Goal: Communication & Community: Answer question/provide support

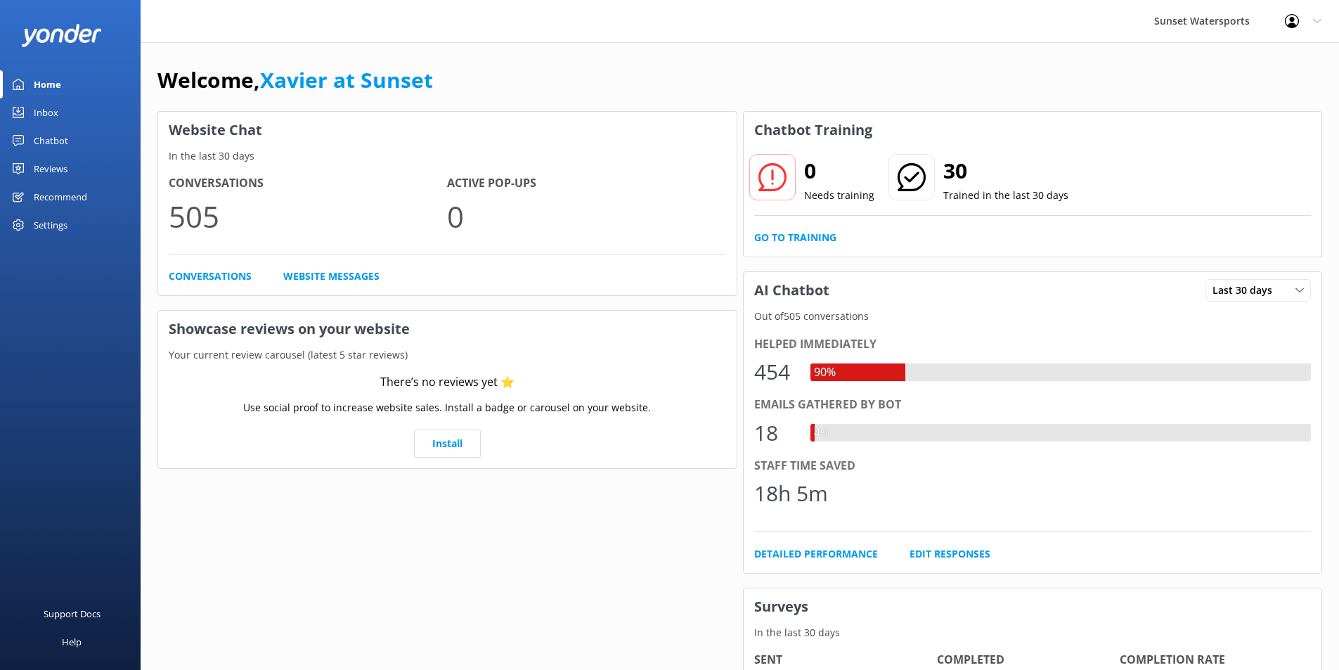
click at [44, 108] on div "Inbox" at bounding box center [46, 112] width 25 height 28
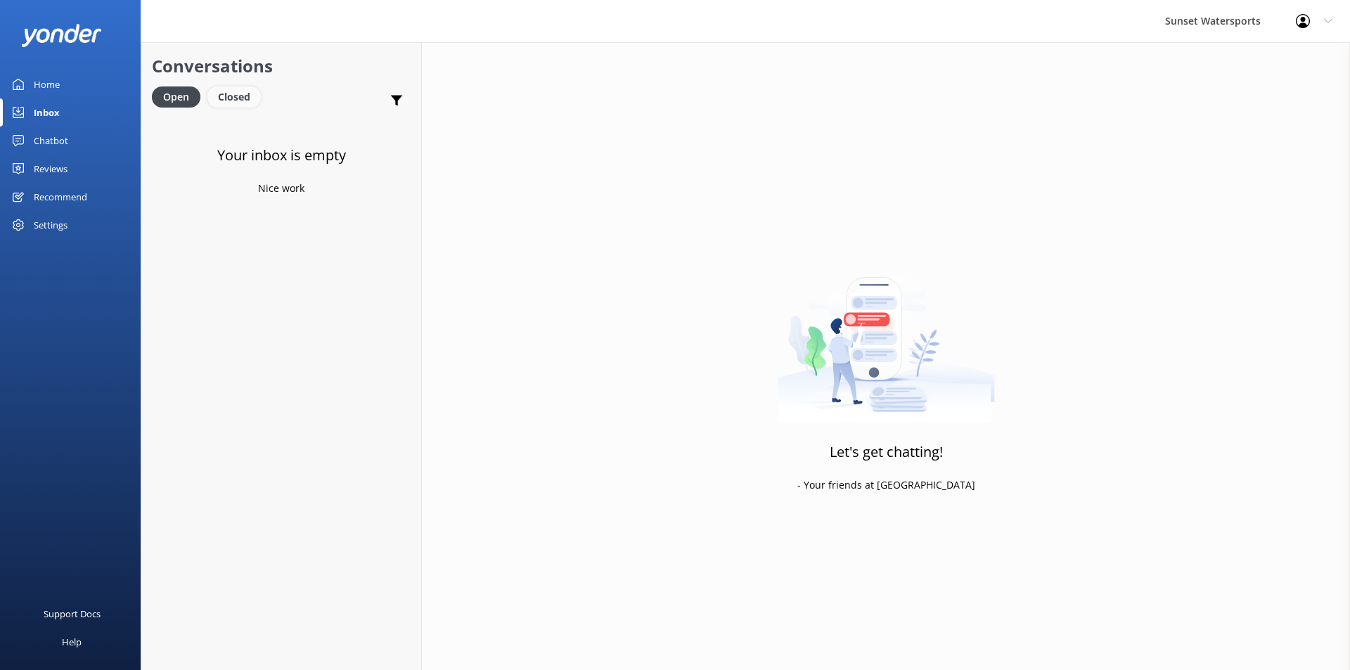
click at [243, 95] on div "Closed" at bounding box center [233, 96] width 53 height 21
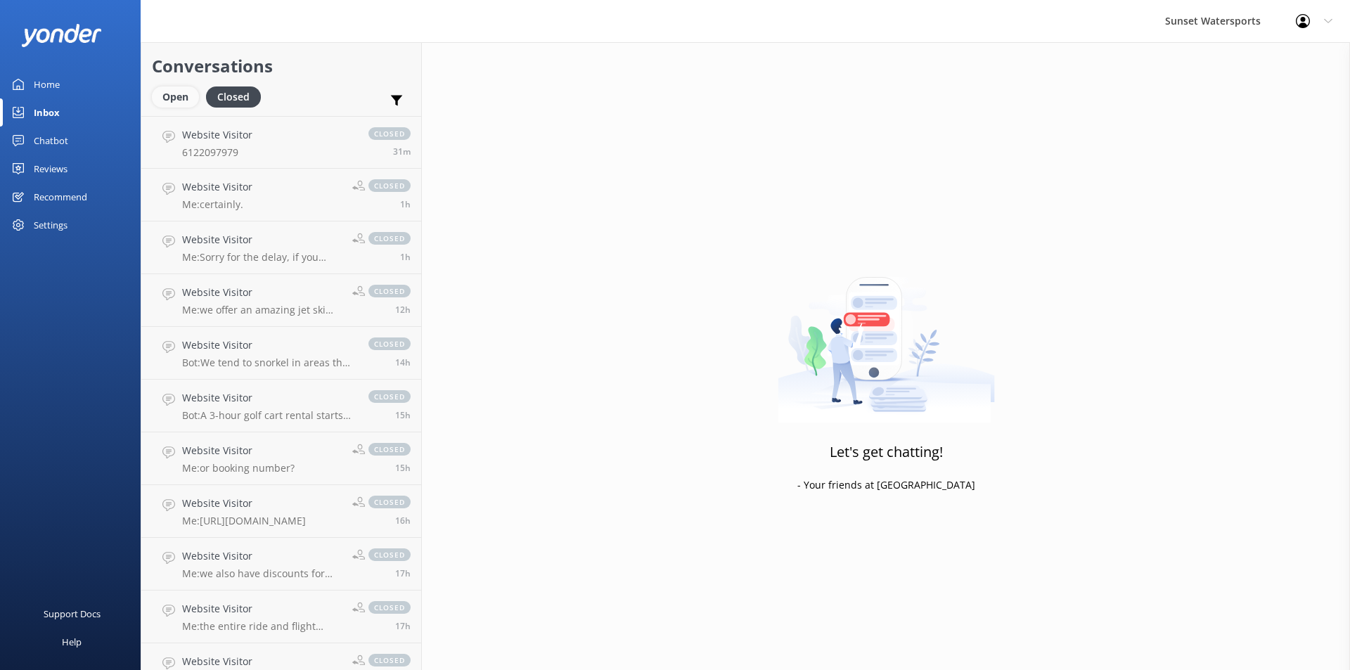
click at [169, 100] on div "Open" at bounding box center [175, 96] width 47 height 21
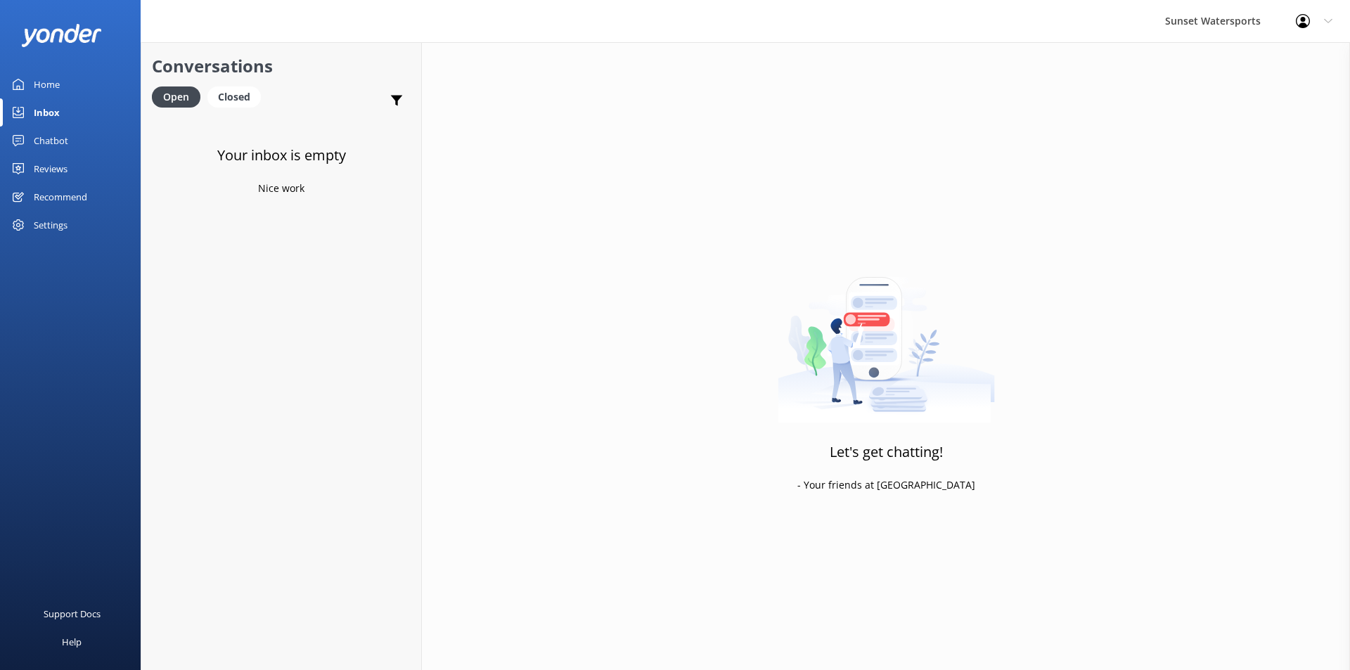
click at [44, 110] on div "Inbox" at bounding box center [47, 112] width 26 height 28
click at [49, 112] on div "Inbox" at bounding box center [47, 112] width 26 height 28
click at [239, 99] on div "Closed" at bounding box center [233, 96] width 53 height 21
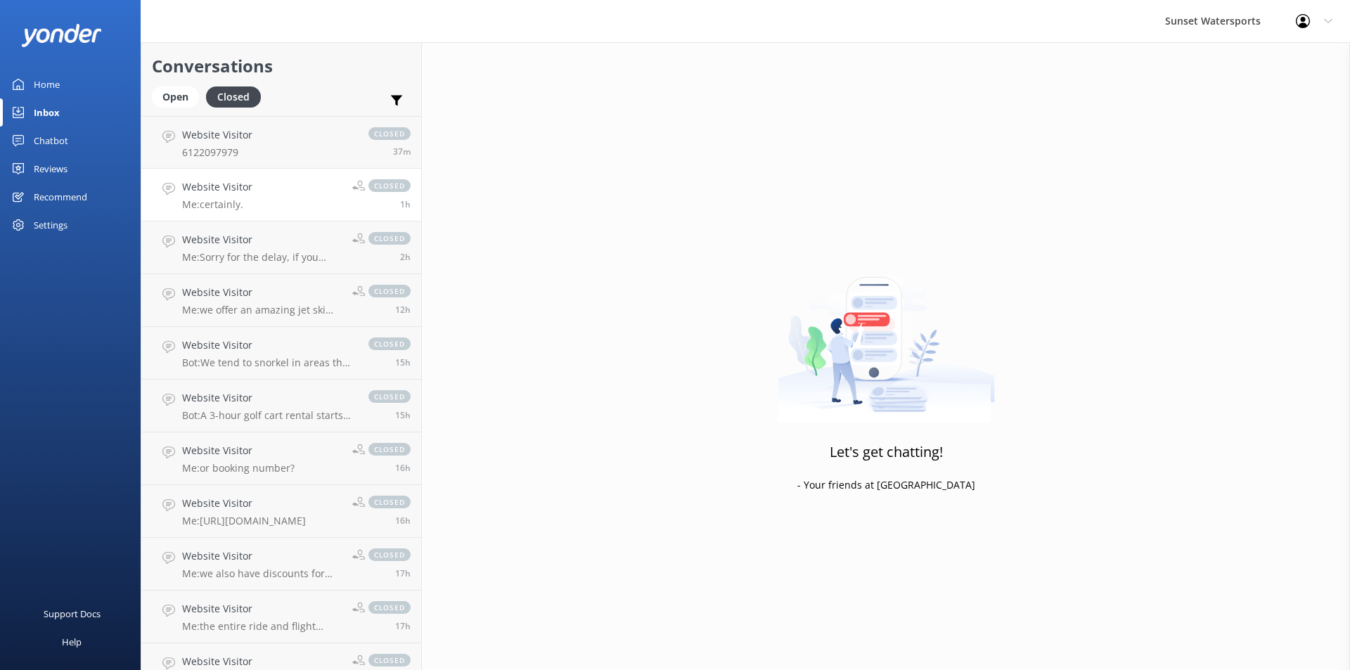
click at [299, 204] on link "Website Visitor Me: certainly. closed 1h" at bounding box center [281, 195] width 280 height 53
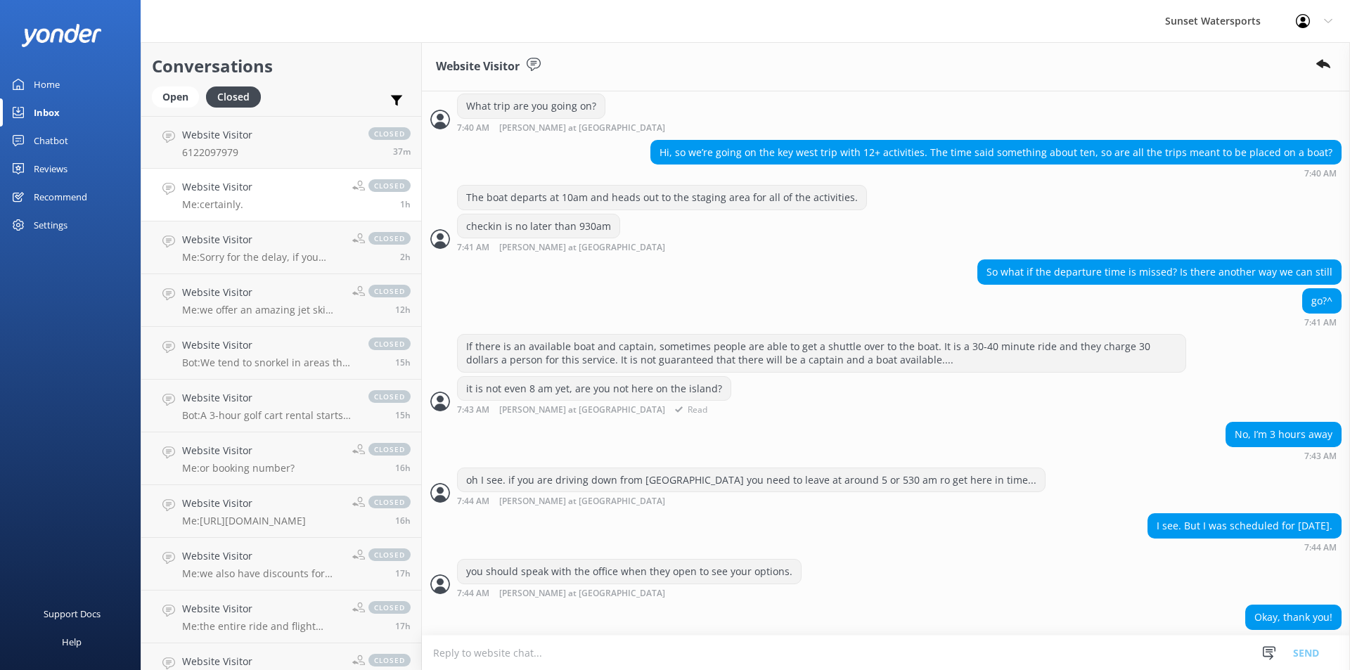
scroll to position [374, 0]
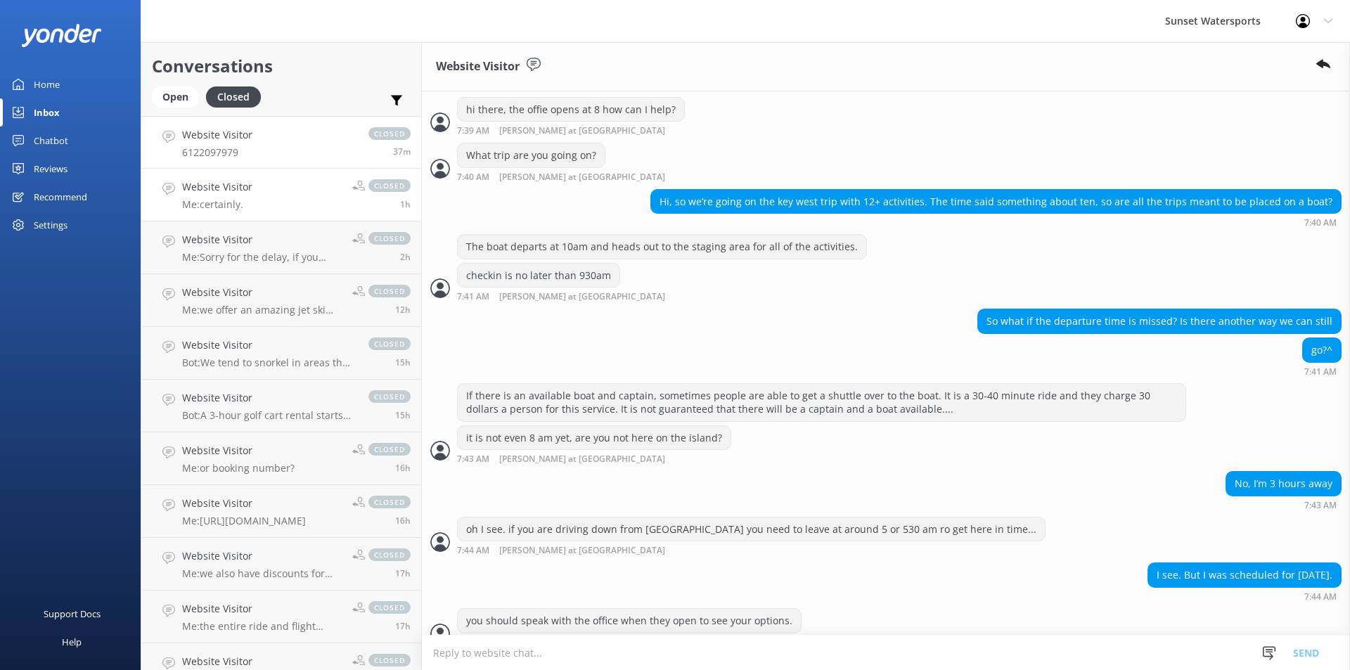
click at [281, 143] on link "Website Visitor 6122097979 closed 37m" at bounding box center [281, 142] width 280 height 53
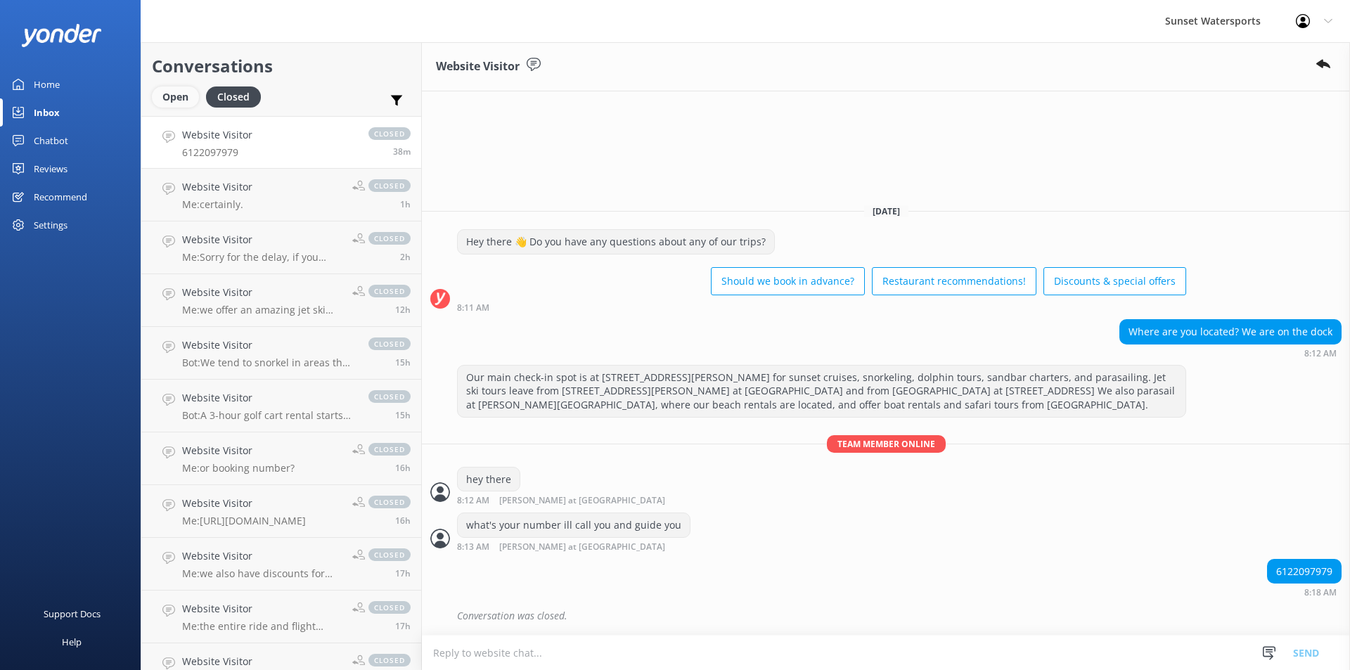
click at [174, 94] on div "Open" at bounding box center [175, 96] width 47 height 21
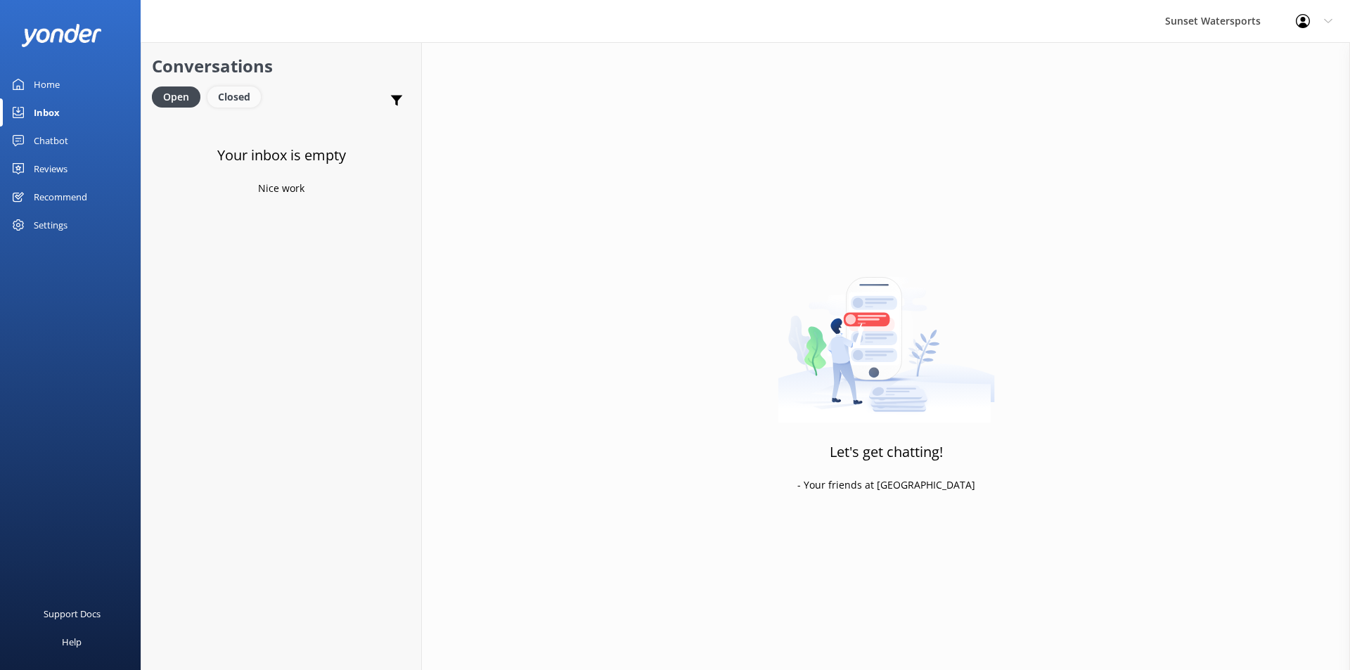
click at [245, 102] on div "Closed" at bounding box center [233, 96] width 53 height 21
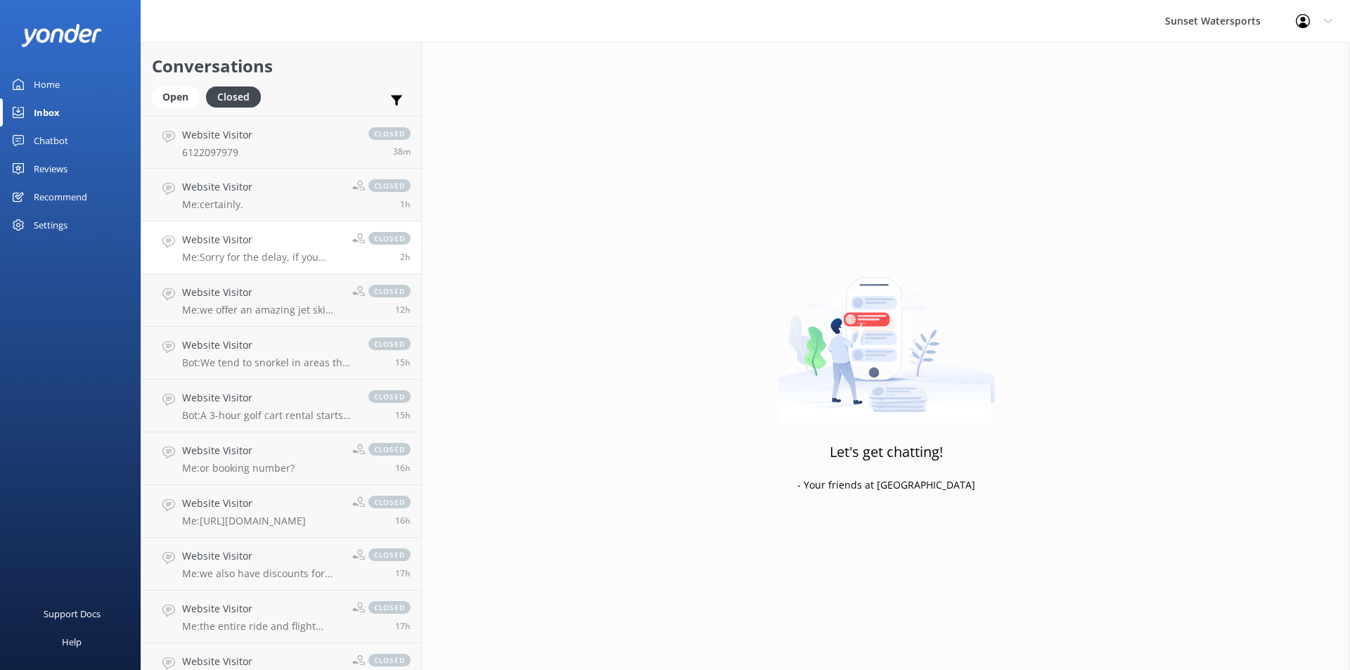
click at [299, 259] on p "Me: Sorry for the delay, if you happen to return here and see this chat, please…" at bounding box center [262, 257] width 160 height 13
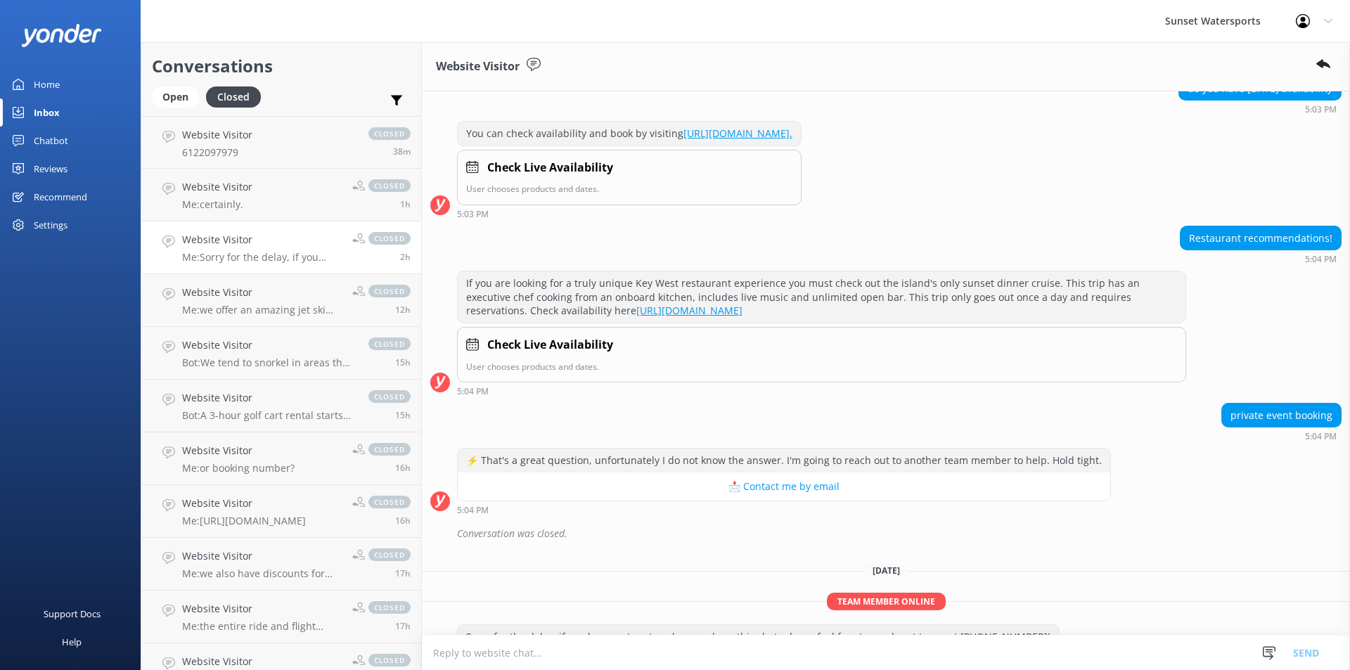
scroll to position [208, 0]
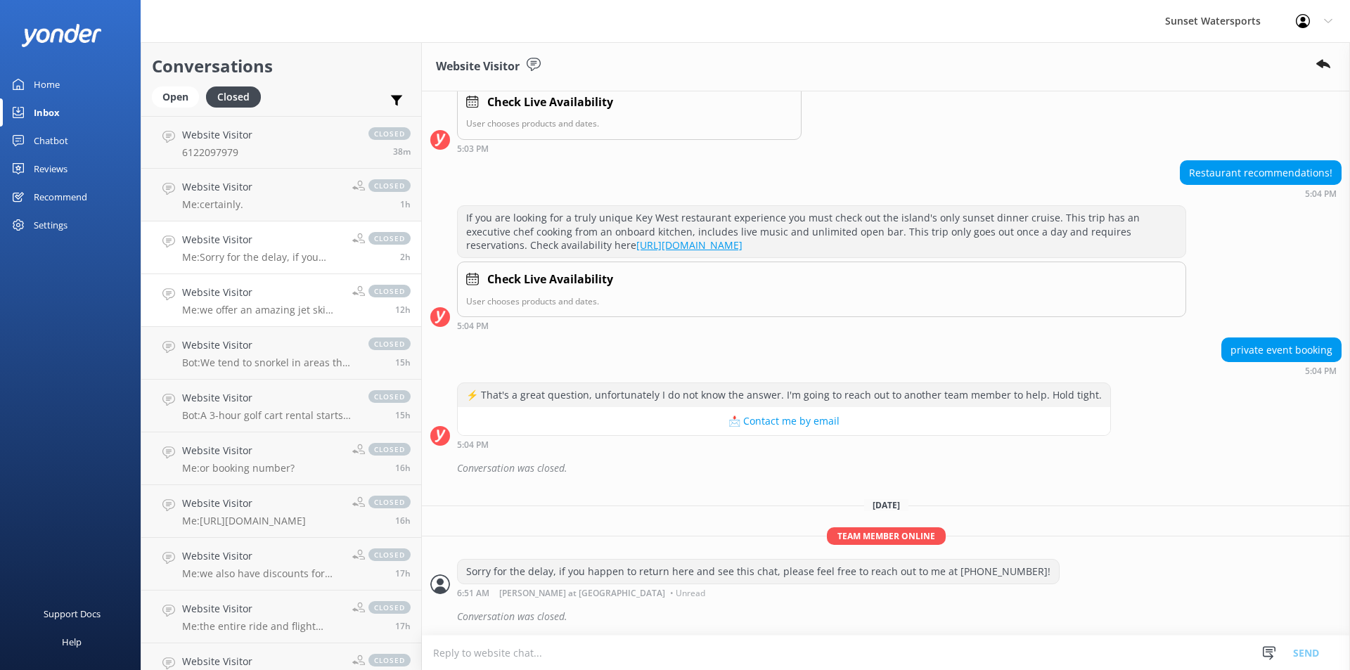
click at [281, 304] on p "Me: we offer an amazing jet ski tour that includes play time within the 90min t…" at bounding box center [262, 310] width 160 height 13
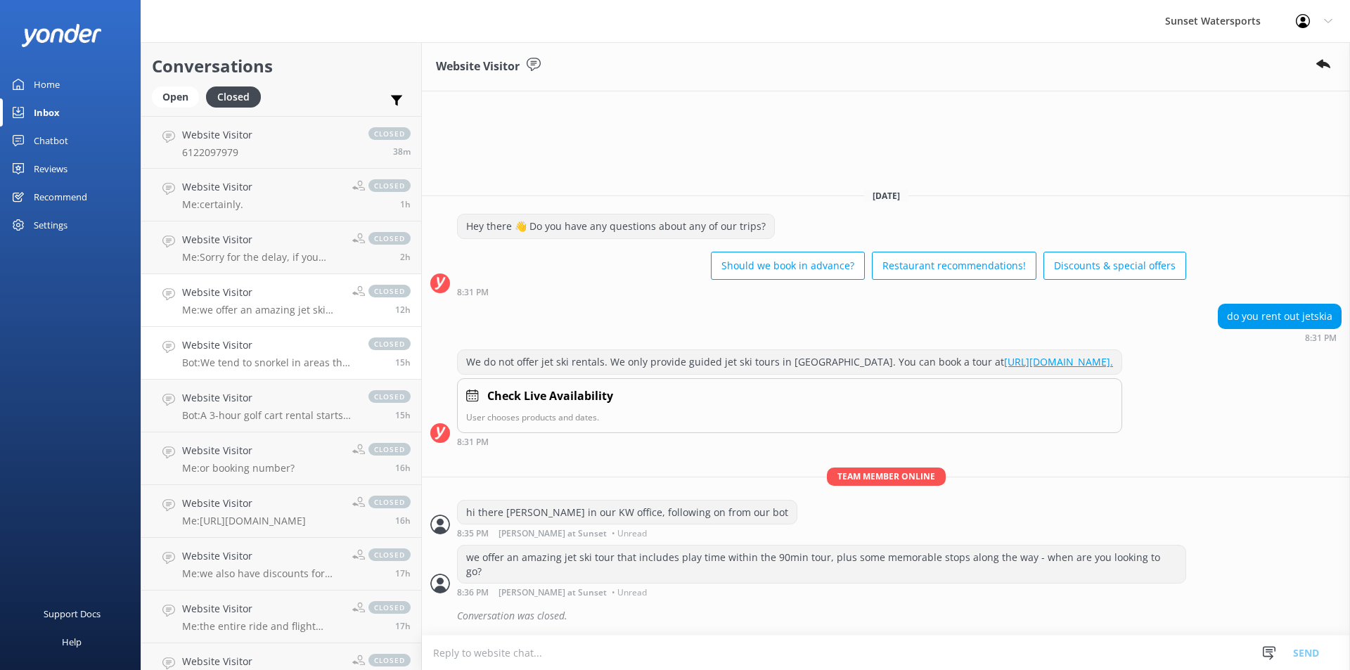
click at [262, 348] on h4 "Website Visitor" at bounding box center [268, 344] width 172 height 15
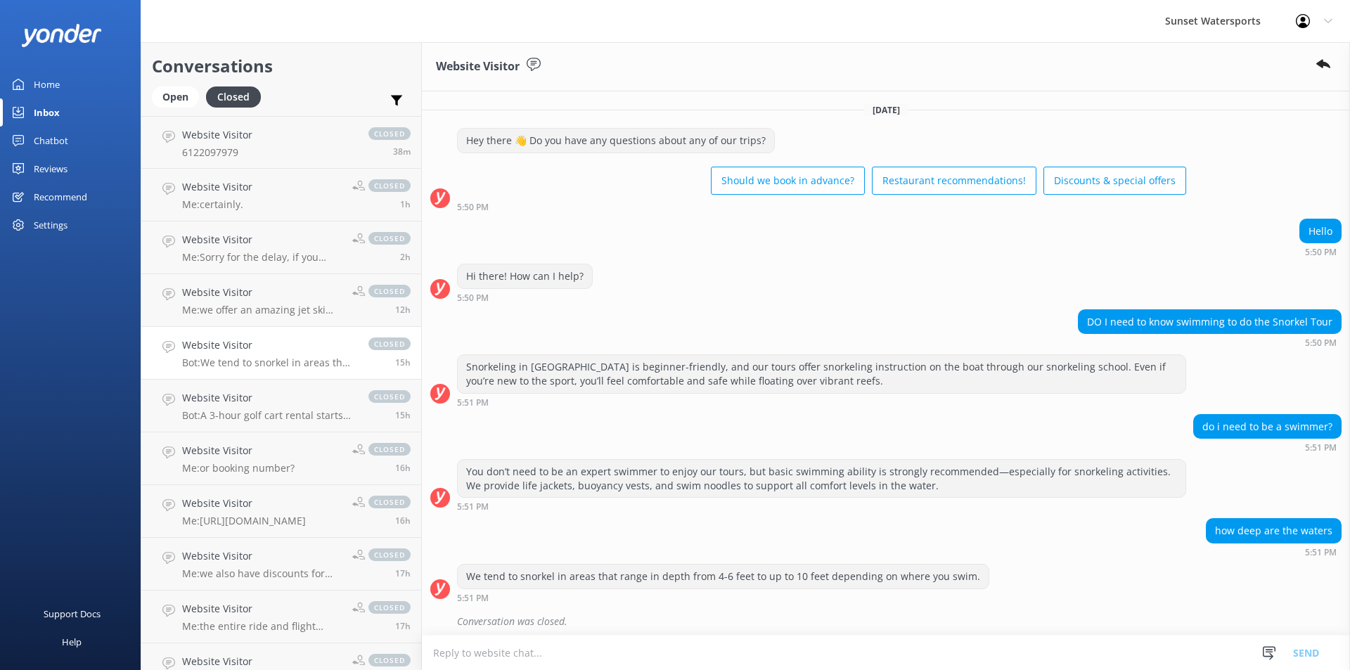
scroll to position [5, 0]
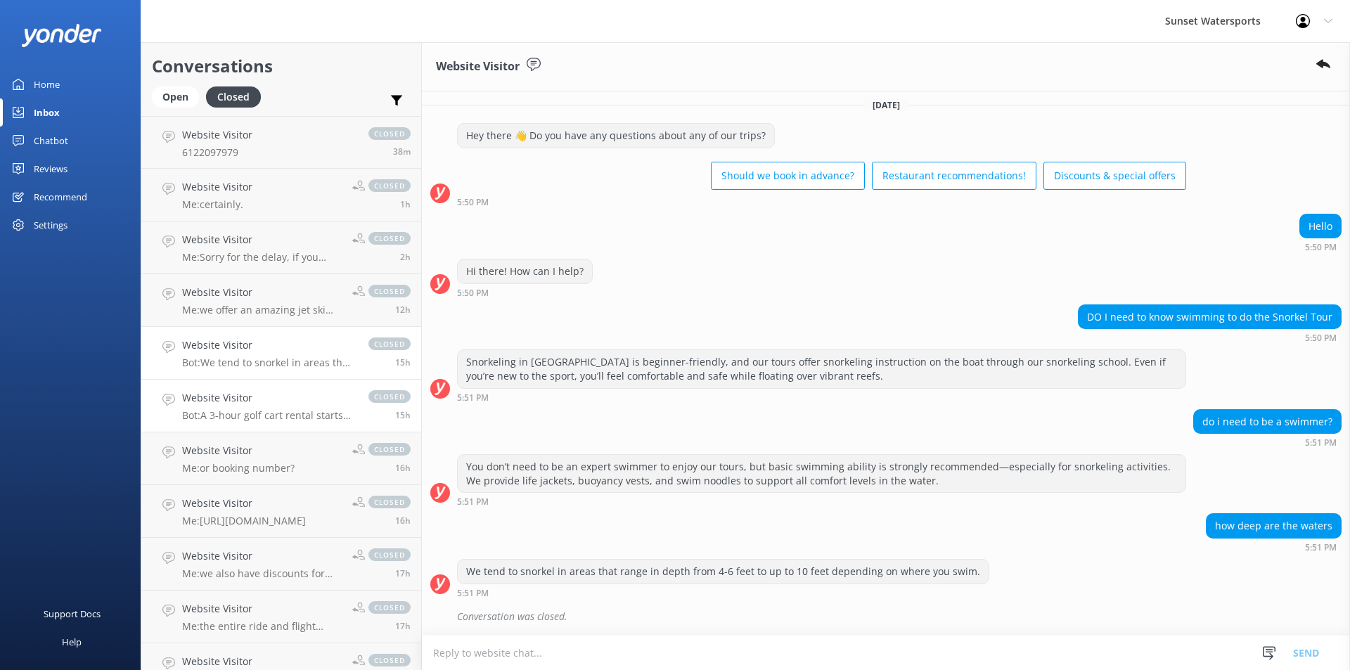
click at [258, 398] on h4 "Website Visitor" at bounding box center [268, 397] width 172 height 15
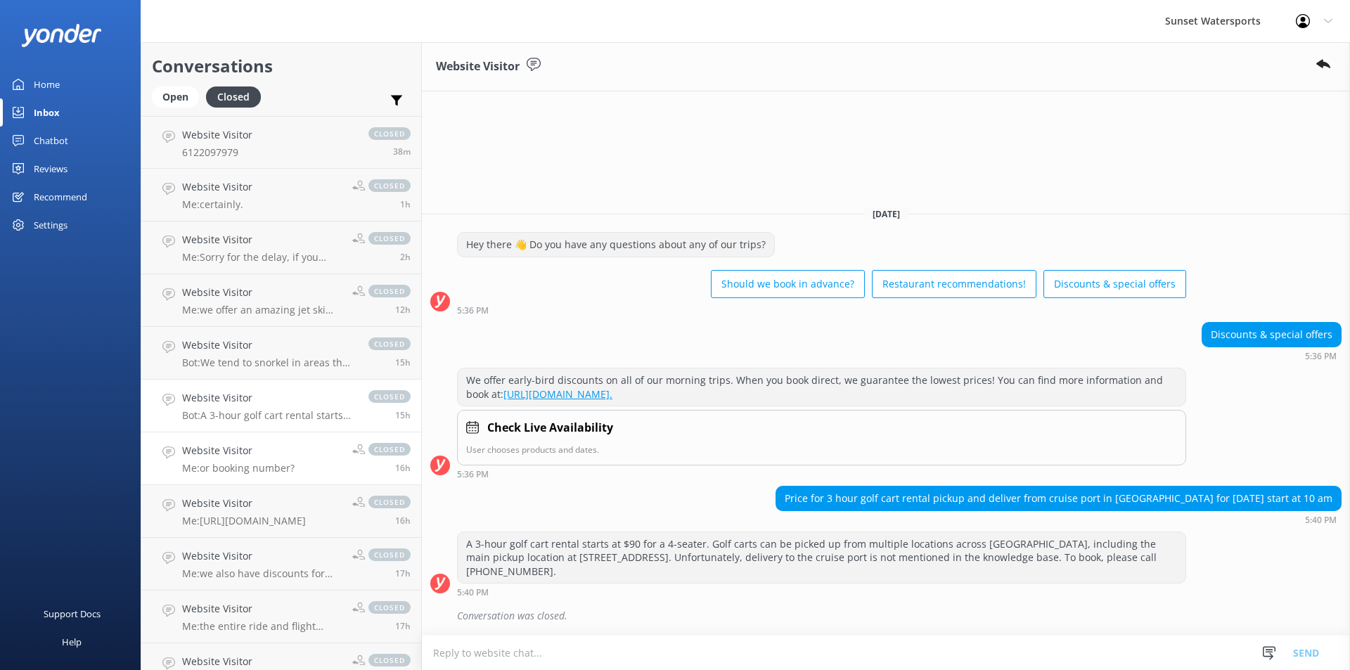
click at [258, 438] on link "Website Visitor Me: or booking number? closed 16h" at bounding box center [281, 458] width 280 height 53
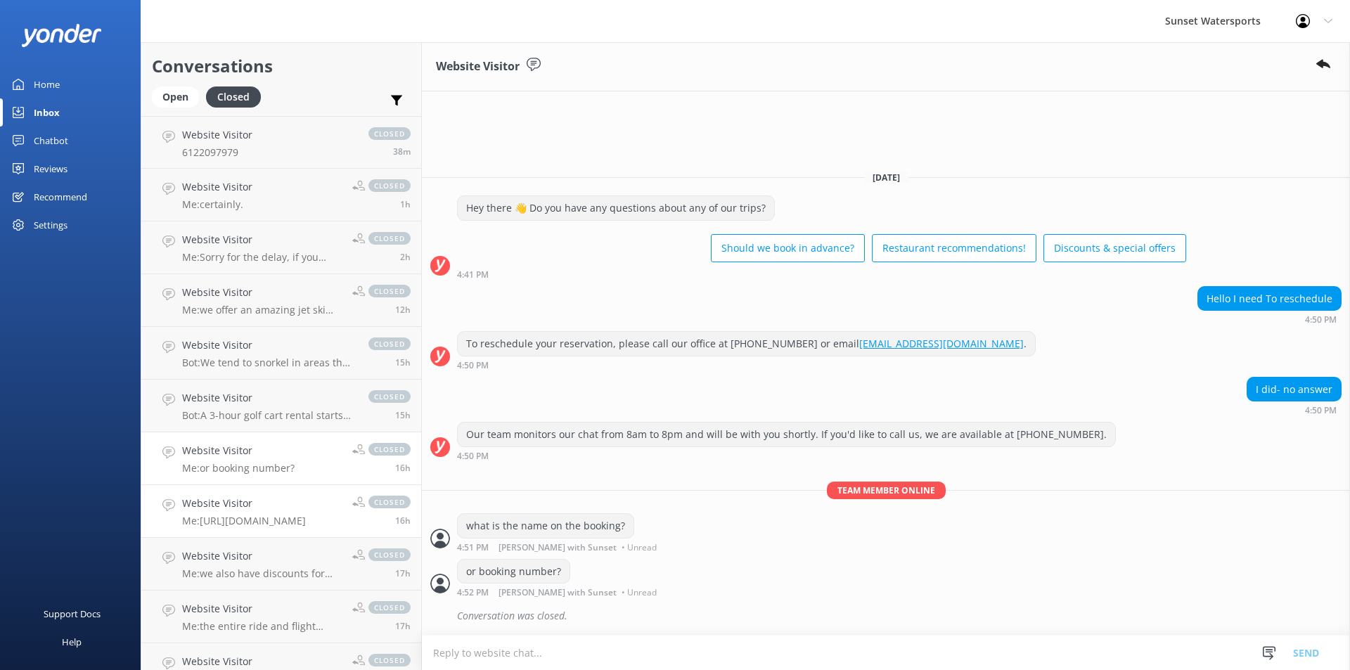
click at [274, 510] on h4 "Website Visitor" at bounding box center [244, 503] width 124 height 15
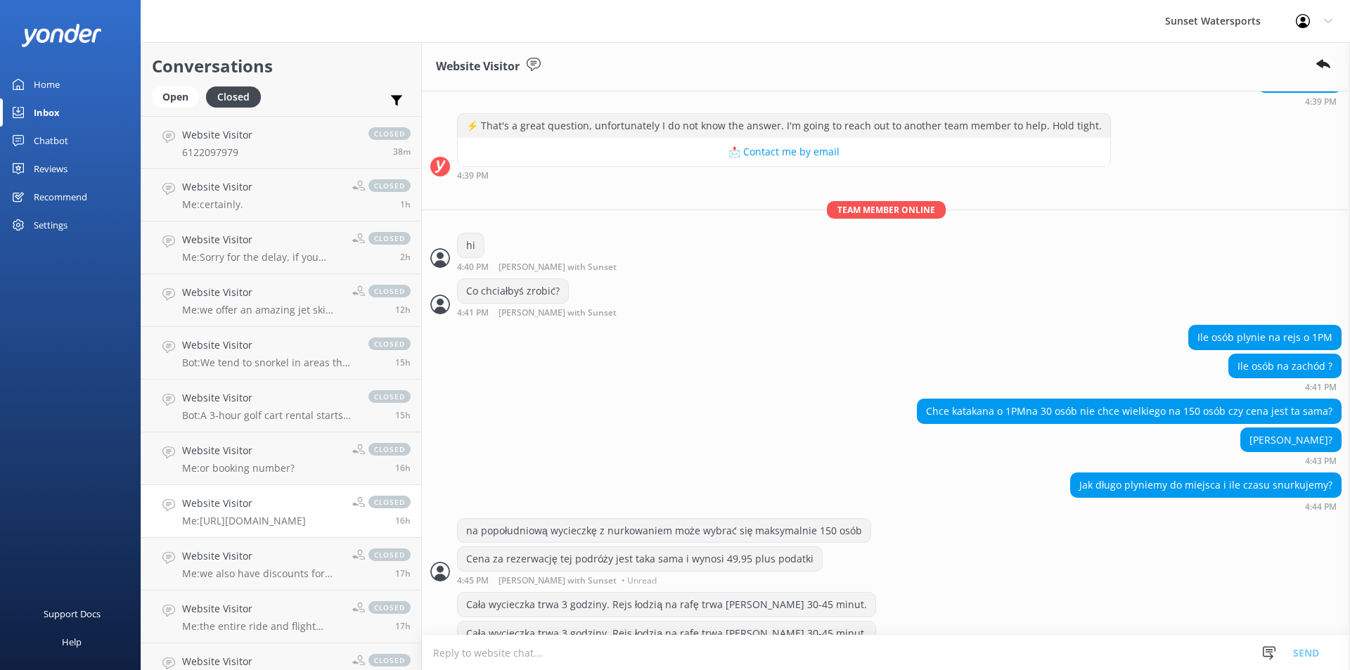
scroll to position [255, 0]
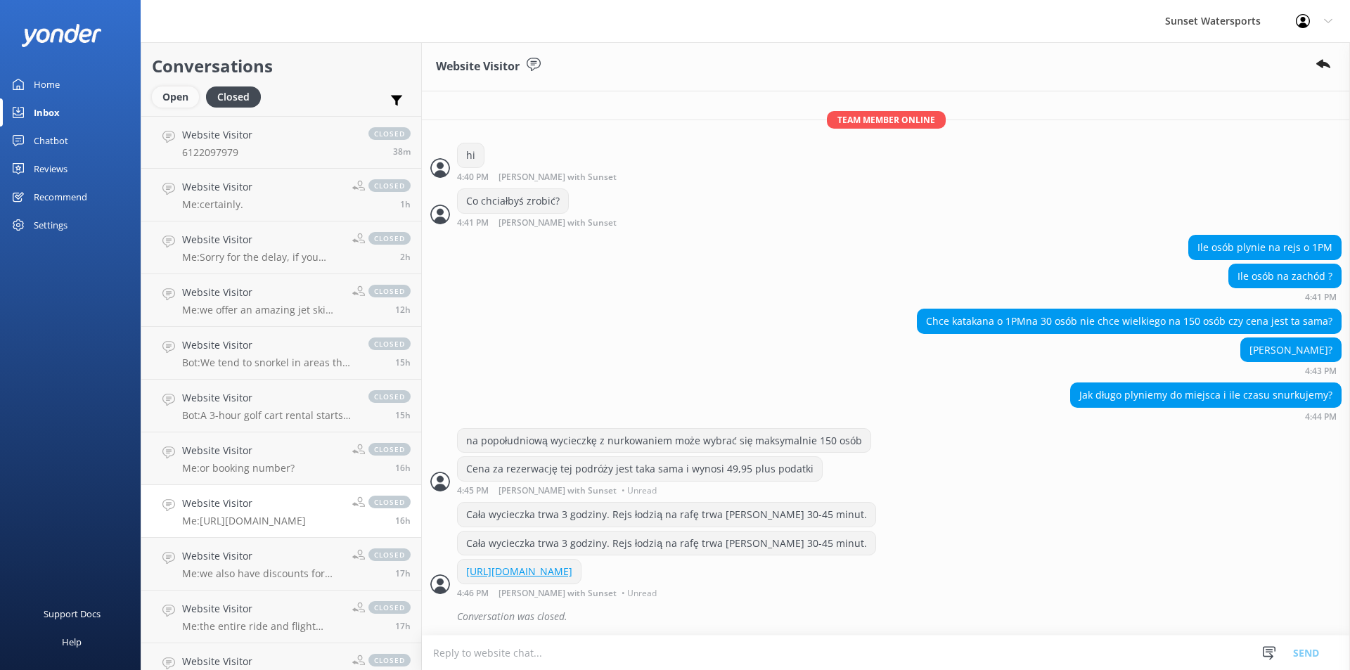
click at [176, 104] on div "Open" at bounding box center [175, 96] width 47 height 21
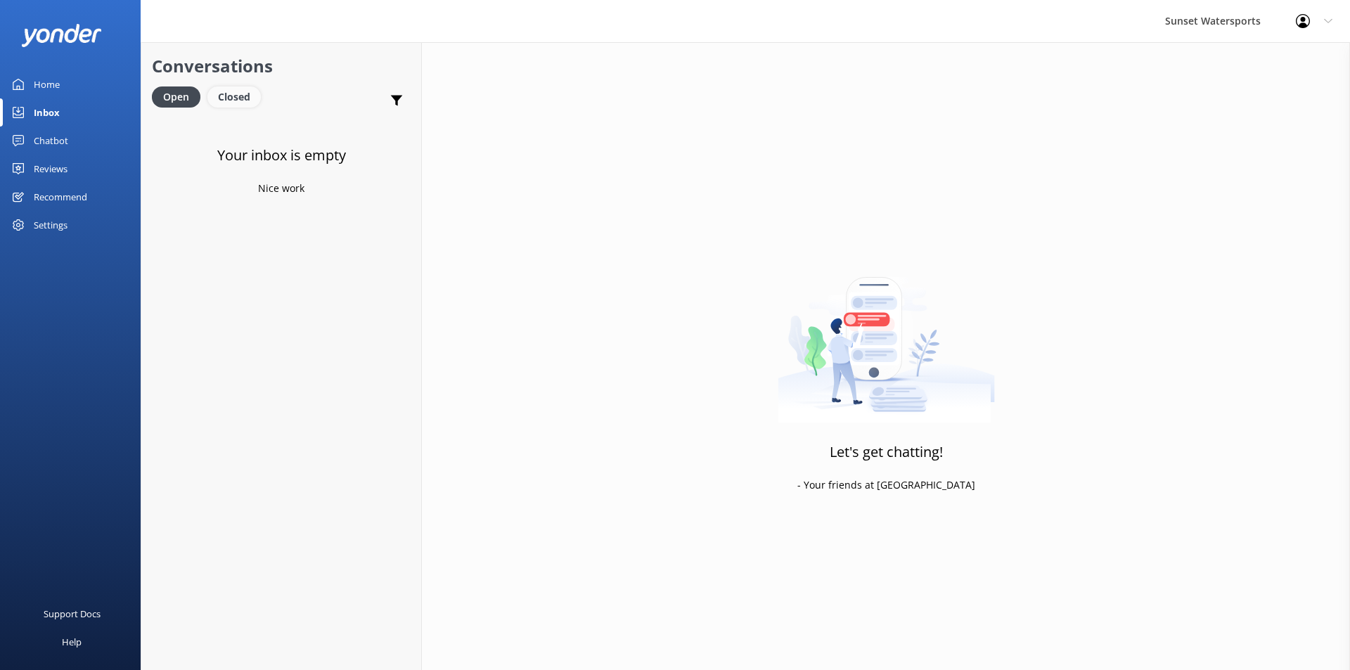
click at [239, 98] on div "Closed" at bounding box center [233, 96] width 53 height 21
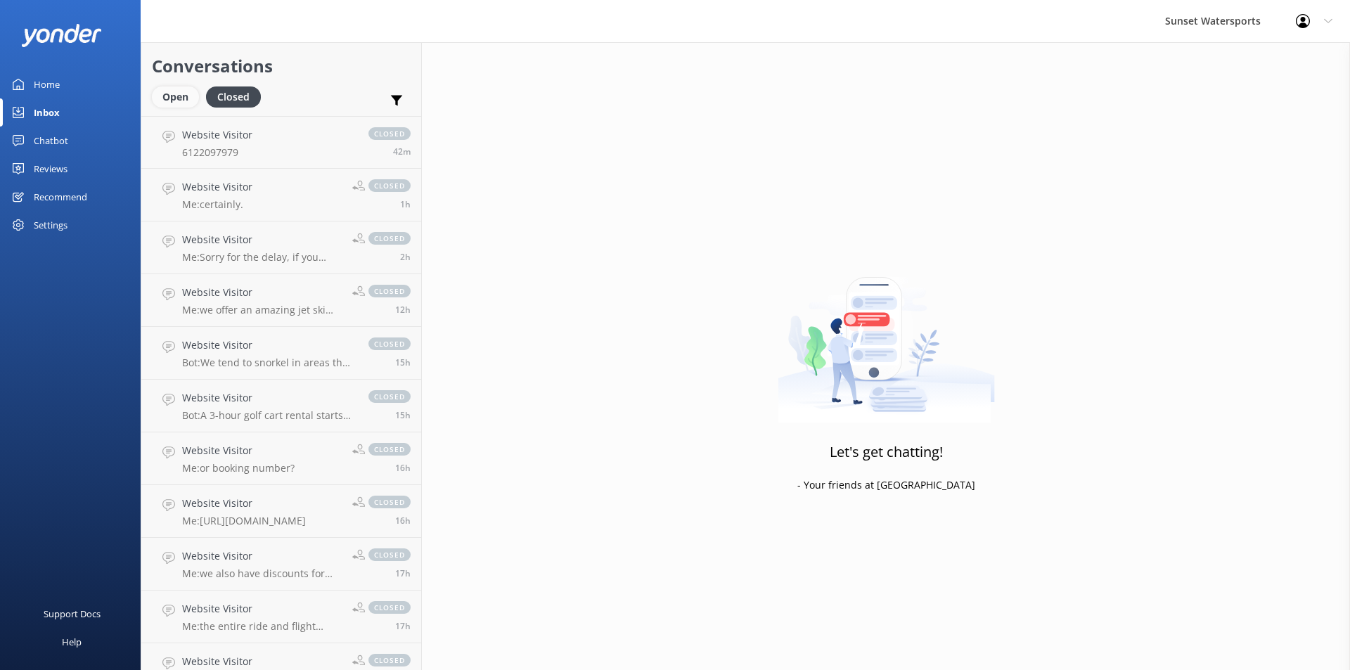
click at [179, 99] on div "Open" at bounding box center [175, 96] width 47 height 21
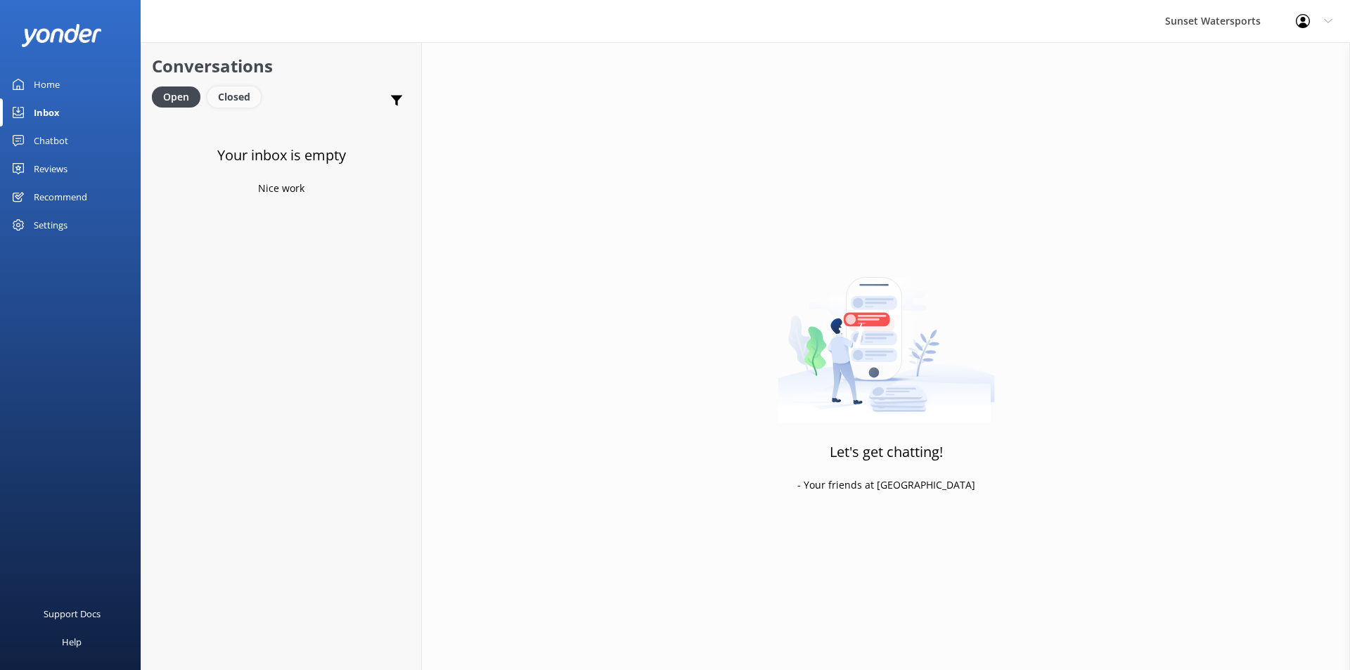
click at [232, 101] on div "Closed" at bounding box center [233, 96] width 53 height 21
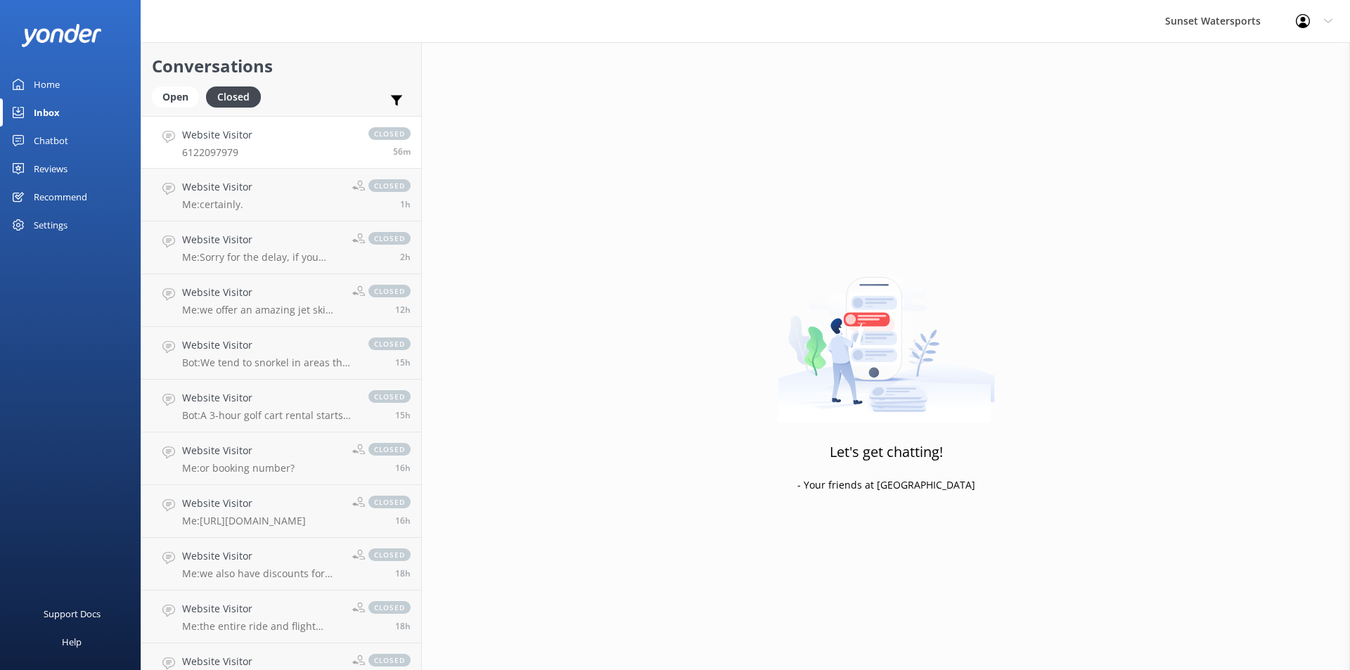
click at [321, 142] on link "Website Visitor 6122097979 closed 56m" at bounding box center [281, 142] width 280 height 53
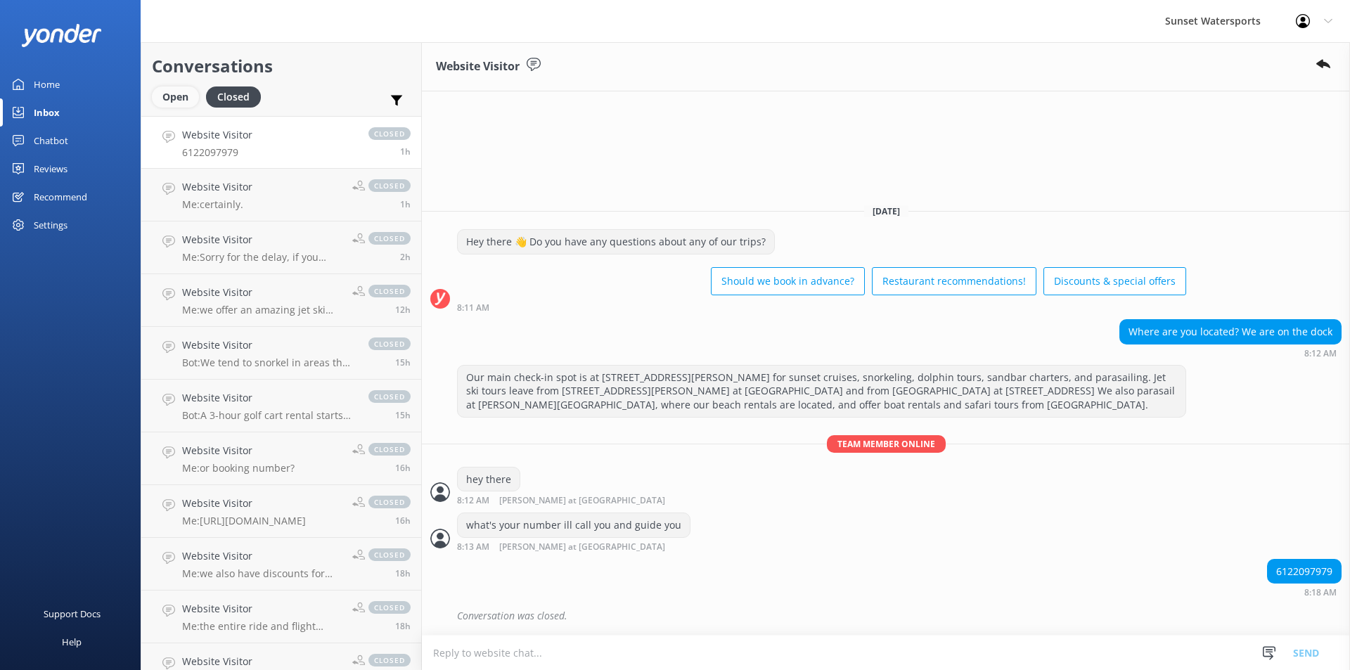
click at [173, 101] on div "Open" at bounding box center [175, 96] width 47 height 21
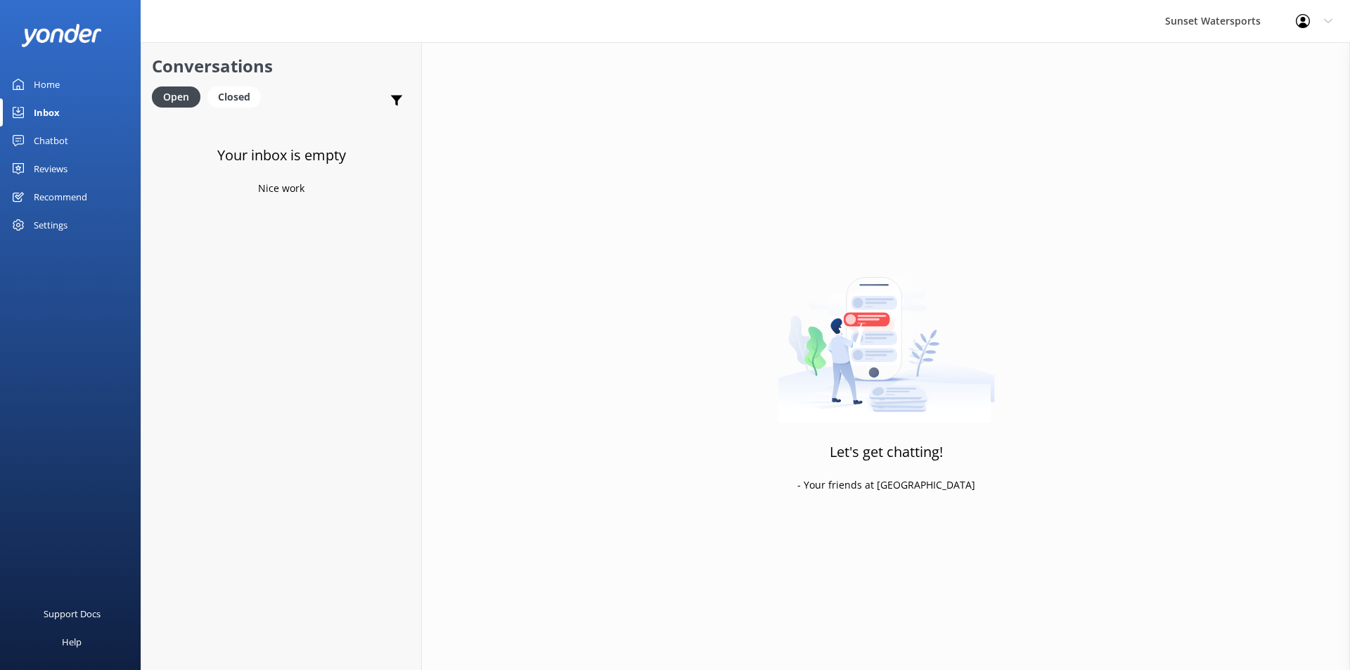
click at [44, 111] on div "Inbox" at bounding box center [47, 112] width 26 height 28
click at [245, 96] on div "Closed" at bounding box center [233, 96] width 53 height 21
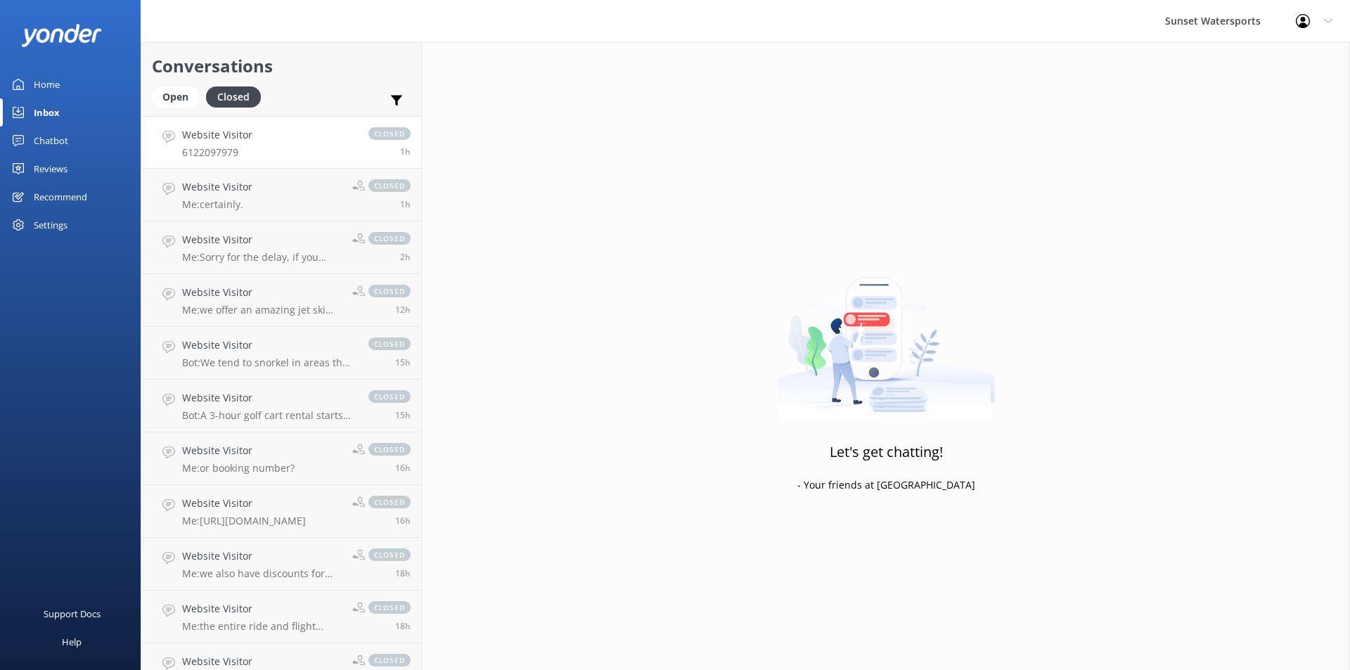
click at [237, 149] on p "6122097979" at bounding box center [217, 152] width 70 height 13
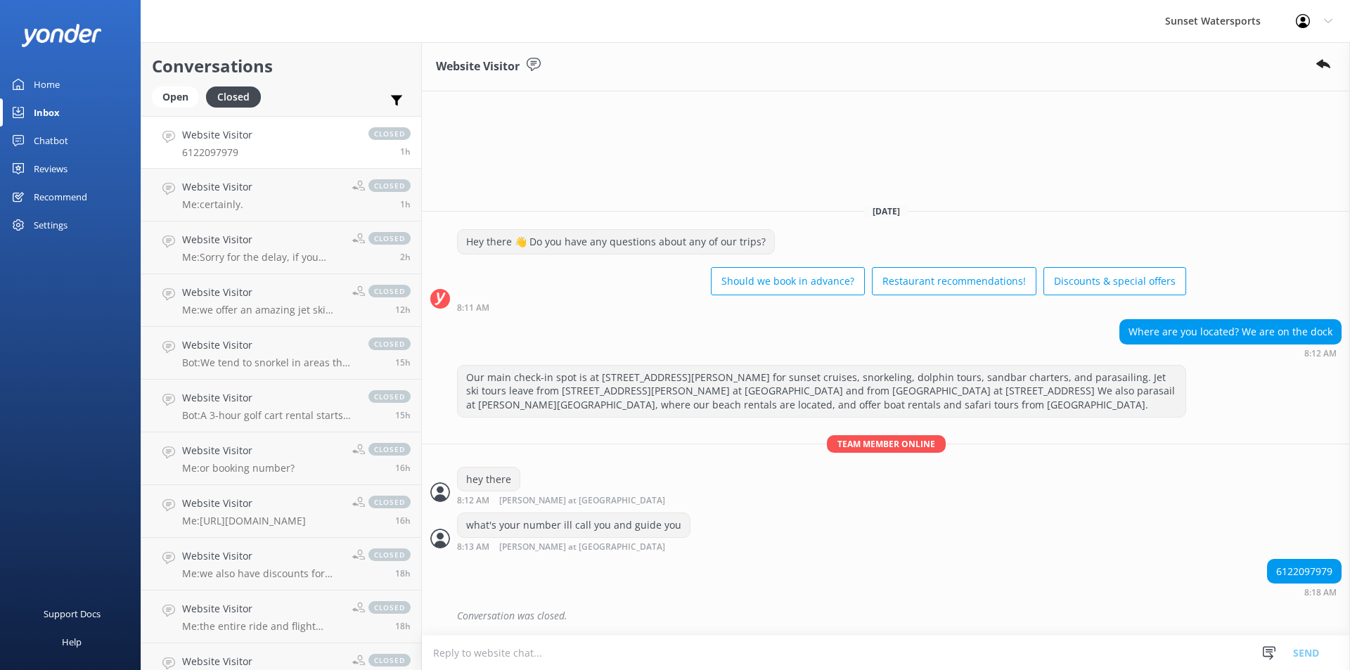
click at [41, 85] on div "Home" at bounding box center [47, 84] width 26 height 28
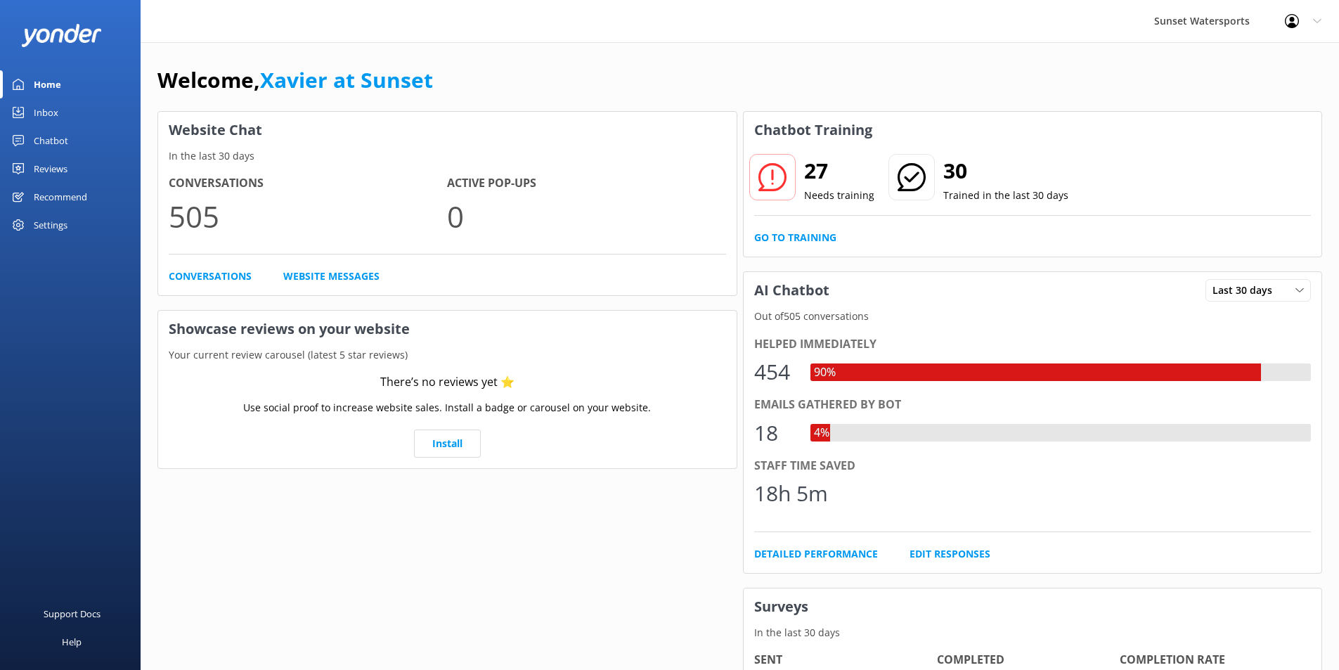
click at [602, 594] on div "Website Chat In the last 30 days Conversations 505 Active Pop-ups 0 Conversatio…" at bounding box center [448, 504] width 586 height 792
click at [44, 229] on div "Settings" at bounding box center [51, 225] width 34 height 28
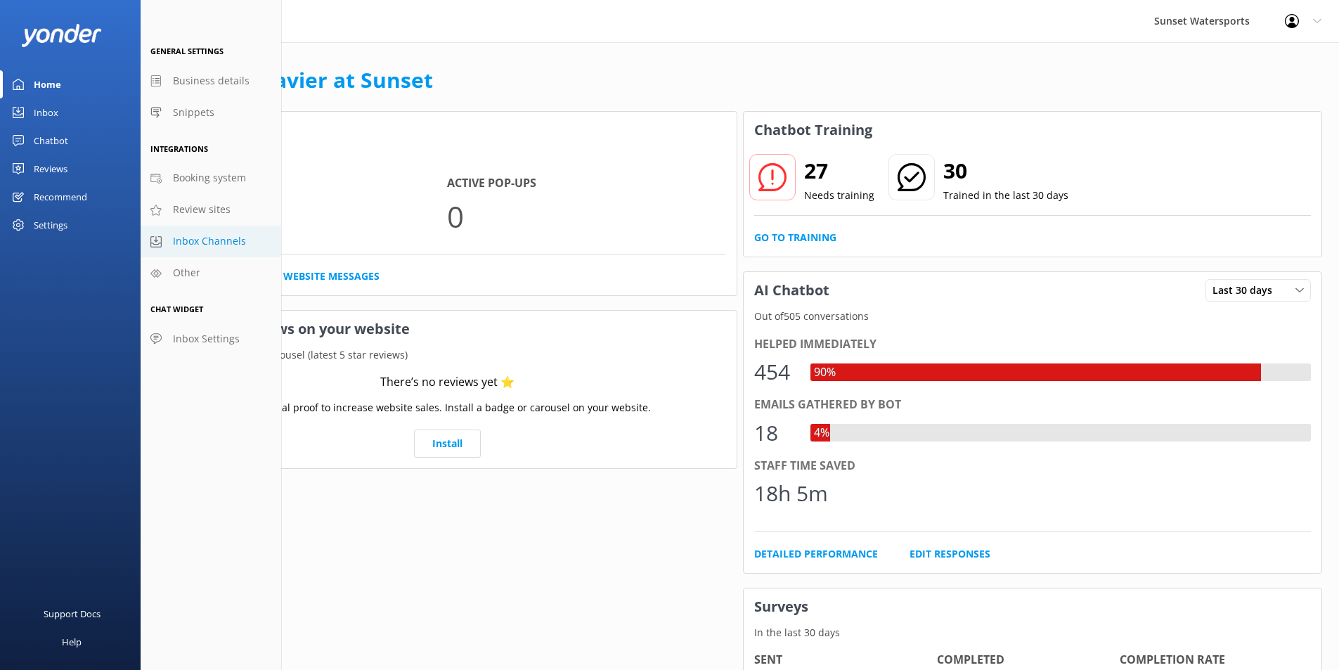
click at [203, 242] on span "Inbox Channels" at bounding box center [209, 240] width 73 height 15
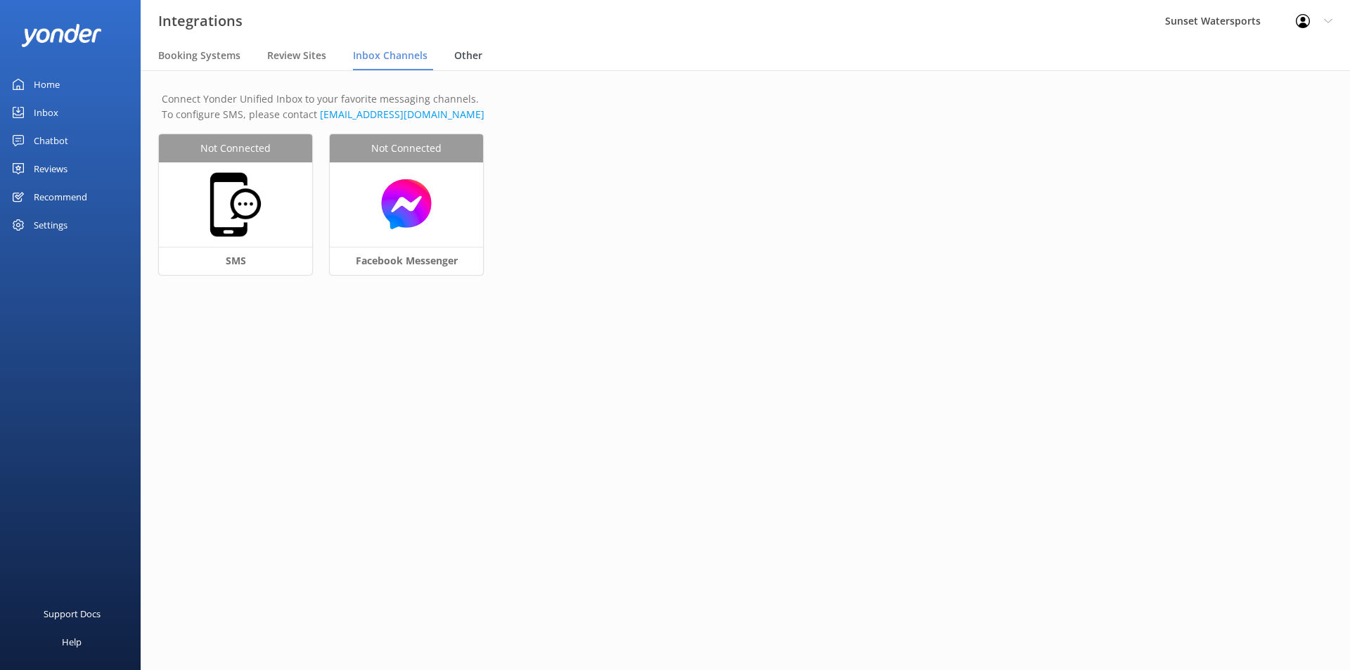
click at [473, 56] on span "Other" at bounding box center [468, 56] width 28 height 14
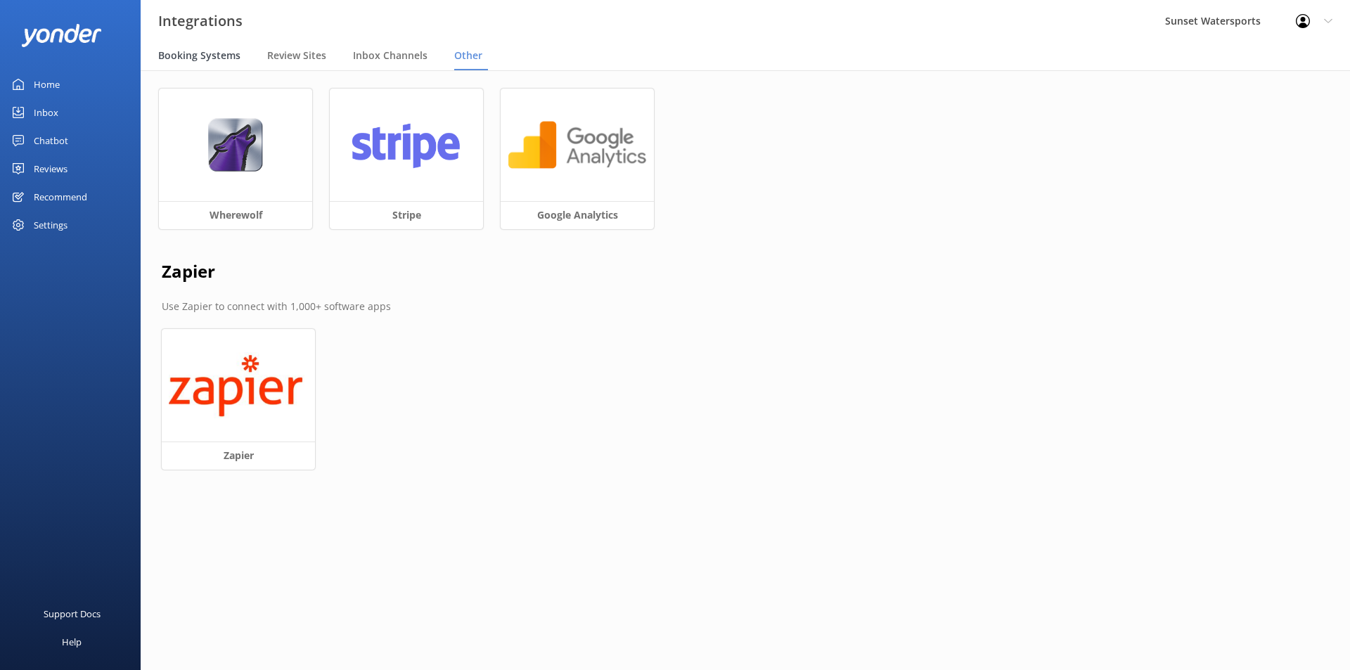
click at [191, 55] on span "Booking Systems" at bounding box center [199, 56] width 82 height 14
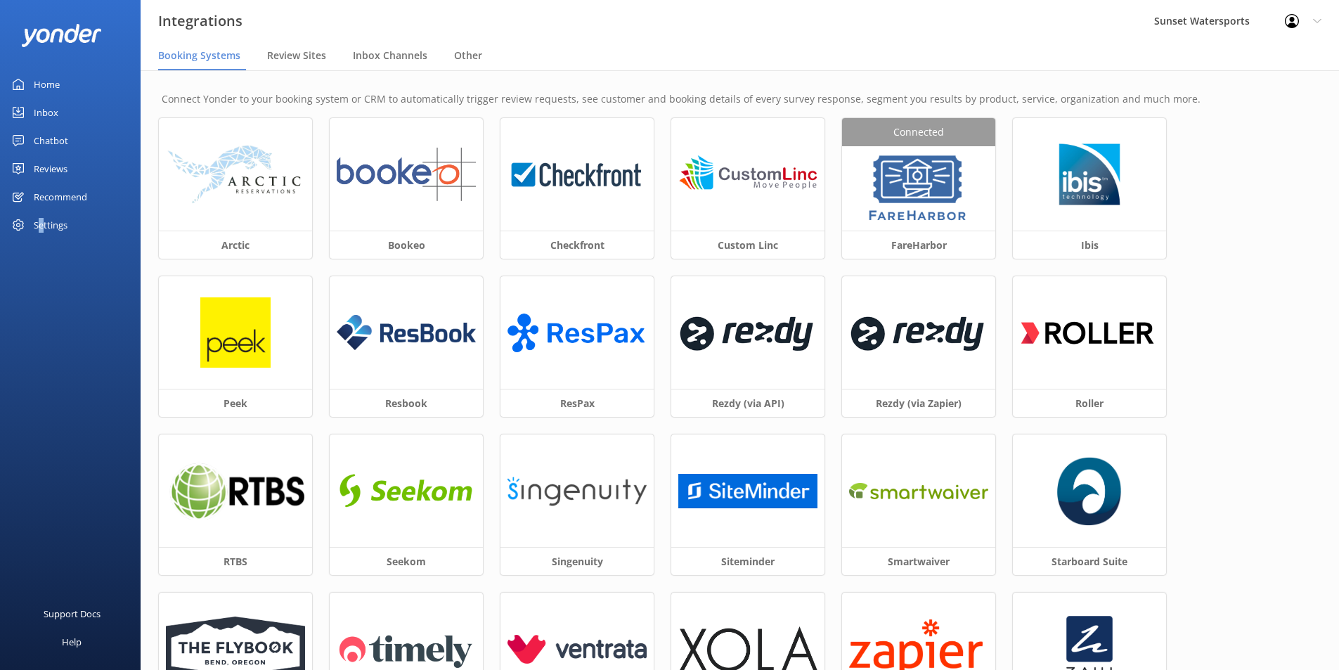
click at [43, 226] on div "Settings" at bounding box center [51, 225] width 34 height 28
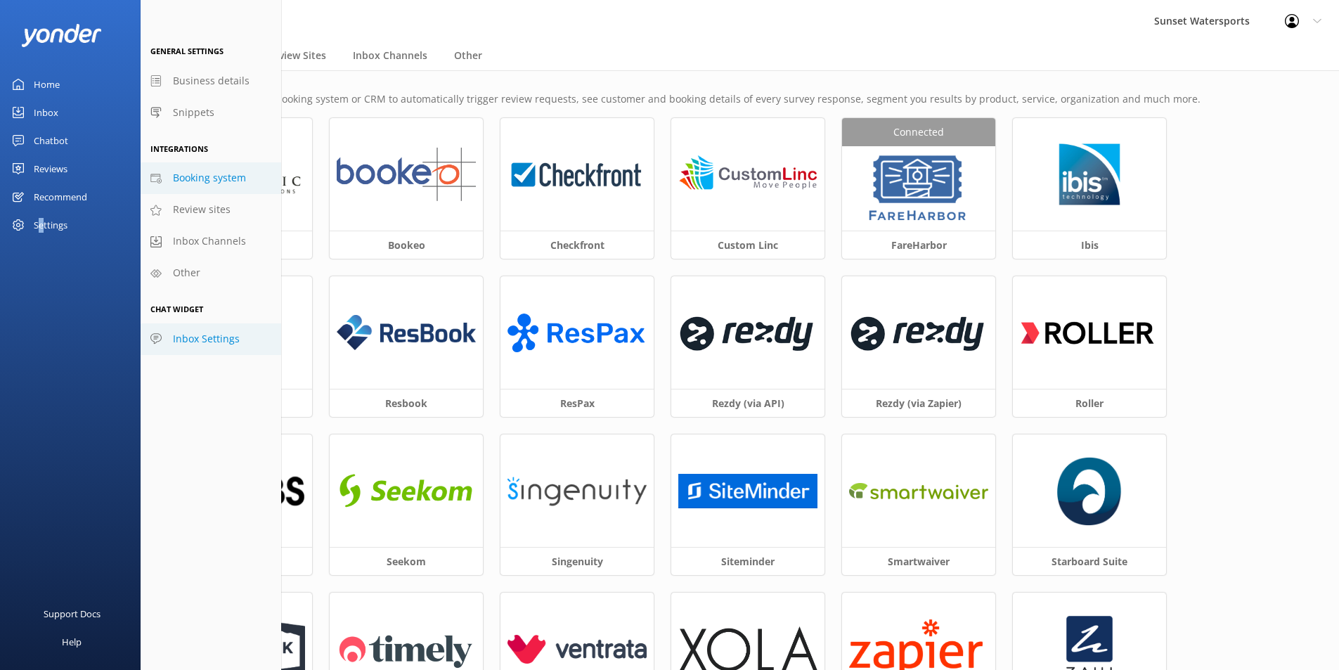
click at [206, 333] on span "Inbox Settings" at bounding box center [206, 338] width 67 height 15
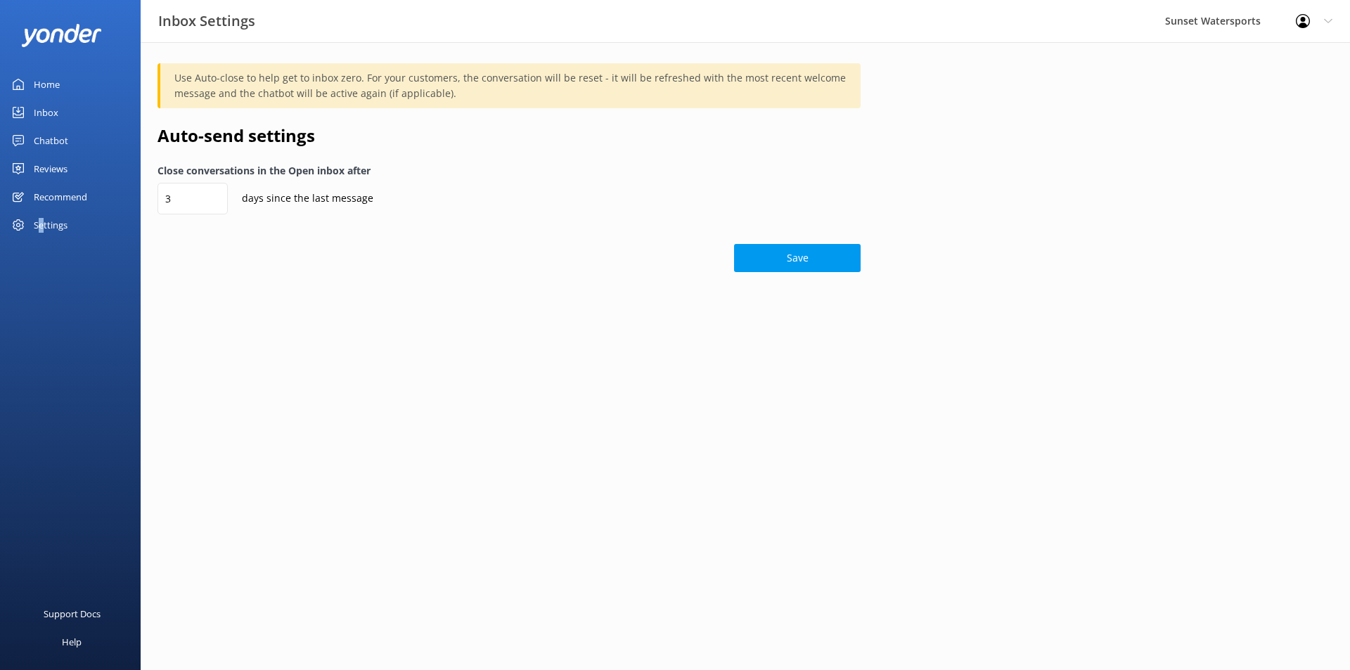
click at [42, 222] on div "Settings" at bounding box center [51, 225] width 34 height 28
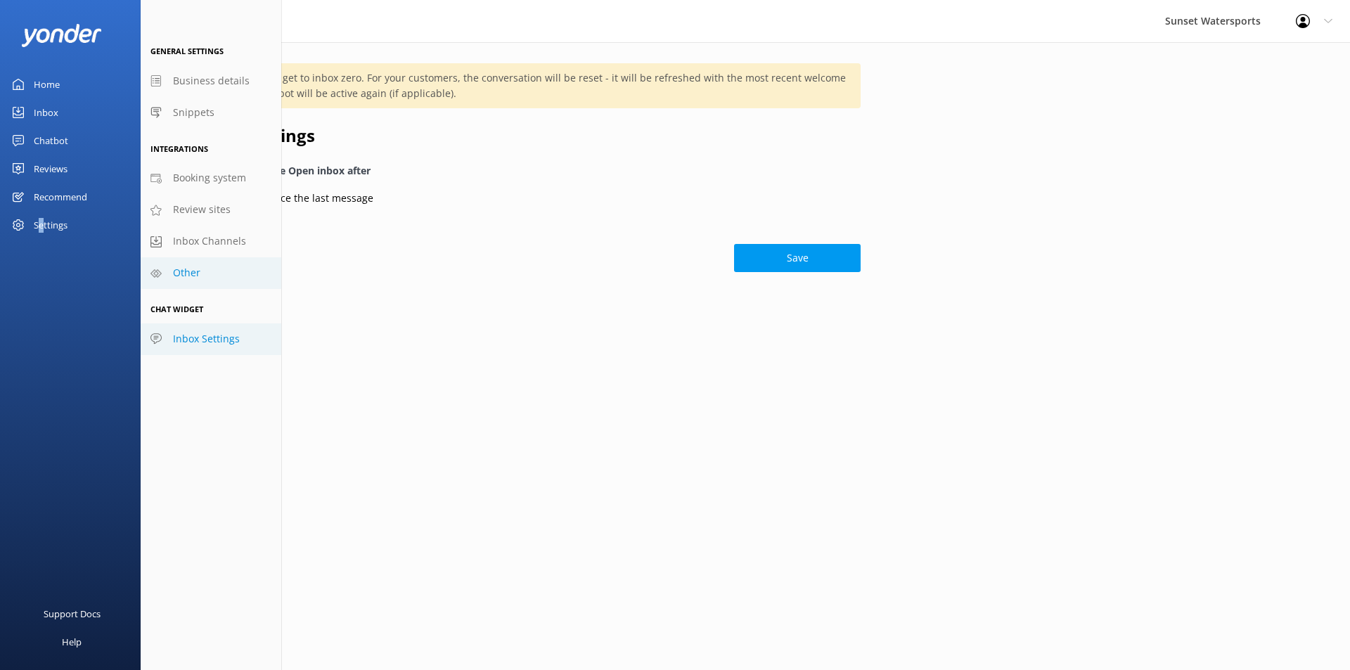
click at [191, 276] on span "Other" at bounding box center [186, 272] width 27 height 15
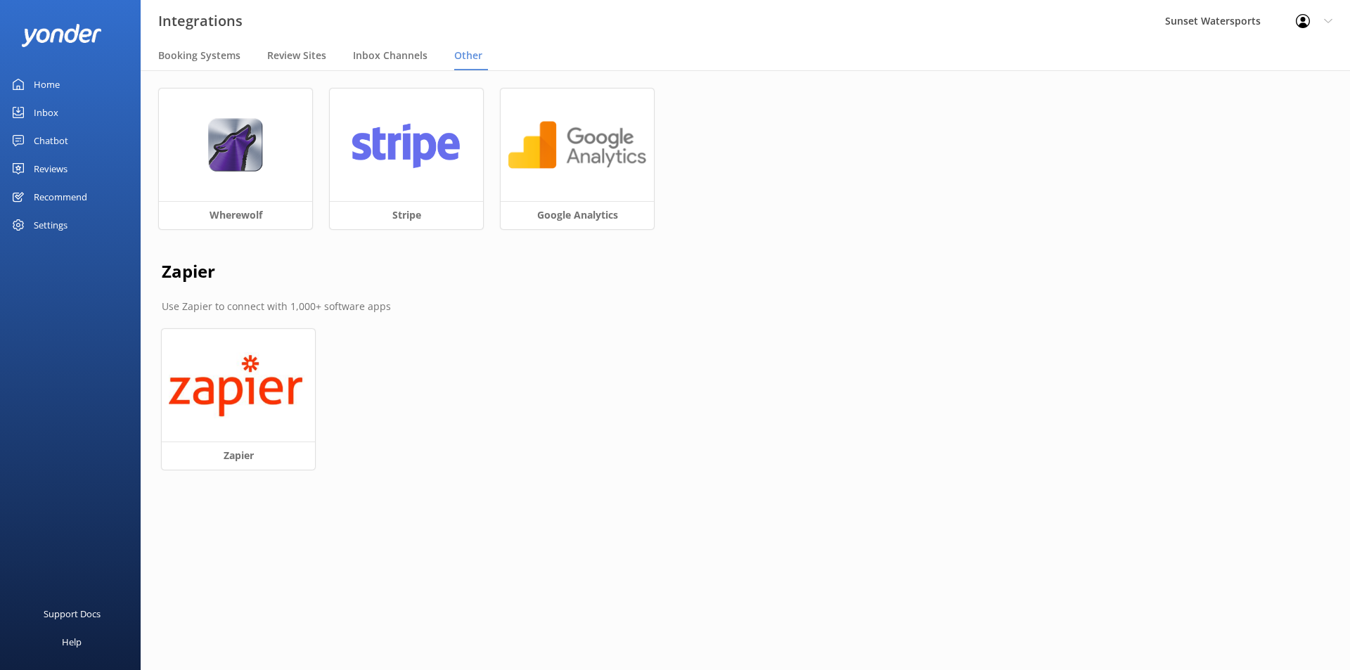
click at [58, 224] on div "Settings" at bounding box center [51, 225] width 34 height 28
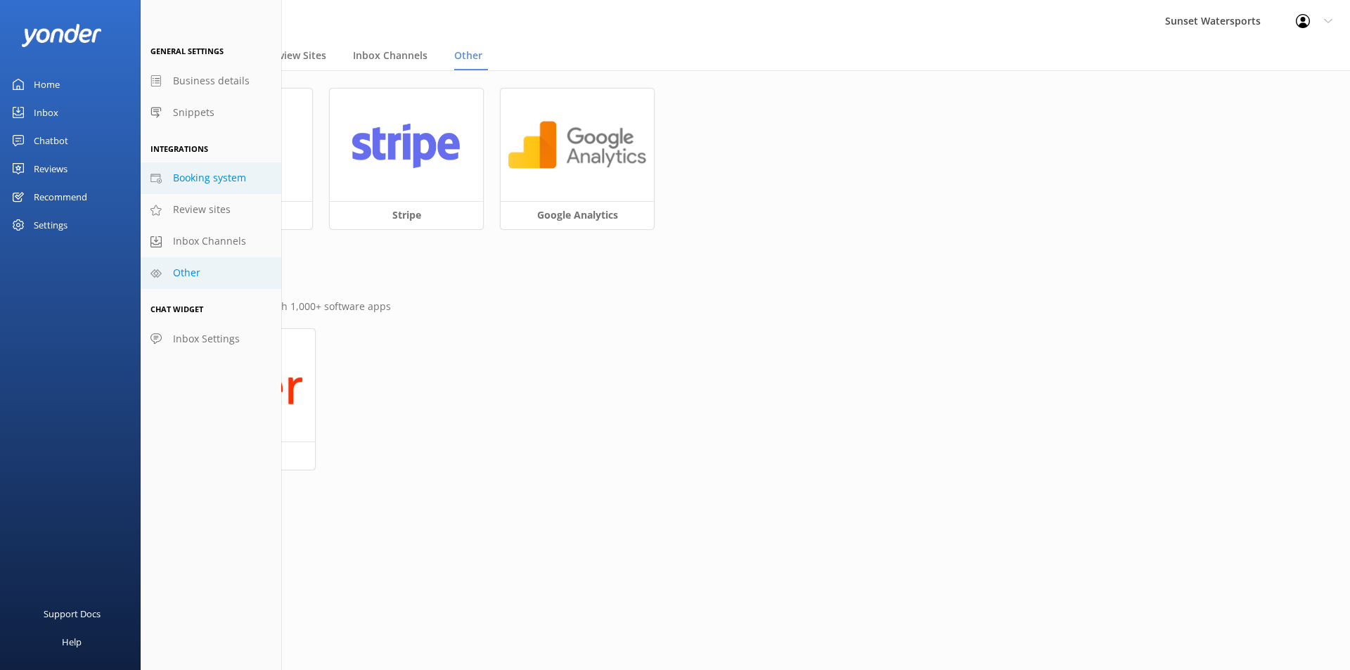
click at [200, 181] on span "Booking system" at bounding box center [209, 177] width 73 height 15
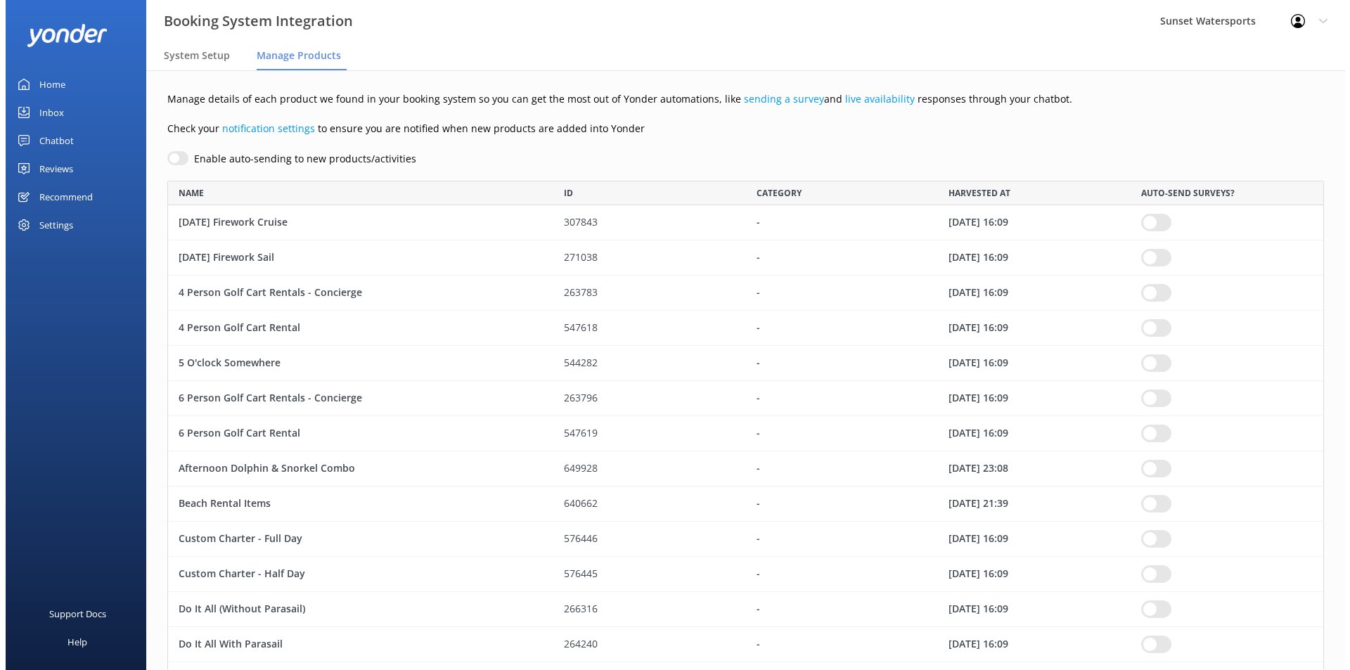
scroll to position [1737, 1146]
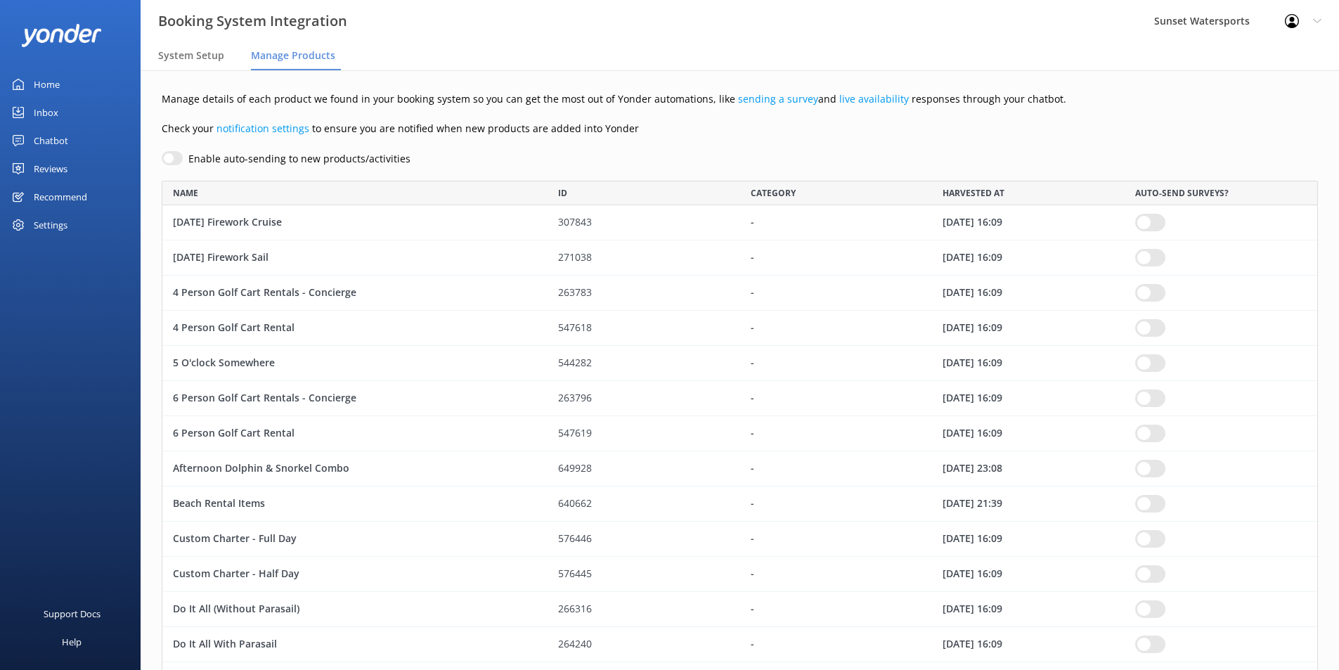
click at [53, 220] on div "Settings" at bounding box center [51, 225] width 34 height 28
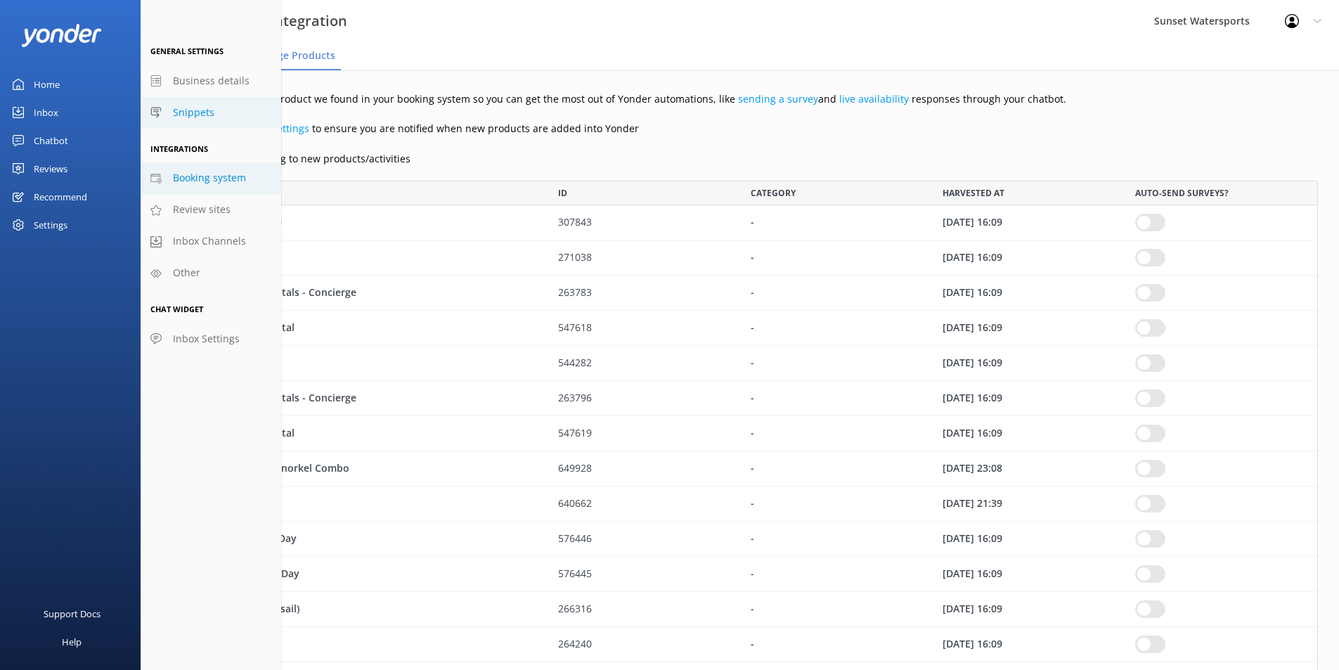
click at [190, 112] on span "Snippets" at bounding box center [193, 112] width 41 height 15
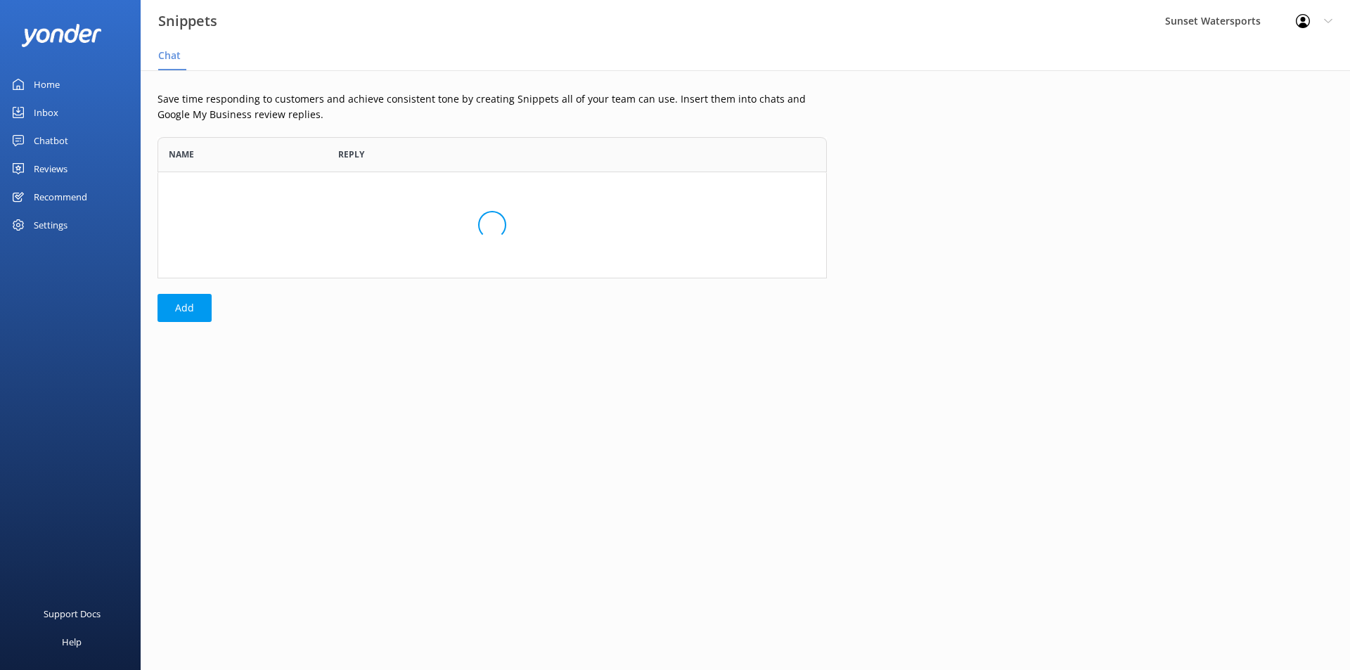
scroll to position [131, 659]
click at [50, 226] on div "Settings" at bounding box center [51, 225] width 34 height 28
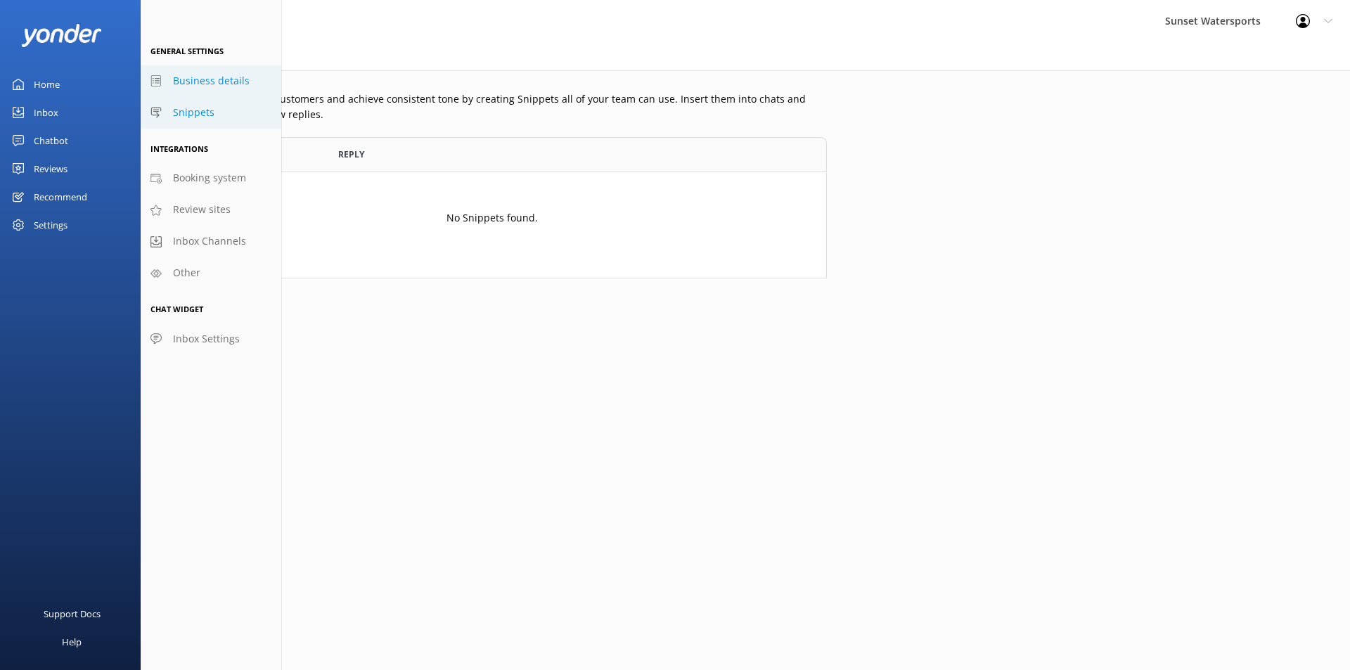
click at [200, 86] on span "Business details" at bounding box center [211, 80] width 77 height 15
select select "America/Cancun"
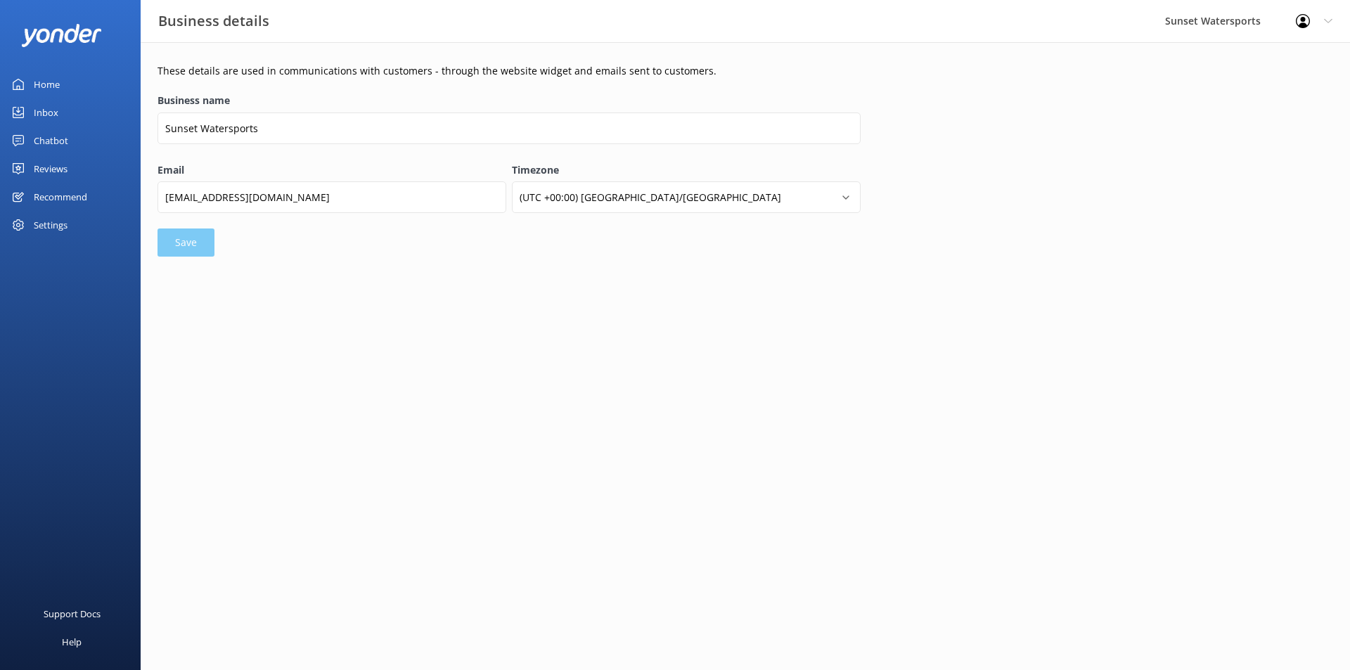
click at [60, 221] on div "Settings" at bounding box center [51, 225] width 34 height 28
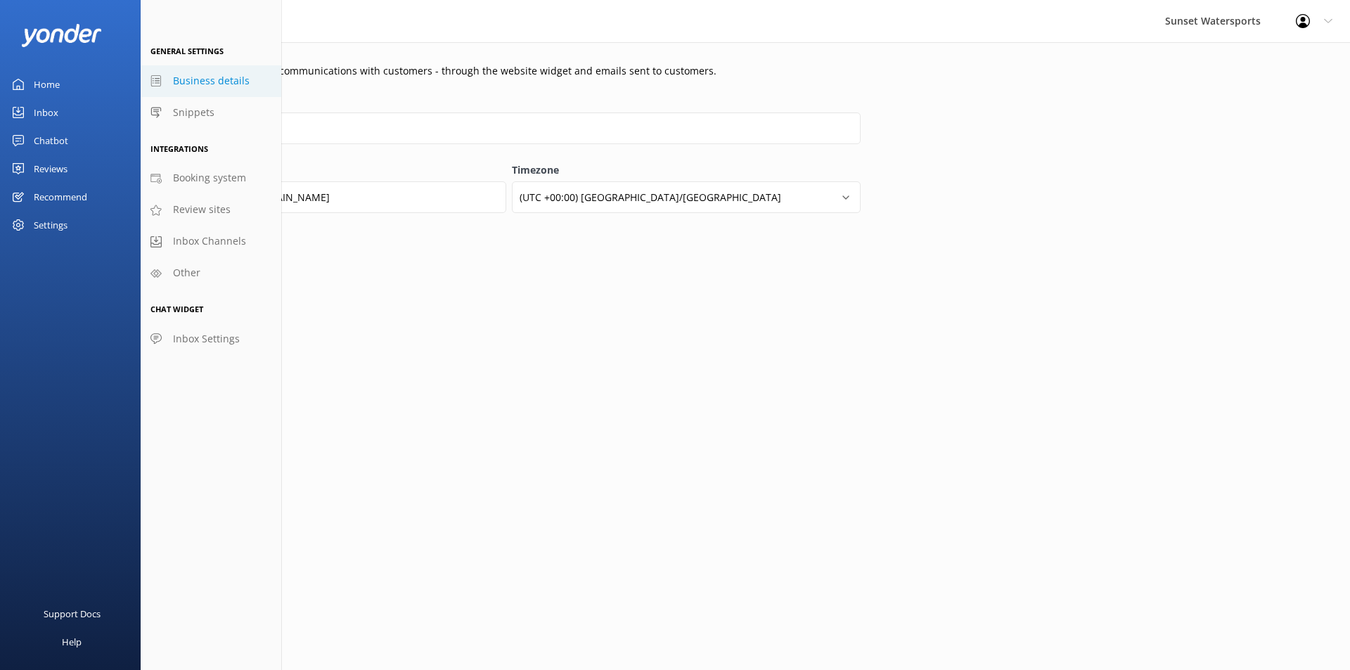
click at [50, 113] on div "Inbox" at bounding box center [46, 112] width 25 height 28
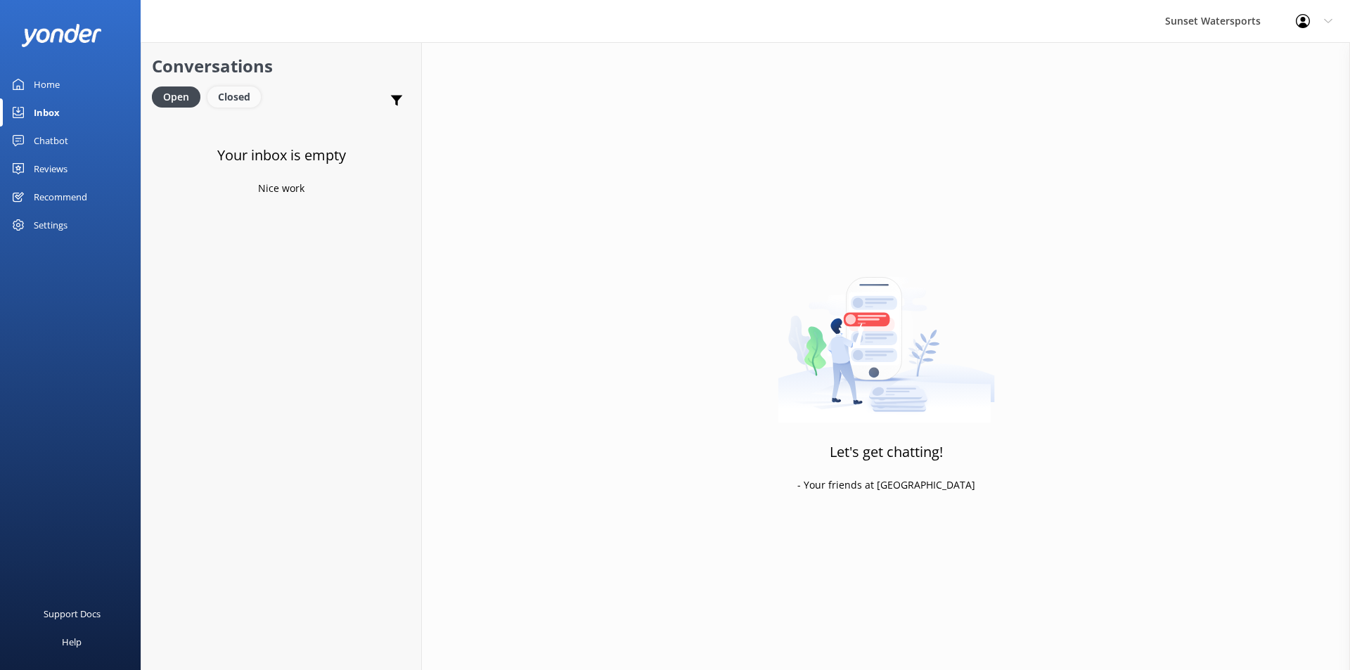
click at [237, 98] on div "Closed" at bounding box center [233, 96] width 53 height 21
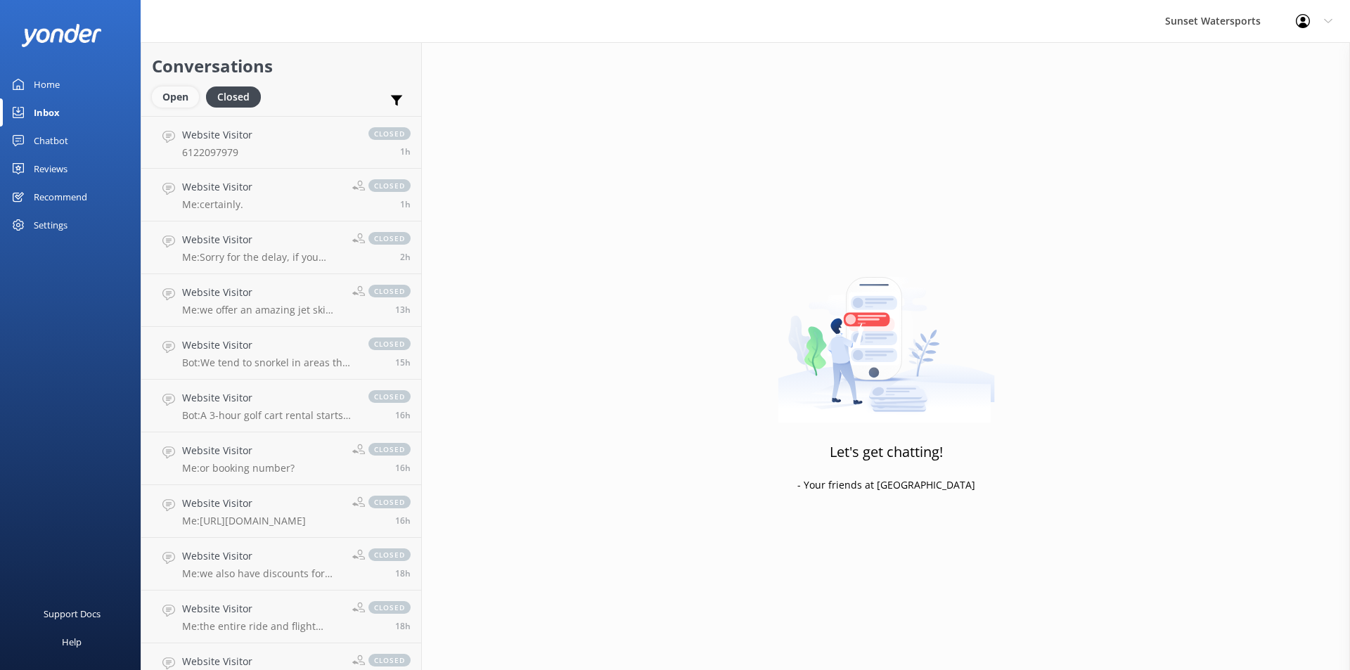
click at [172, 102] on div "Open" at bounding box center [175, 96] width 47 height 21
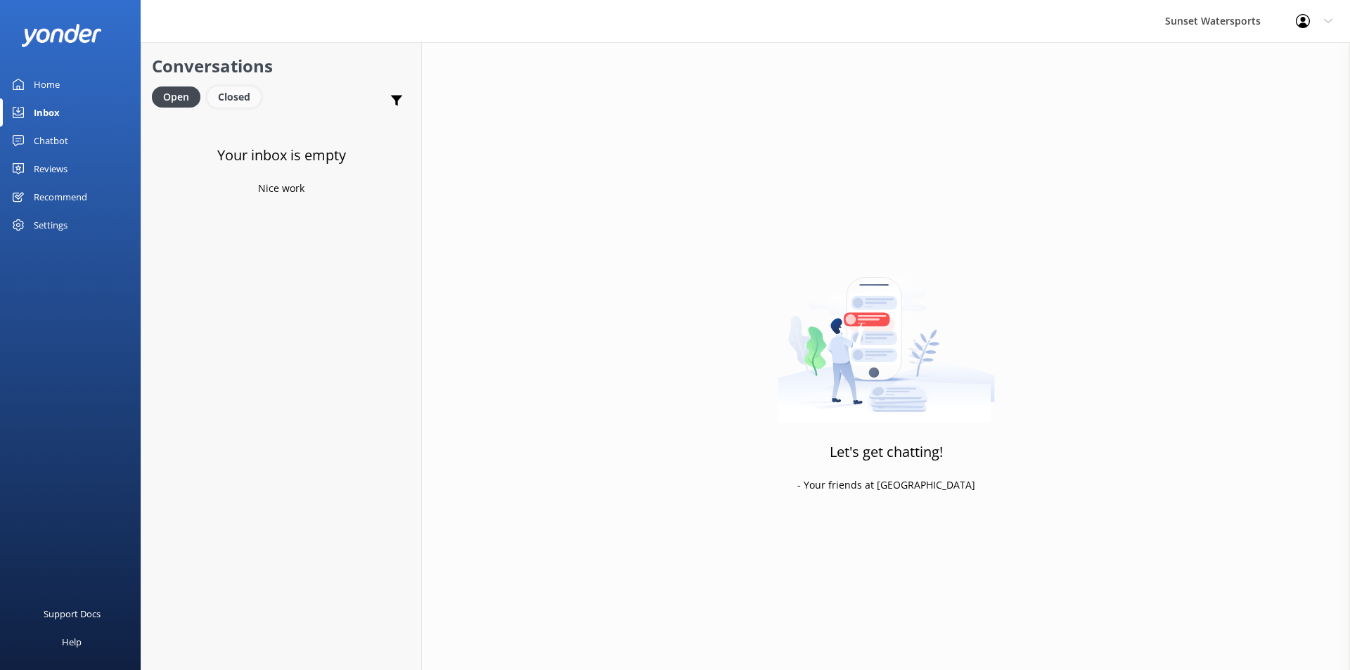
click at [233, 86] on div "Closed" at bounding box center [233, 96] width 53 height 21
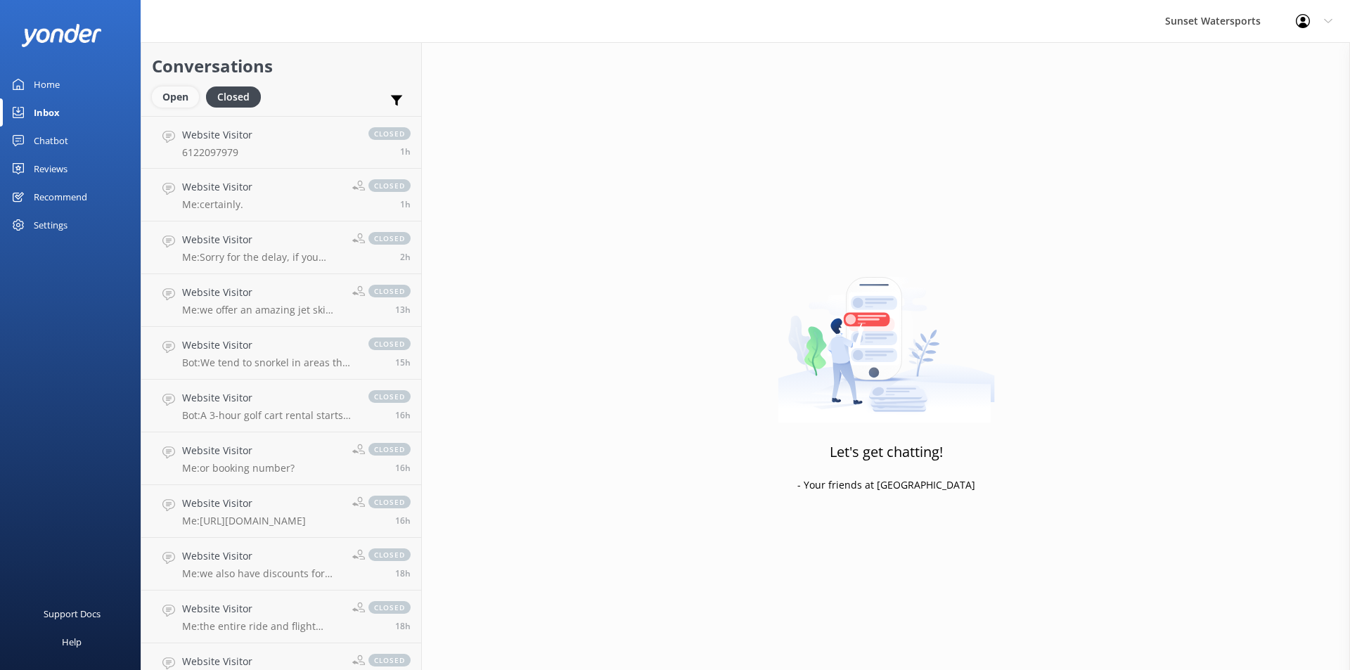
click at [179, 98] on div "Open" at bounding box center [175, 96] width 47 height 21
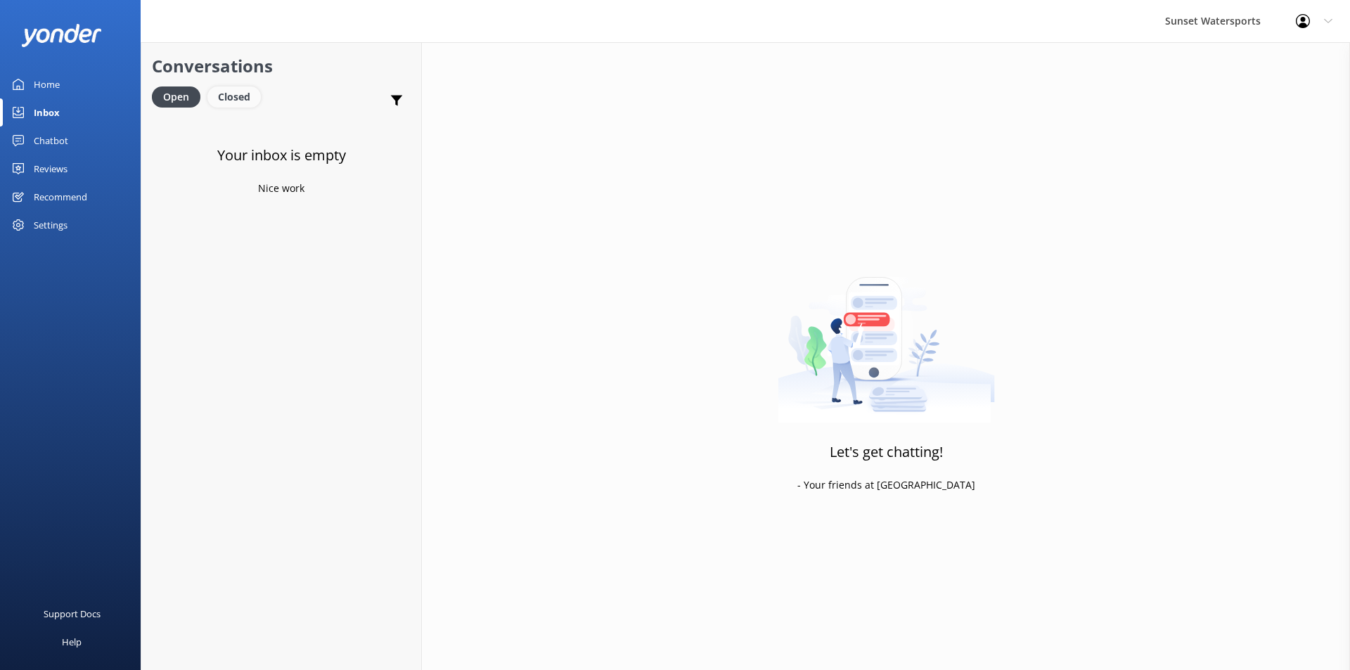
click at [235, 97] on div "Closed" at bounding box center [233, 96] width 53 height 21
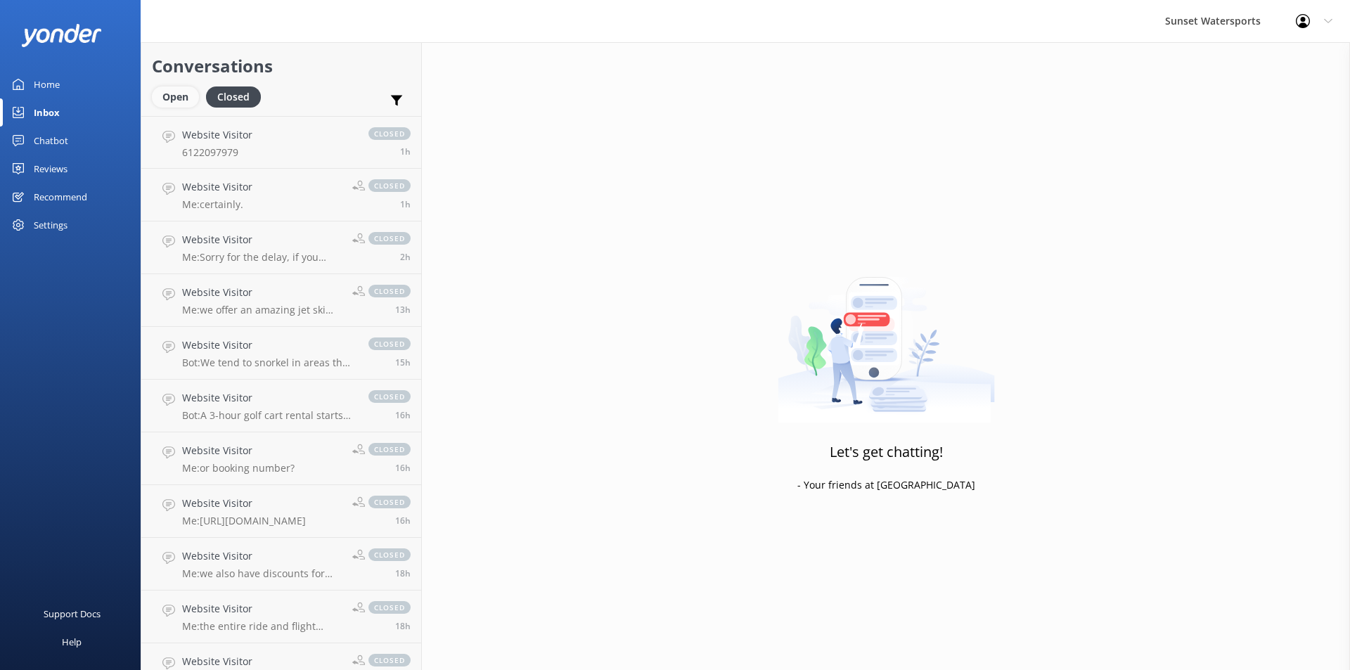
click at [179, 94] on div "Open" at bounding box center [175, 96] width 47 height 21
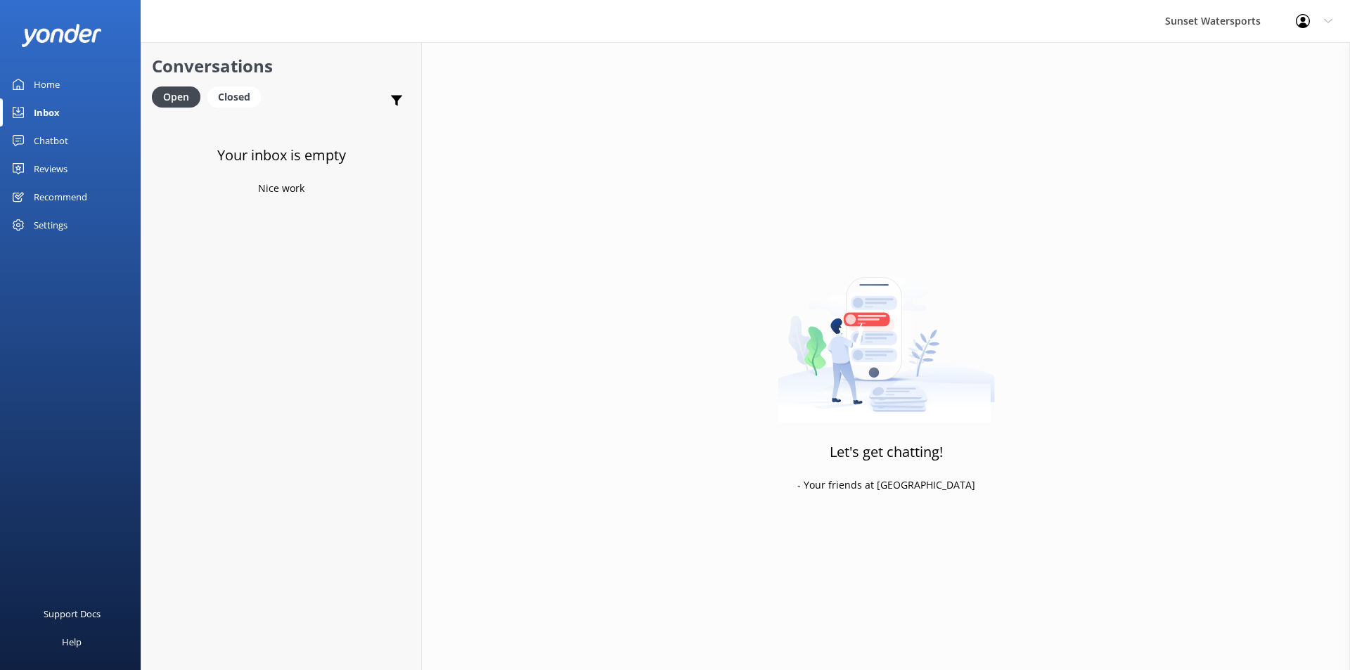
click at [40, 116] on div "Inbox" at bounding box center [47, 112] width 26 height 28
click at [229, 96] on div "Closed" at bounding box center [233, 96] width 53 height 21
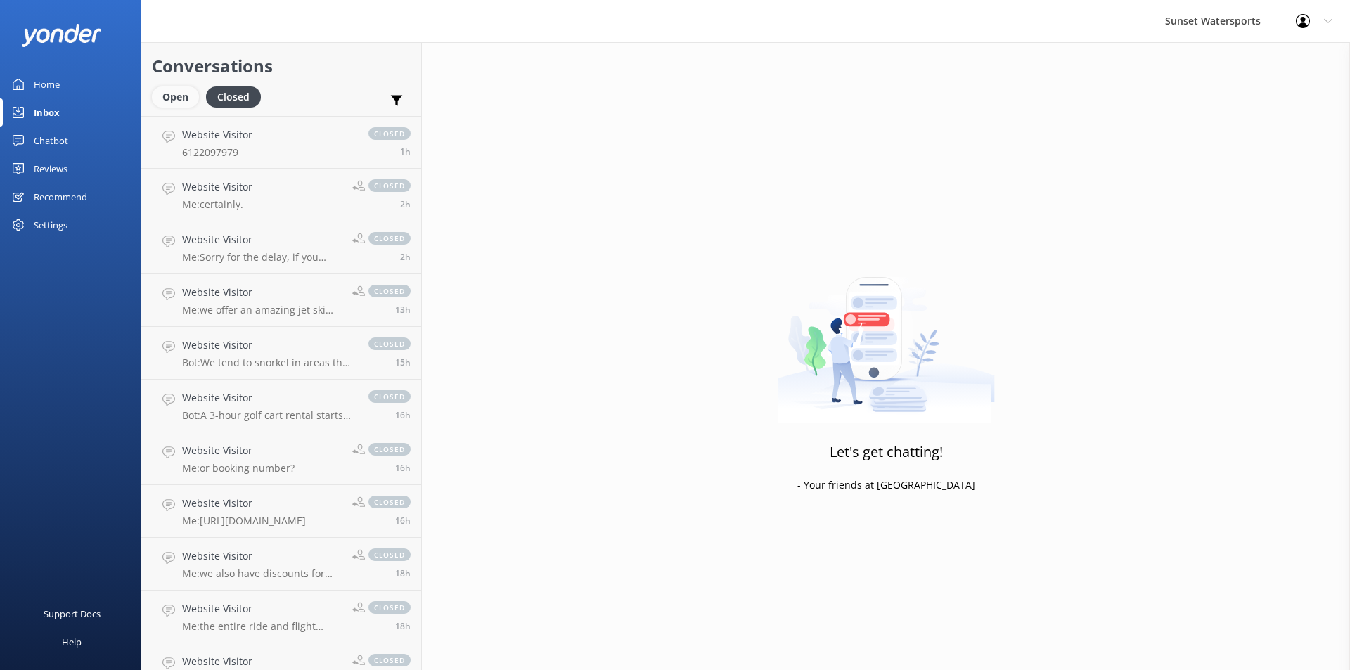
click at [184, 93] on div "Open" at bounding box center [175, 96] width 47 height 21
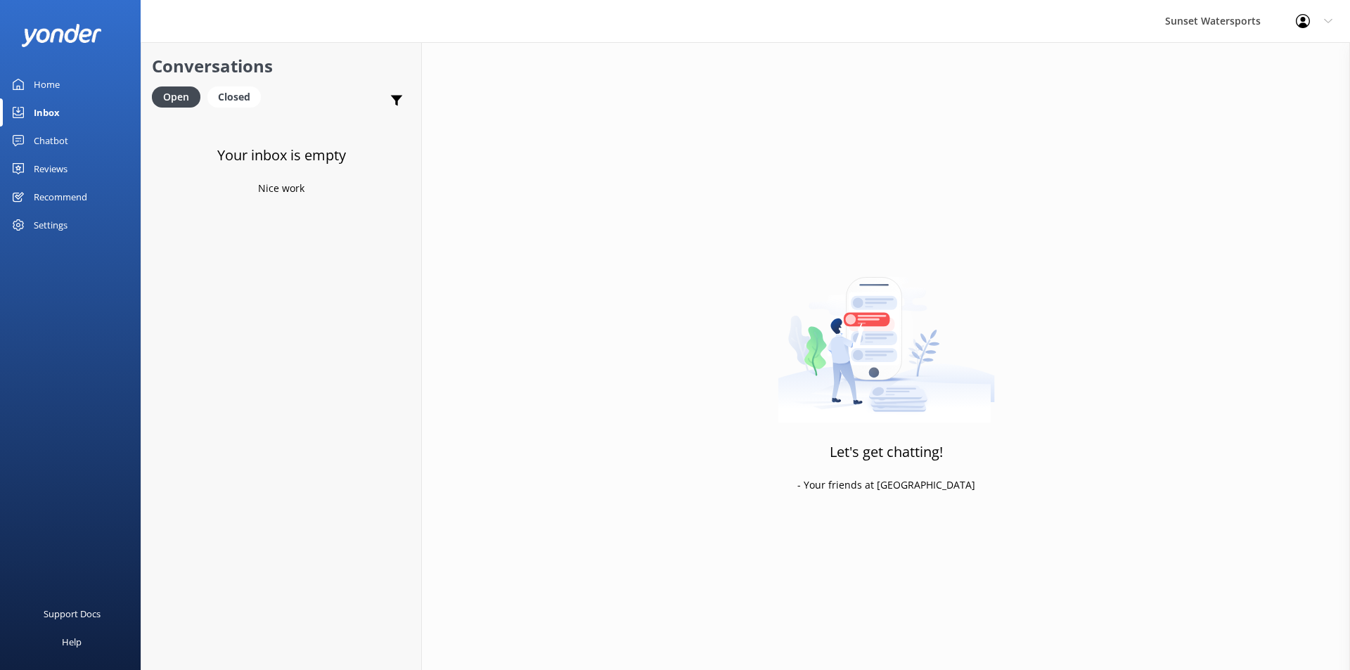
click at [49, 83] on div "Home" at bounding box center [47, 84] width 26 height 28
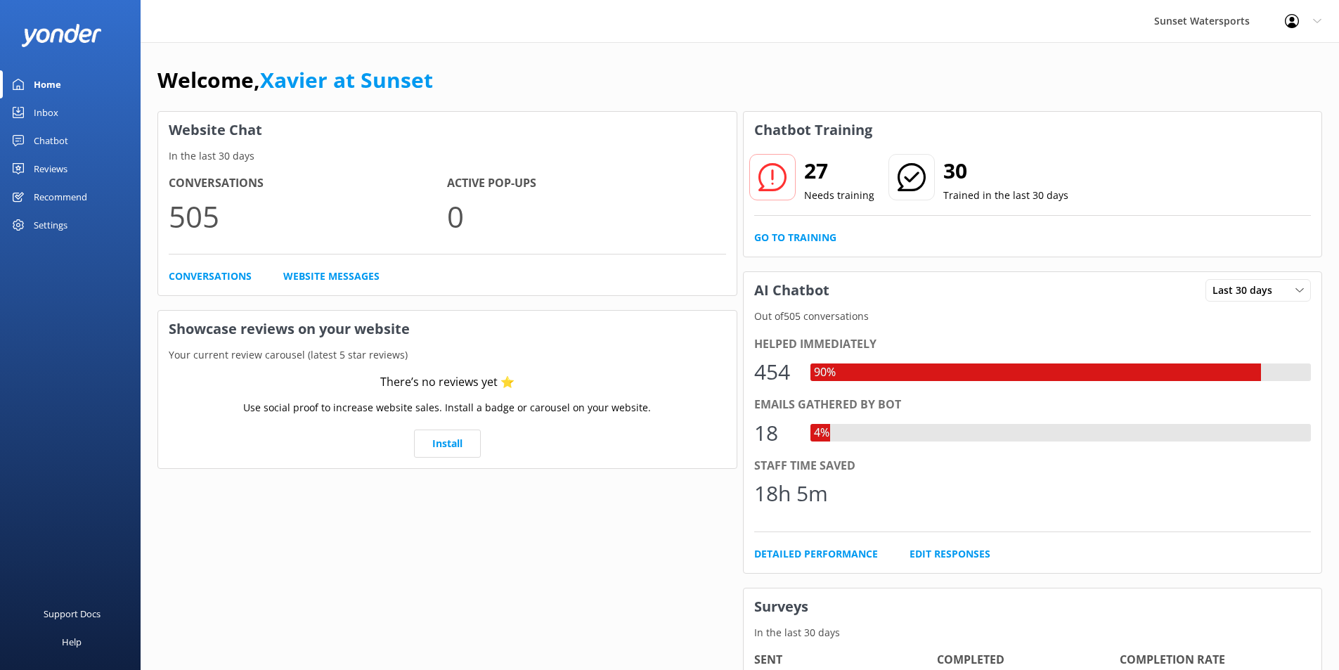
click at [41, 109] on div "Inbox" at bounding box center [46, 112] width 25 height 28
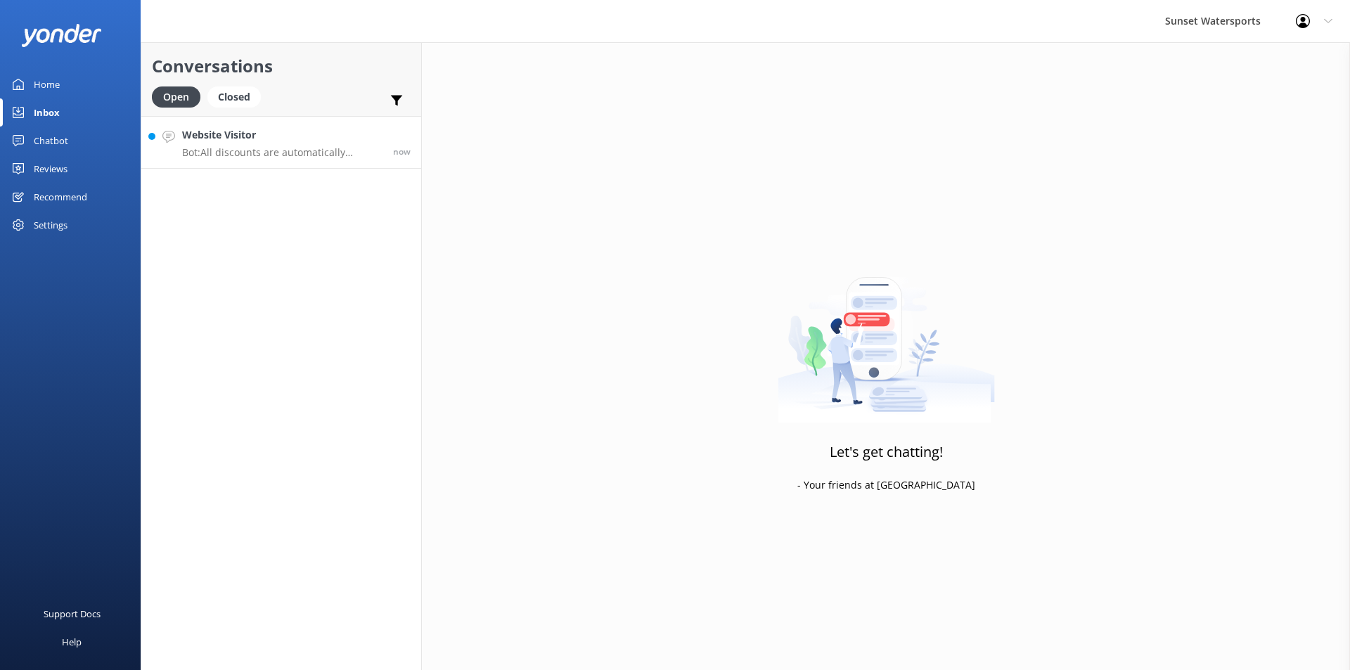
click at [250, 144] on div "Website Visitor Bot: All discounts are automatically applied at checkout. If th…" at bounding box center [282, 142] width 200 height 30
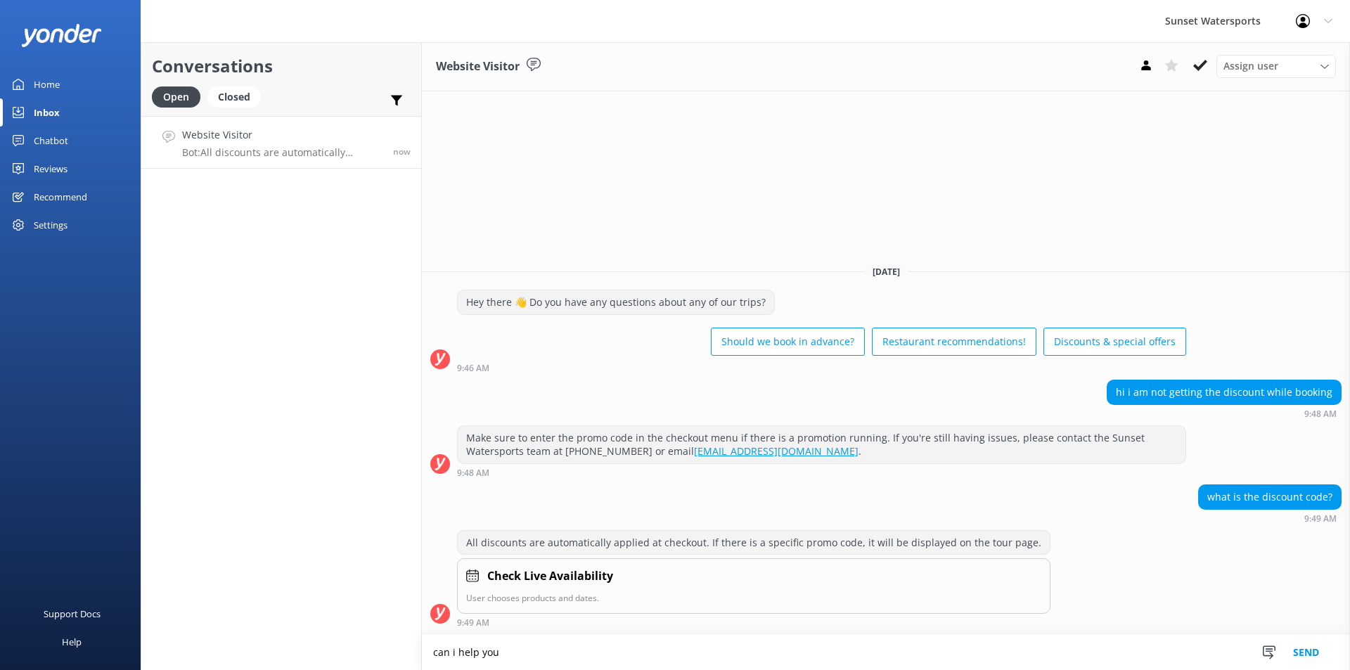
type textarea "can i help you"
click at [1301, 657] on button "Send" at bounding box center [1306, 652] width 53 height 35
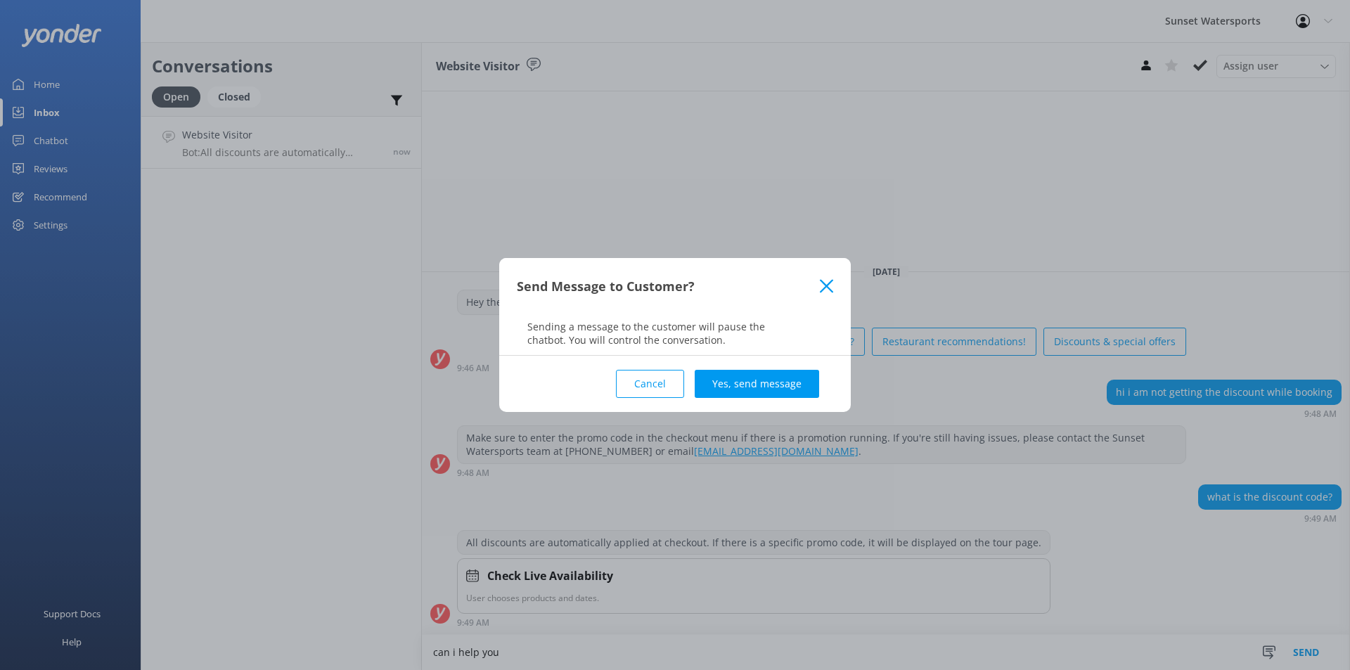
click at [770, 381] on button "Yes, send message" at bounding box center [757, 384] width 124 height 28
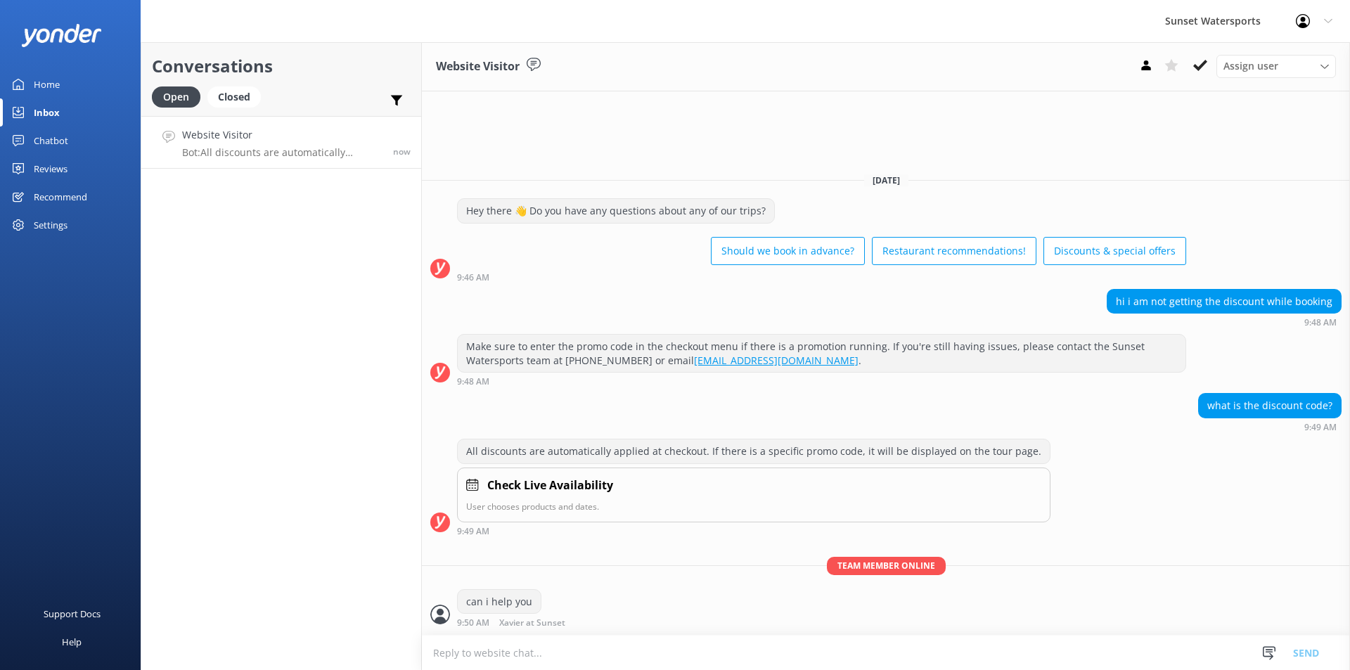
click at [474, 661] on textarea at bounding box center [886, 653] width 928 height 34
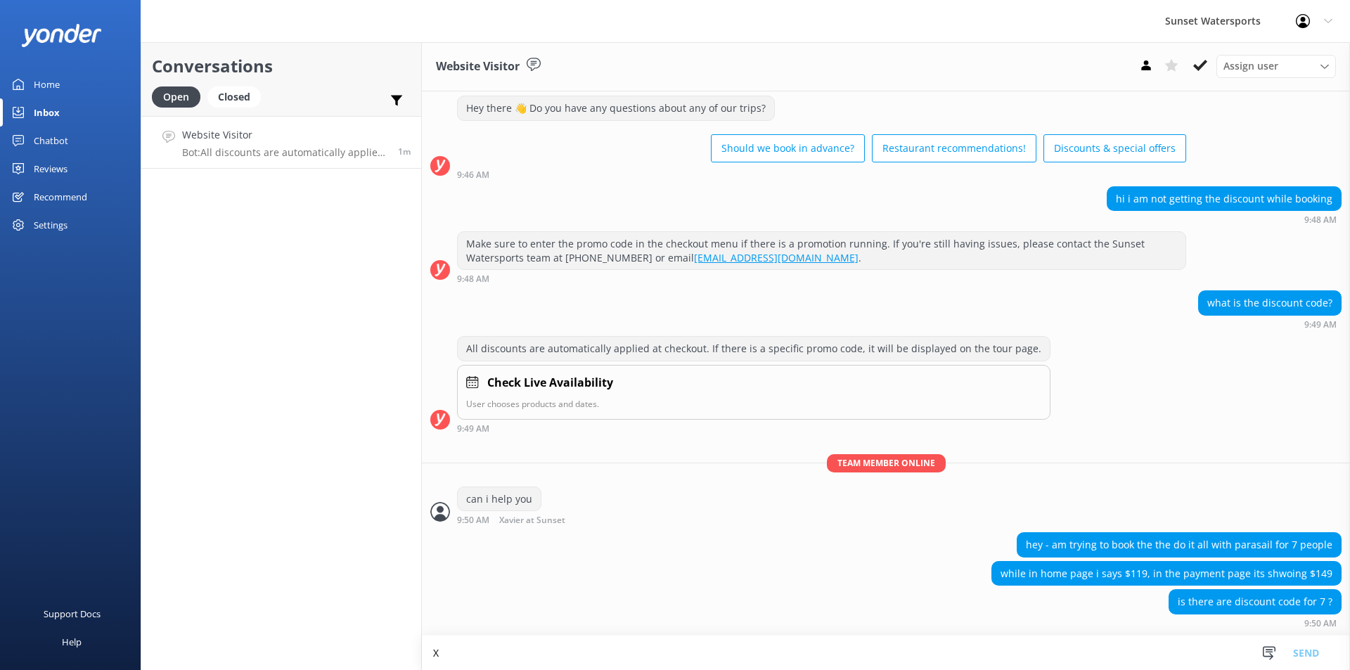
scroll to position [33, 0]
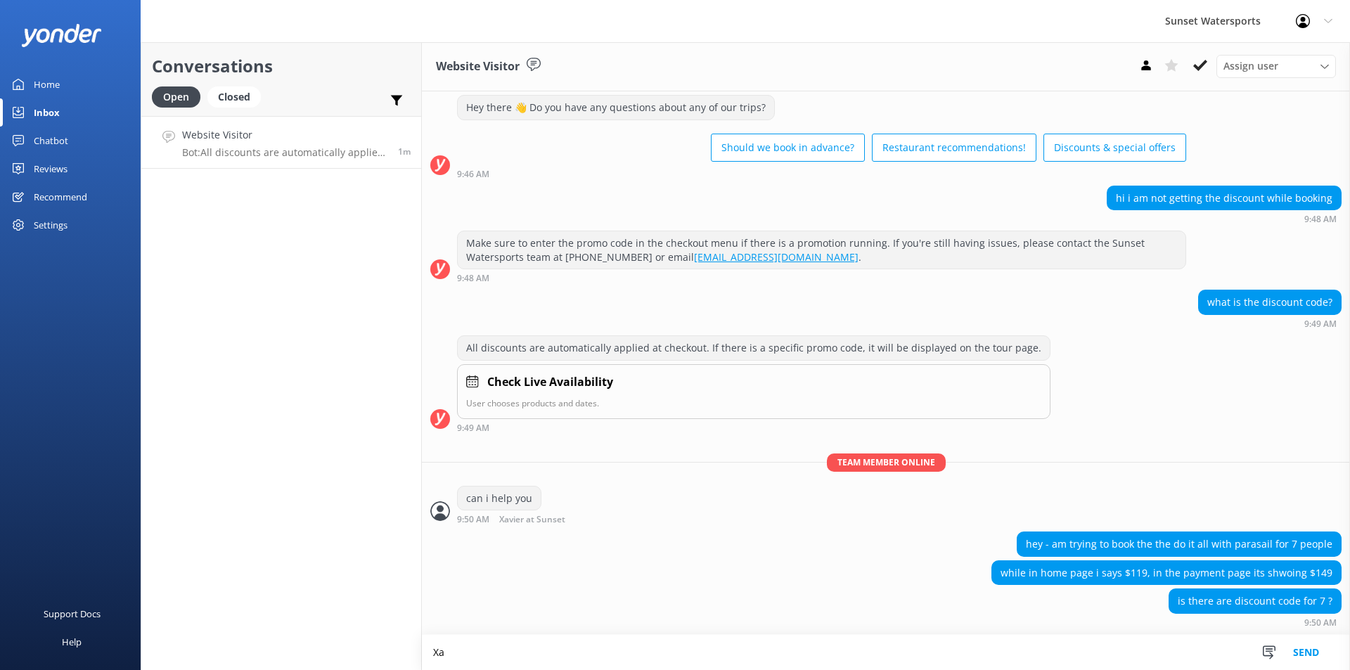
type textarea "X"
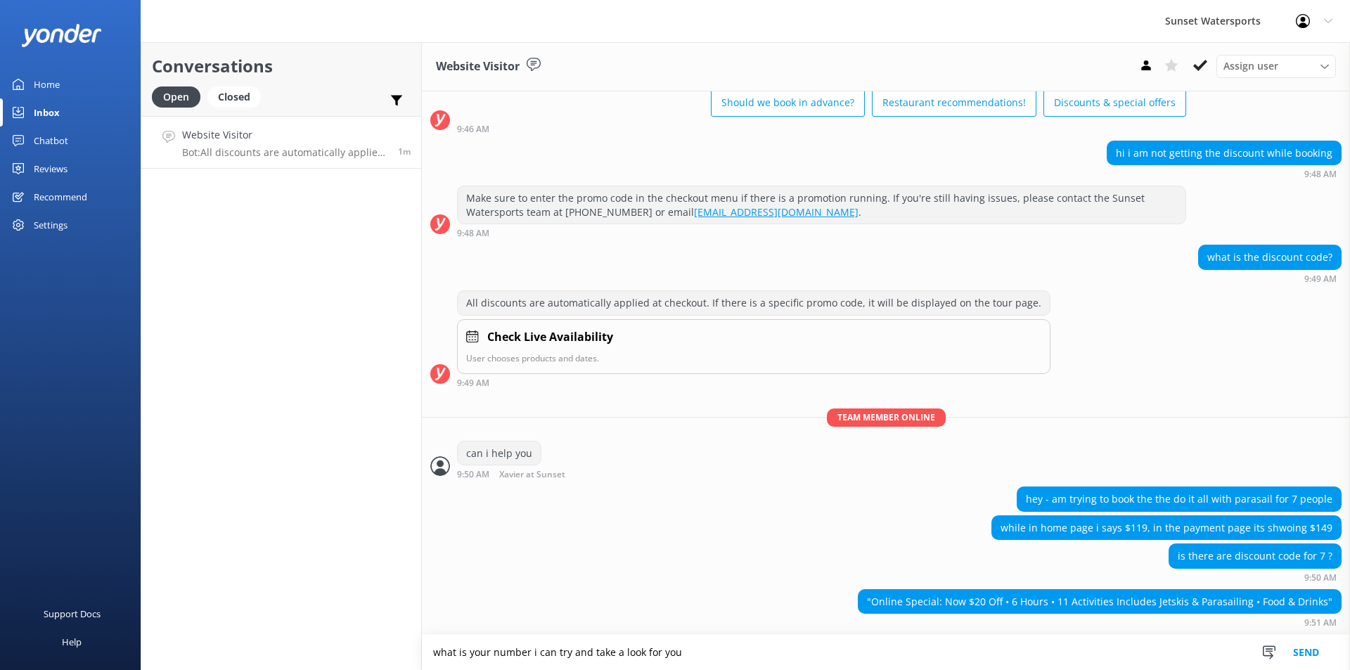
click at [564, 652] on textarea "what is your number i can try and take a look for you" at bounding box center [886, 652] width 928 height 35
click at [588, 646] on textarea "what is your number i can try and take a look for you" at bounding box center [886, 652] width 928 height 35
click at [534, 647] on textarea "what is your number i can take a look for you" at bounding box center [886, 652] width 928 height 35
type textarea "what is your number I can take a look for you"
click at [1310, 654] on button "Send" at bounding box center [1306, 652] width 53 height 35
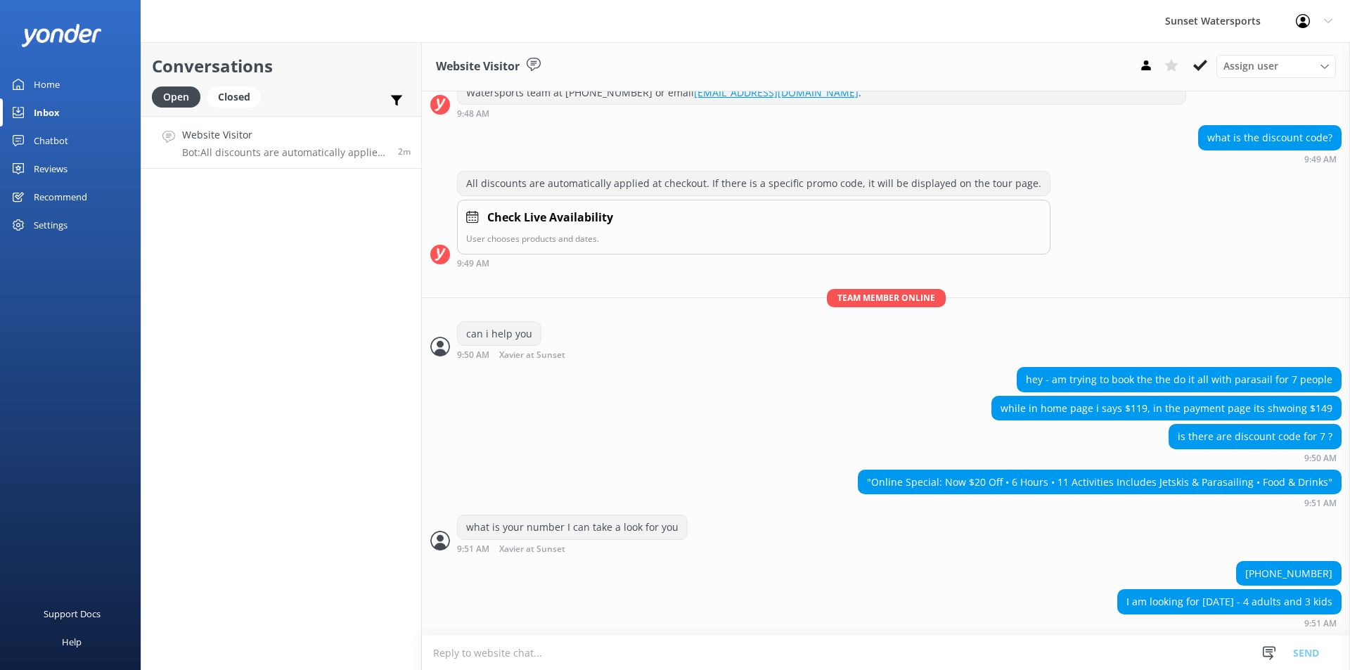
scroll to position [243, 0]
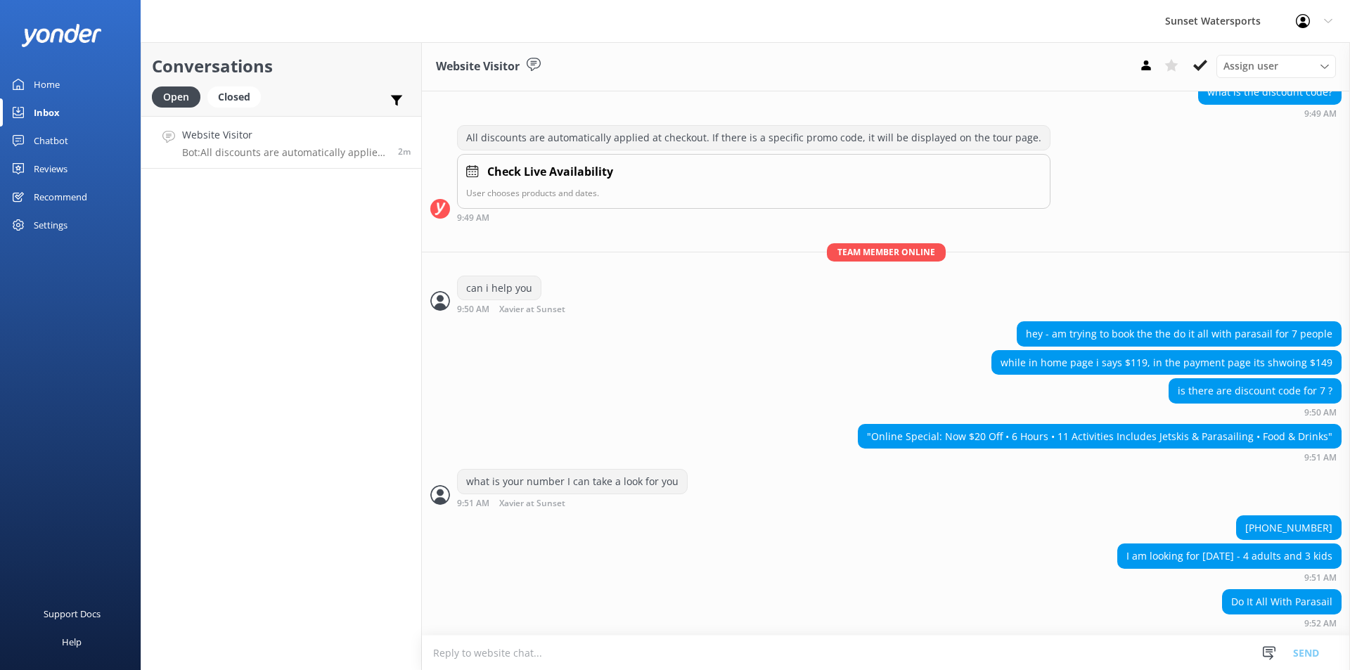
click at [552, 665] on textarea at bounding box center [886, 653] width 928 height 34
type textarea "ok calling now"
click at [1315, 657] on button "Send" at bounding box center [1306, 652] width 53 height 35
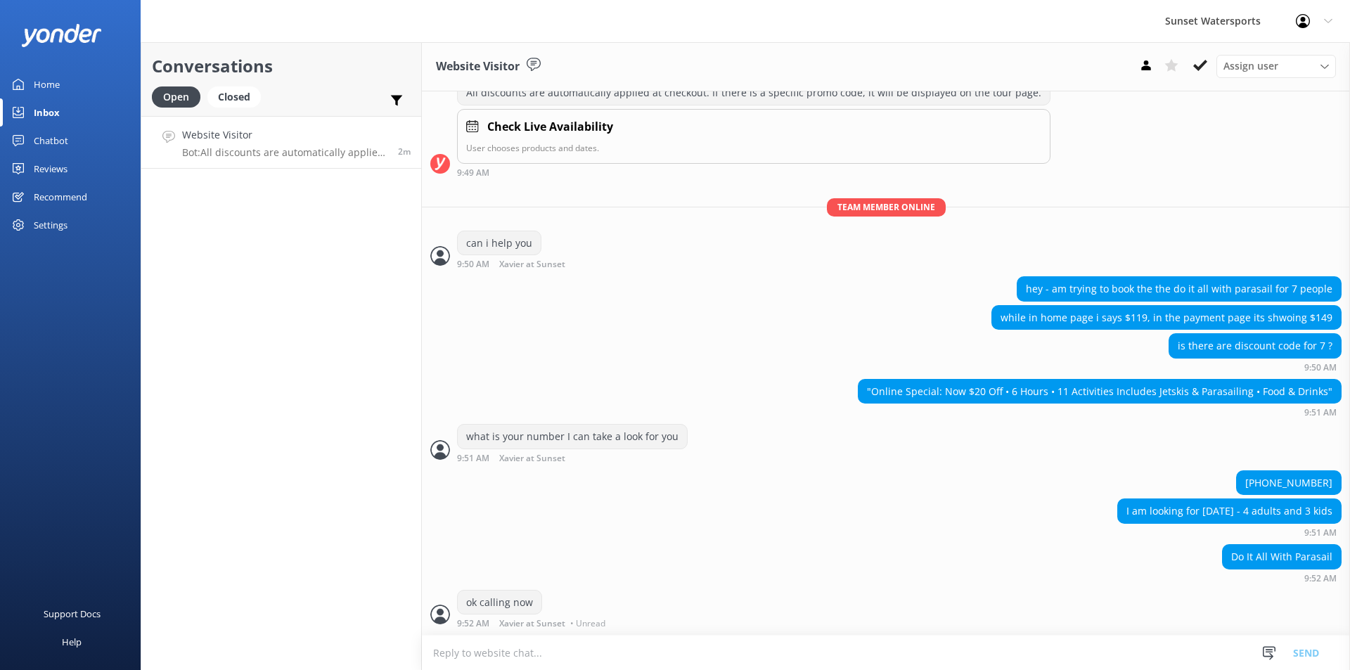
scroll to position [289, 0]
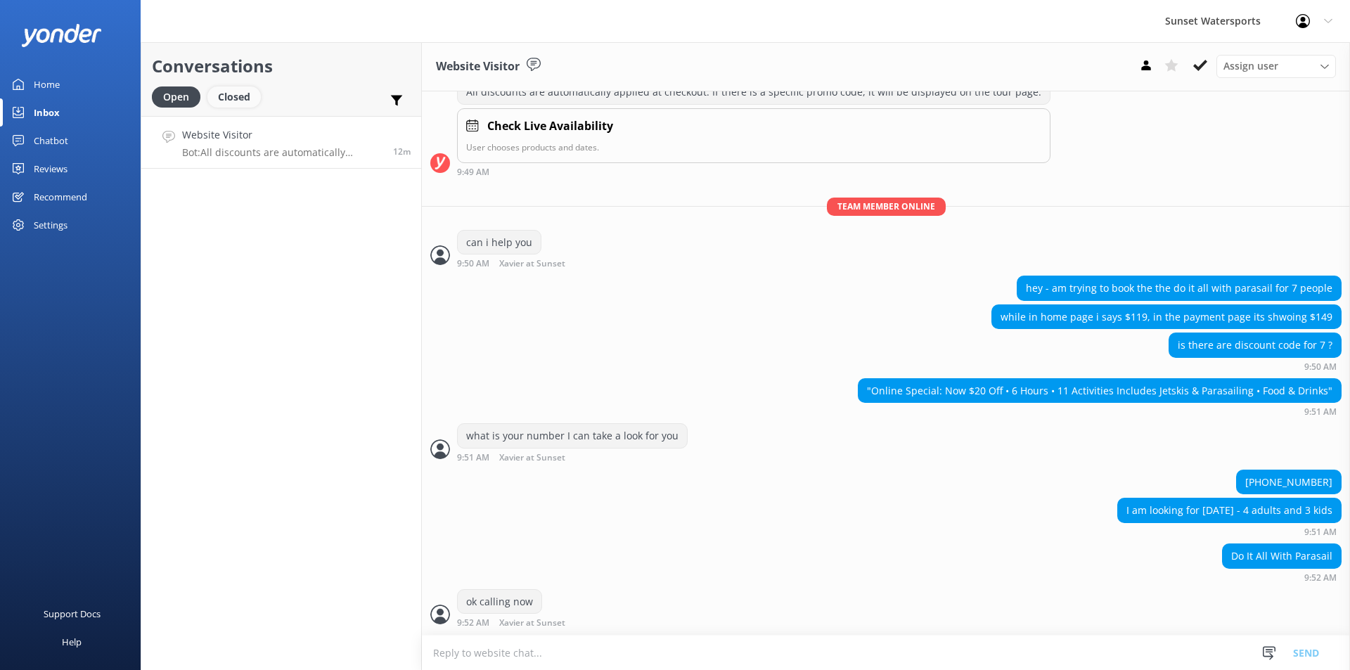
click at [240, 103] on div "Closed" at bounding box center [233, 96] width 53 height 21
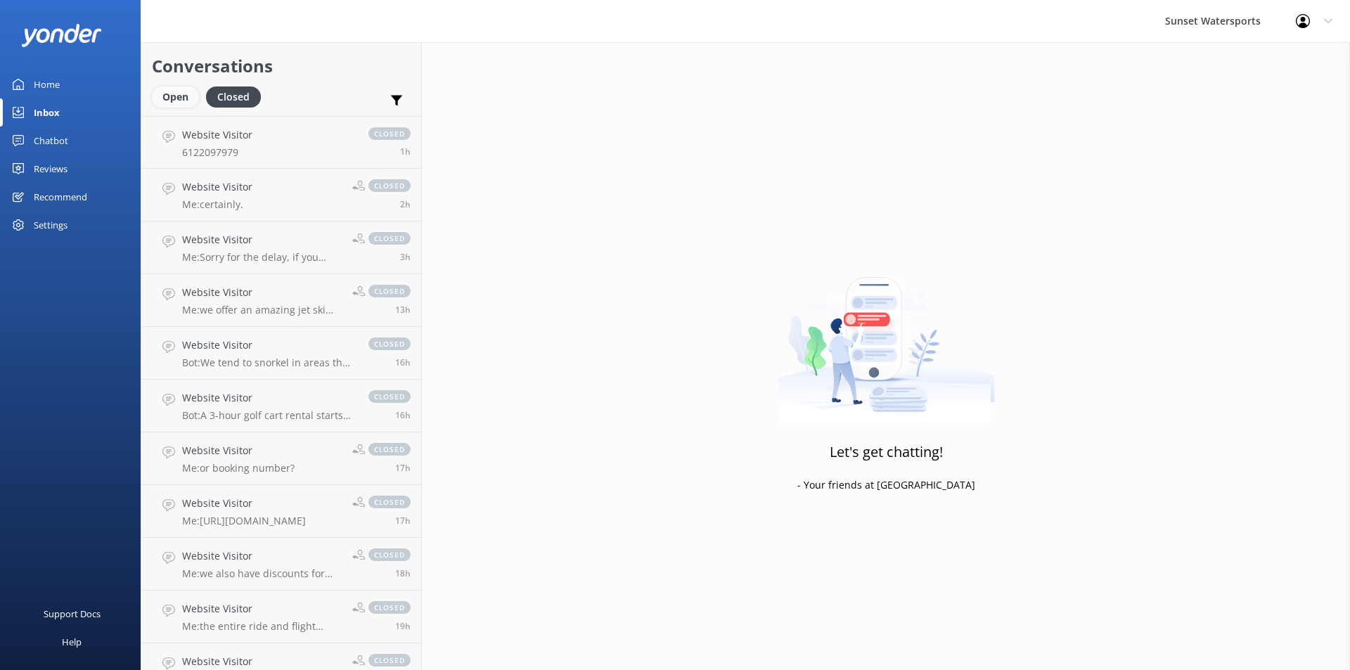
click at [168, 101] on div "Open" at bounding box center [175, 96] width 47 height 21
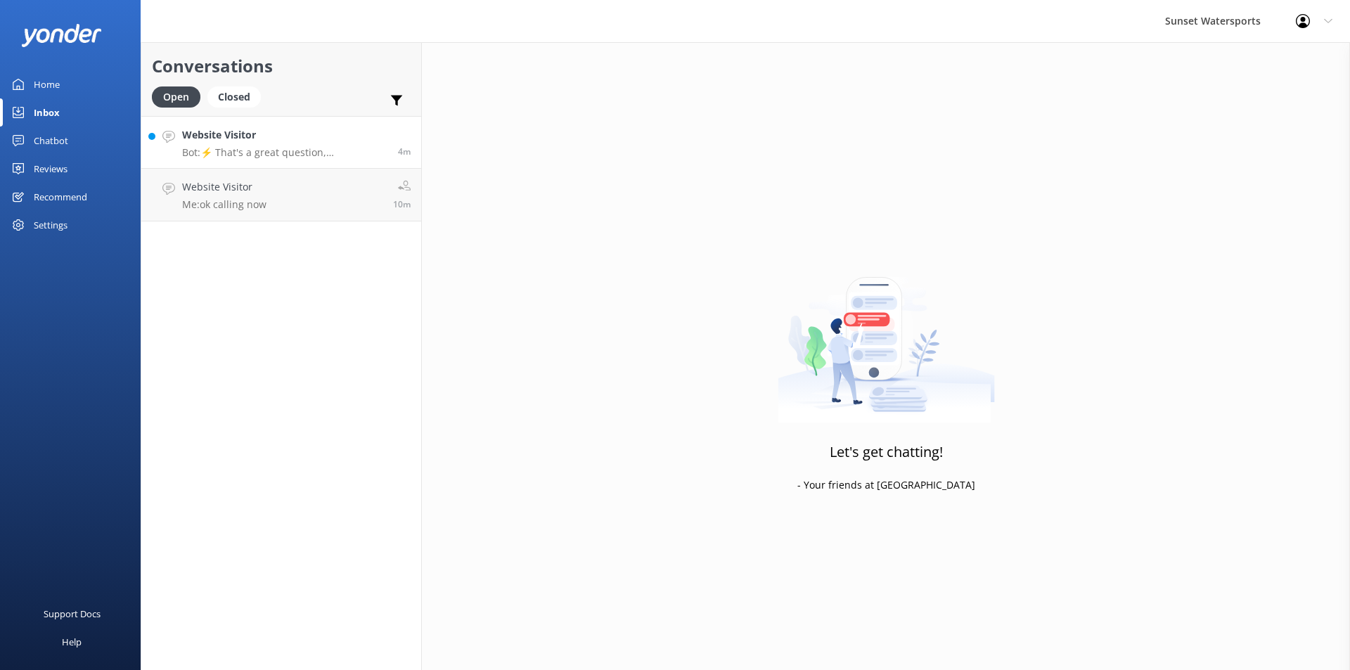
click at [299, 152] on p "Bot: ⚡ That's a great question, unfortunately I do not know the answer. I'm goi…" at bounding box center [284, 152] width 205 height 13
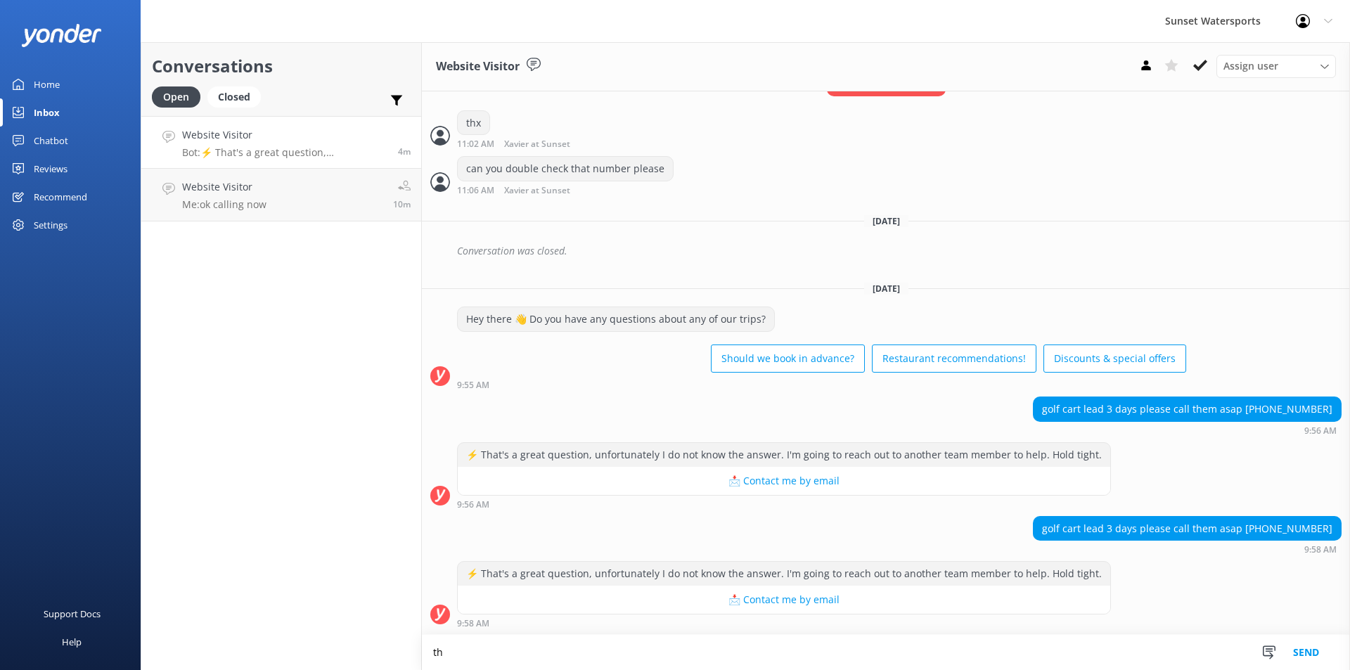
scroll to position [5755, 0]
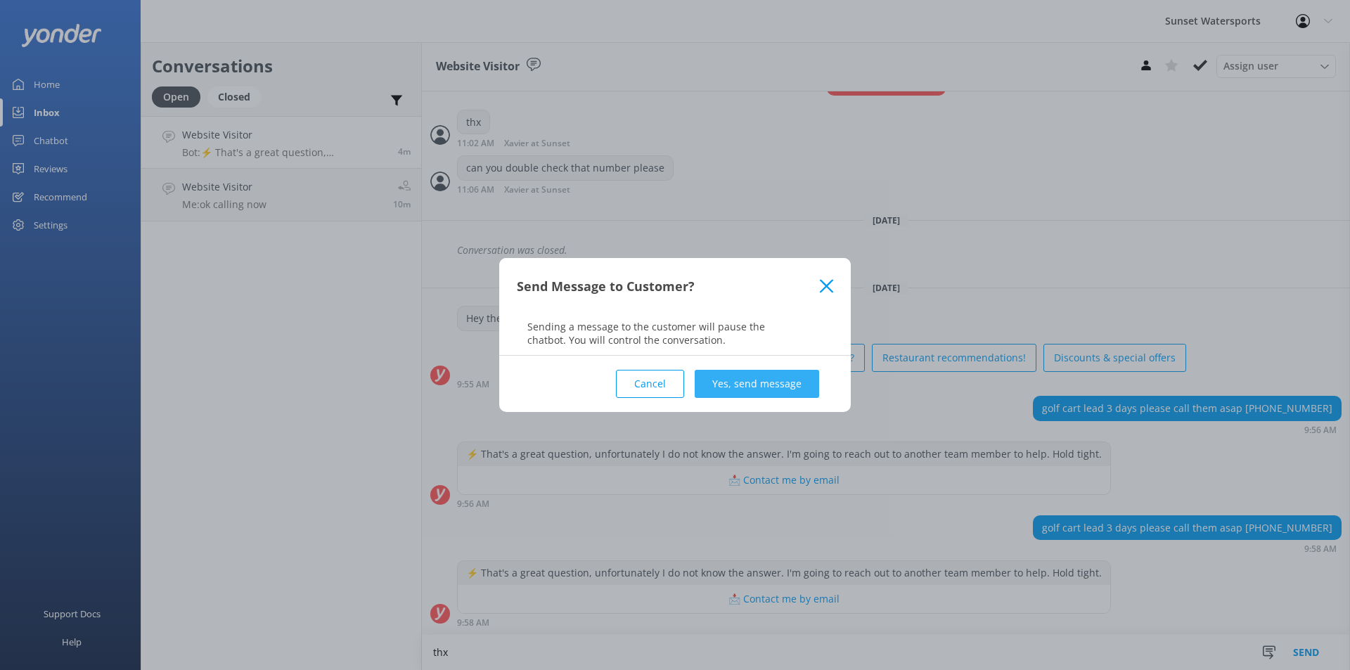
type textarea "thx"
click at [765, 388] on button "Yes, send message" at bounding box center [757, 384] width 124 height 28
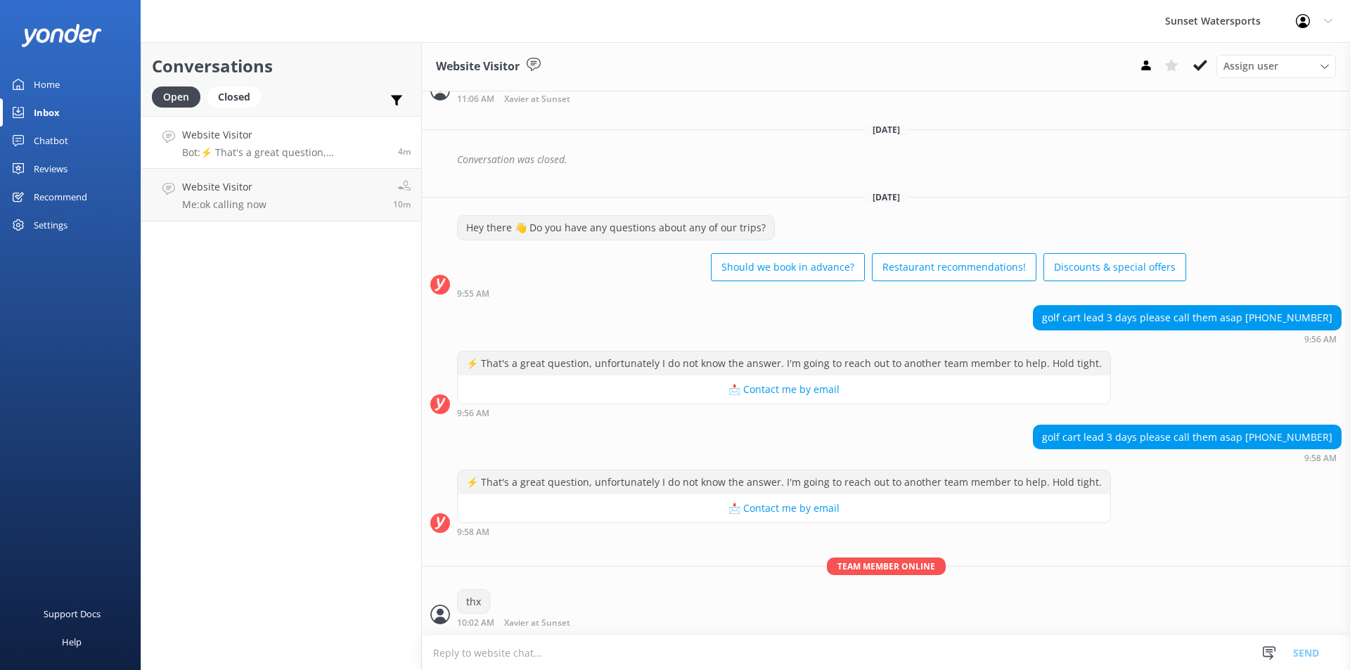
scroll to position [5829, 0]
click at [235, 99] on div "Closed" at bounding box center [233, 96] width 53 height 21
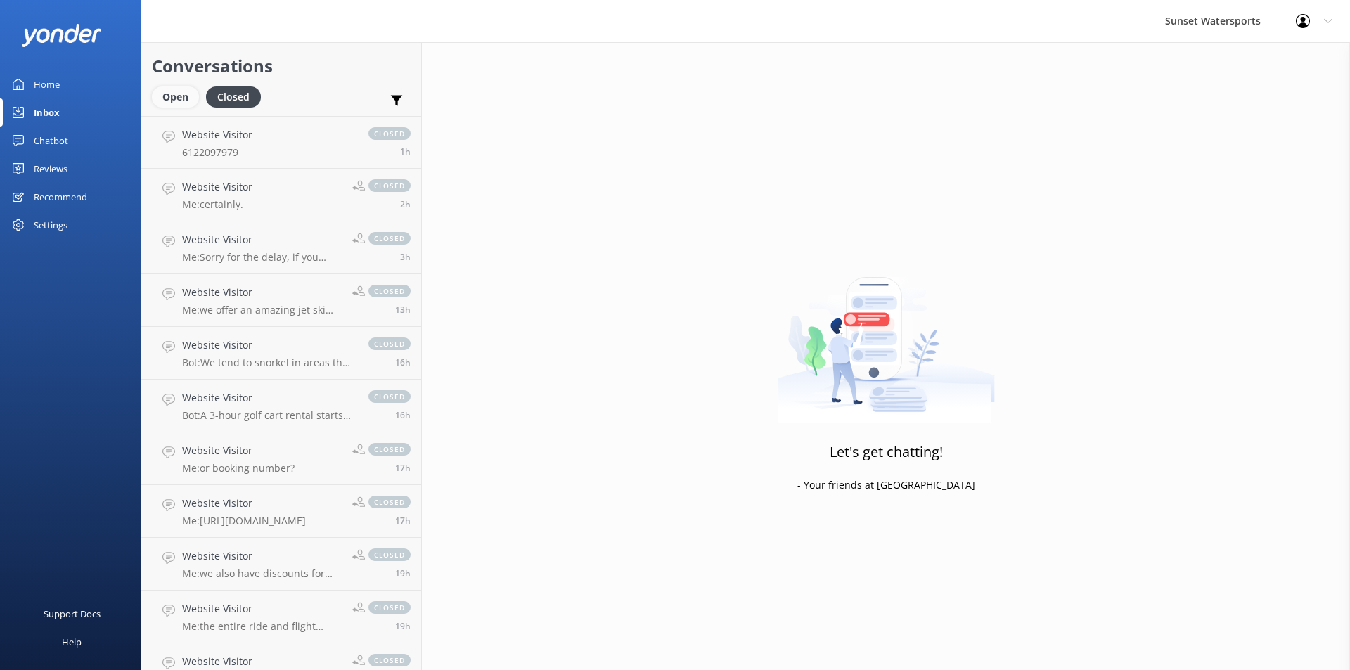
click at [169, 94] on div "Open" at bounding box center [175, 96] width 47 height 21
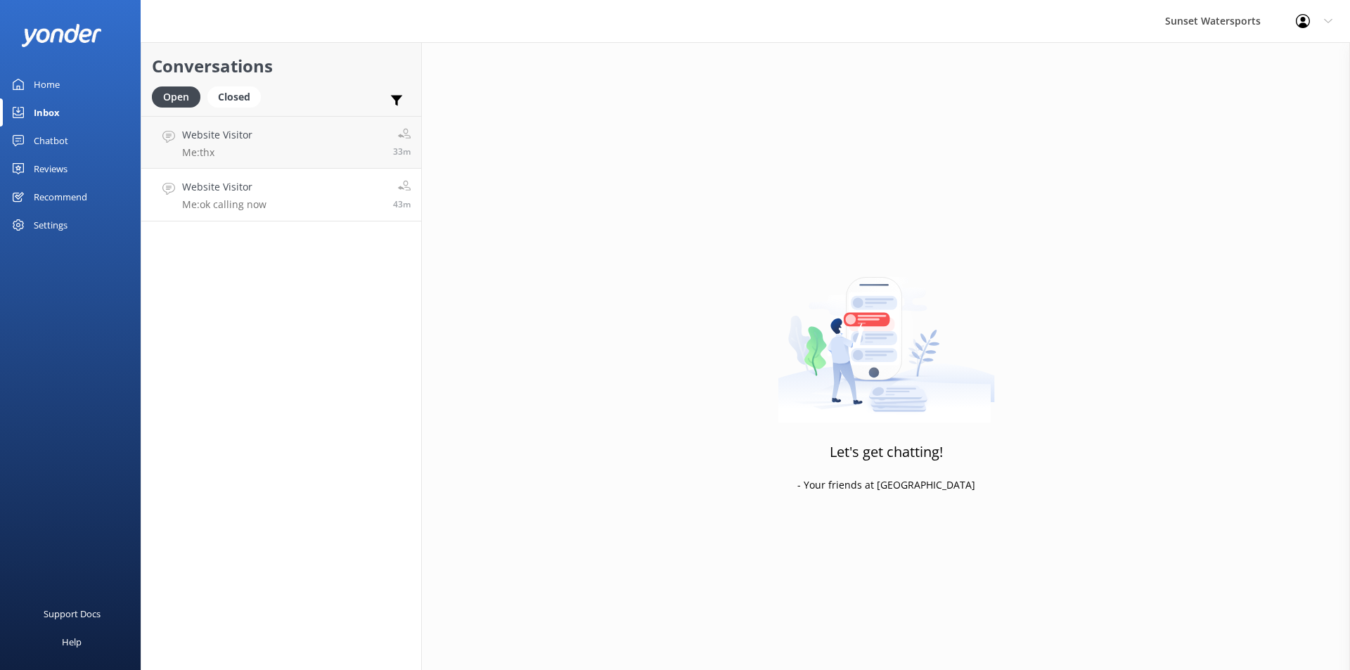
click at [256, 200] on p "Me: ok calling now" at bounding box center [224, 204] width 84 height 13
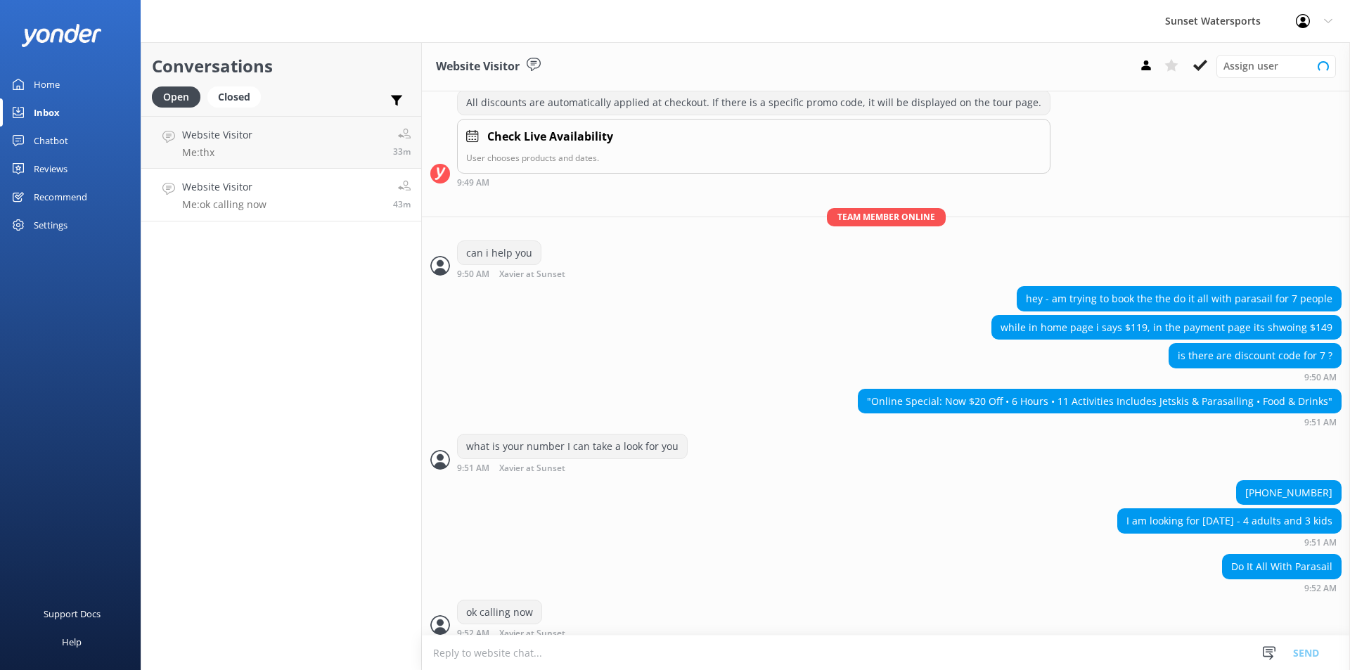
scroll to position [289, 0]
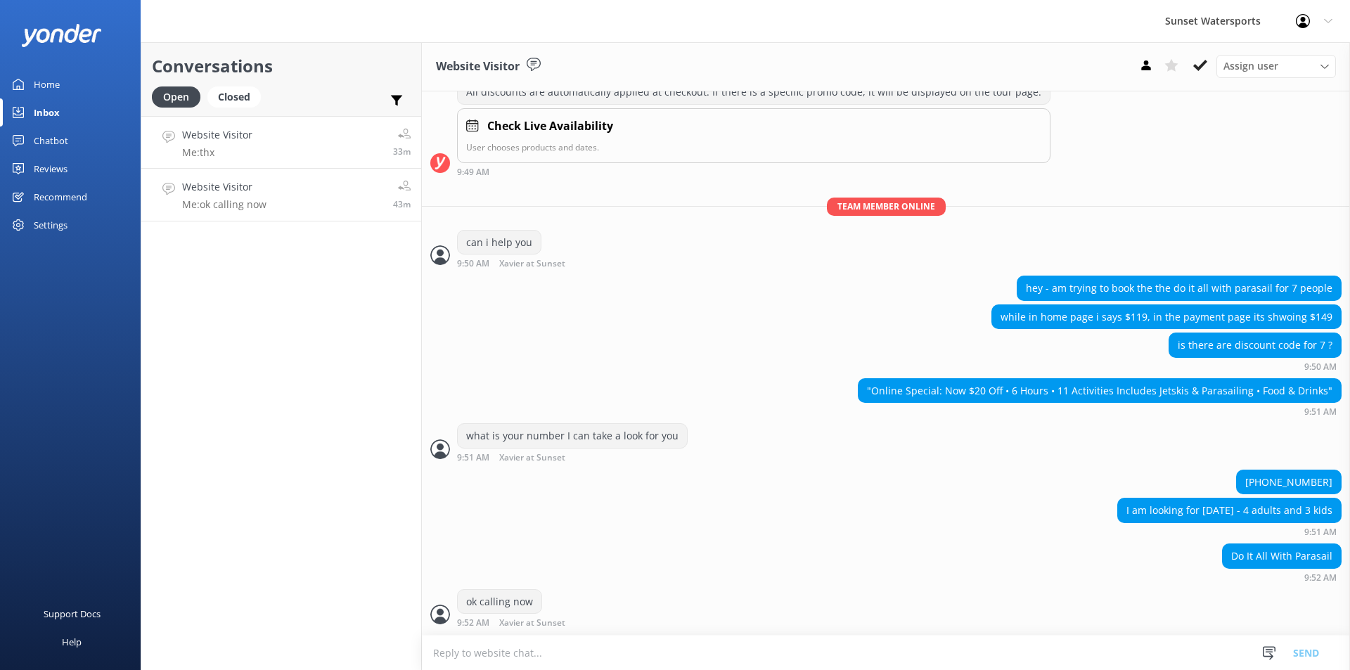
click at [238, 147] on p "Me: thx" at bounding box center [217, 152] width 70 height 13
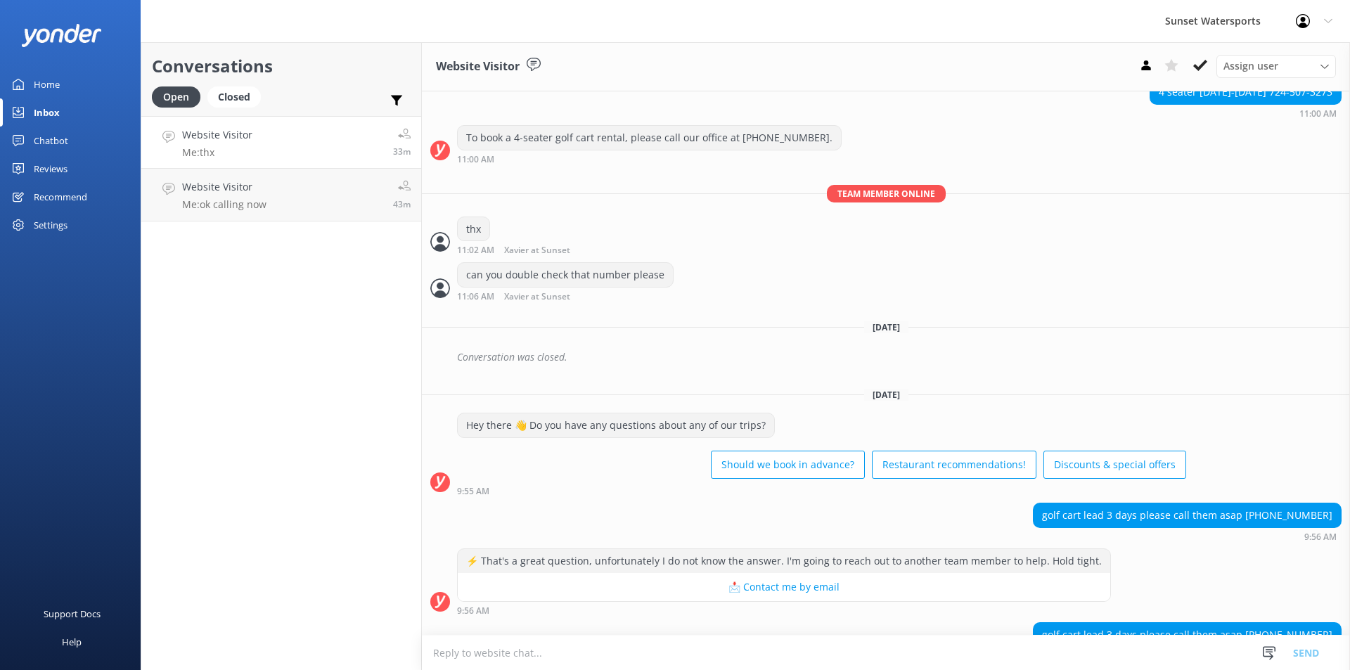
scroll to position [5829, 0]
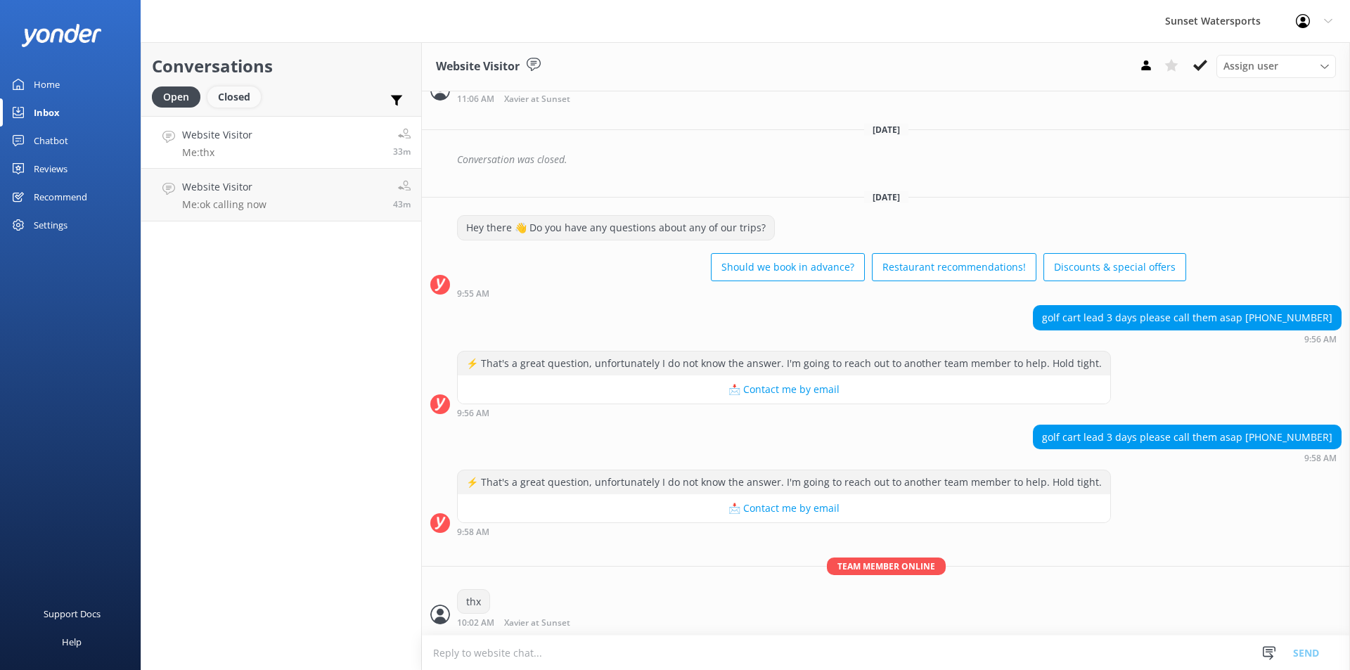
click at [236, 96] on div "Closed" at bounding box center [233, 96] width 53 height 21
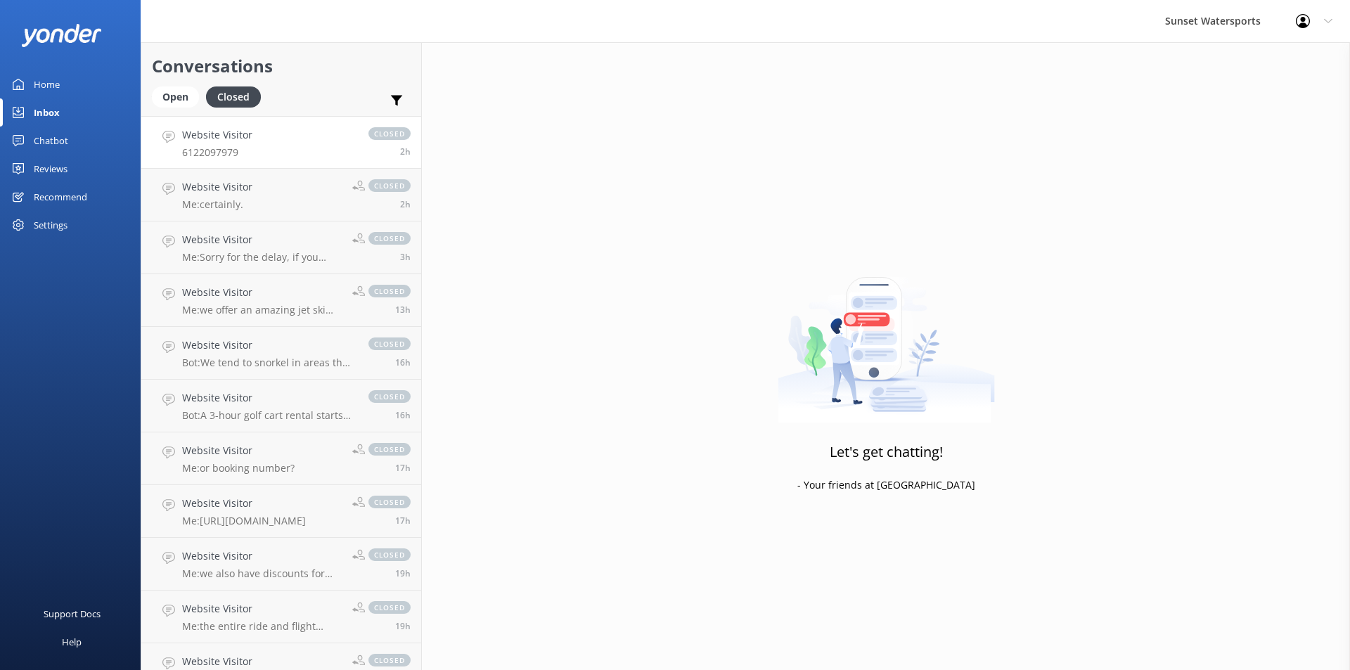
click at [281, 151] on link "Website Visitor 6122097979 closed 2h" at bounding box center [281, 142] width 280 height 53
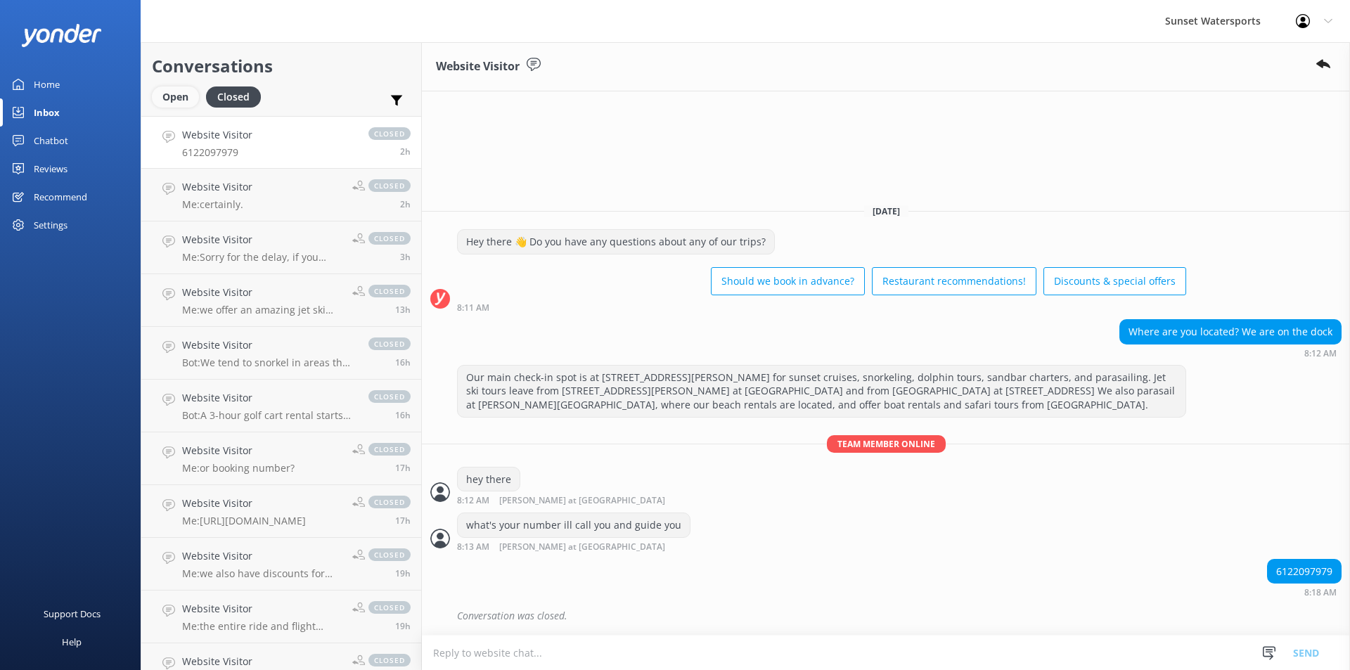
click at [167, 97] on div "Open" at bounding box center [175, 96] width 47 height 21
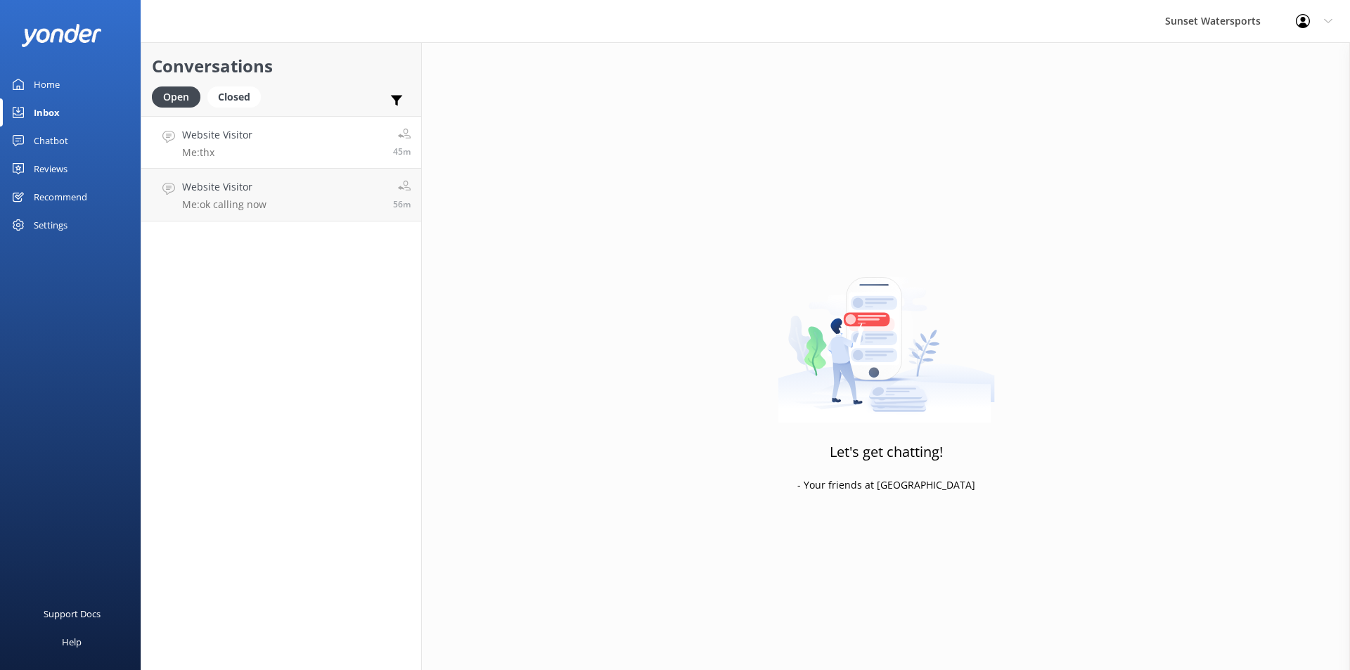
click at [337, 146] on link "Website Visitor Me: thx 45m" at bounding box center [281, 142] width 280 height 53
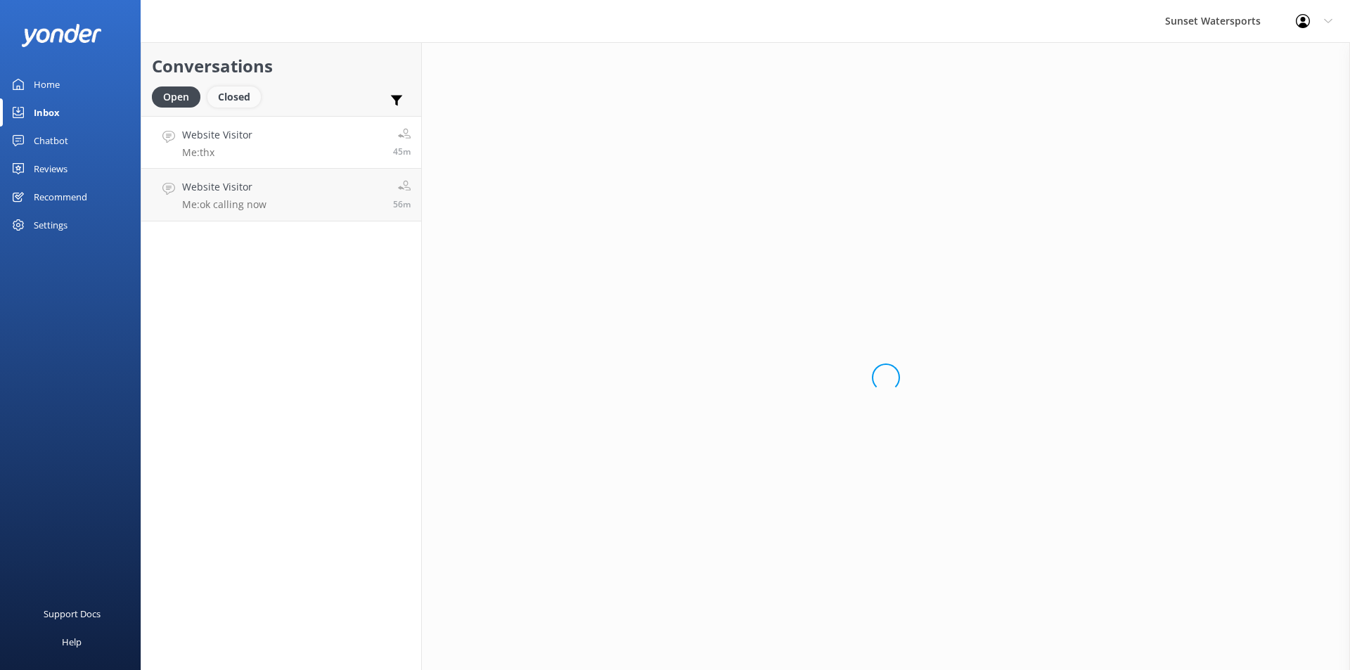
click at [243, 95] on div "Closed" at bounding box center [233, 96] width 53 height 21
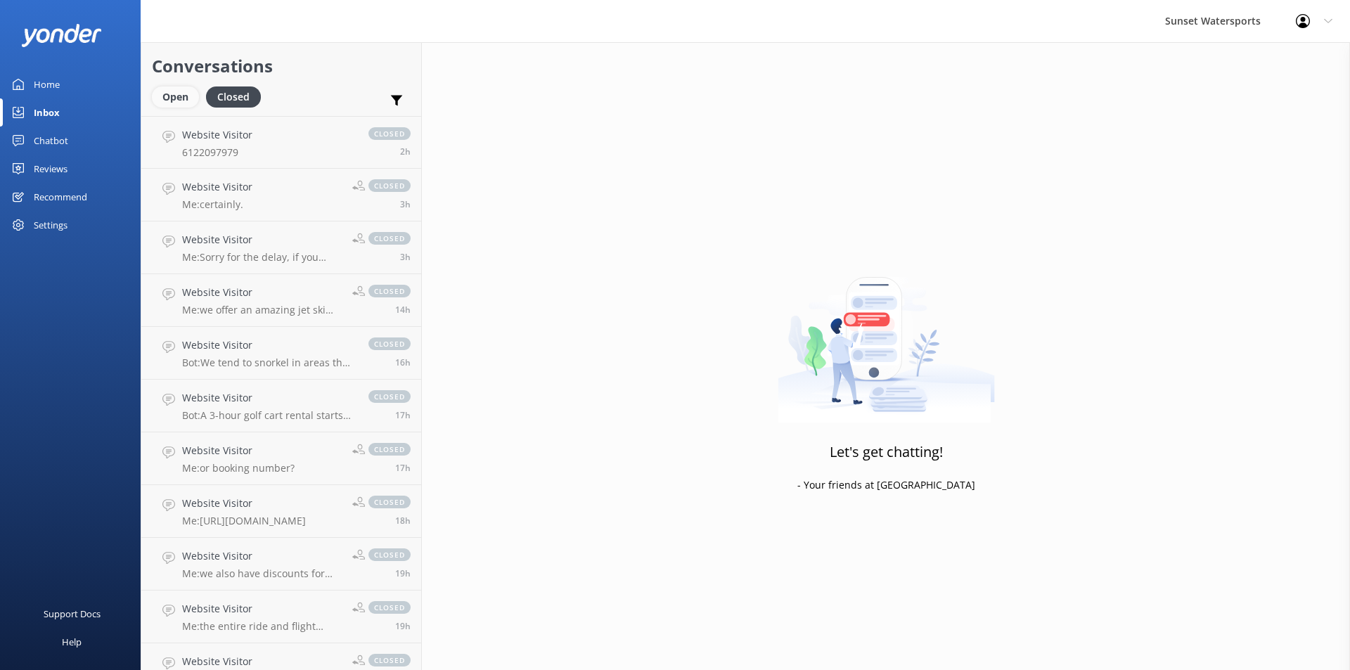
click at [167, 98] on div "Open" at bounding box center [175, 96] width 47 height 21
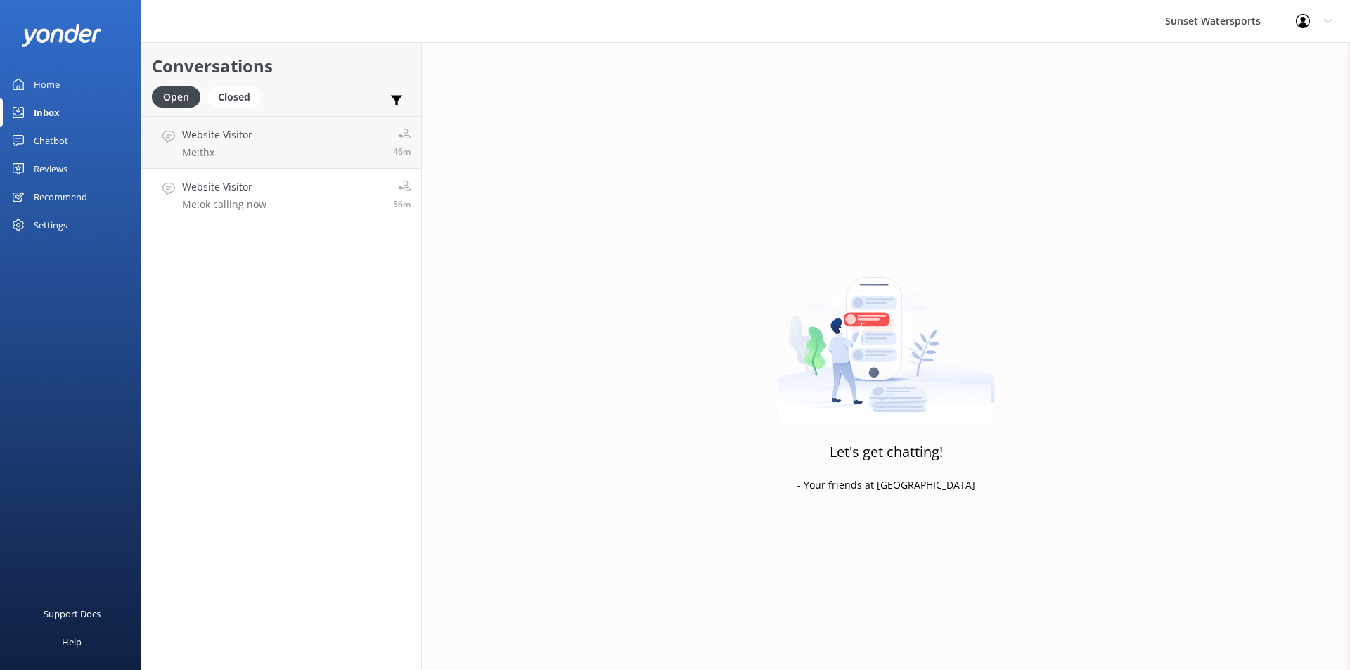
click at [241, 205] on p "Me: ok calling now" at bounding box center [224, 204] width 84 height 13
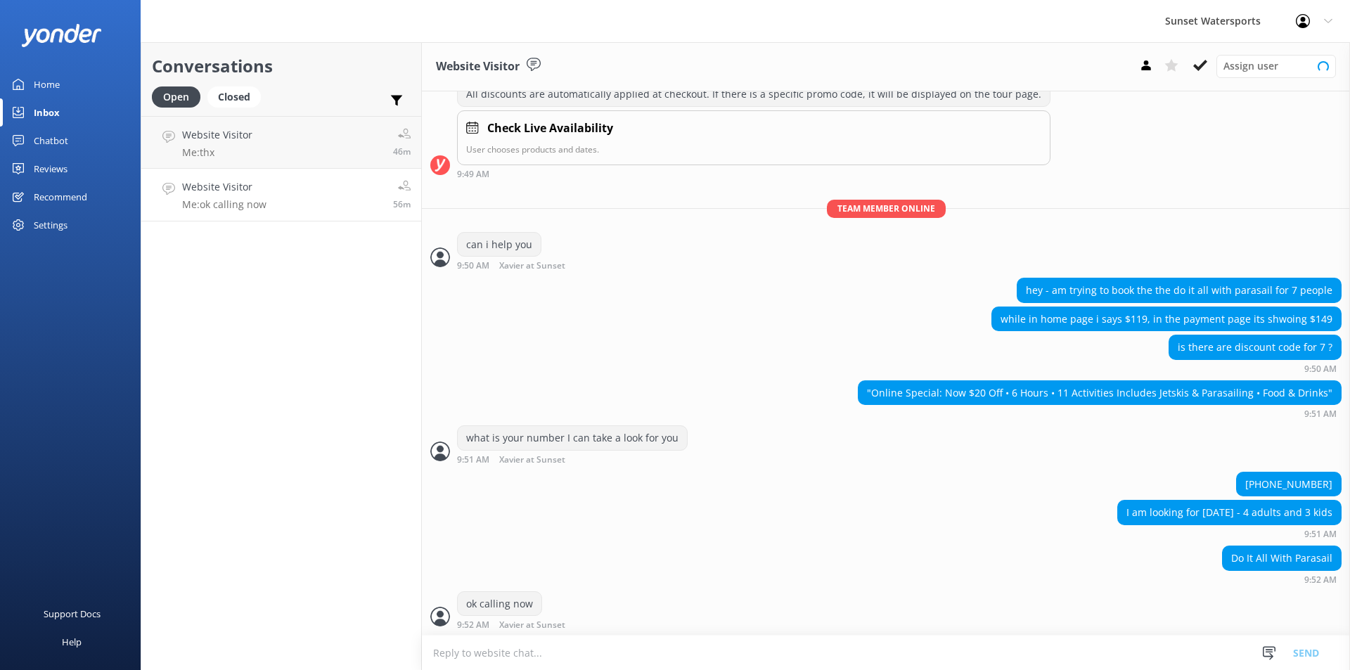
scroll to position [289, 0]
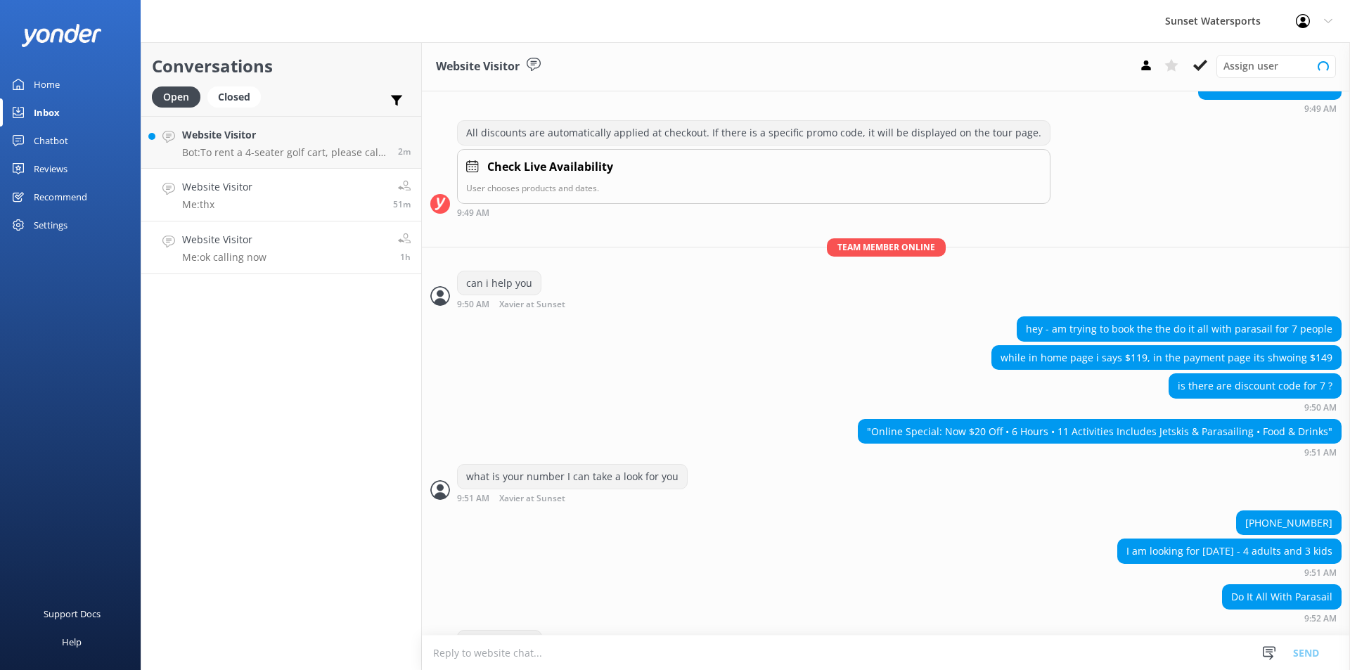
scroll to position [289, 0]
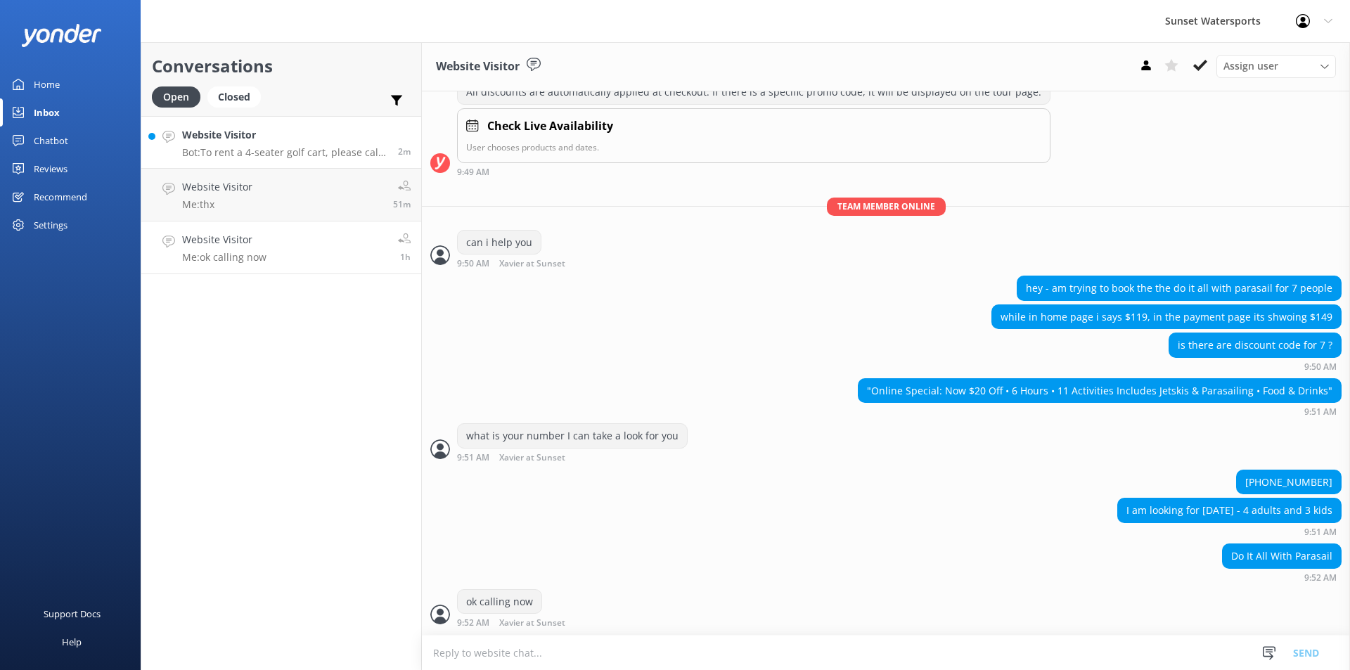
click at [269, 148] on p "Bot: To rent a 4-seater golf cart, please call our office at [PHONE_NUMBER]. Re…" at bounding box center [284, 152] width 205 height 13
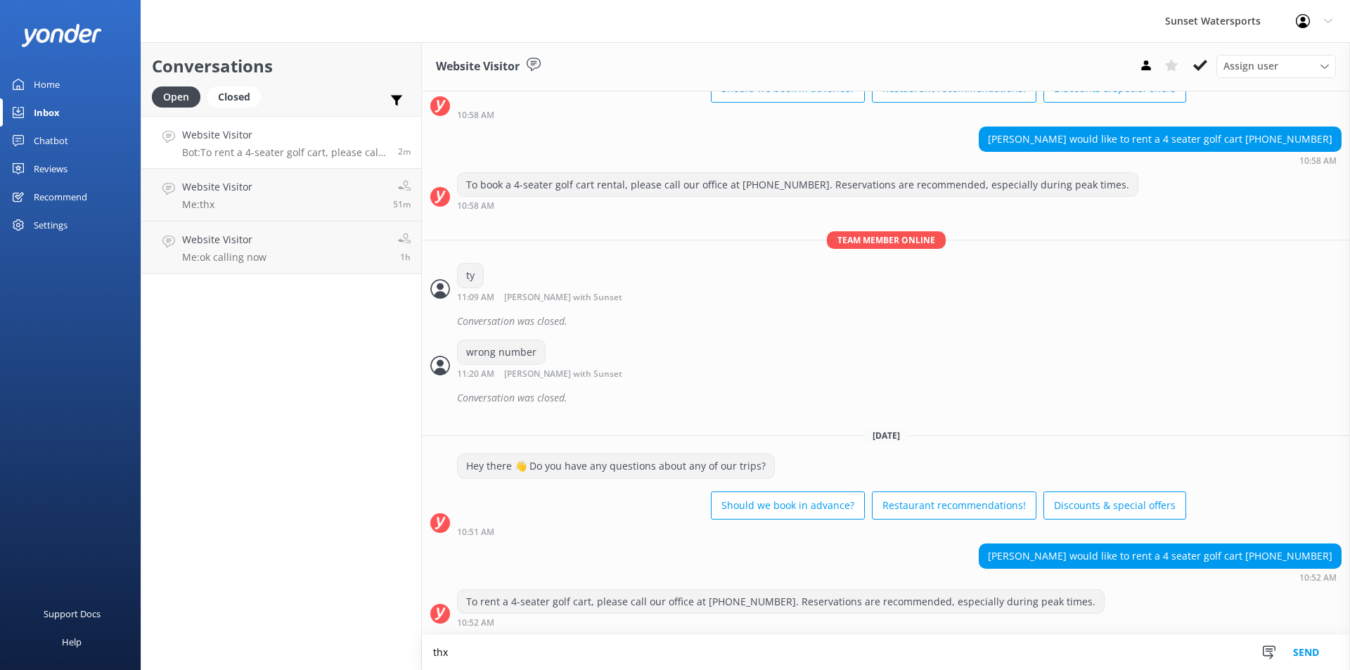
scroll to position [11240, 0]
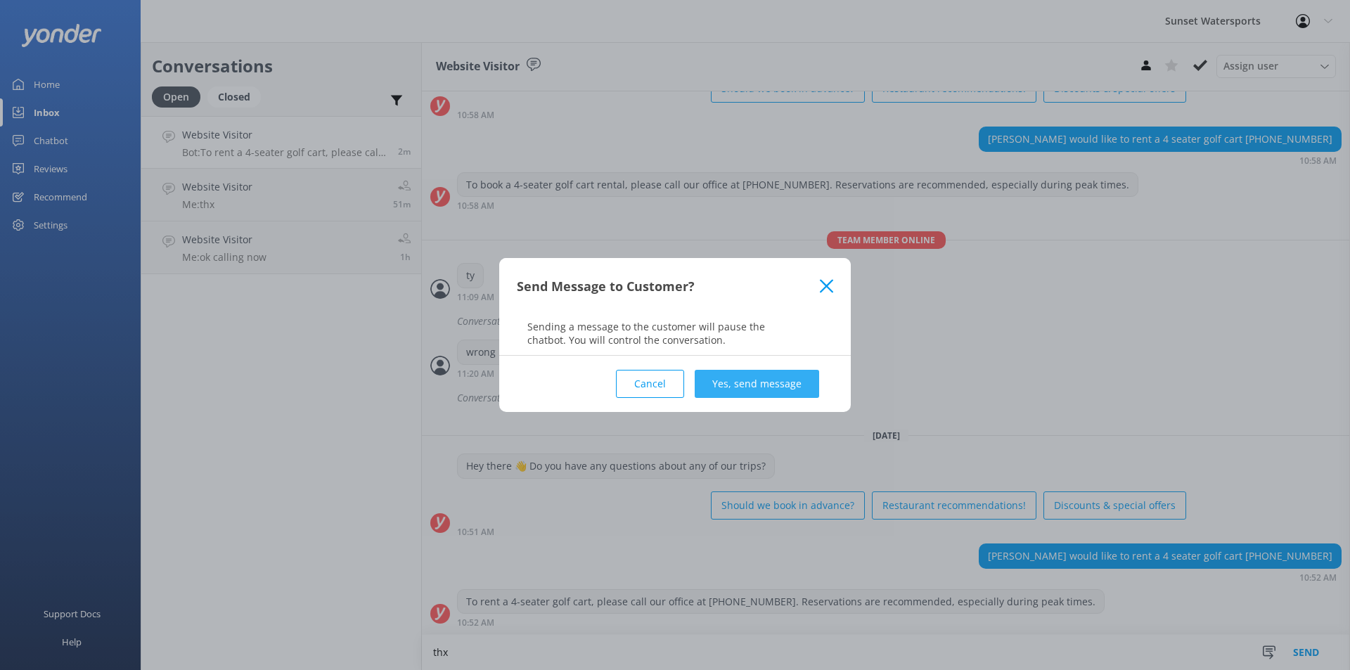
type textarea "thx"
click at [776, 383] on button "Yes, send message" at bounding box center [757, 384] width 124 height 28
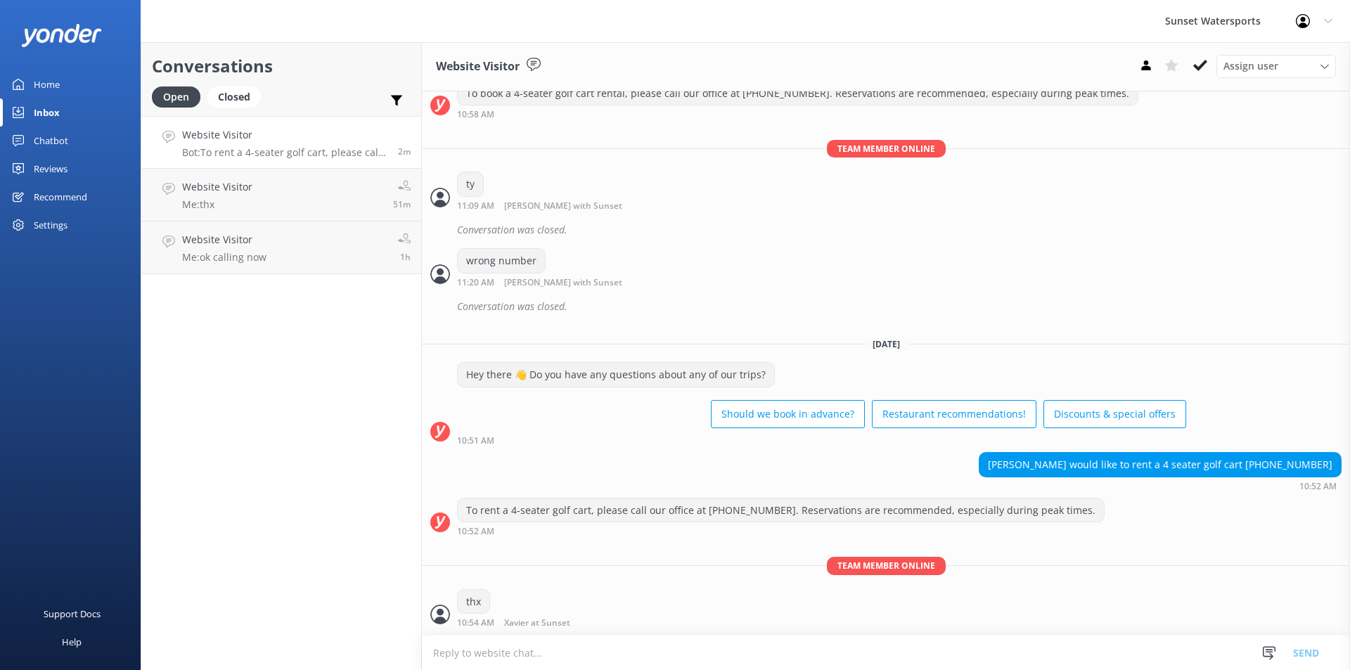
scroll to position [11331, 0]
click at [233, 153] on p "Bot: To rent a 4-seater golf cart, please call our office at [PHONE_NUMBER]. Re…" at bounding box center [282, 152] width 200 height 13
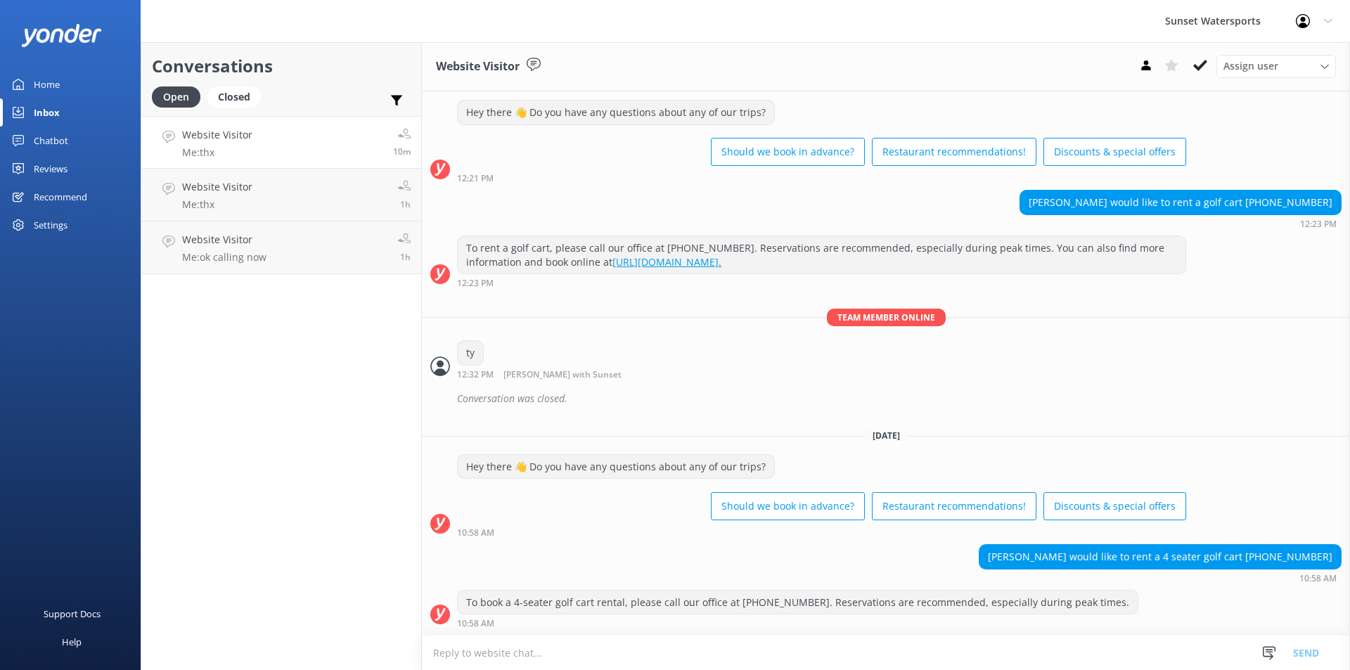
scroll to position [10698, 0]
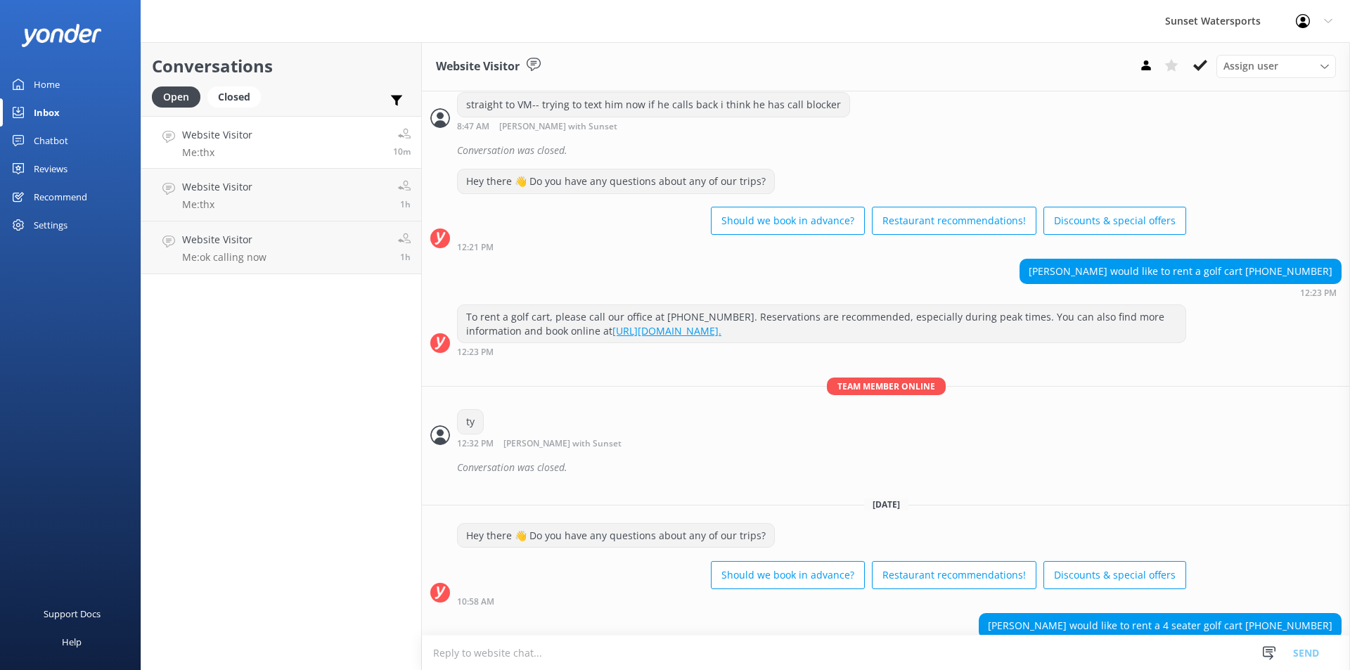
click at [347, 143] on link "Website Visitor Me: thx 10m" at bounding box center [281, 142] width 280 height 53
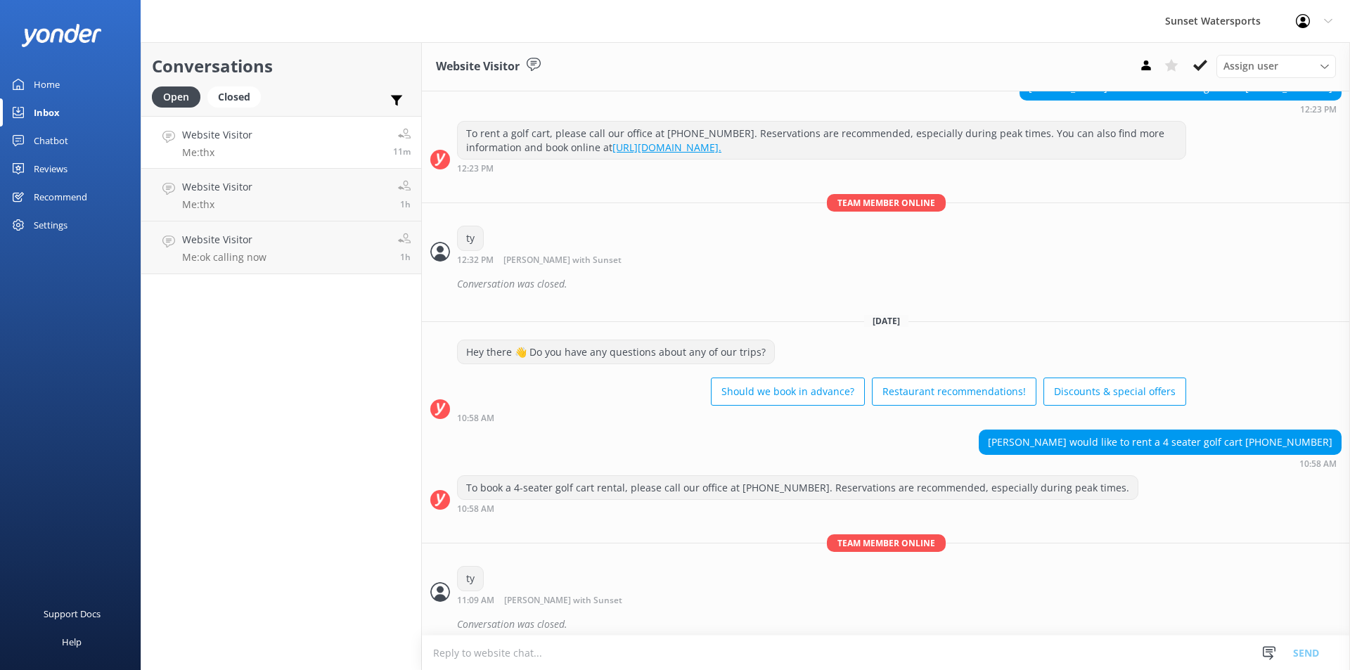
scroll to position [11050, 0]
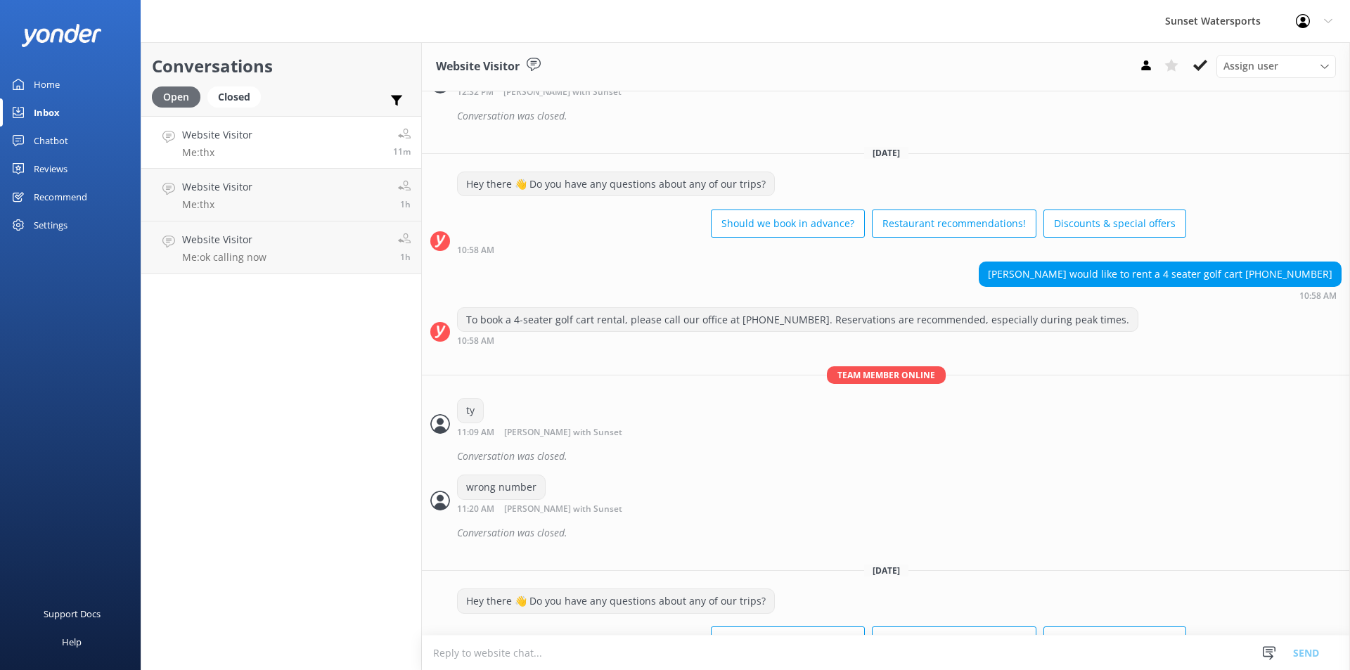
click at [177, 99] on div "Open" at bounding box center [176, 96] width 49 height 21
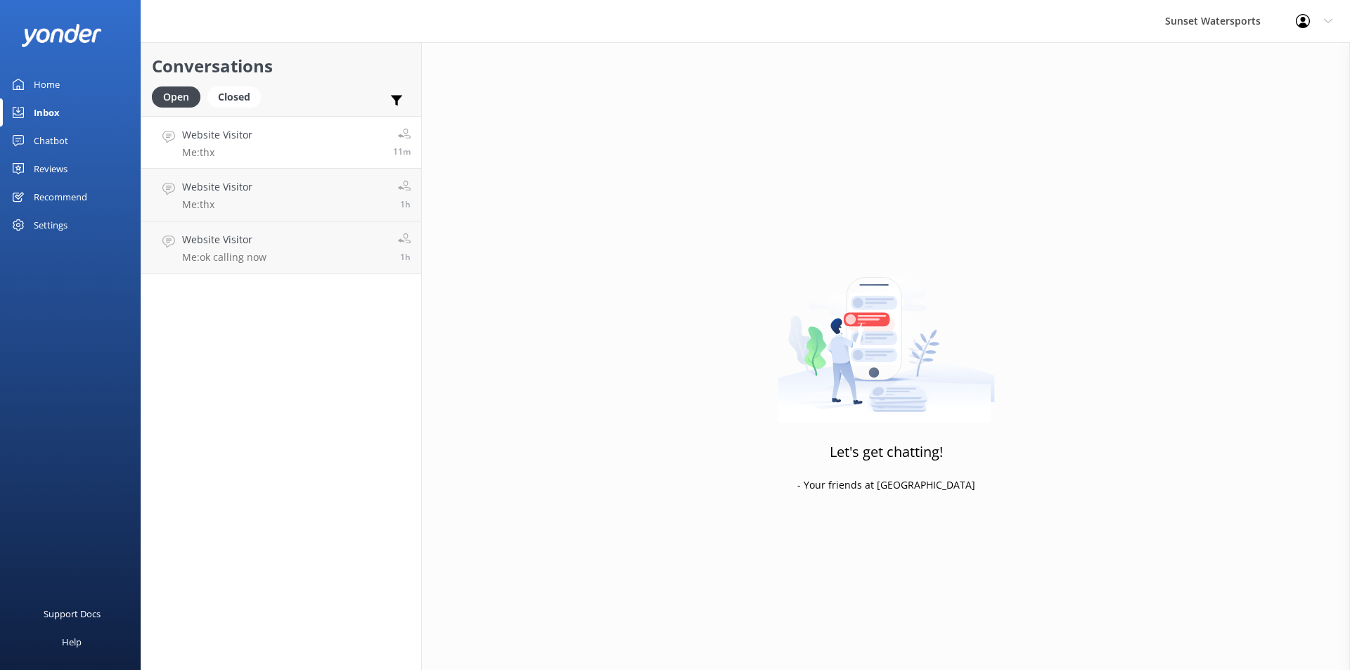
click at [226, 139] on h4 "Website Visitor" at bounding box center [217, 134] width 70 height 15
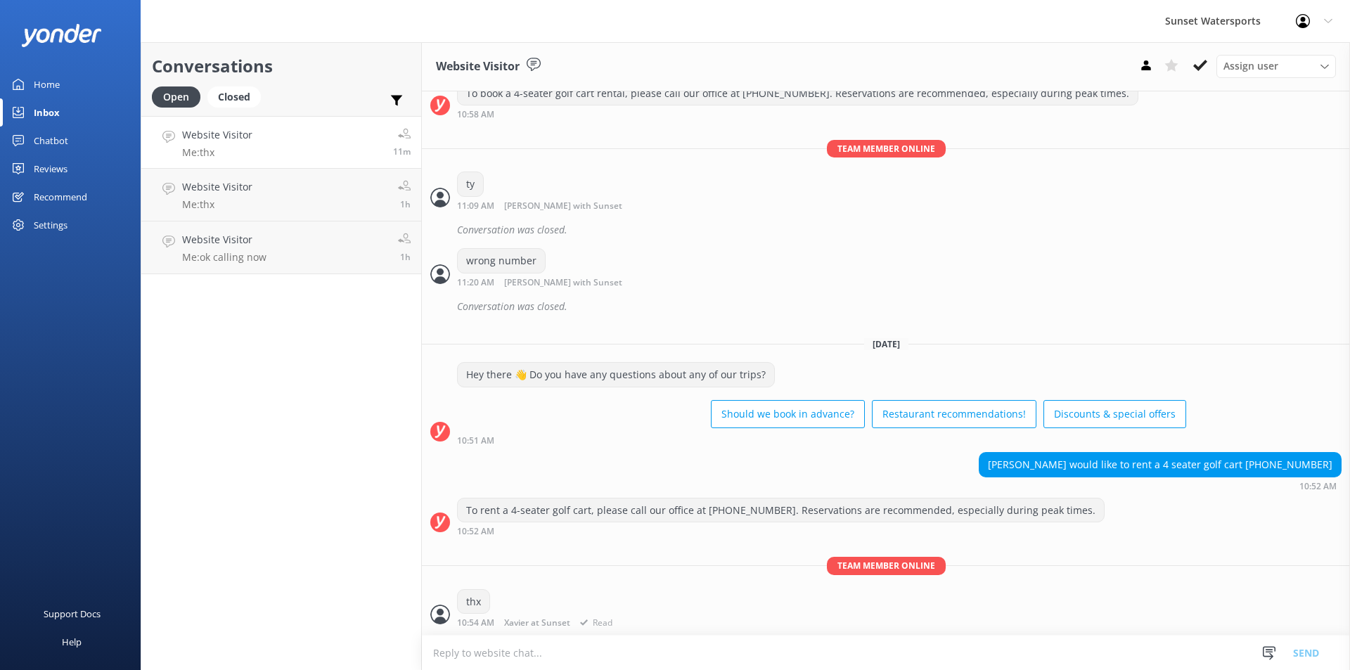
scroll to position [11331, 0]
click at [288, 154] on link "Website Visitor Me: thx 13m" at bounding box center [281, 142] width 280 height 53
click at [233, 96] on div "Closed" at bounding box center [233, 96] width 53 height 21
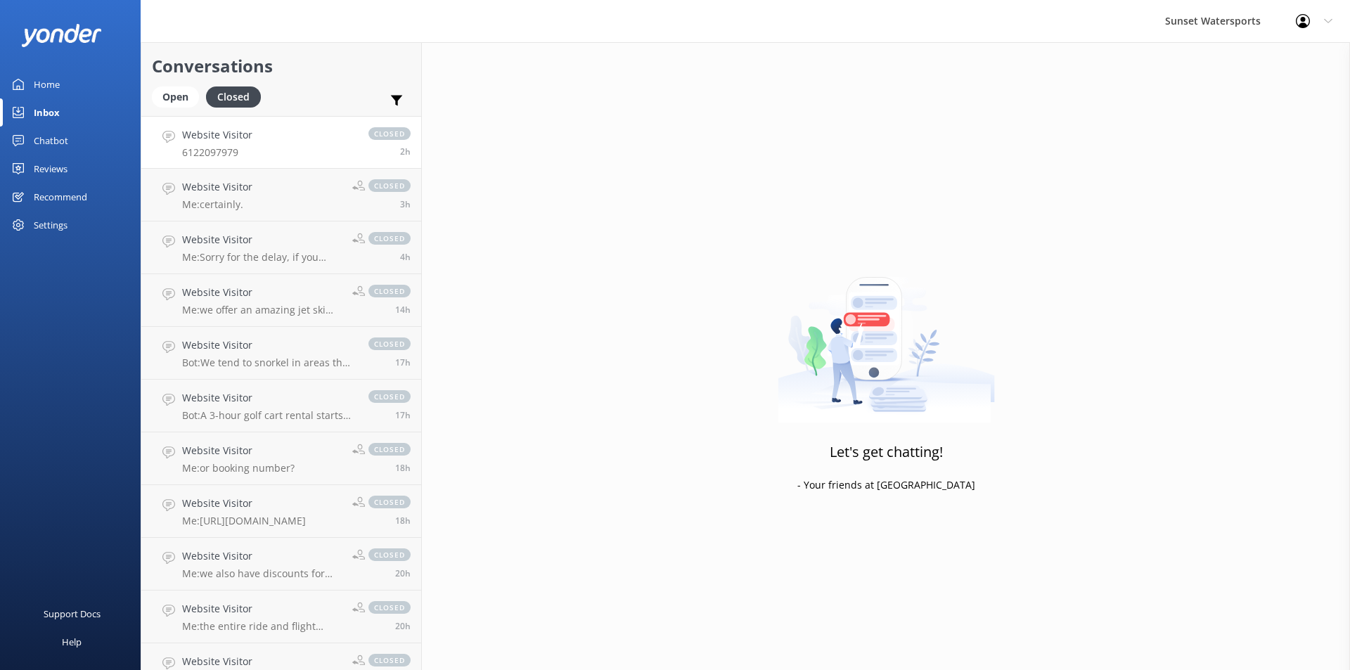
click at [278, 150] on link "Website Visitor 6122097979 closed 2h" at bounding box center [281, 142] width 280 height 53
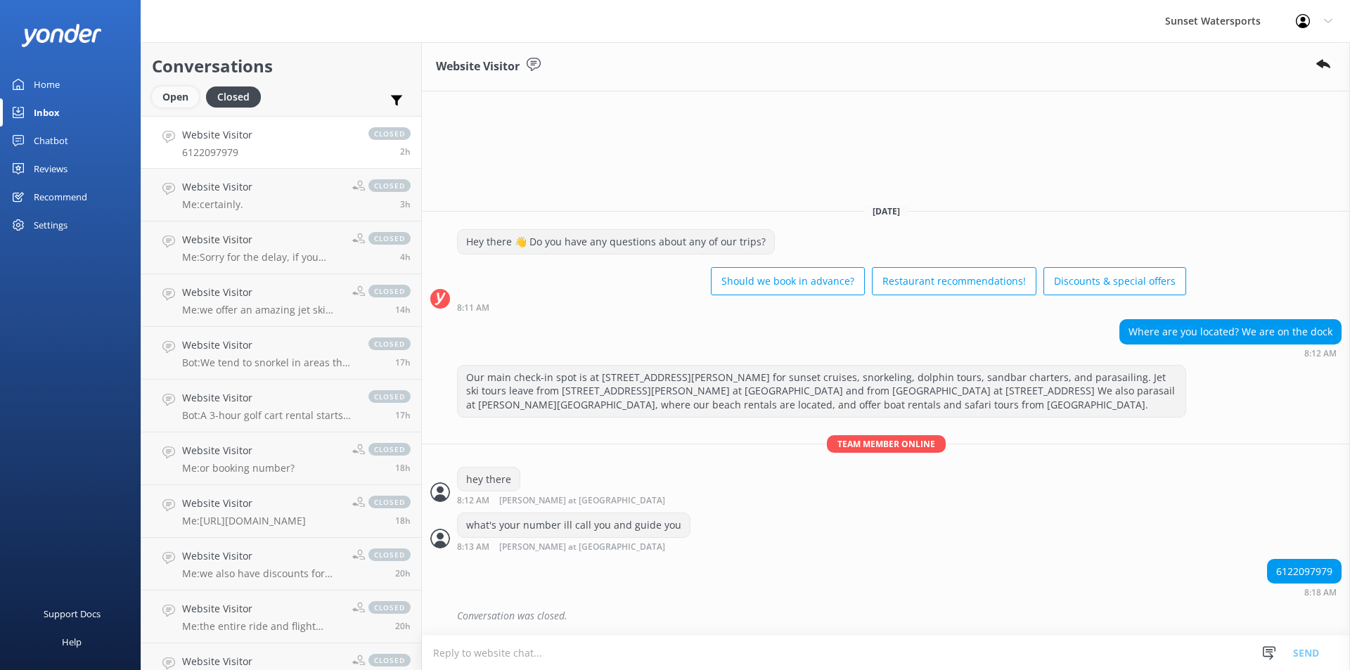
click at [172, 100] on div "Open" at bounding box center [175, 96] width 47 height 21
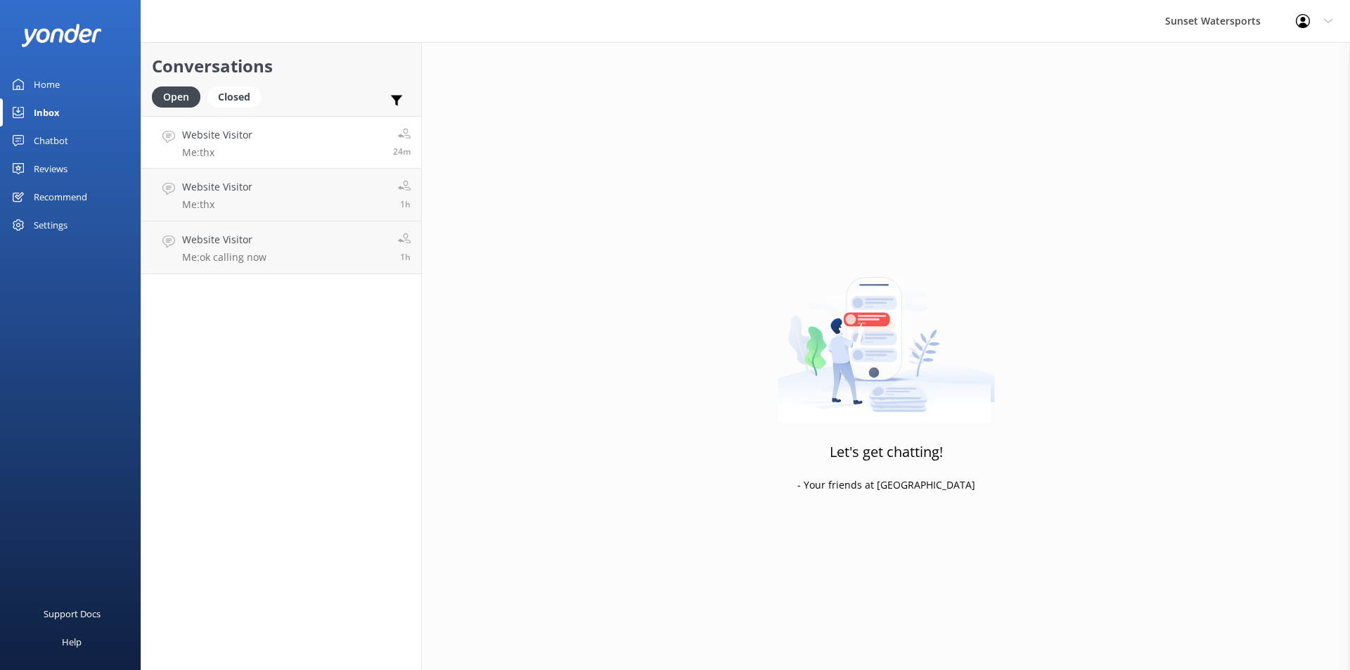
click at [316, 144] on link "Website Visitor Me: thx 24m" at bounding box center [281, 142] width 280 height 53
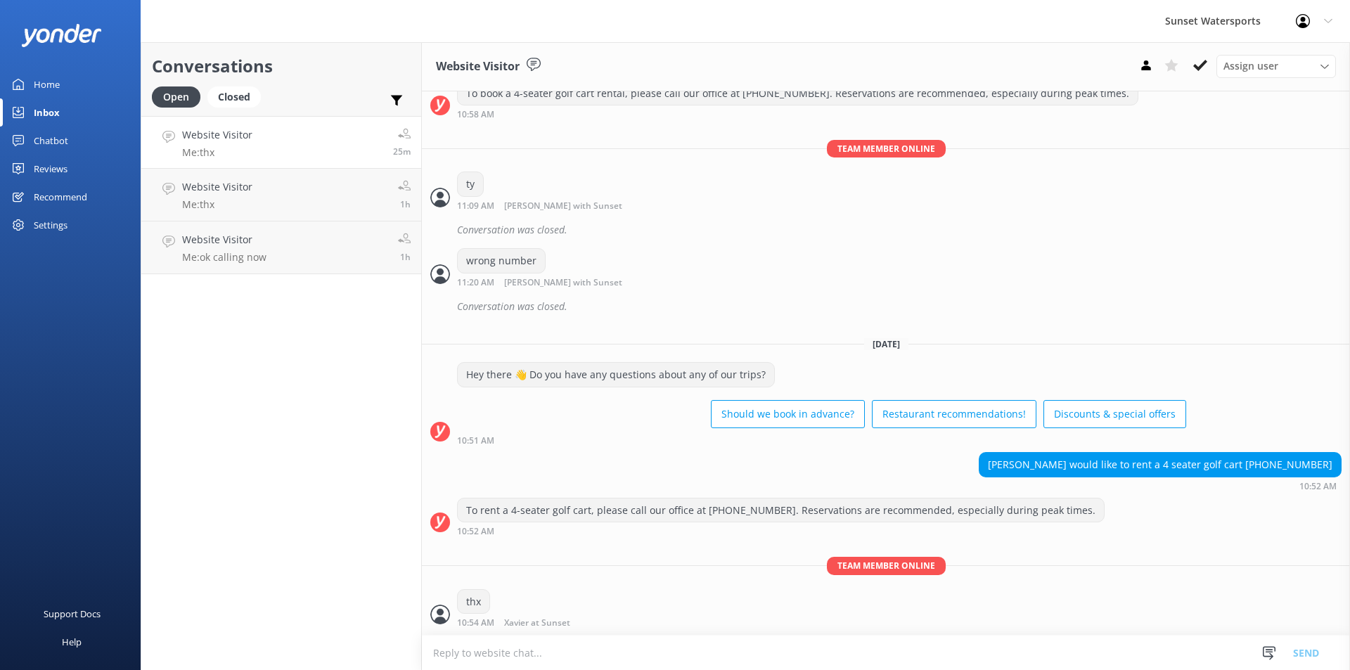
scroll to position [11331, 0]
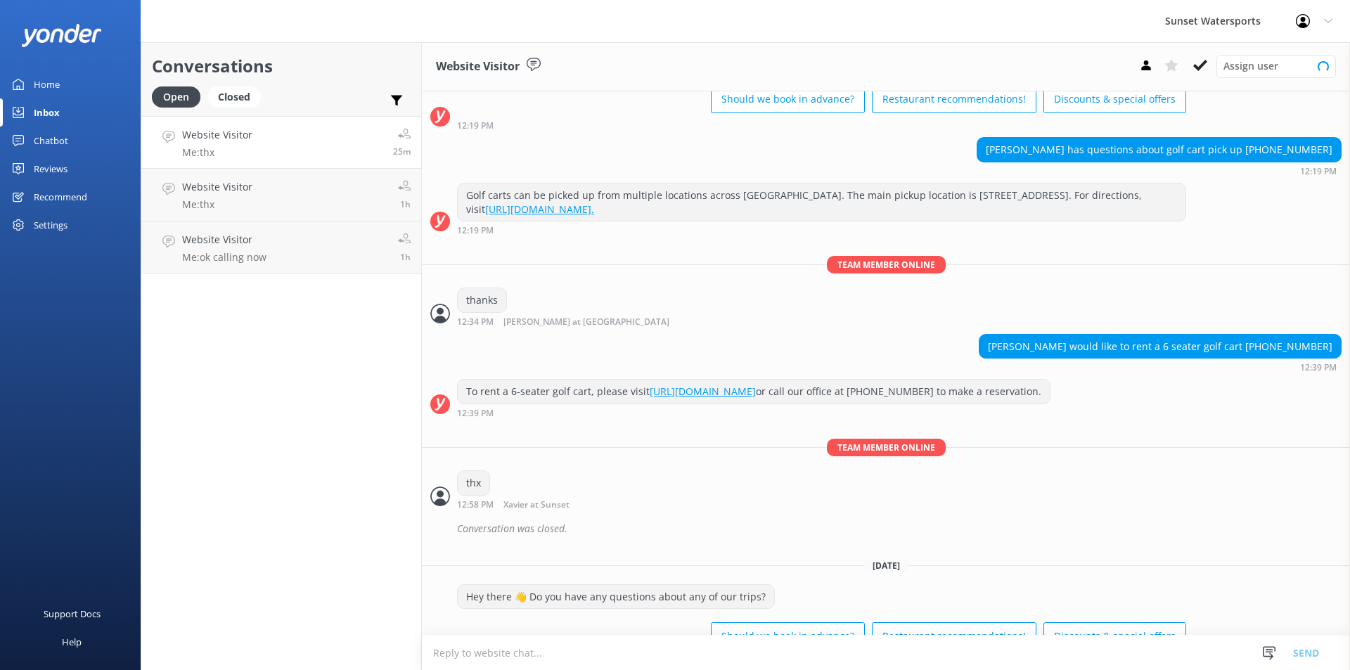
scroll to position [11331, 0]
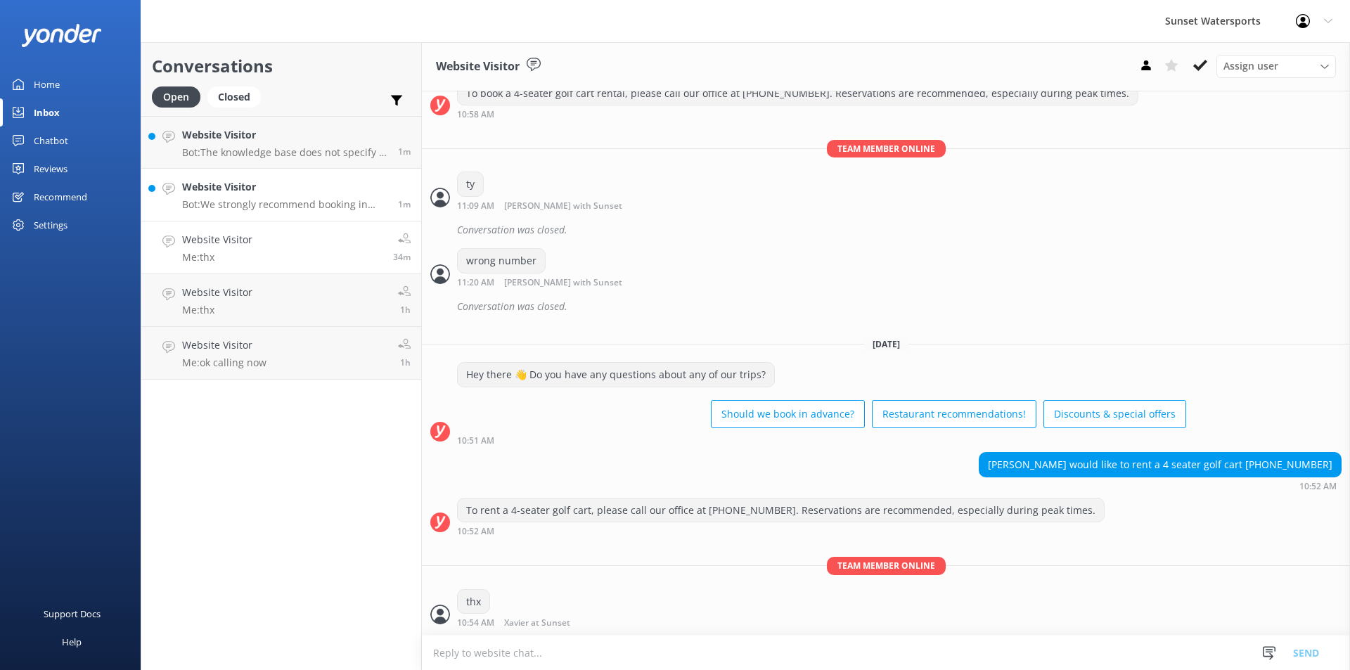
click at [333, 195] on div "Website Visitor Bot: We strongly recommend booking in advance as our tours are …" at bounding box center [284, 194] width 205 height 31
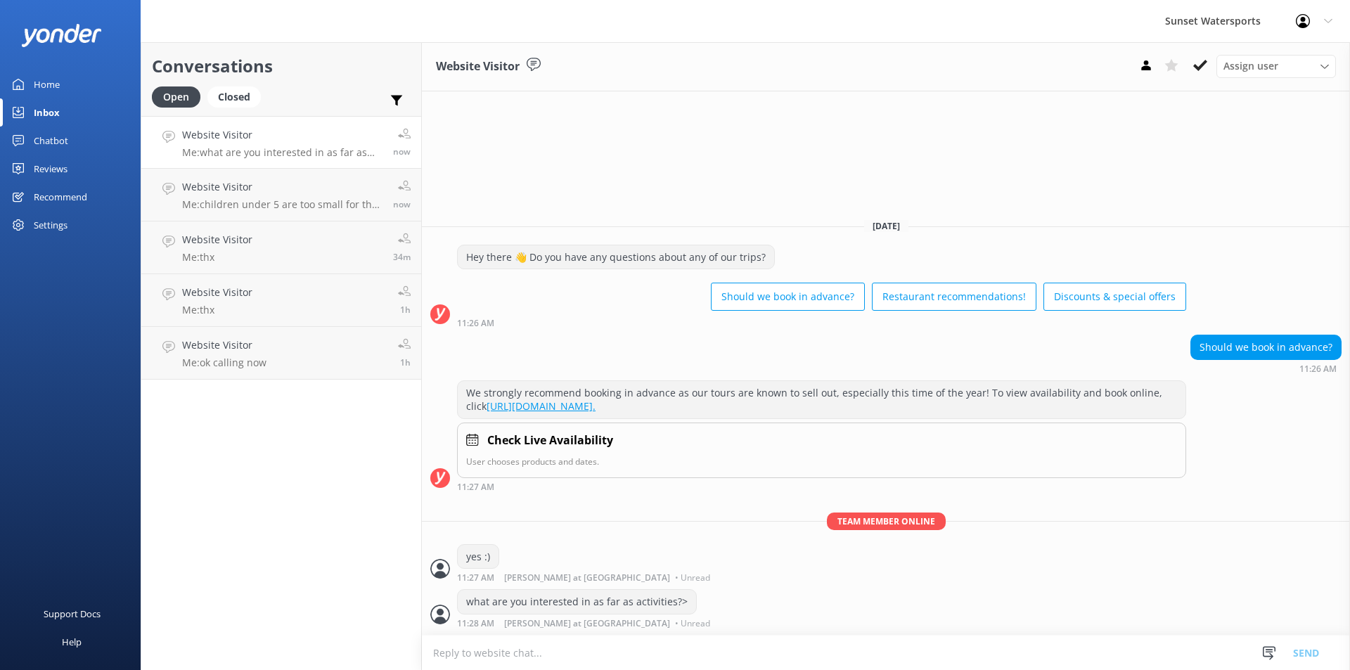
click at [336, 146] on div "Website Visitor Me: what are you interested in as far as activities?>" at bounding box center [282, 142] width 200 height 30
click at [296, 207] on p "Me: children under 5 are too small for the harness typically" at bounding box center [282, 204] width 200 height 13
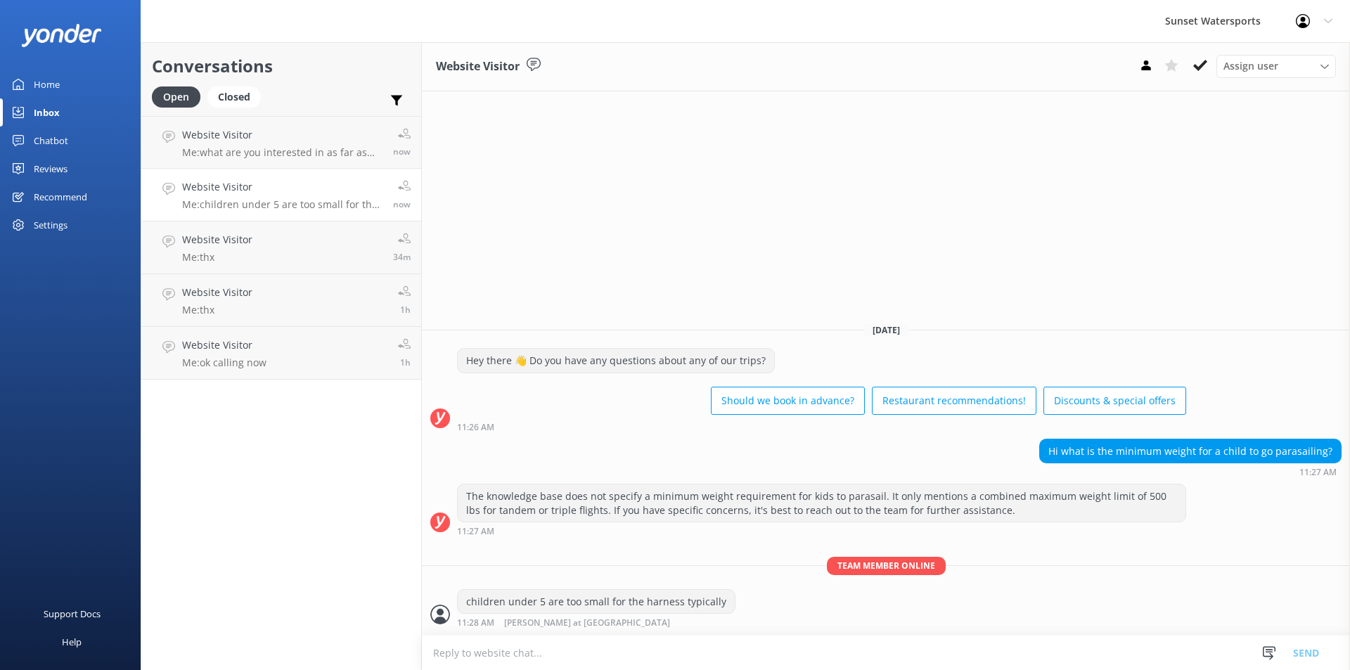
click at [274, 204] on p "Me: children under 5 are too small for the harness typically" at bounding box center [282, 204] width 200 height 13
click at [303, 144] on div "Website Visitor Me: what are you interested in as far as activities?>" at bounding box center [282, 142] width 200 height 30
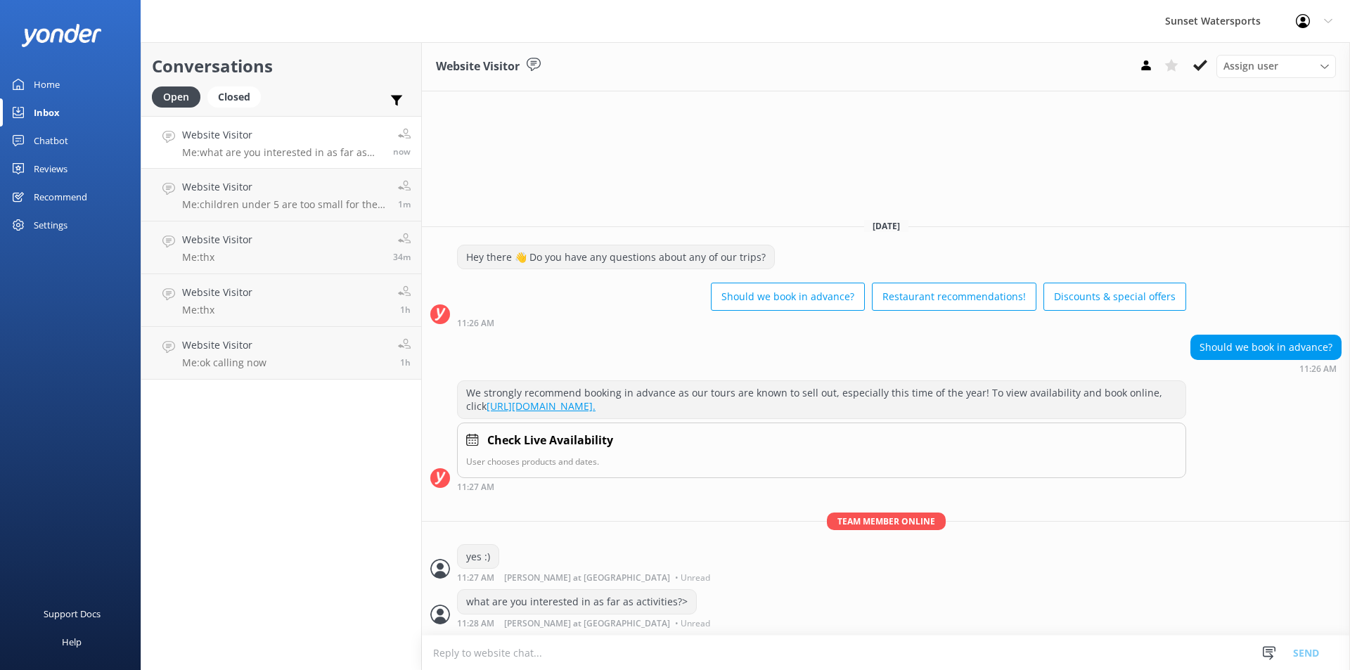
click at [320, 151] on p "Me: what are you interested in as far as activities?>" at bounding box center [282, 152] width 200 height 13
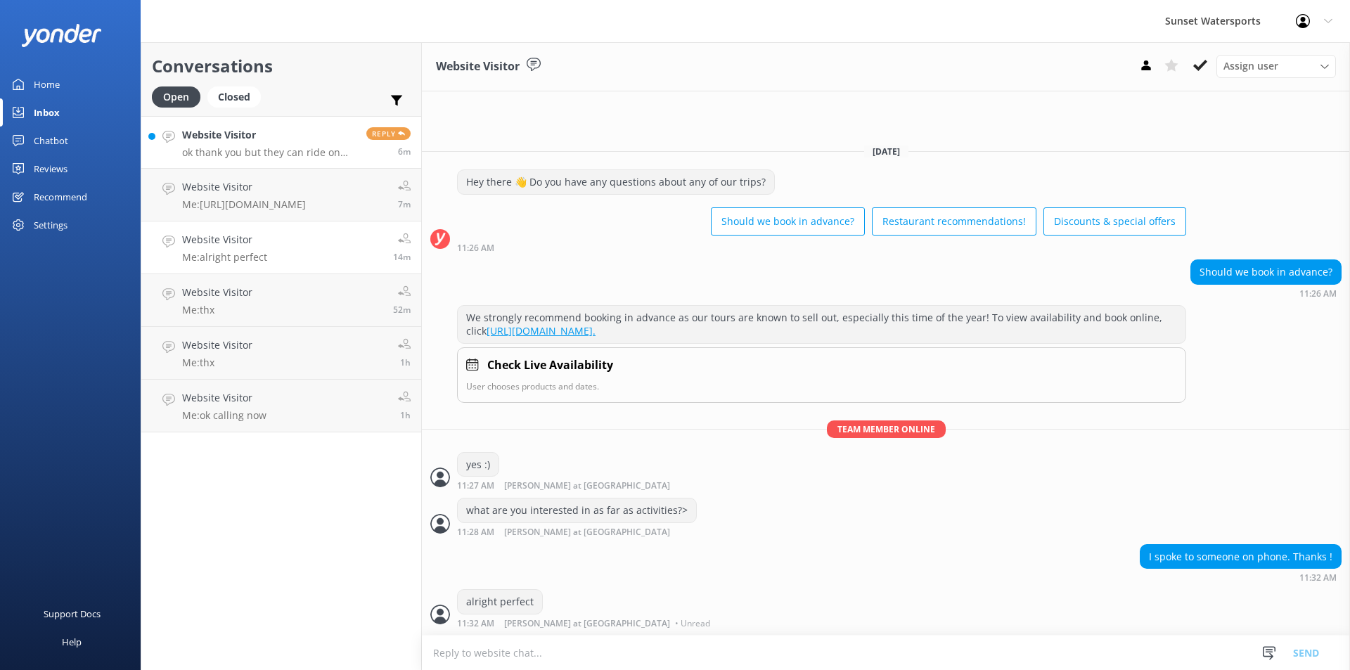
click at [229, 144] on div "Website Visitor ok thank you but they can ride on the boat correct?" at bounding box center [269, 142] width 174 height 30
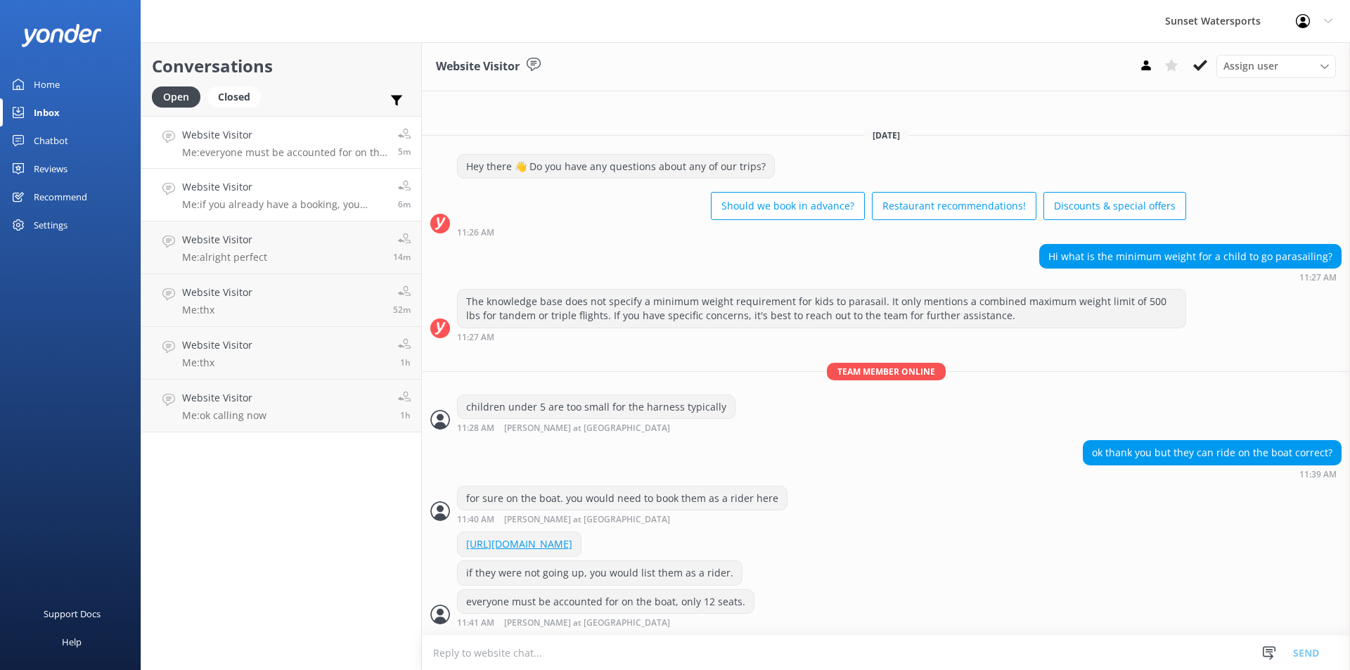
click at [276, 201] on p "Me: if you already have a booking, you would park at the resort valet only for …" at bounding box center [284, 204] width 205 height 13
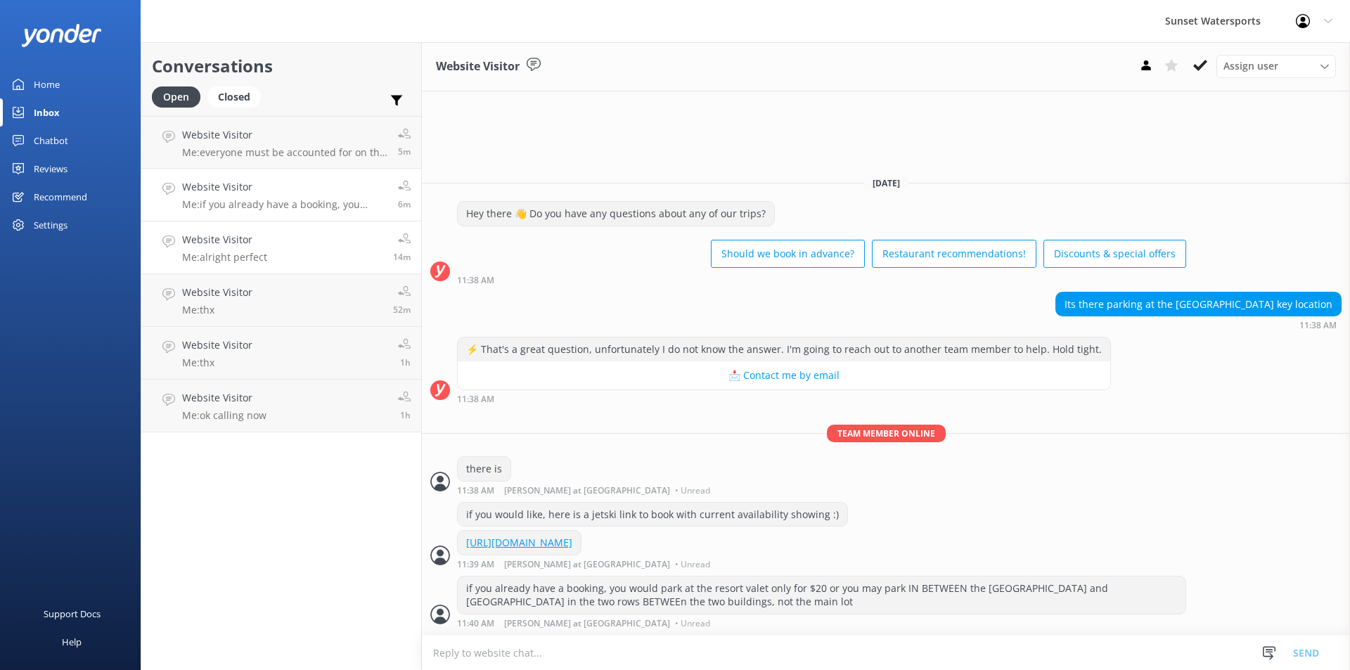
click at [257, 256] on p "Me: alright perfect" at bounding box center [224, 257] width 85 height 13
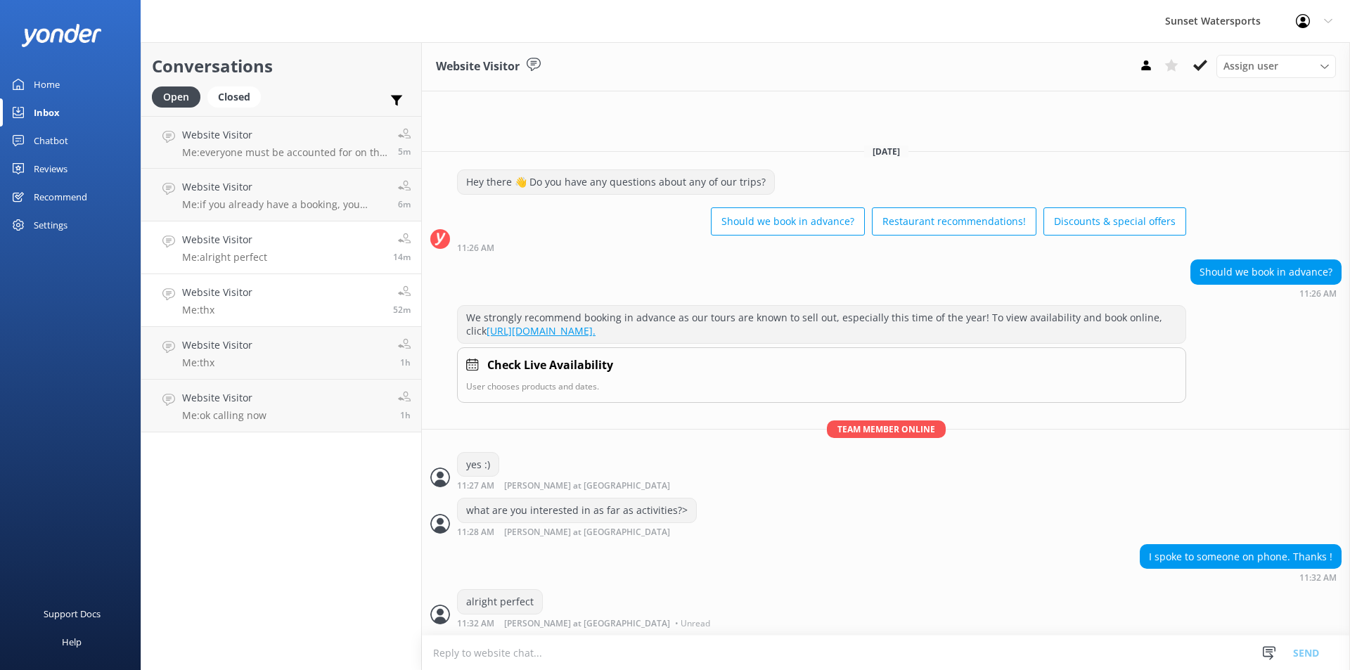
click at [253, 295] on link "Website Visitor Me: thx 52m" at bounding box center [281, 300] width 280 height 53
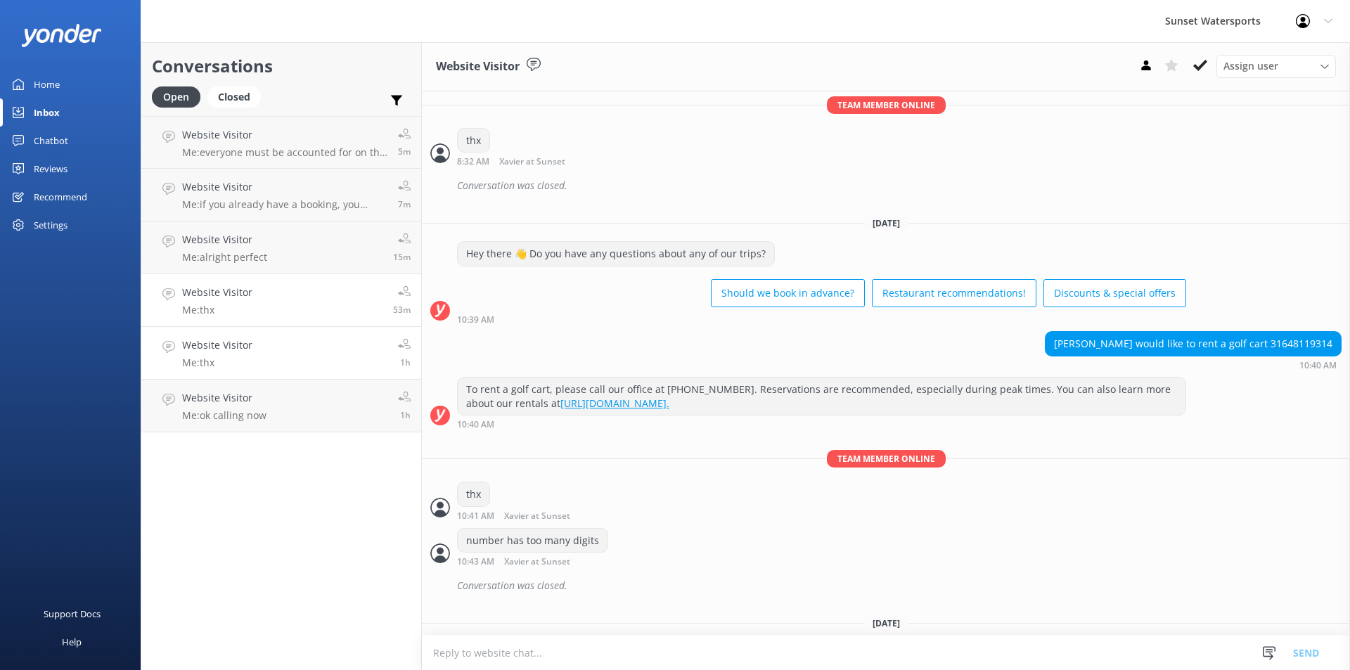
scroll to position [11331, 0]
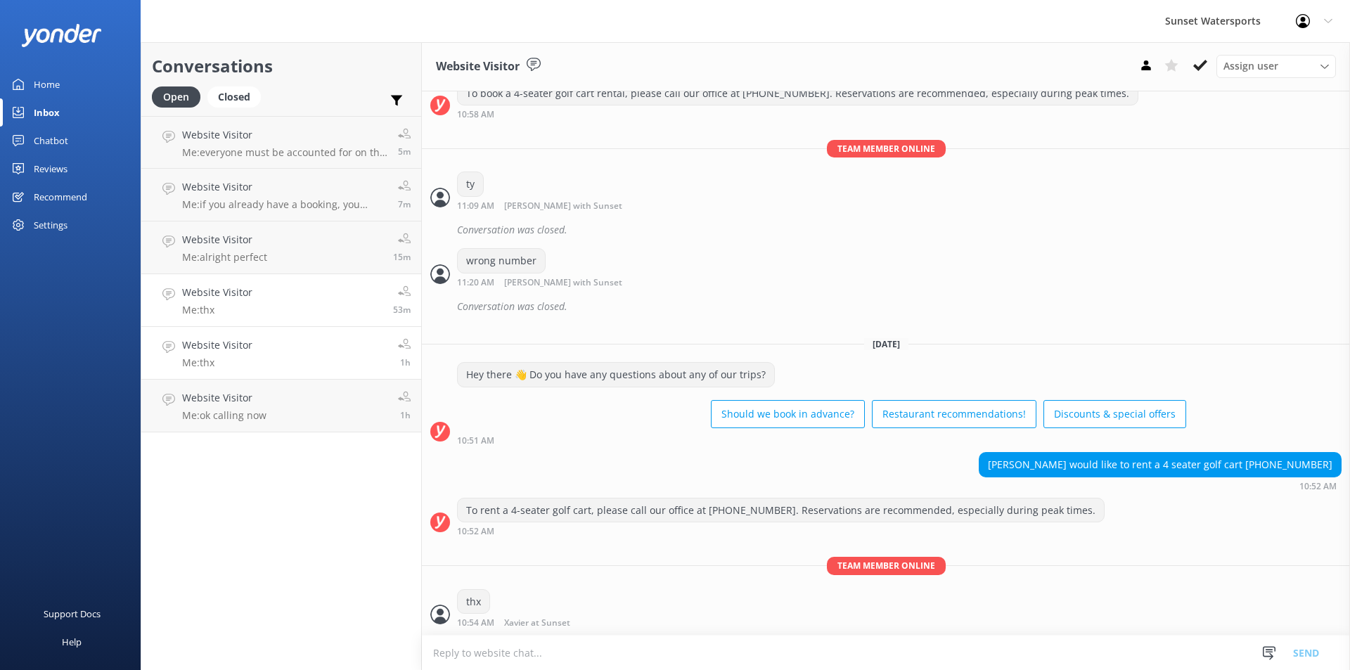
click at [267, 359] on link "Website Visitor Me: thx 1h" at bounding box center [281, 353] width 280 height 53
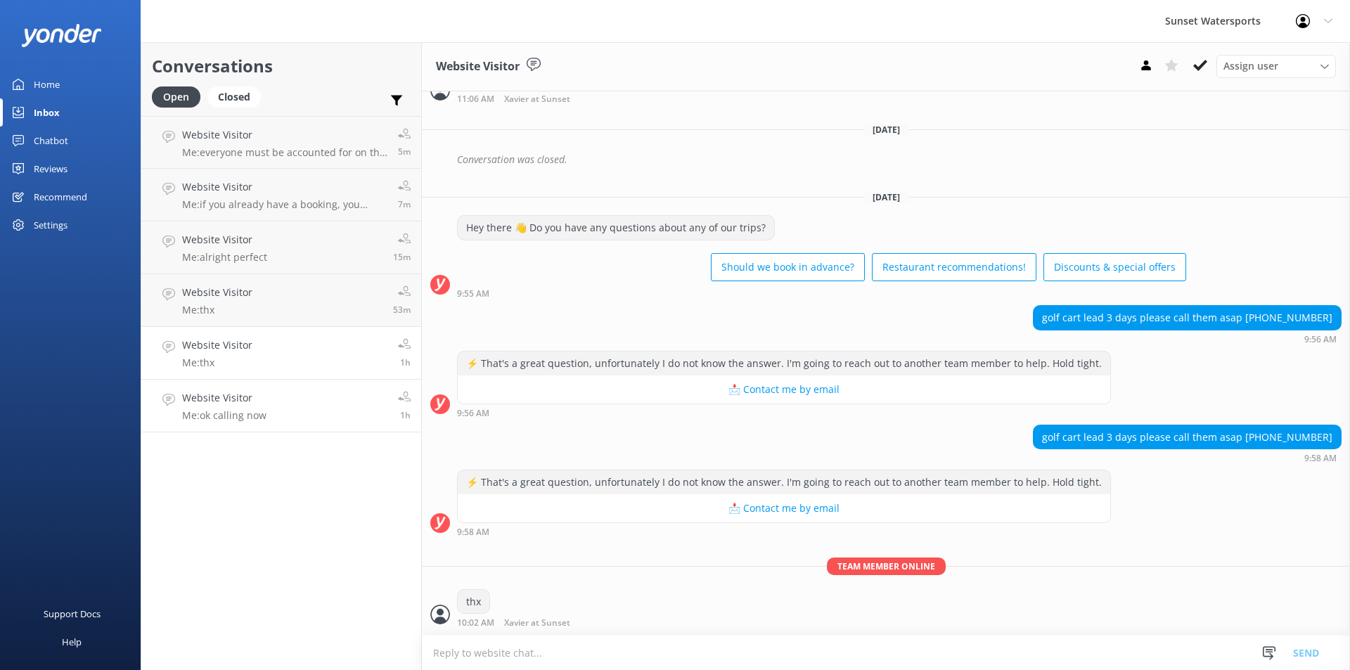
scroll to position [5846, 0]
click at [291, 412] on link "Website Visitor Me: ok calling now 1h" at bounding box center [281, 406] width 280 height 53
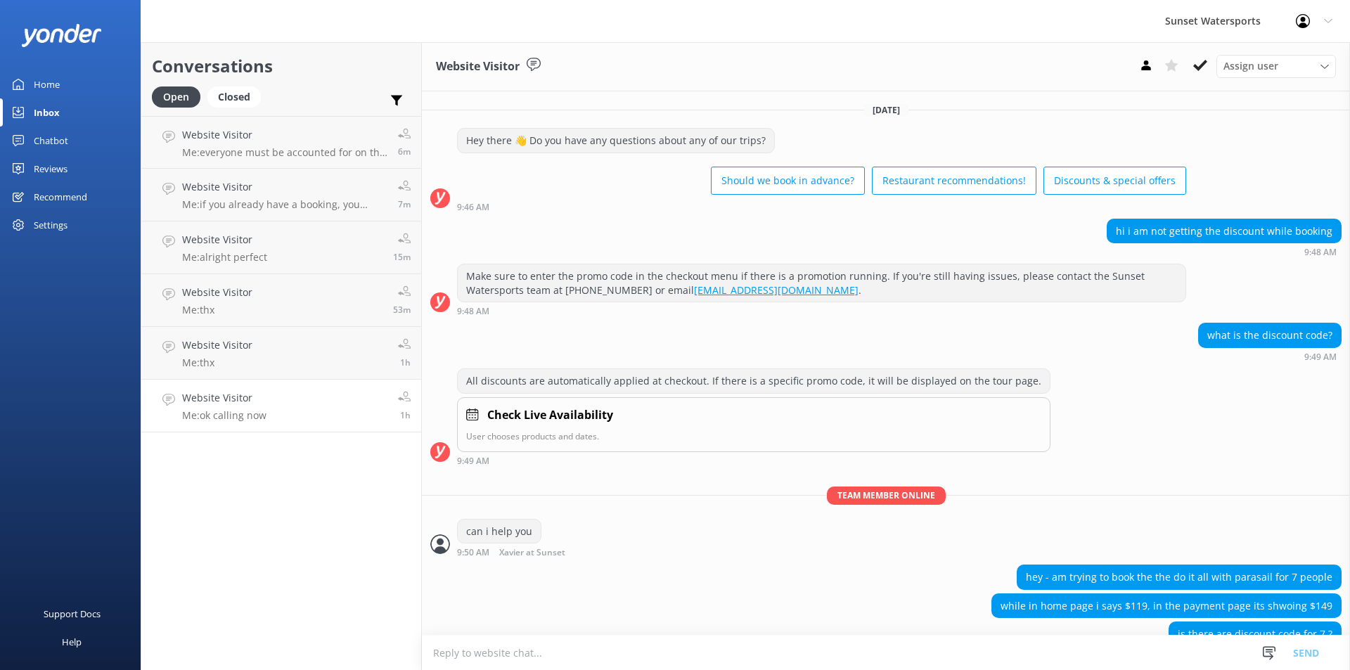
scroll to position [289, 0]
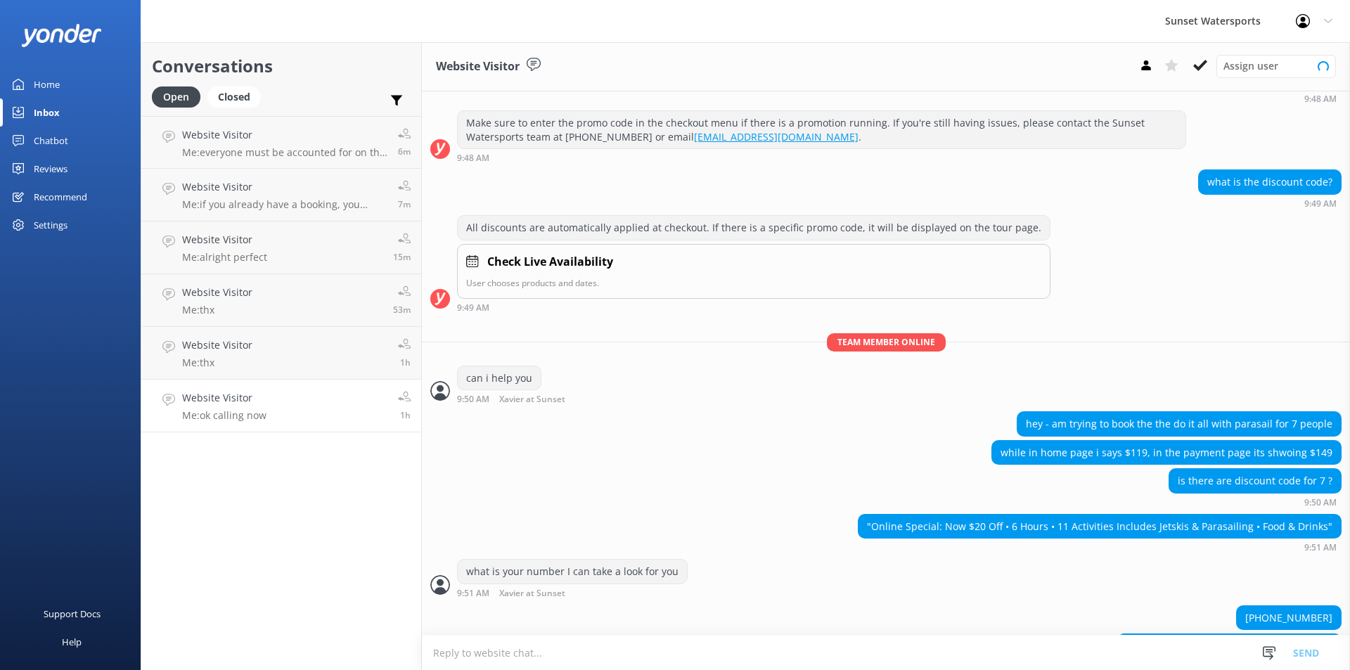
scroll to position [289, 0]
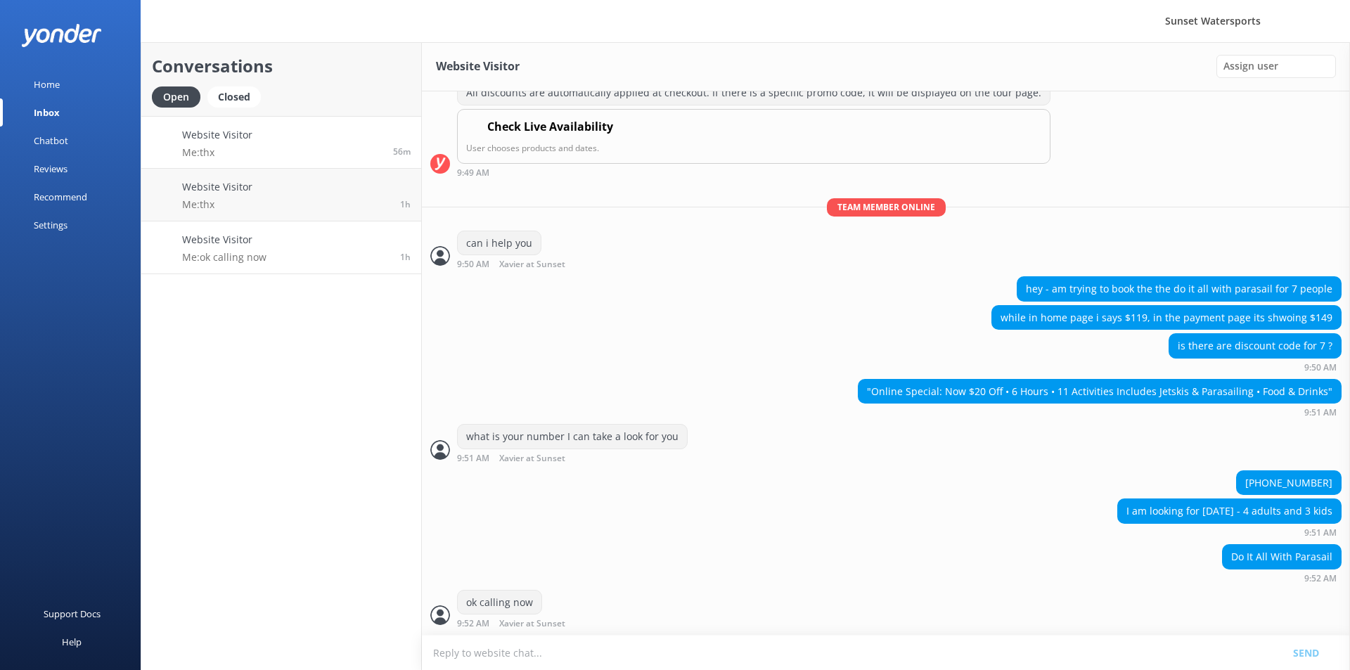
scroll to position [289, 0]
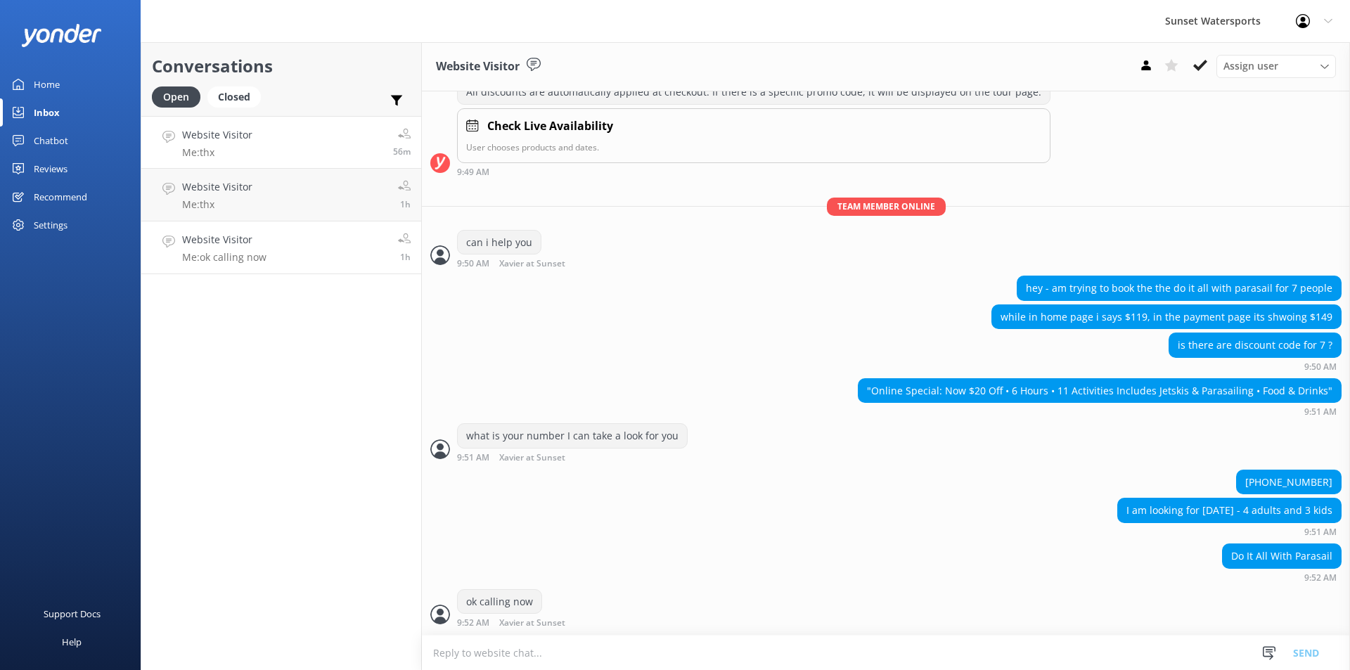
click at [241, 154] on p "Me: thx" at bounding box center [217, 152] width 70 height 13
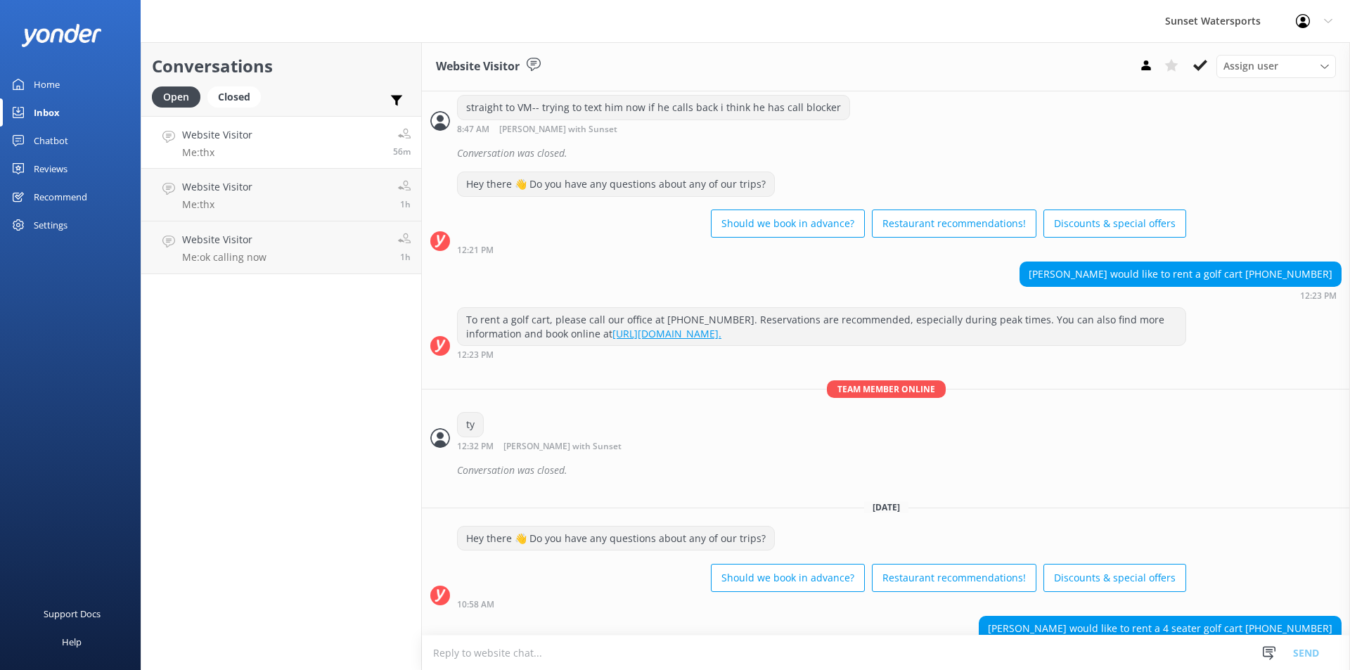
scroll to position [11331, 0]
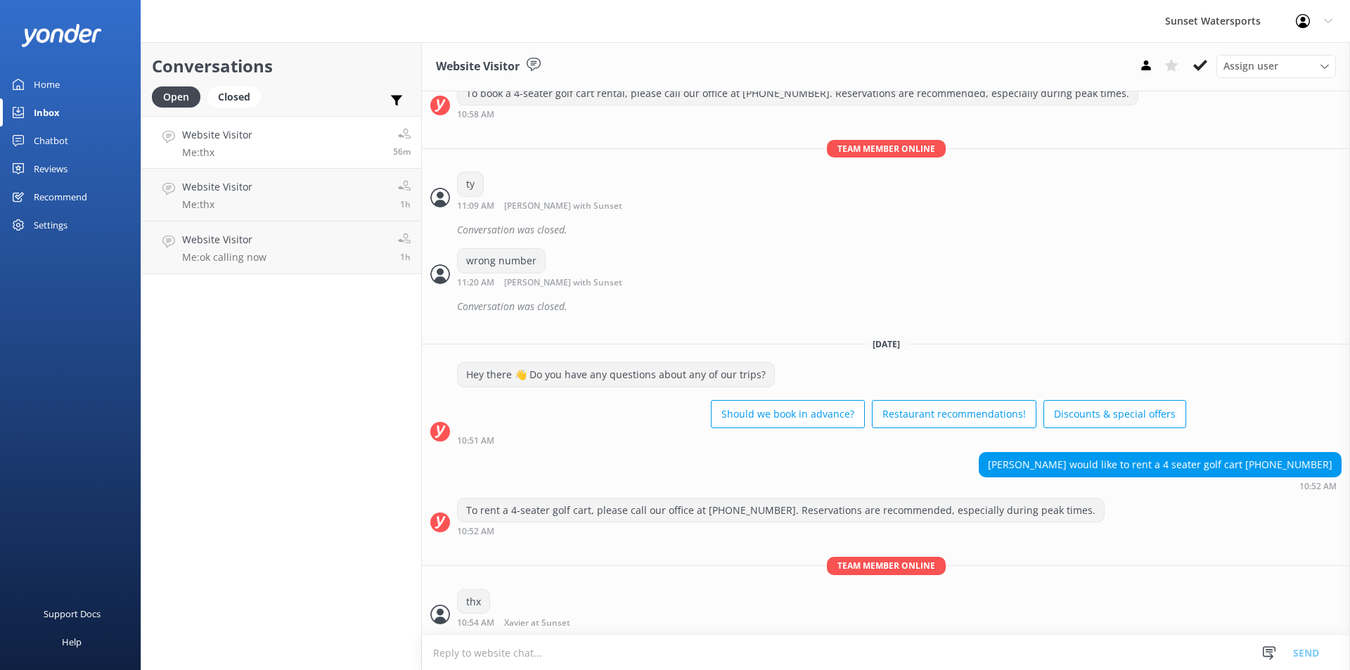
click at [292, 143] on link "Website Visitor Me: thx 56m" at bounding box center [281, 142] width 280 height 53
click at [295, 200] on link "Website Visitor Me: thx 1h" at bounding box center [281, 195] width 280 height 53
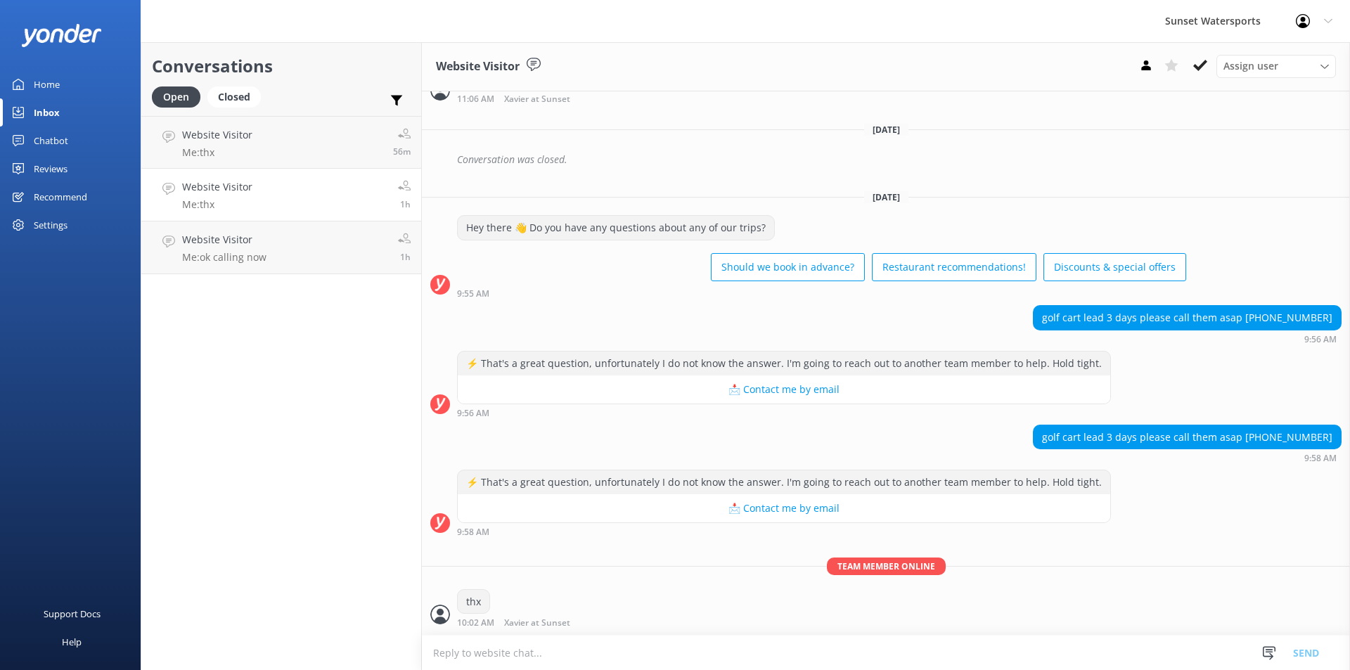
scroll to position [5846, 0]
click at [232, 101] on div "Closed" at bounding box center [233, 96] width 53 height 21
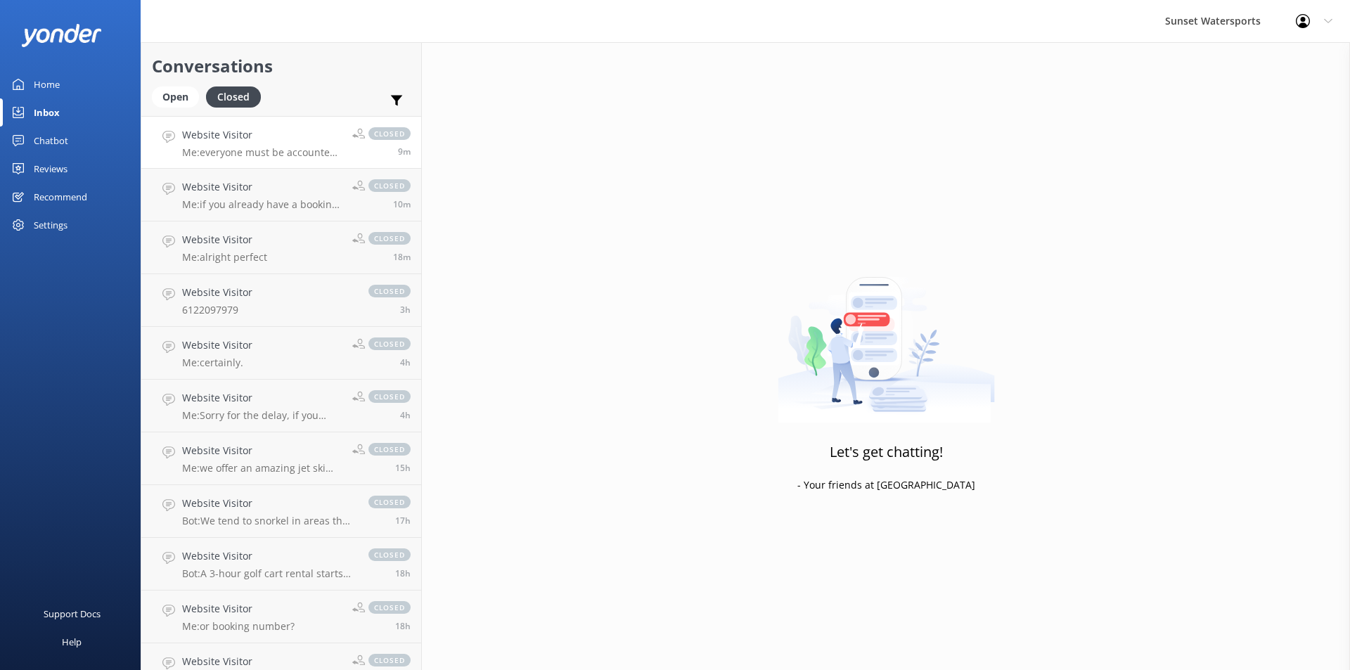
click at [342, 153] on div "closed 9m" at bounding box center [376, 142] width 69 height 30
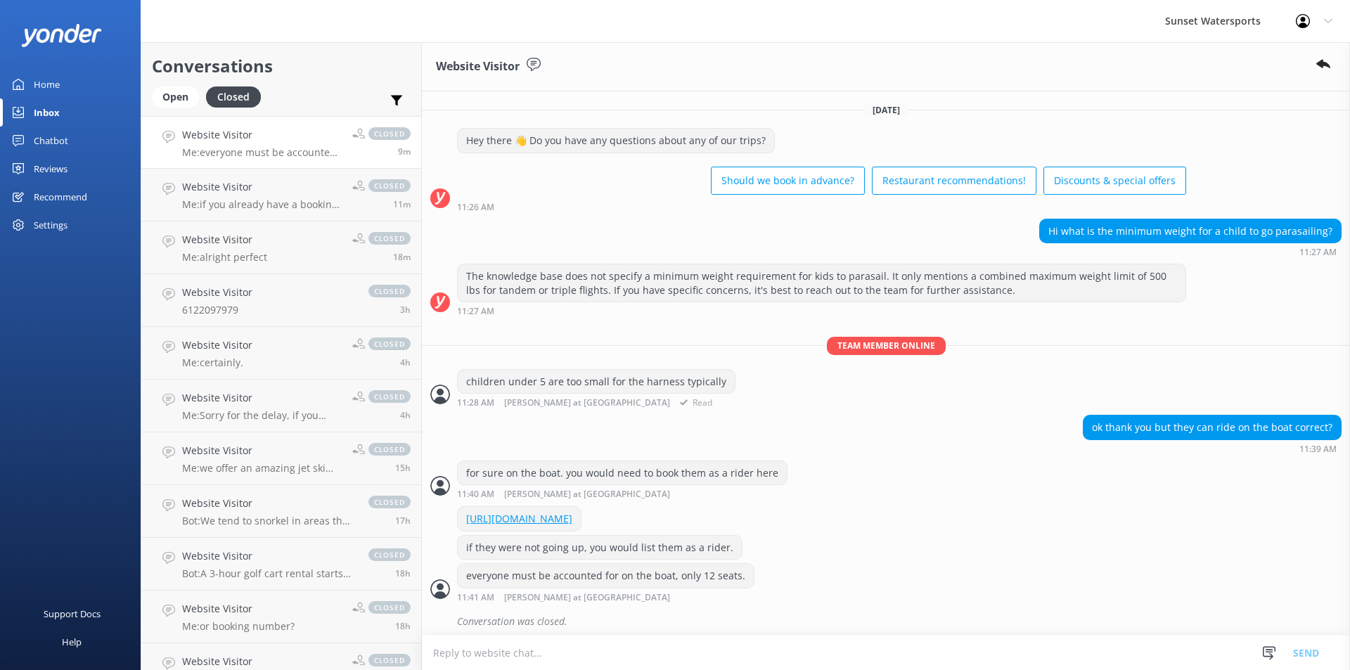
scroll to position [19, 0]
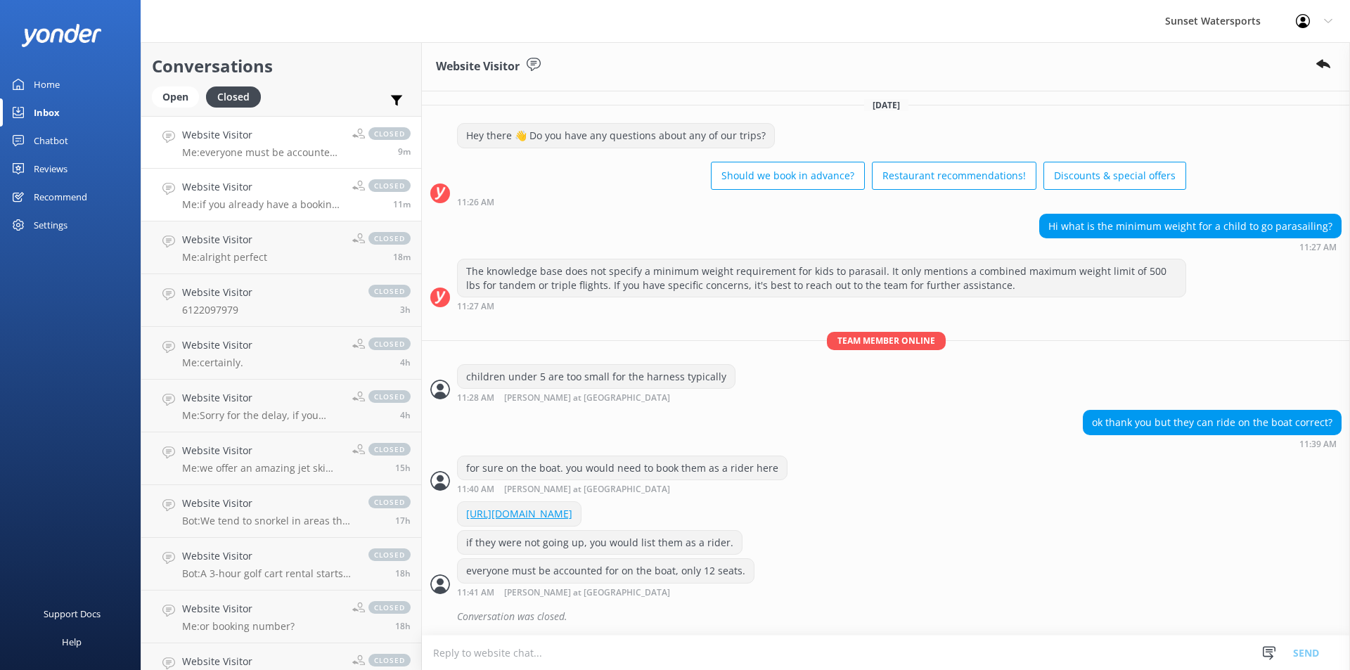
click at [253, 202] on p "Me: if you already have a booking, you would park at the resort valet only for …" at bounding box center [262, 204] width 160 height 13
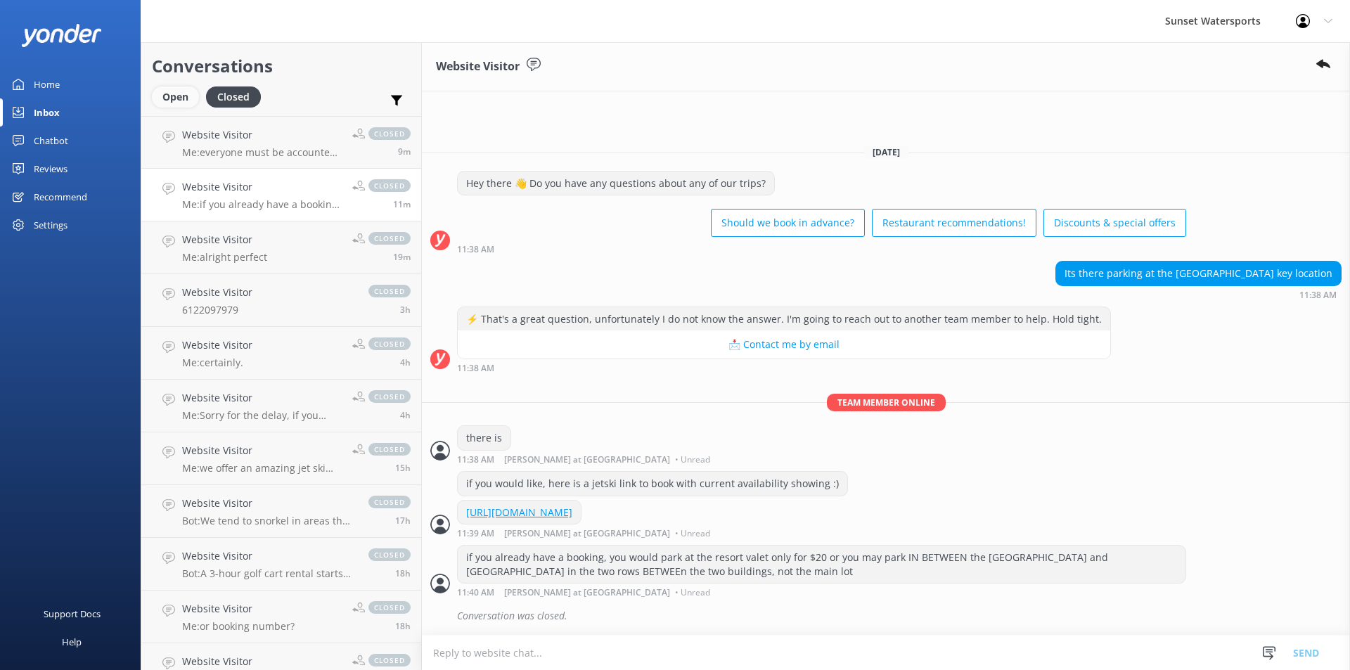
click at [175, 99] on div "Open" at bounding box center [175, 96] width 47 height 21
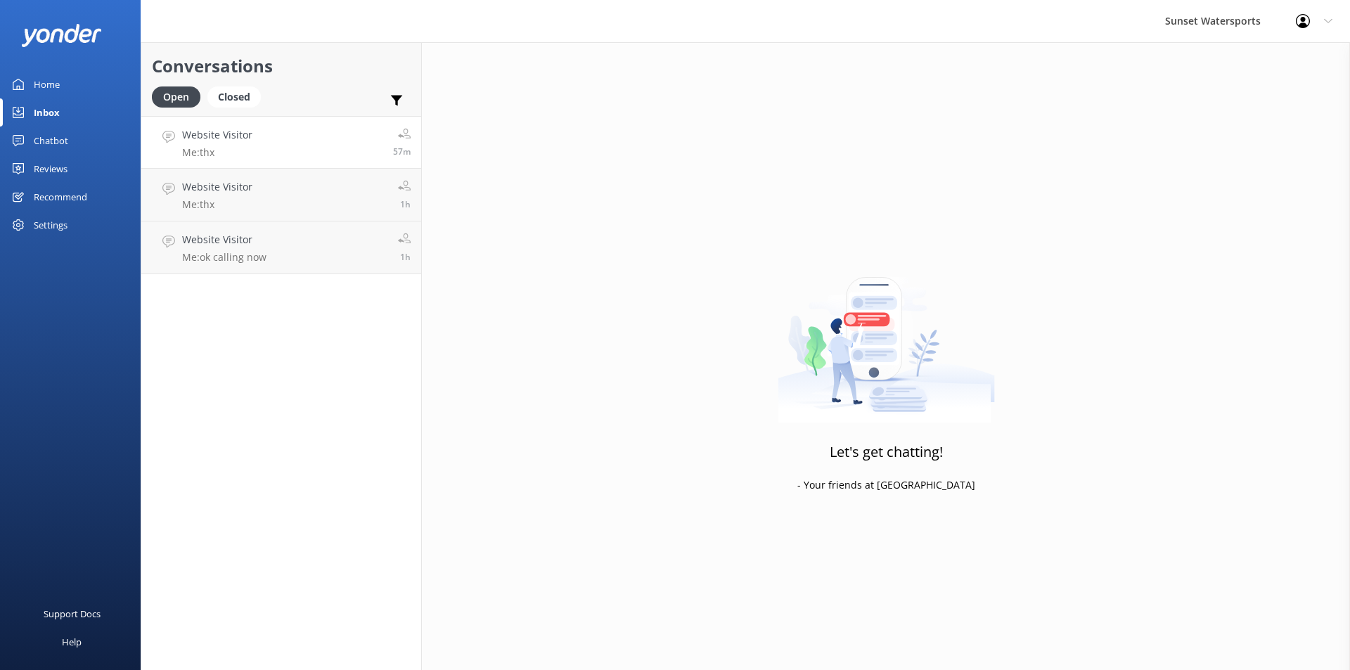
click at [218, 143] on h4 "Website Visitor" at bounding box center [217, 134] width 70 height 15
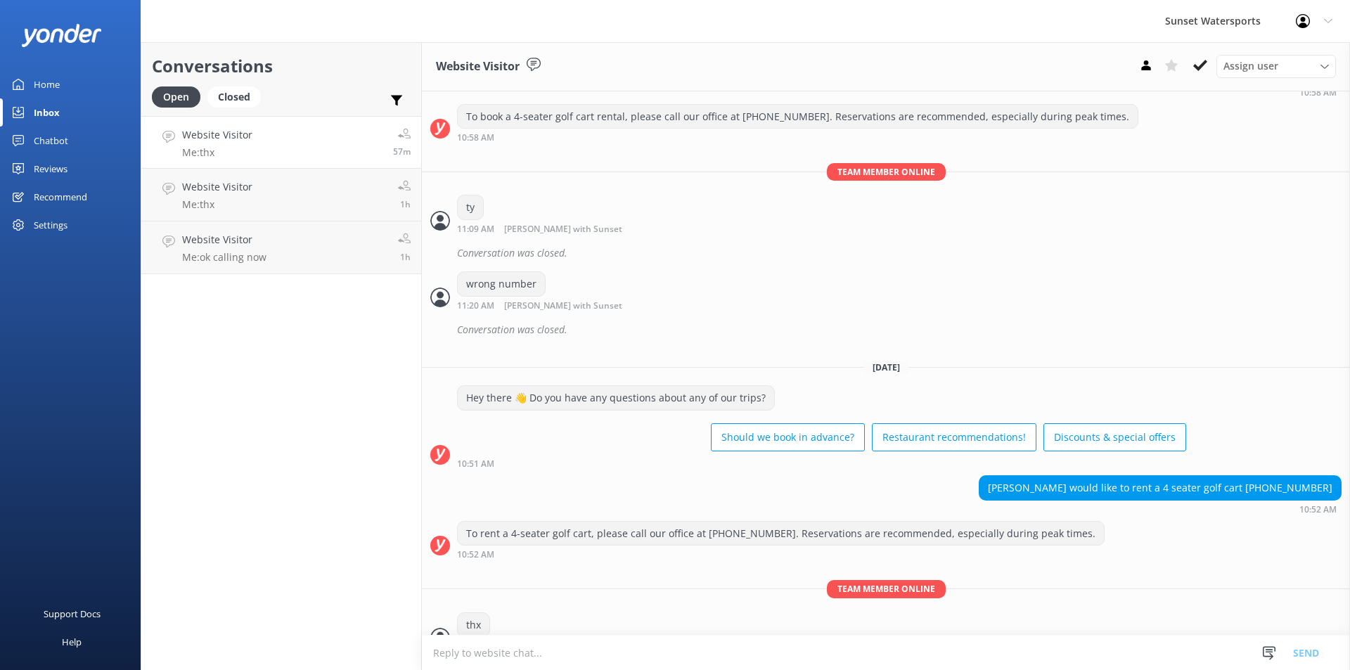
scroll to position [11331, 0]
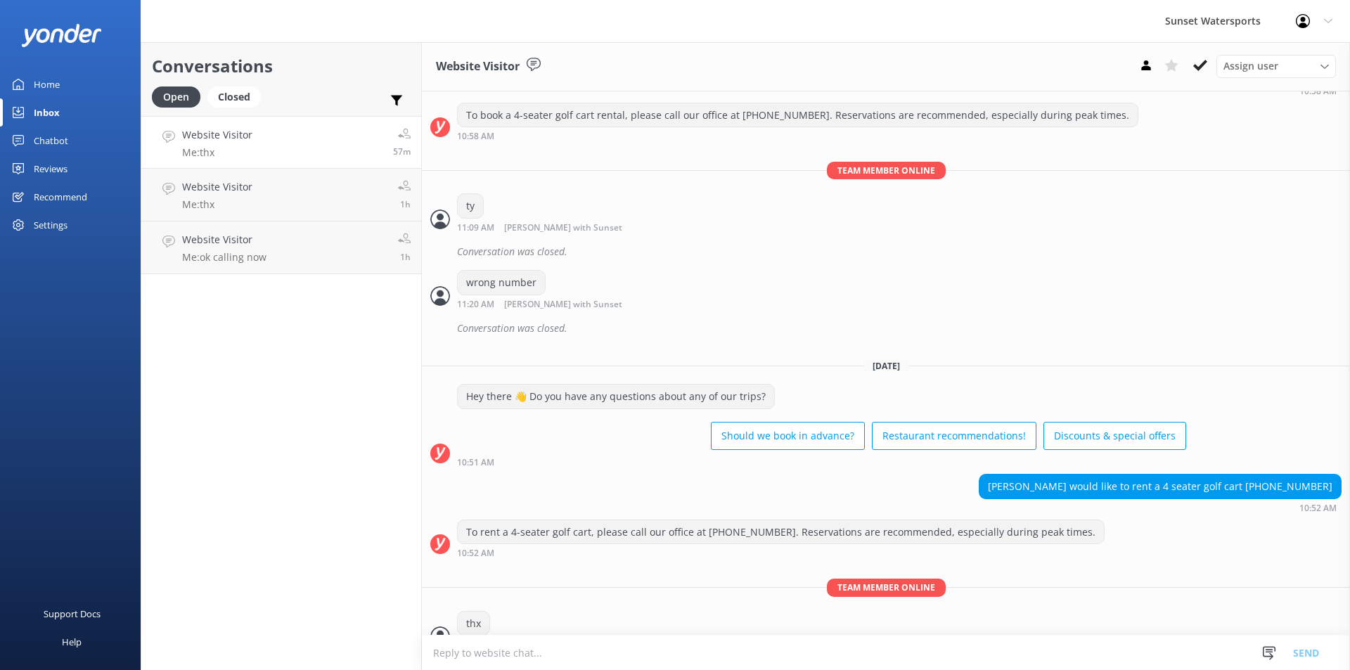
scroll to position [11331, 0]
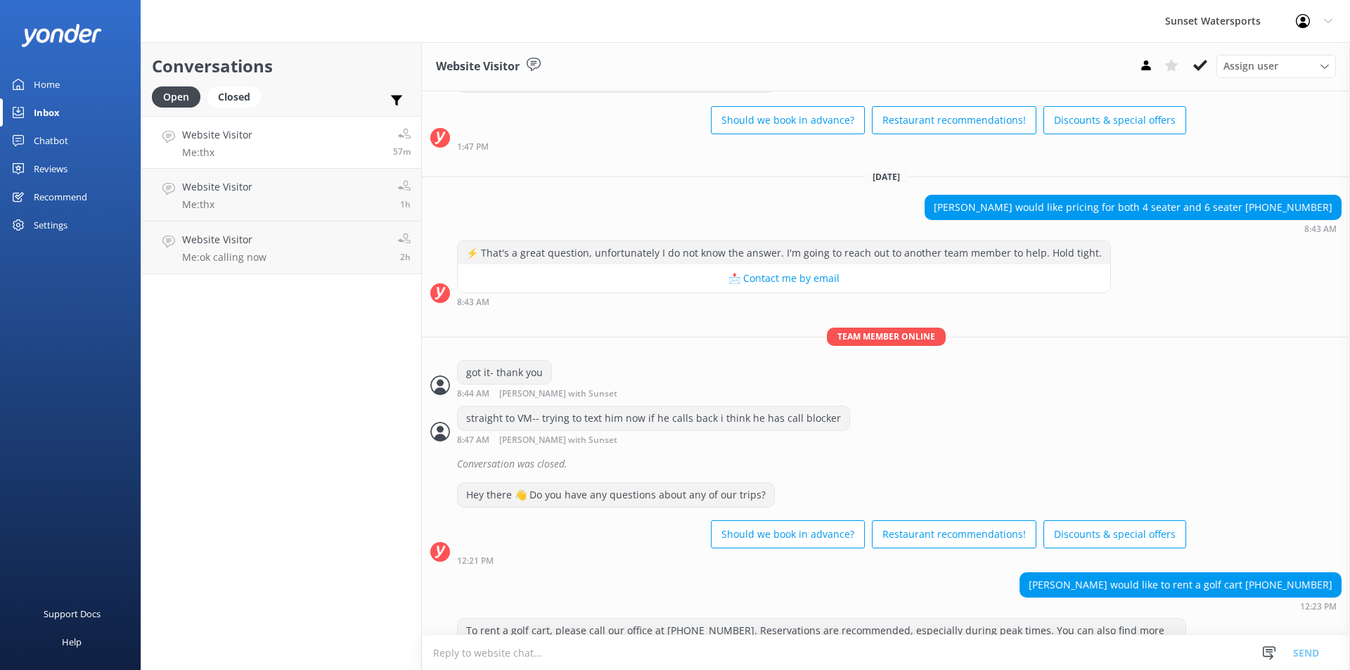
scroll to position [11331, 0]
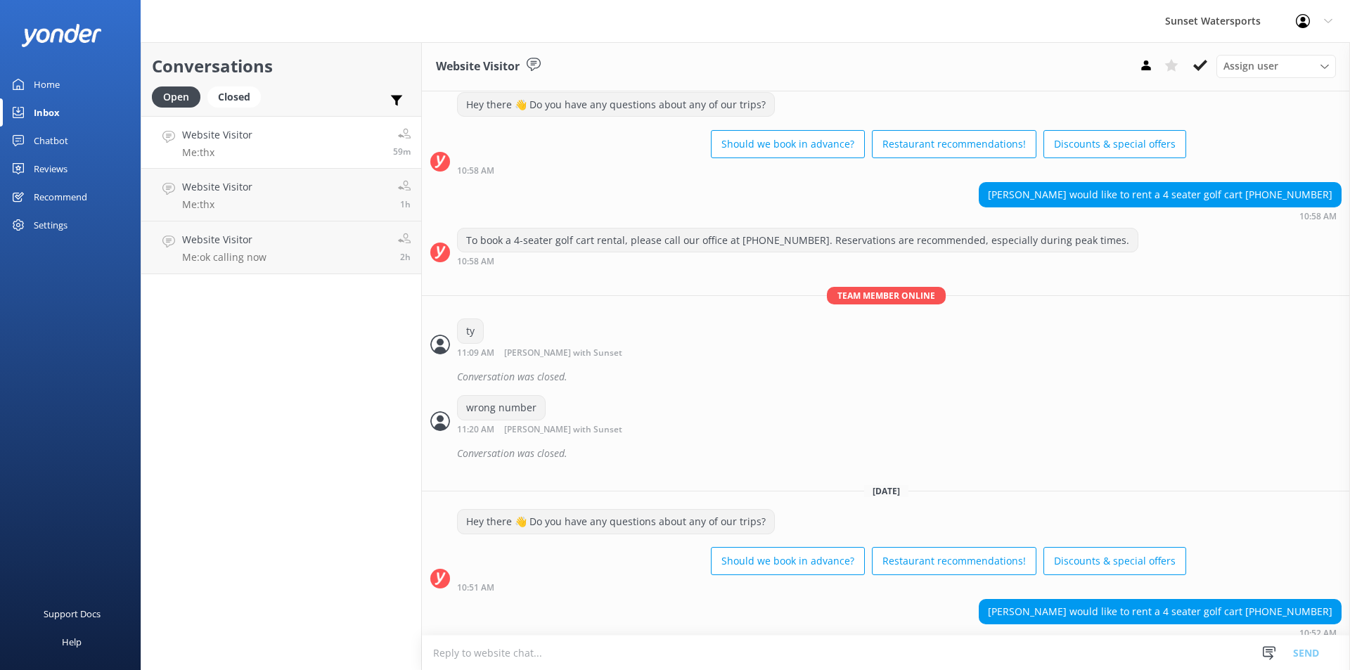
scroll to position [11331, 0]
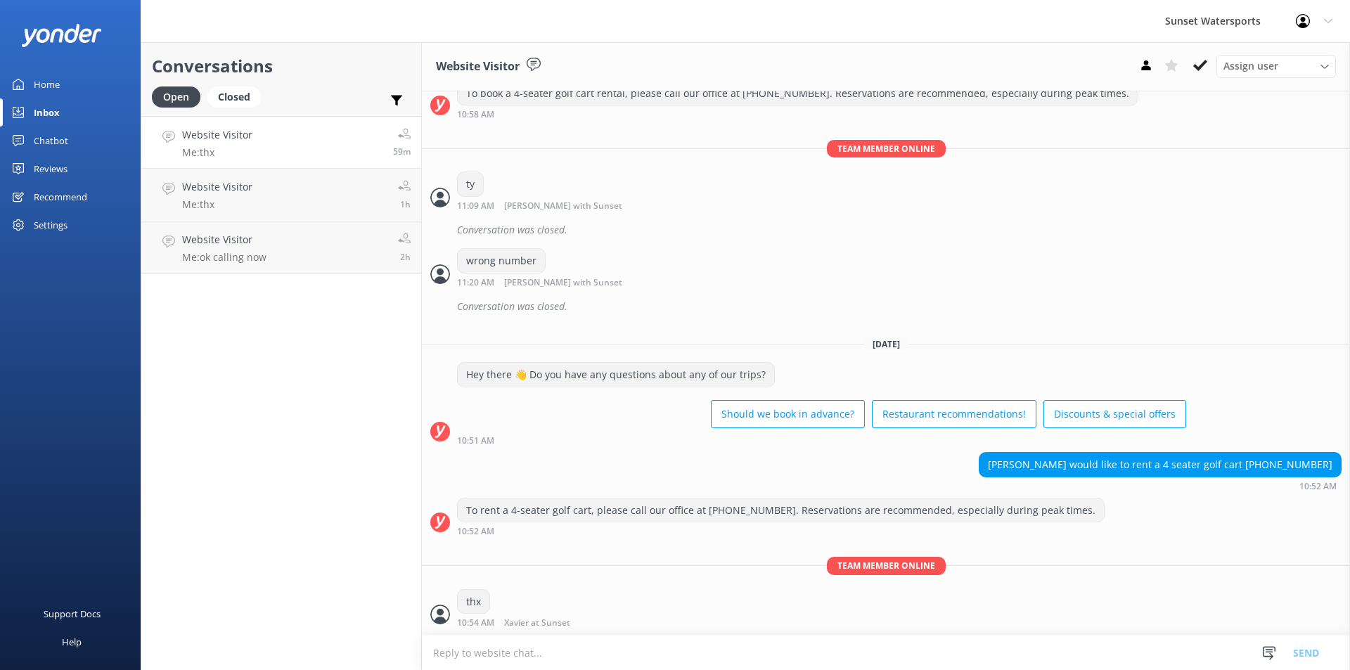
click at [262, 150] on link "Website Visitor Me: thx 59m" at bounding box center [281, 142] width 280 height 53
click at [262, 207] on link "Website Visitor Me: thx 1h" at bounding box center [281, 195] width 280 height 53
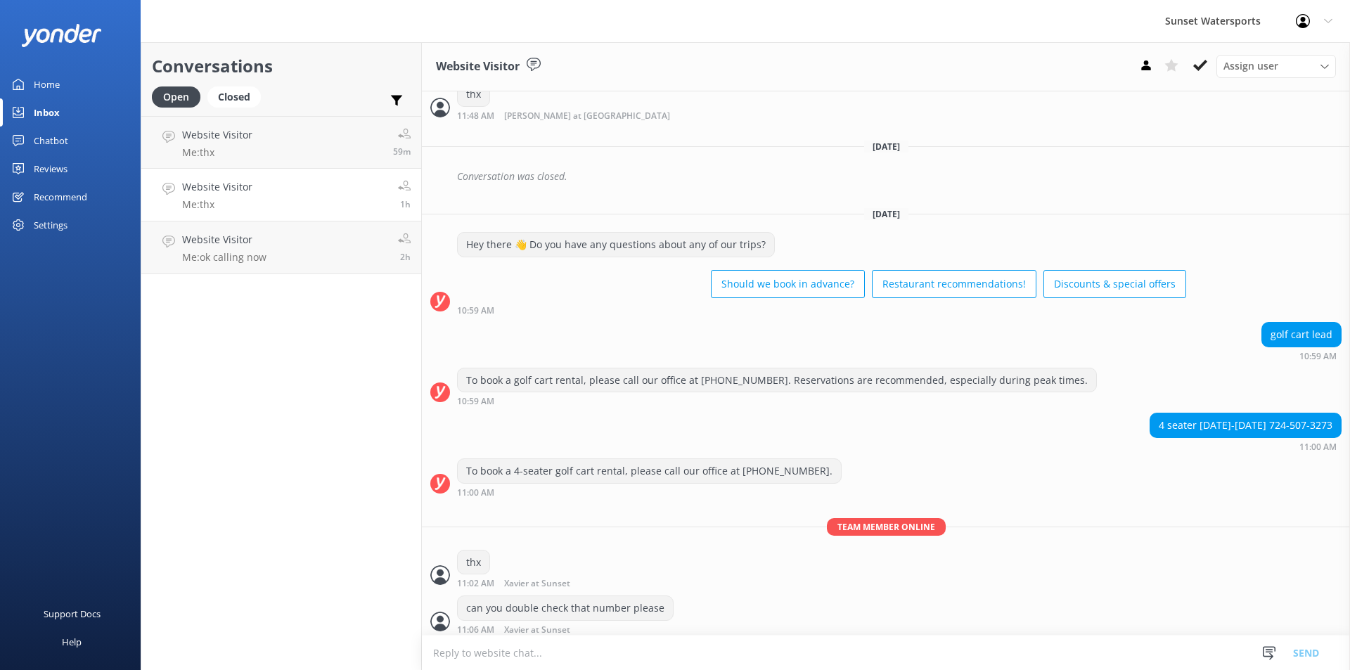
scroll to position [5846, 0]
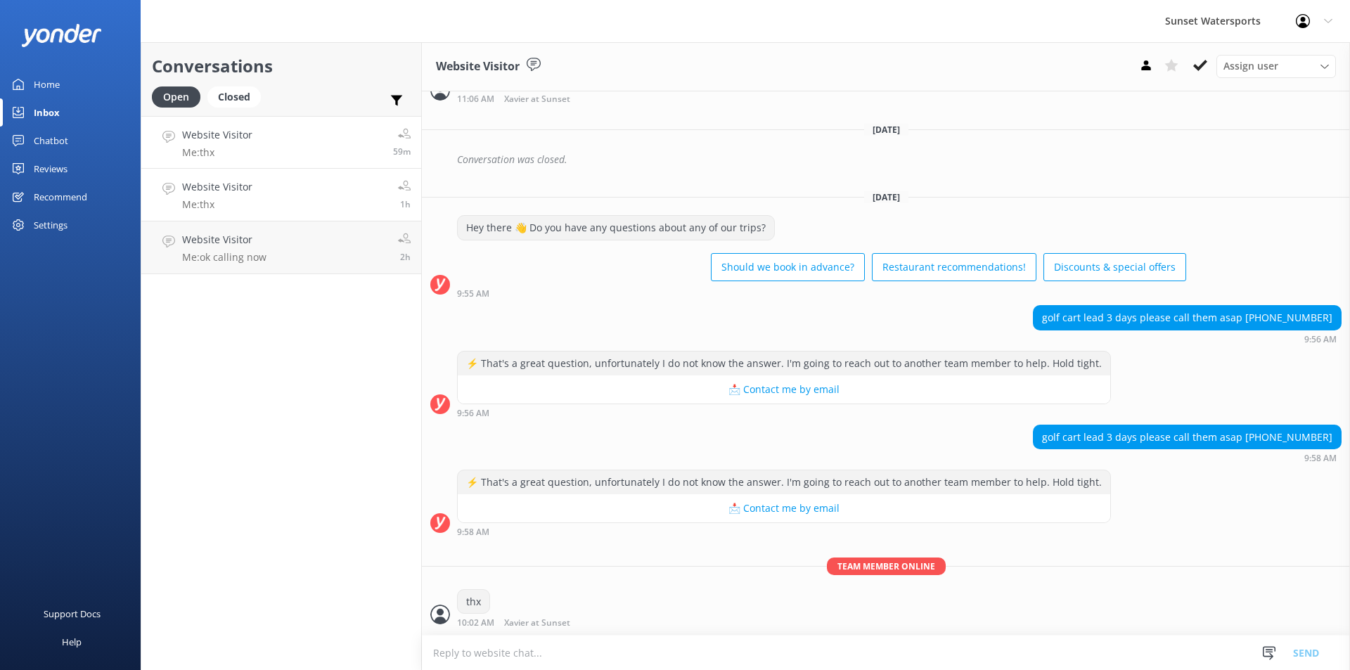
click at [264, 139] on link "Website Visitor Me: thx 59m" at bounding box center [281, 142] width 280 height 53
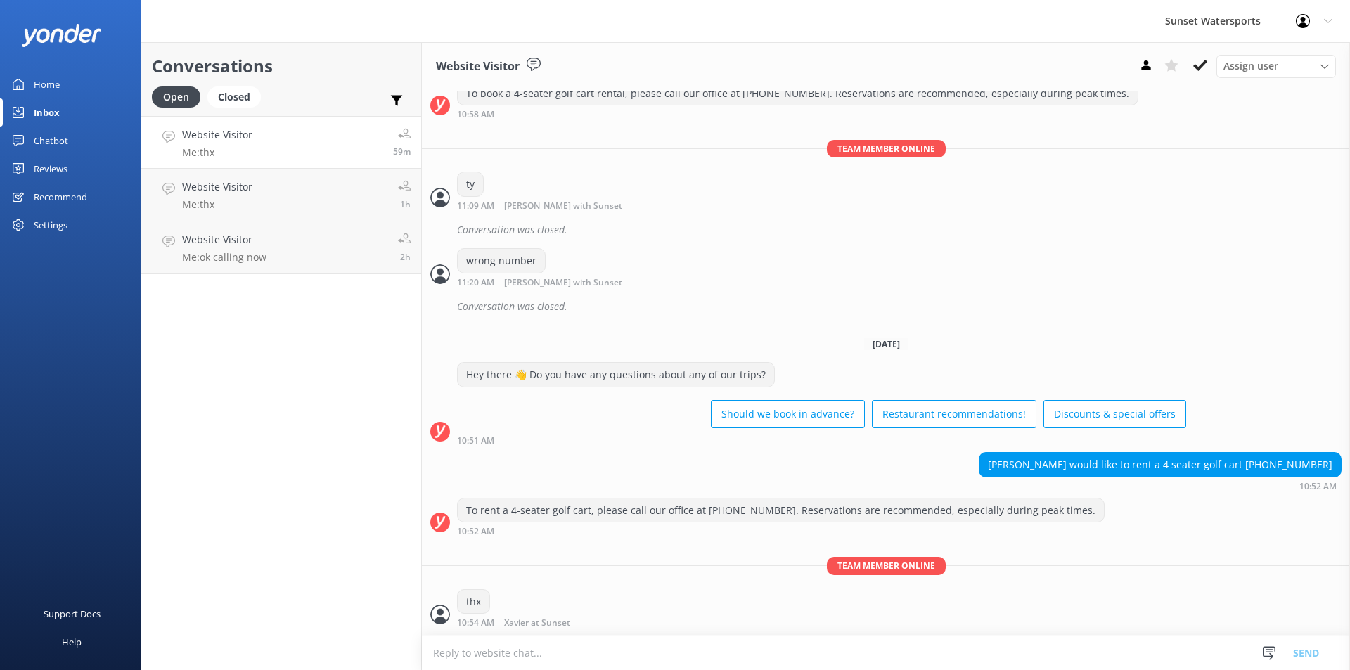
scroll to position [11331, 0]
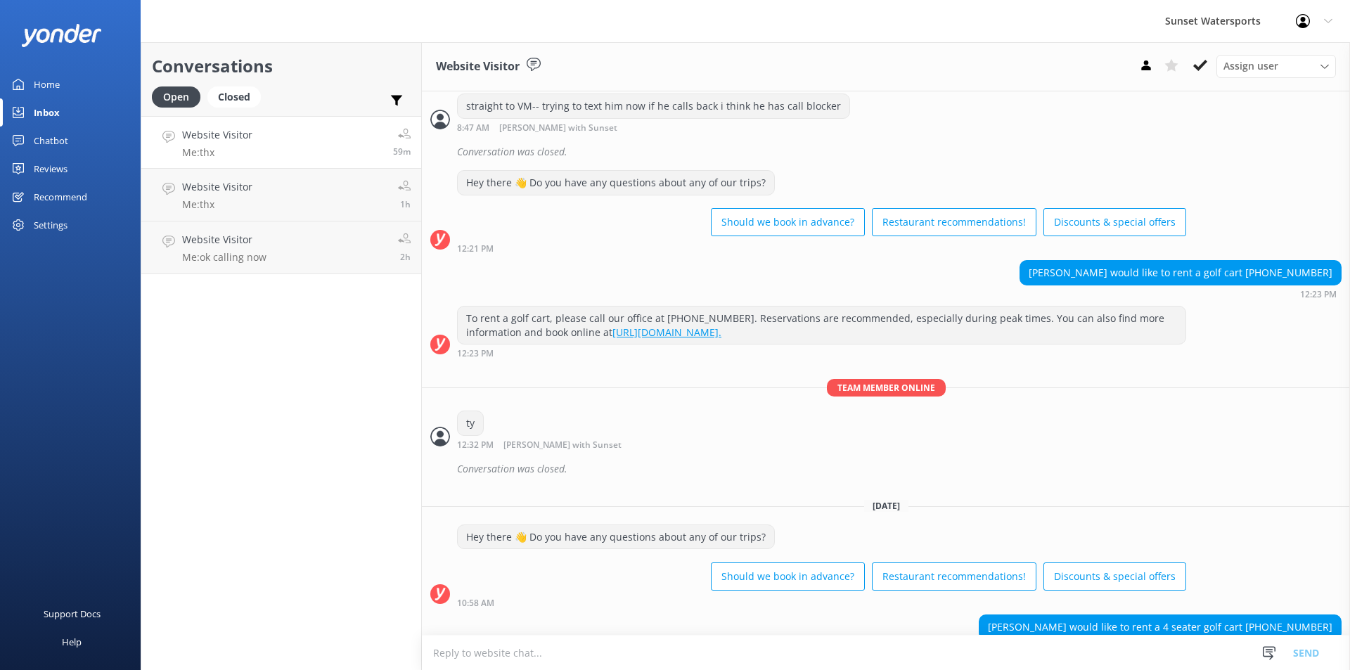
scroll to position [11331, 0]
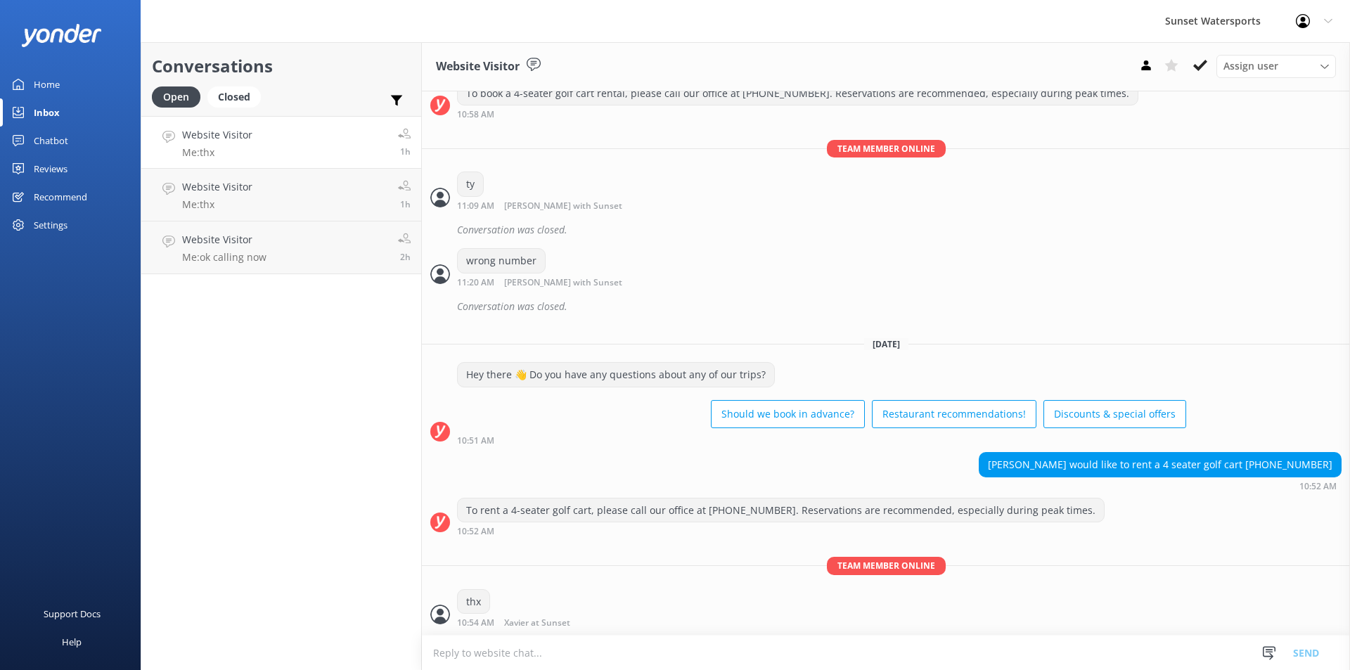
scroll to position [11331, 0]
click at [242, 144] on div "Website Visitor Me: thx" at bounding box center [217, 142] width 70 height 30
click at [232, 199] on p "Me: thx" at bounding box center [217, 204] width 70 height 13
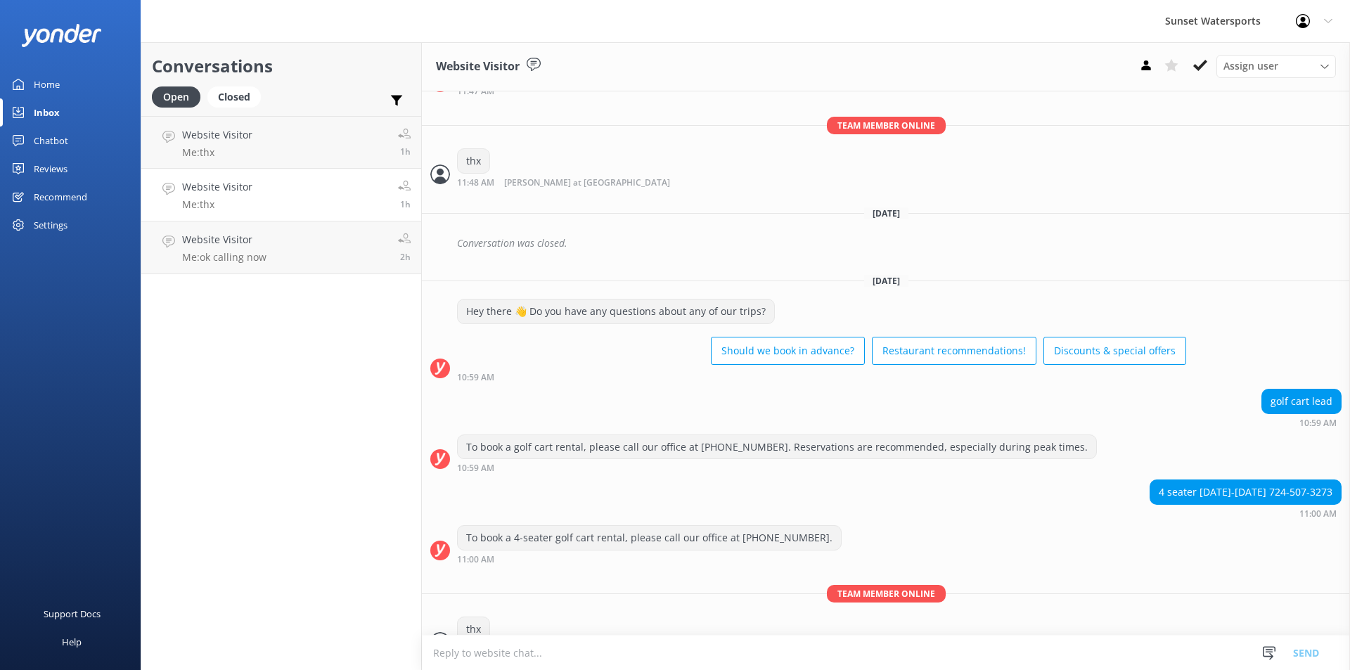
scroll to position [5829, 0]
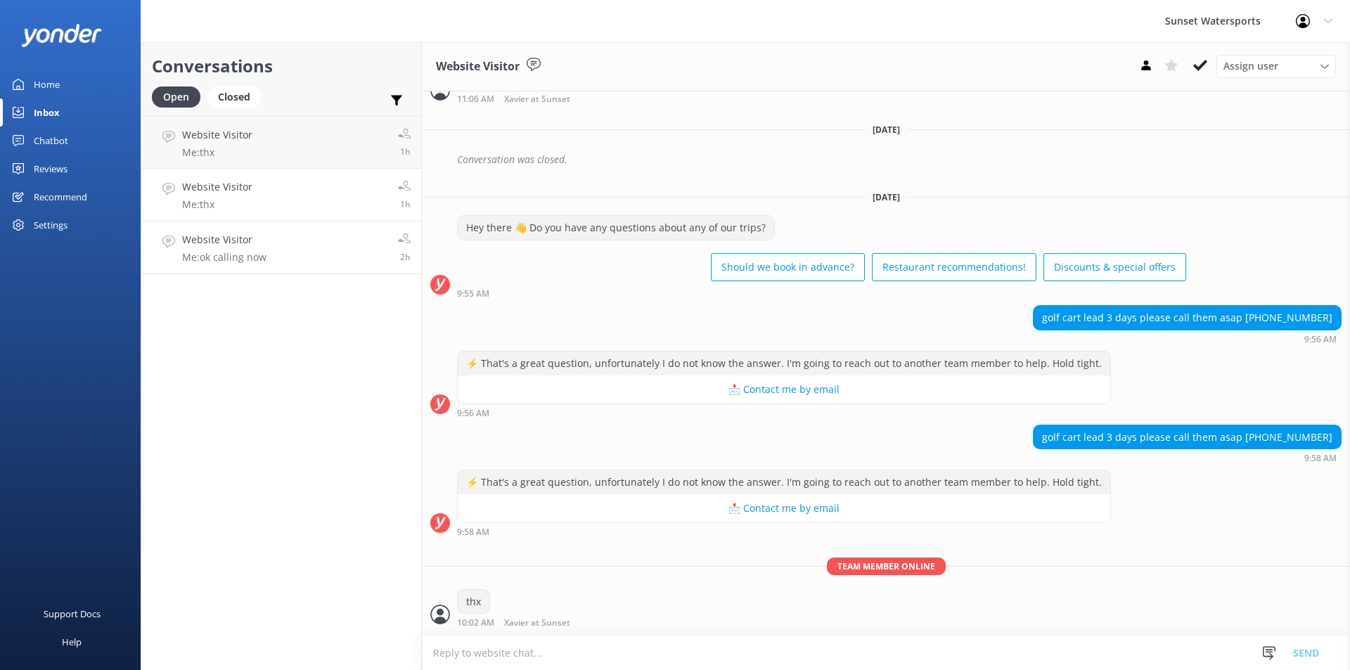
click at [251, 255] on p "Me: ok calling now" at bounding box center [224, 257] width 84 height 13
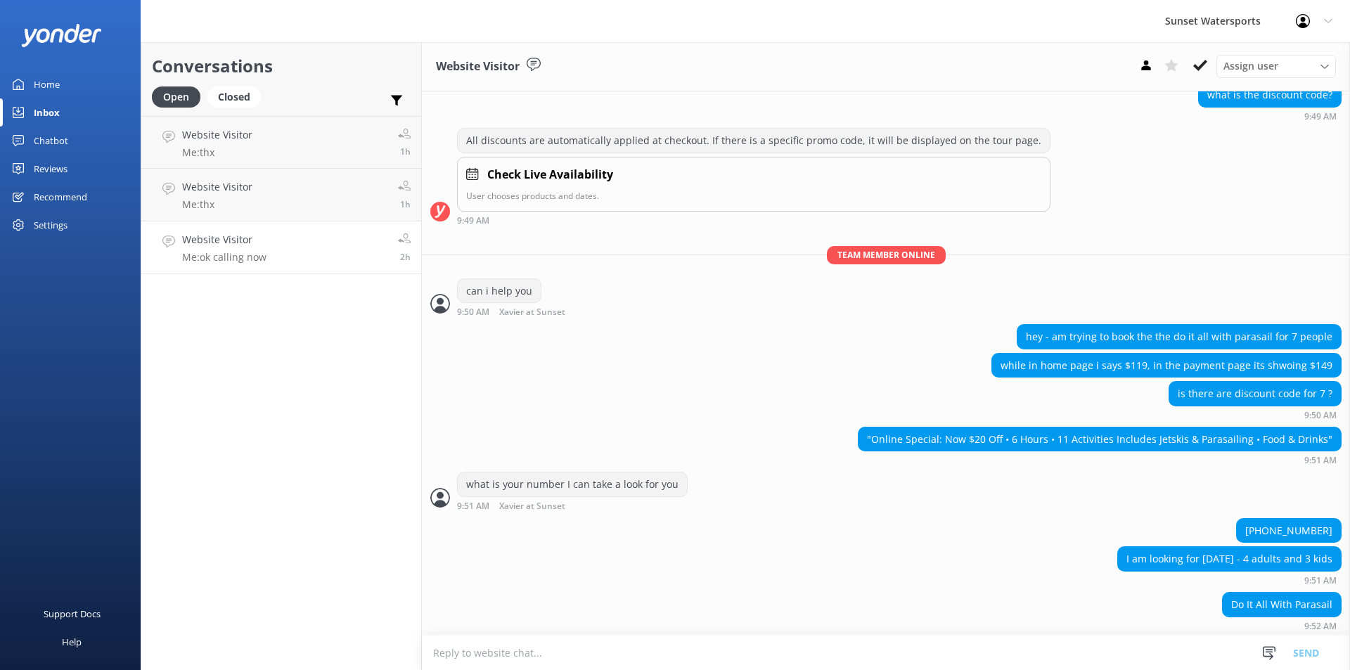
scroll to position [289, 0]
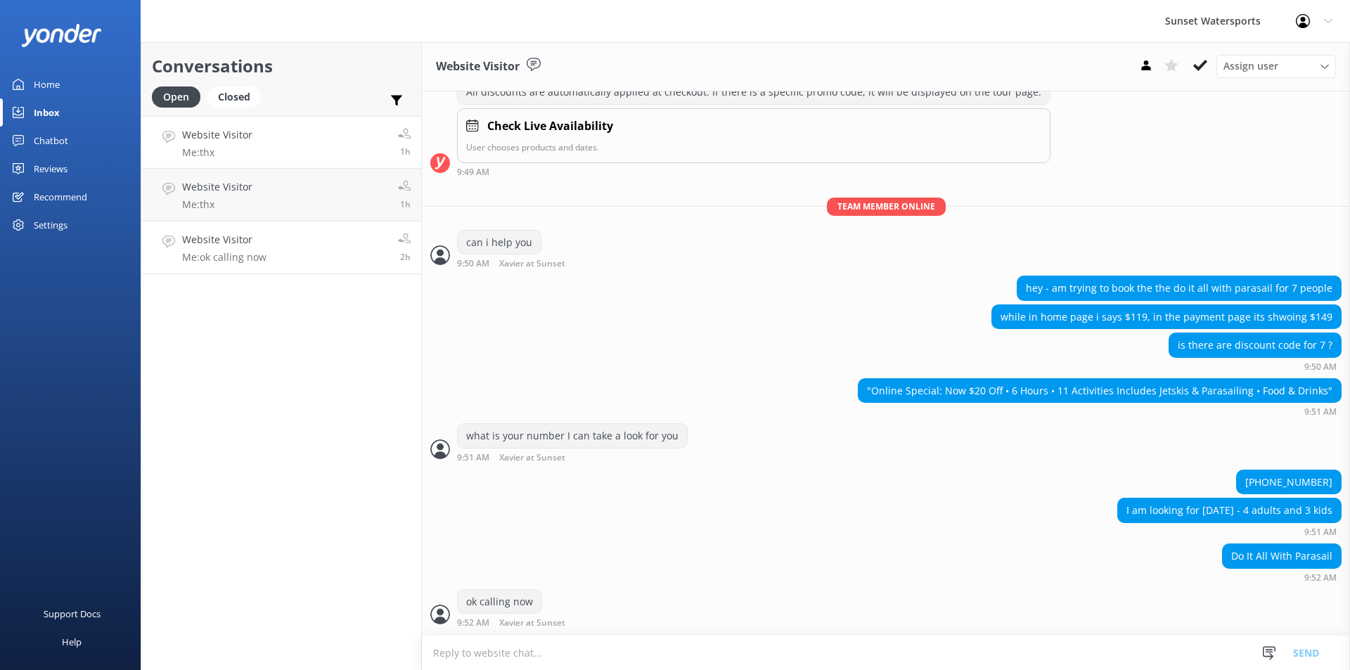
click at [205, 158] on p "Me: thx" at bounding box center [217, 152] width 70 height 13
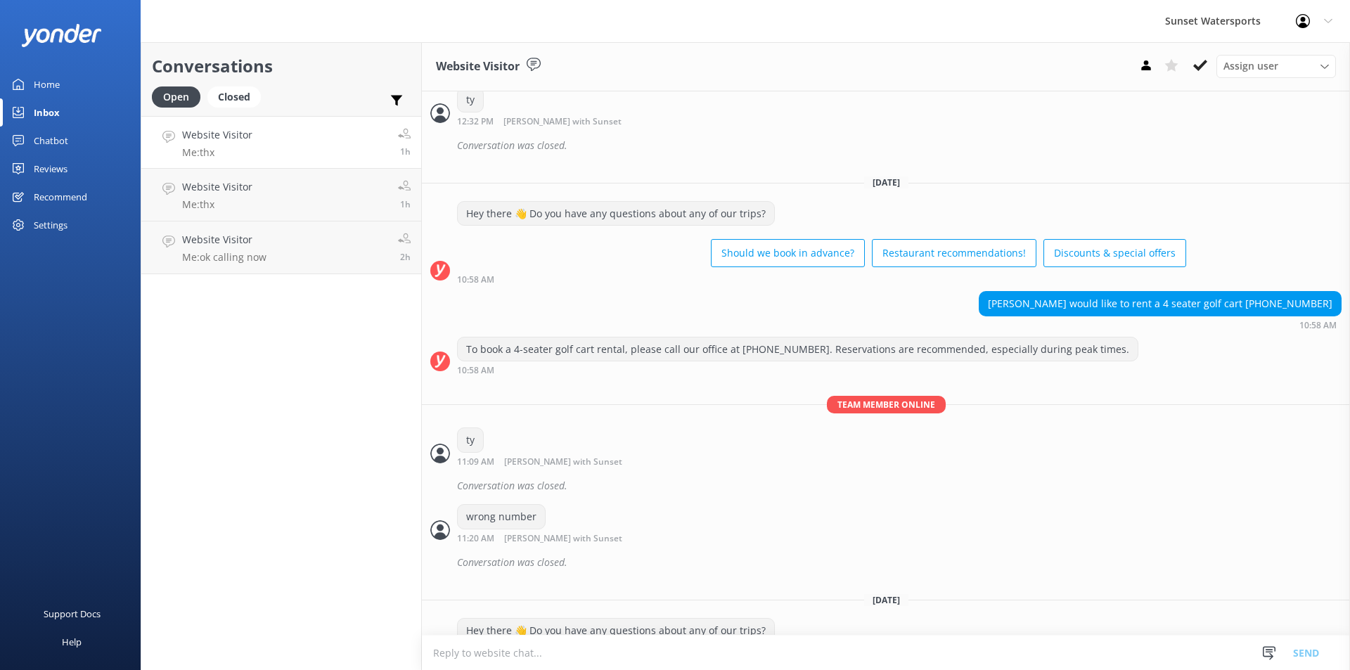
scroll to position [11331, 0]
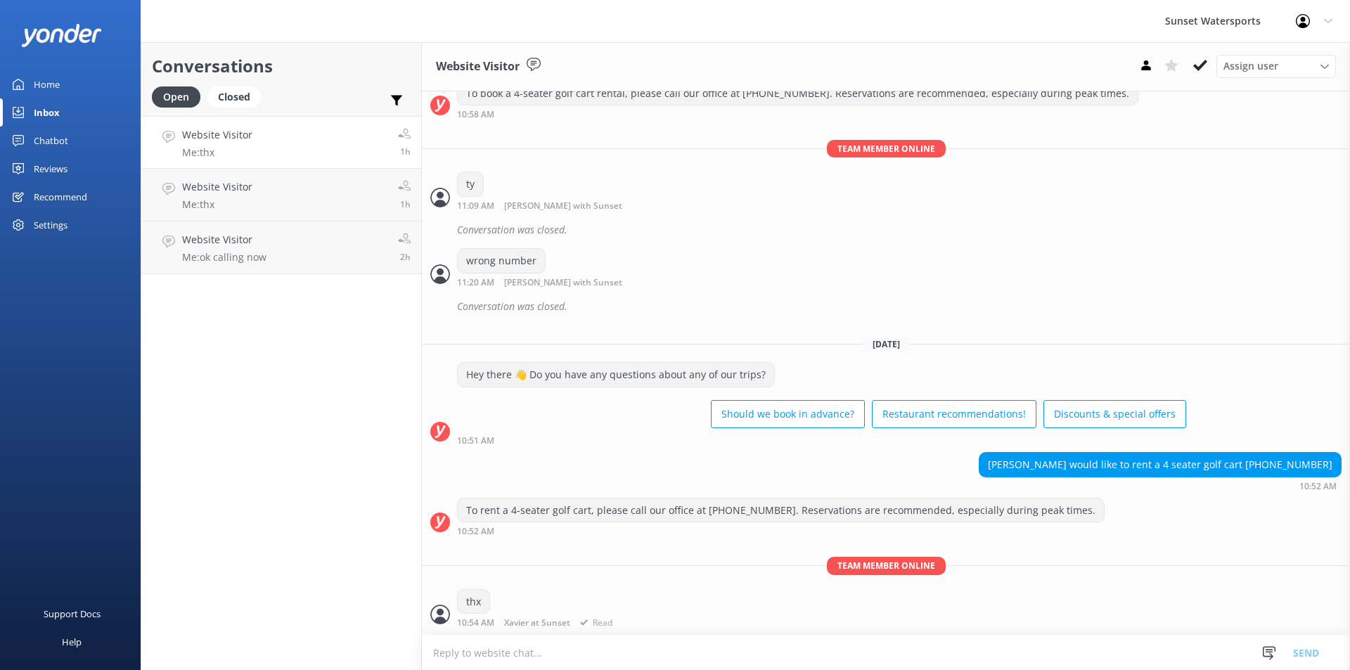
scroll to position [11331, 0]
click at [266, 145] on link "Website Visitor Me: thx 1h" at bounding box center [281, 142] width 280 height 53
click at [271, 191] on link "Website Visitor Me: thx 1h" at bounding box center [281, 195] width 280 height 53
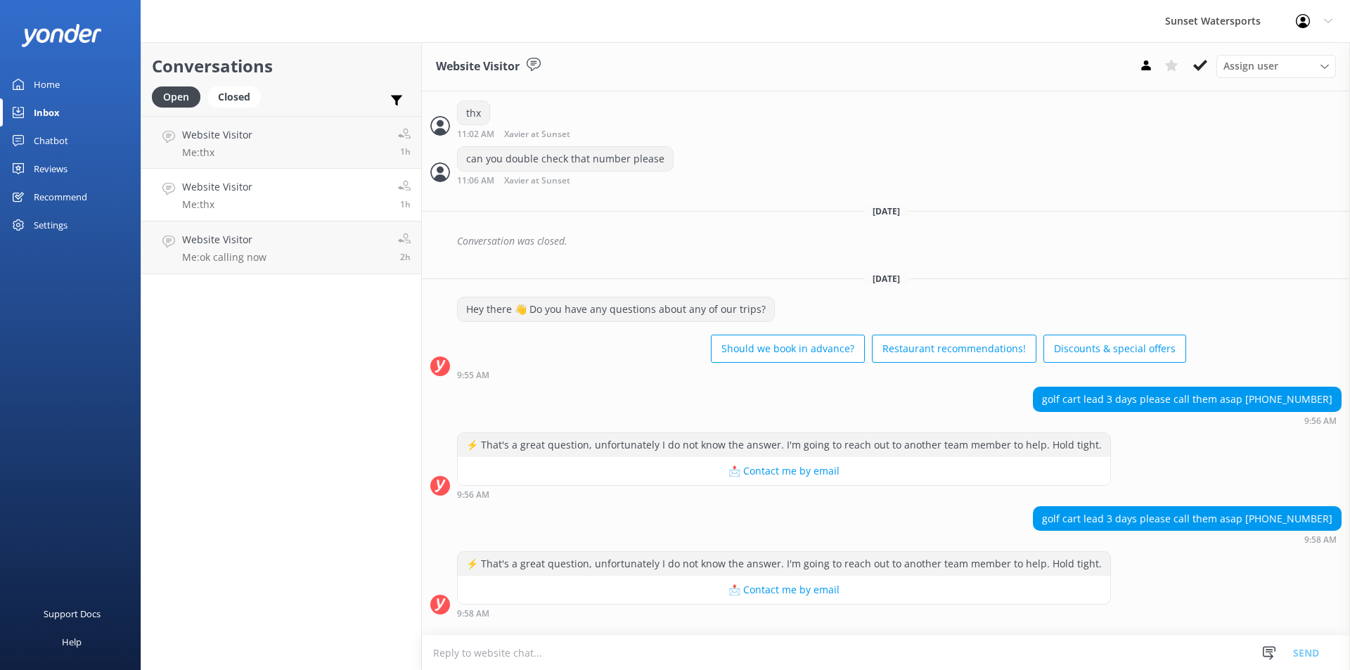
scroll to position [5846, 0]
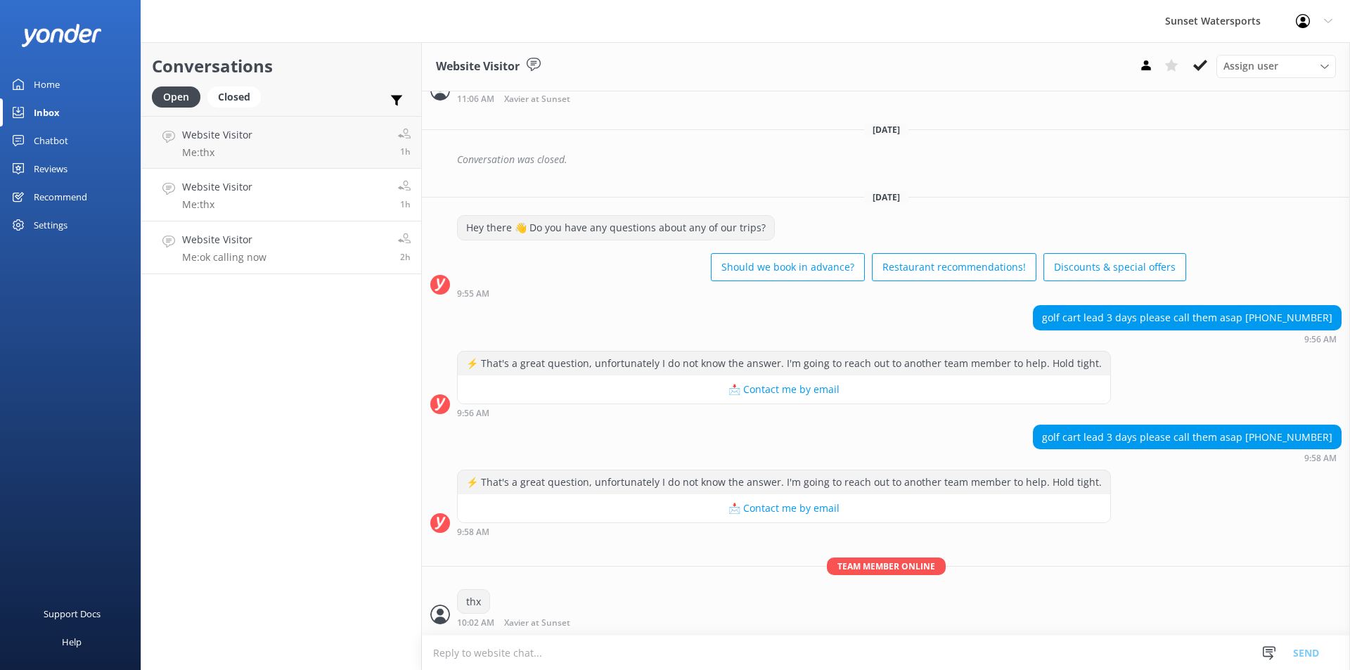
click at [264, 250] on div "Website Visitor Me: ok calling now" at bounding box center [224, 247] width 84 height 31
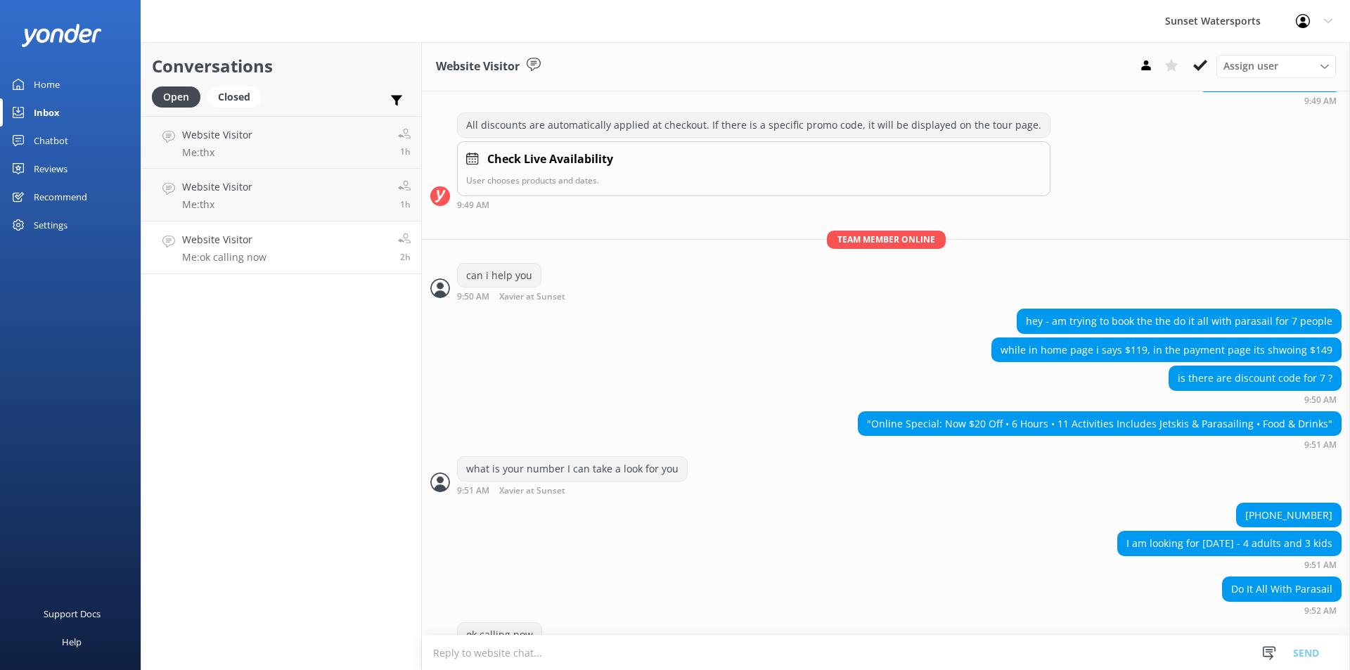
scroll to position [289, 0]
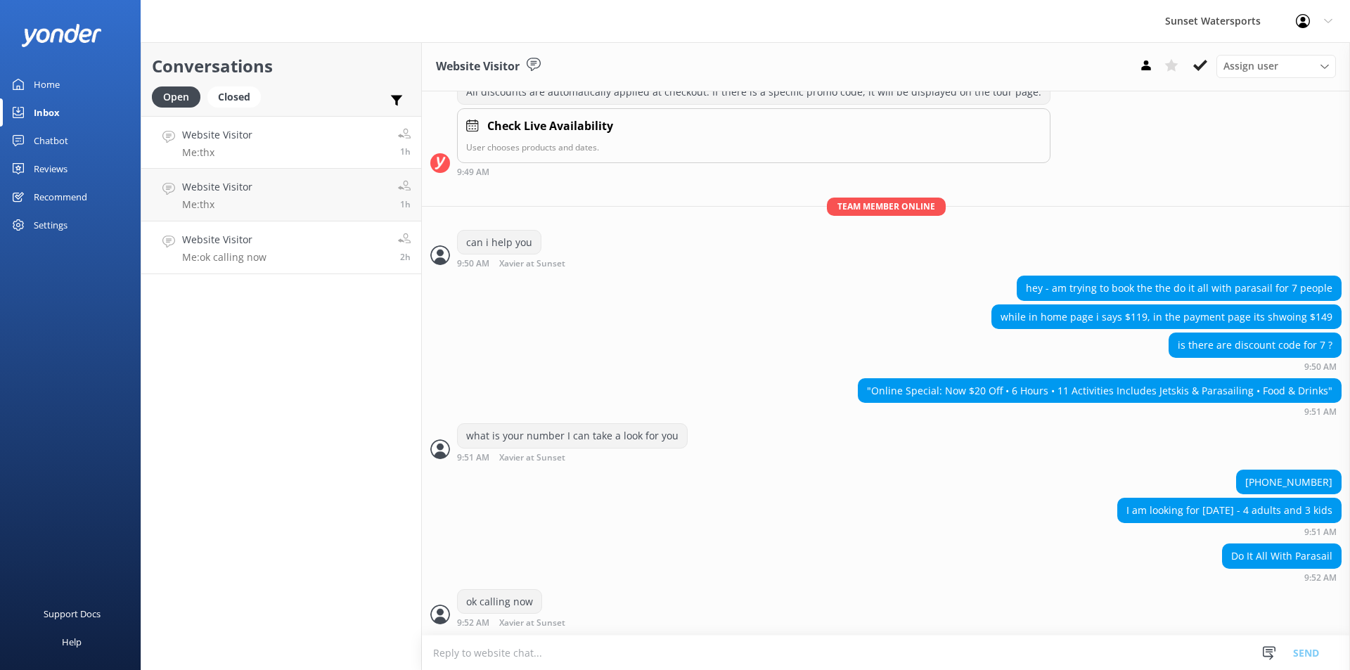
click at [279, 141] on link "Website Visitor Me: thx 1h" at bounding box center [281, 142] width 280 height 53
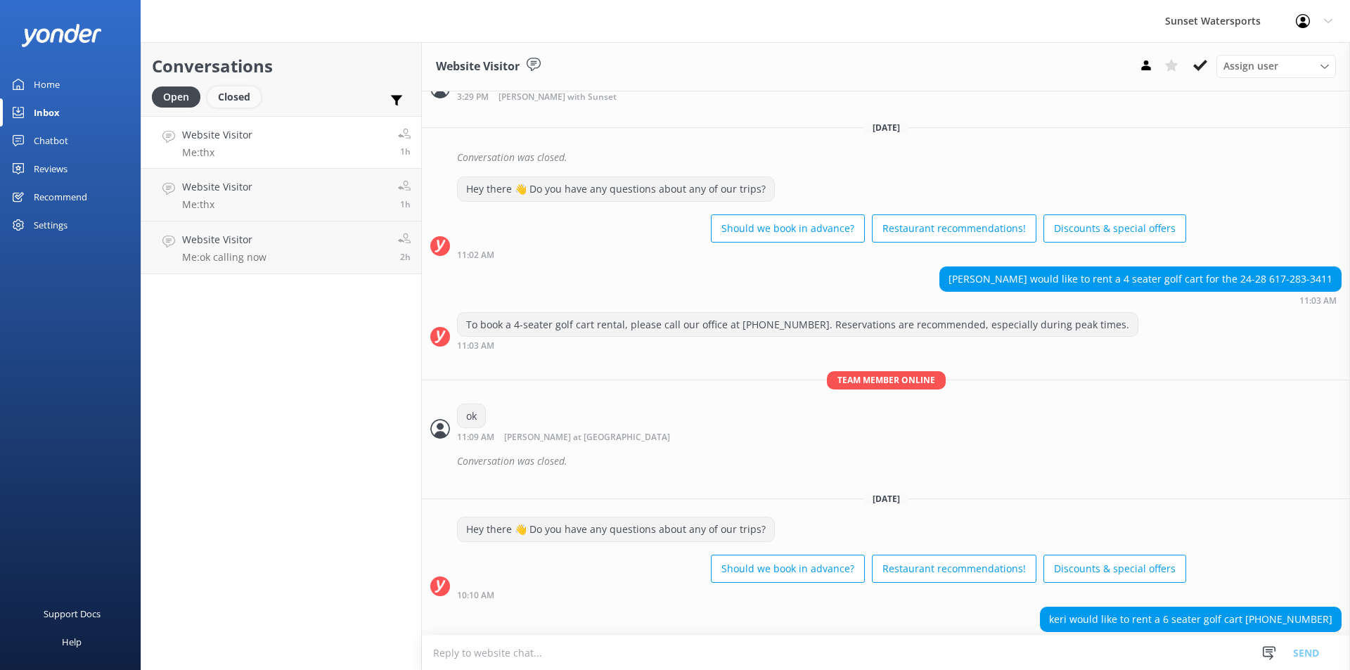
click at [239, 101] on div "Closed" at bounding box center [233, 96] width 53 height 21
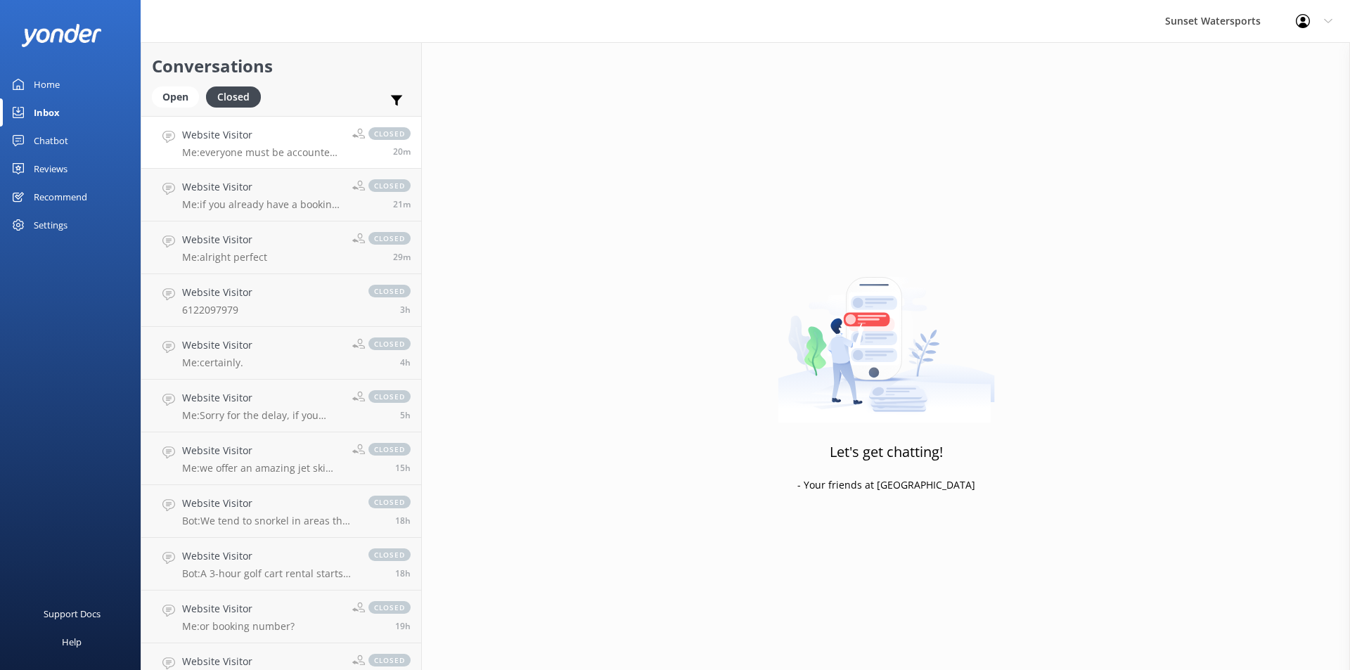
click at [289, 149] on p "Me: everyone must be accounted for on the boat, only 12 seats." at bounding box center [262, 152] width 160 height 13
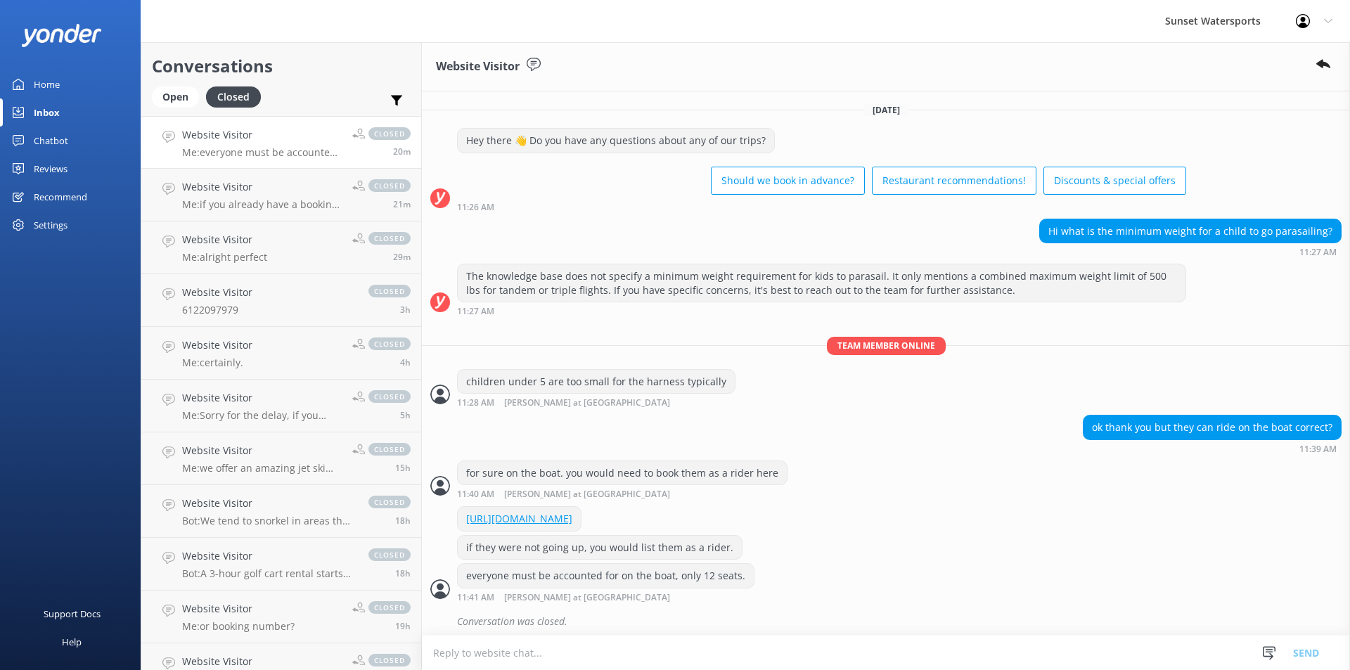
scroll to position [19, 0]
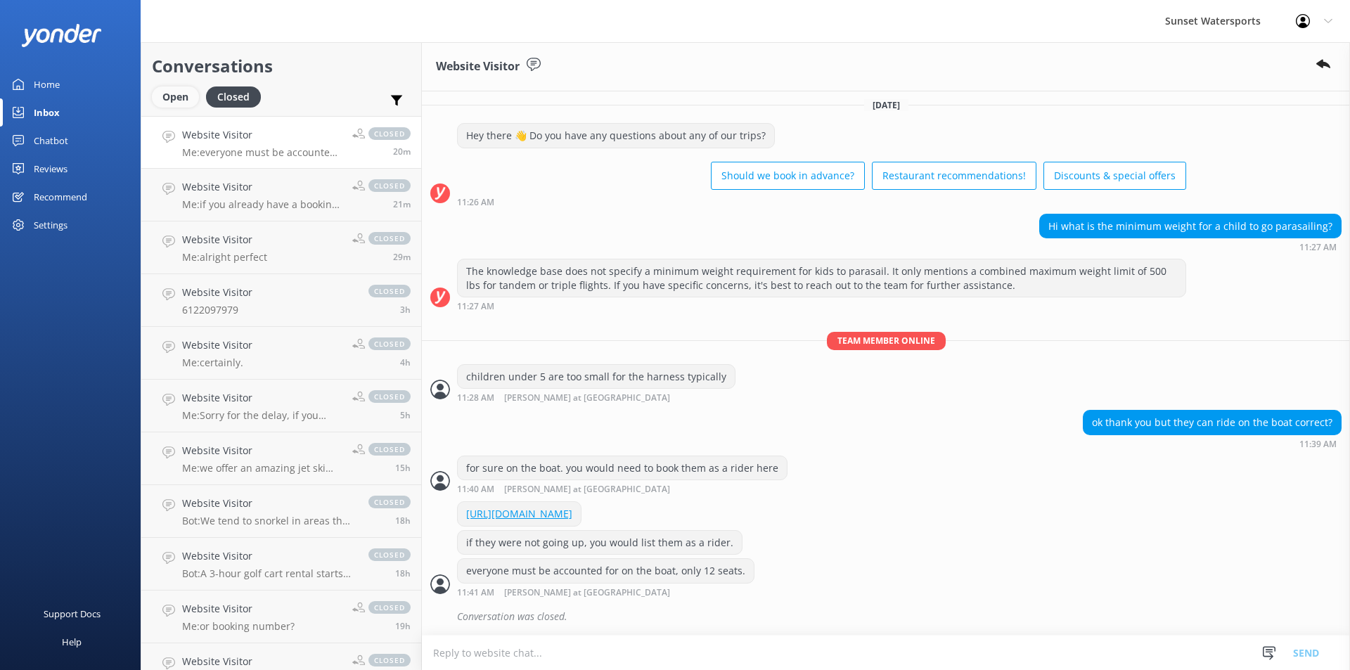
click at [164, 105] on div "Open" at bounding box center [175, 96] width 47 height 21
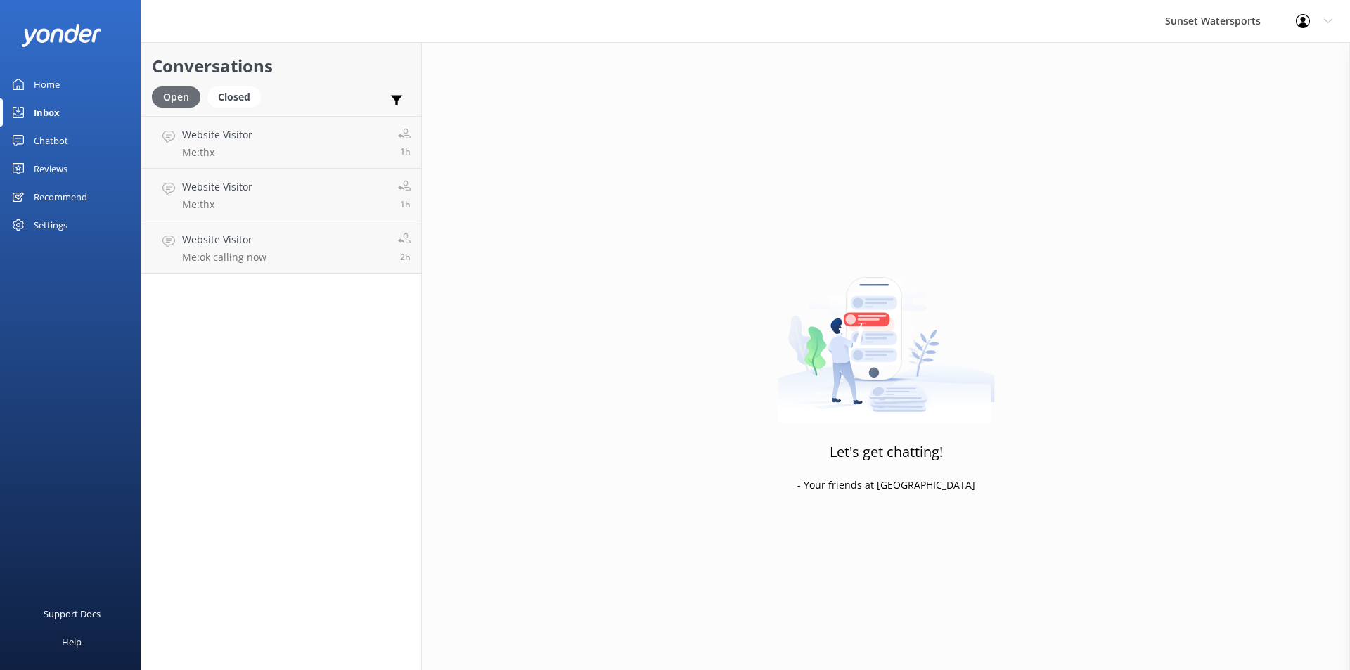
click at [176, 99] on div "Open" at bounding box center [176, 96] width 49 height 21
click at [245, 97] on div "Closed" at bounding box center [233, 96] width 53 height 21
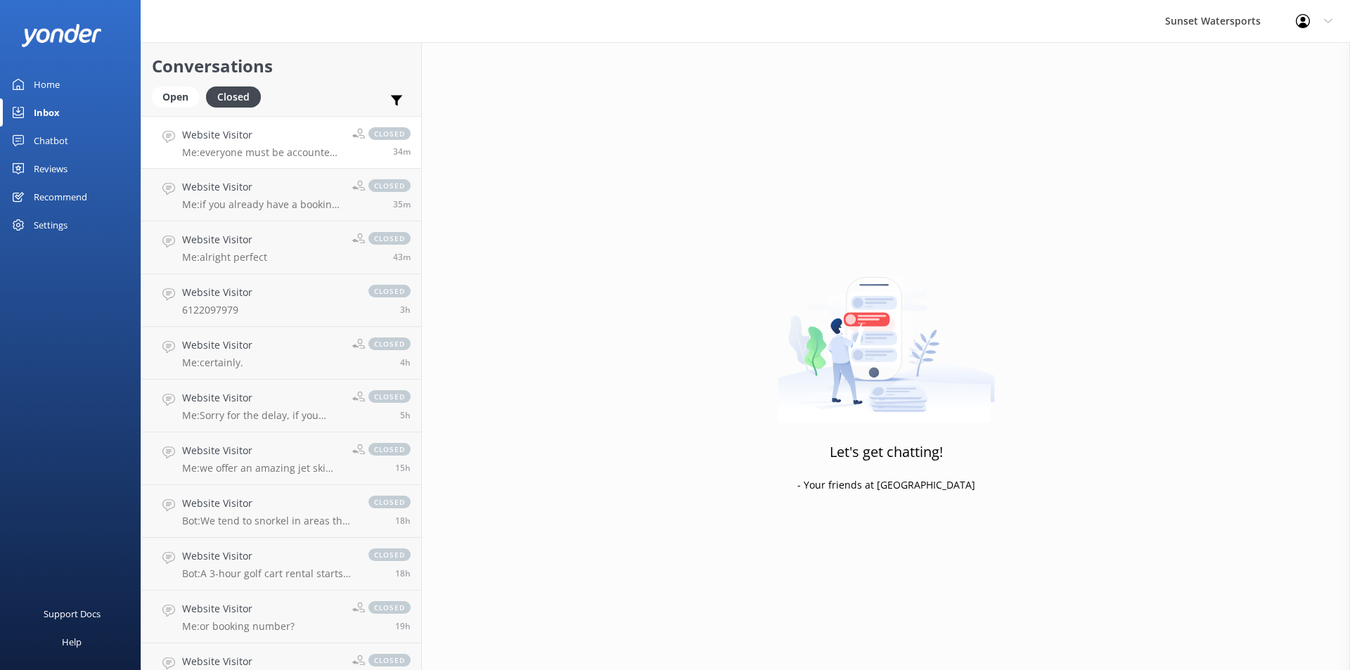
click at [247, 156] on p "Me: everyone must be accounted for on the boat, only 12 seats." at bounding box center [262, 152] width 160 height 13
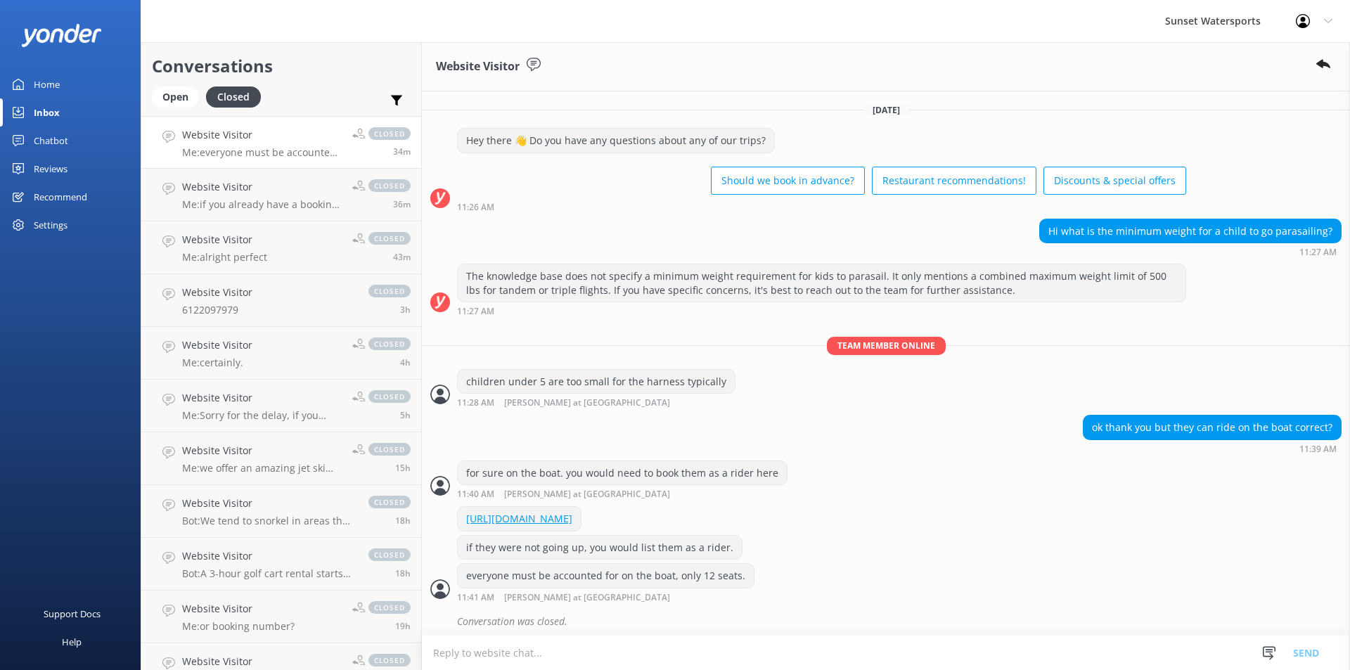
scroll to position [19, 0]
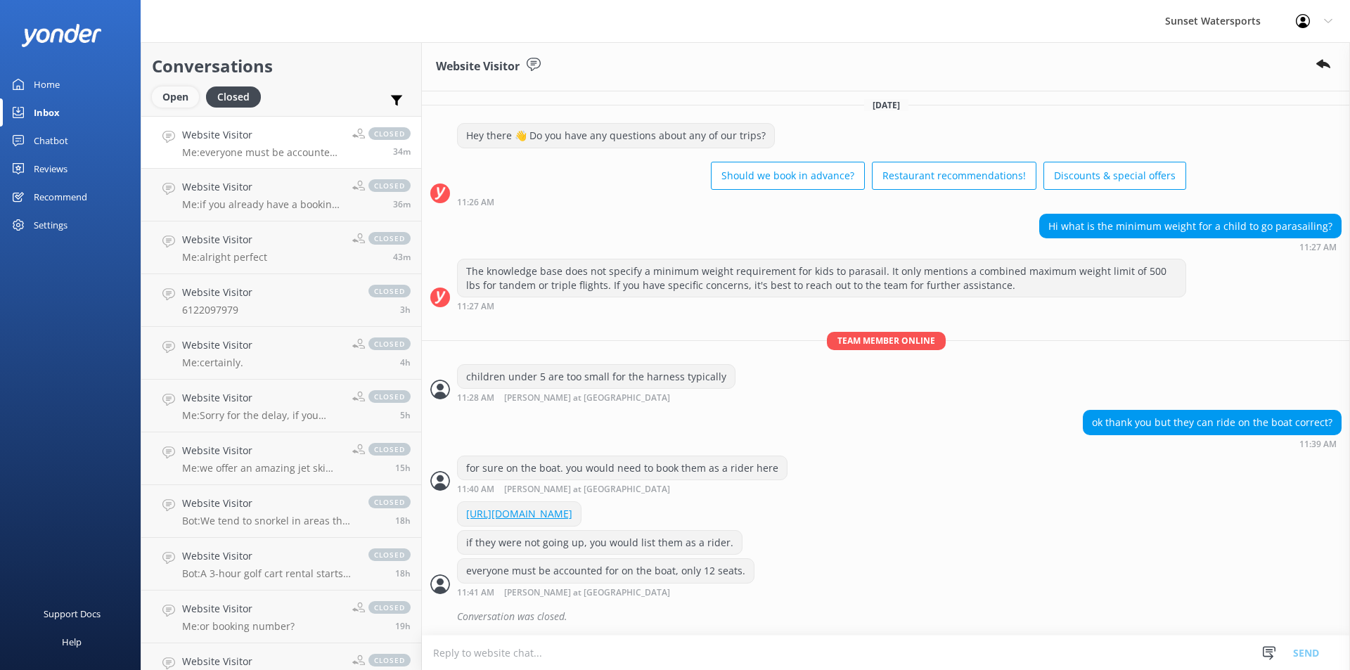
click at [158, 102] on div "Open" at bounding box center [175, 96] width 47 height 21
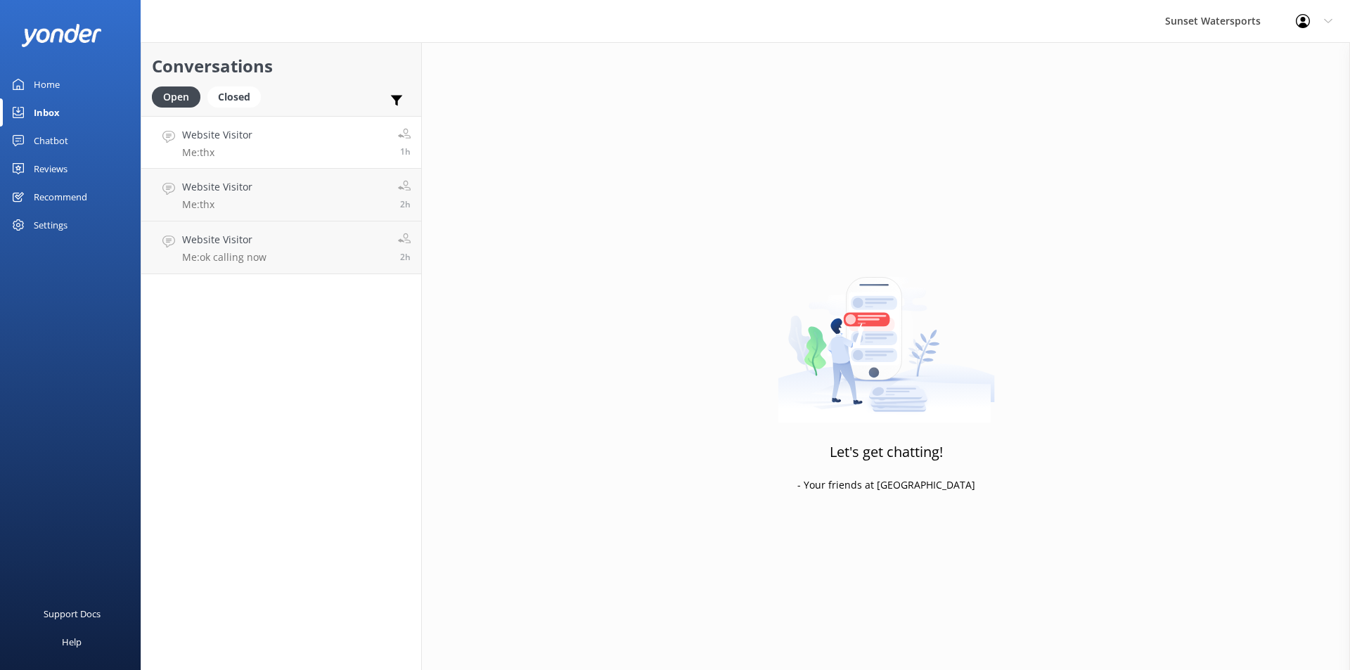
click at [315, 148] on link "Website Visitor Me: thx 1h" at bounding box center [281, 142] width 280 height 53
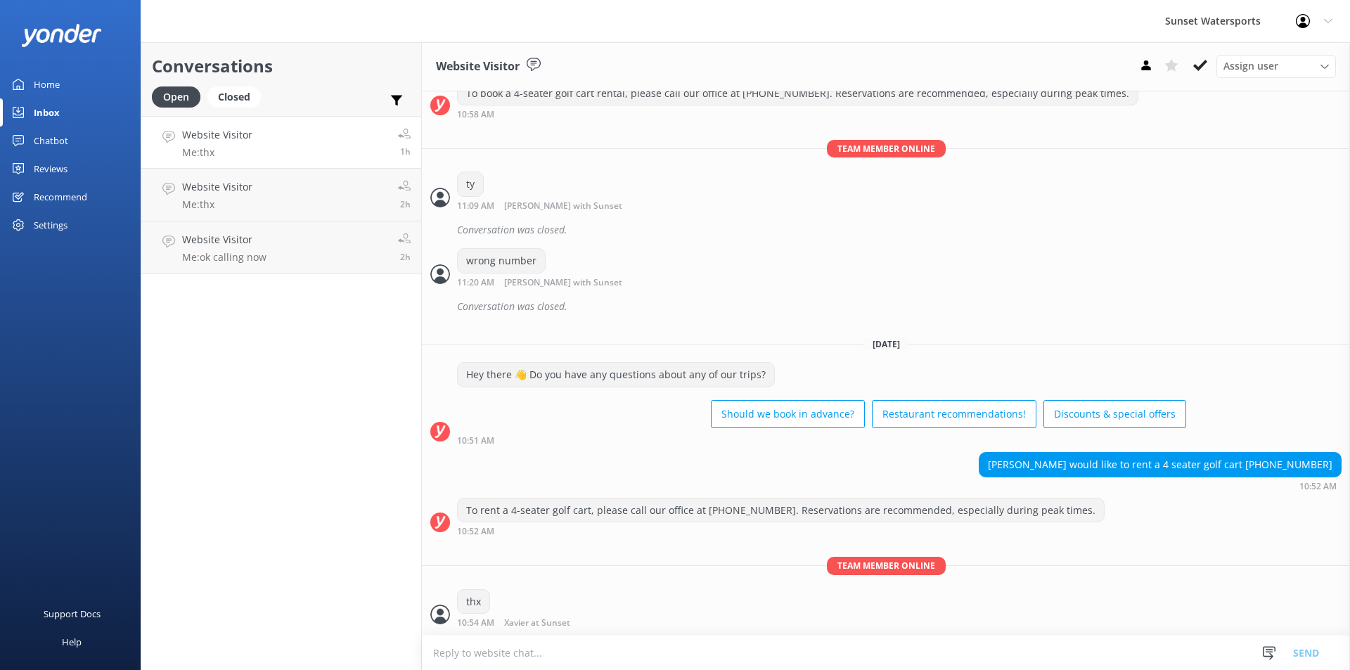
scroll to position [11331, 0]
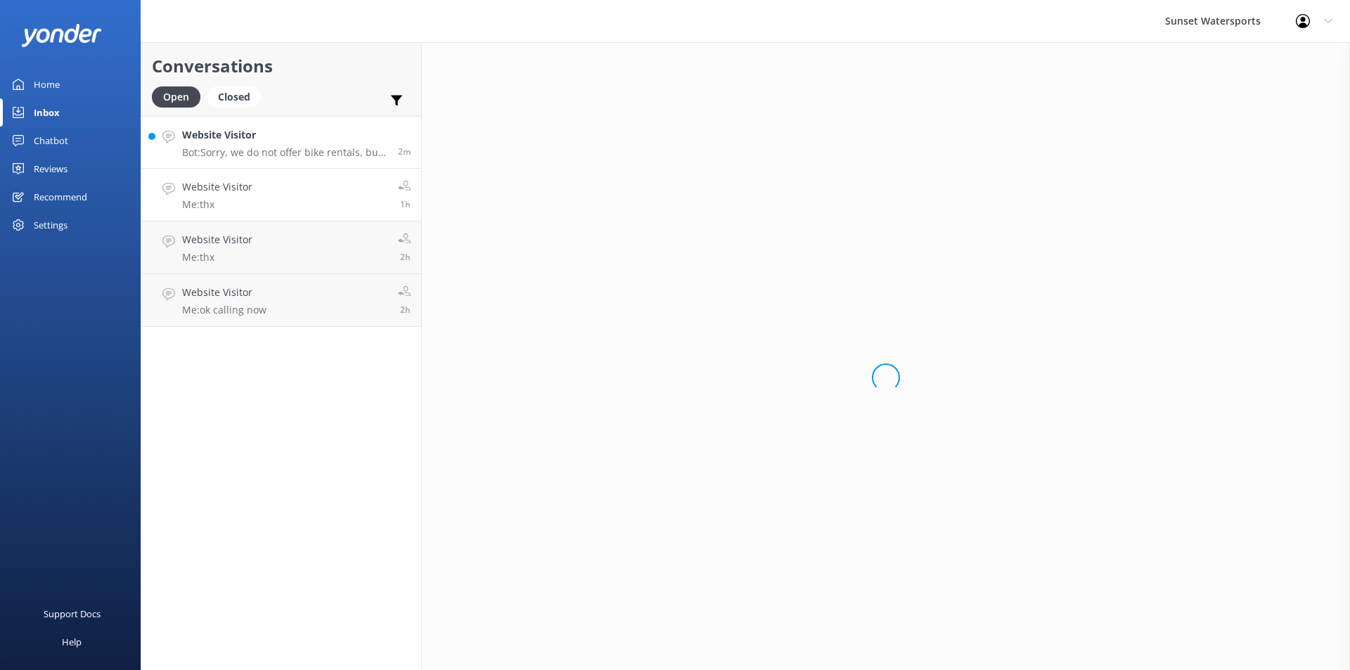
click at [257, 152] on p "Bot: Sorry, we do not offer bike rentals, but we can provide you with a list of…" at bounding box center [284, 152] width 205 height 13
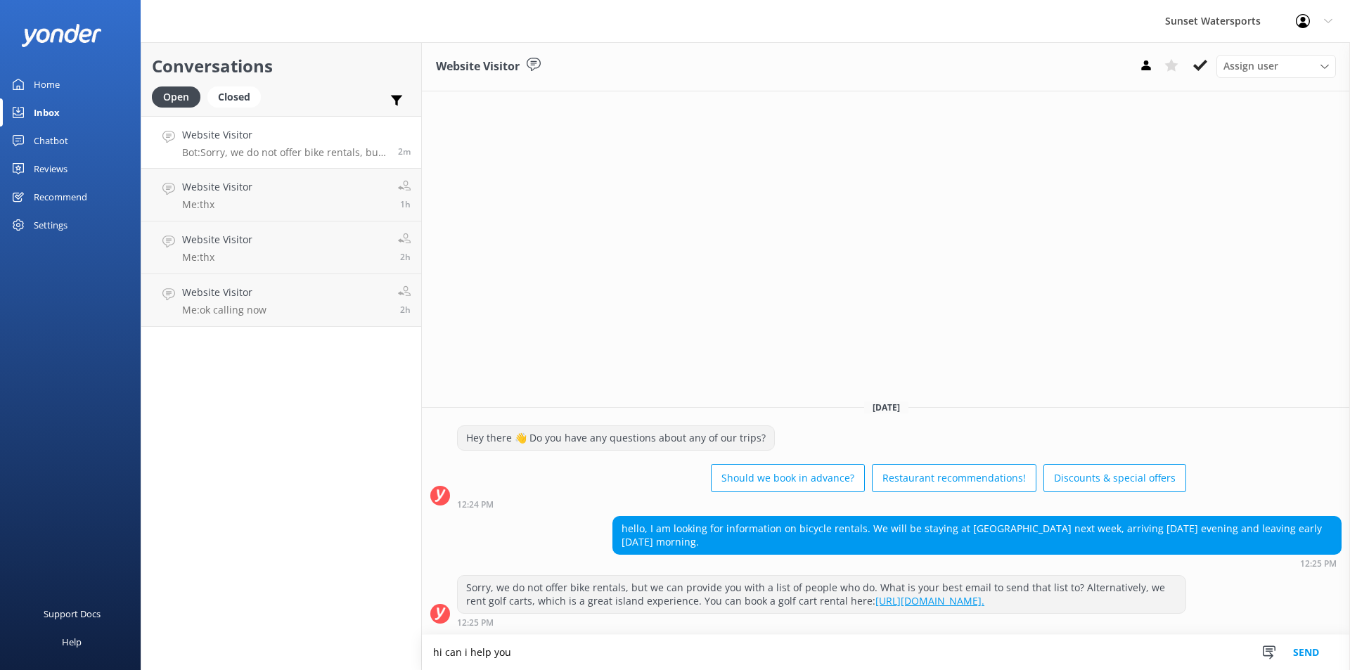
type textarea "hi can i help you"
click at [1306, 651] on button "Send" at bounding box center [1306, 652] width 53 height 35
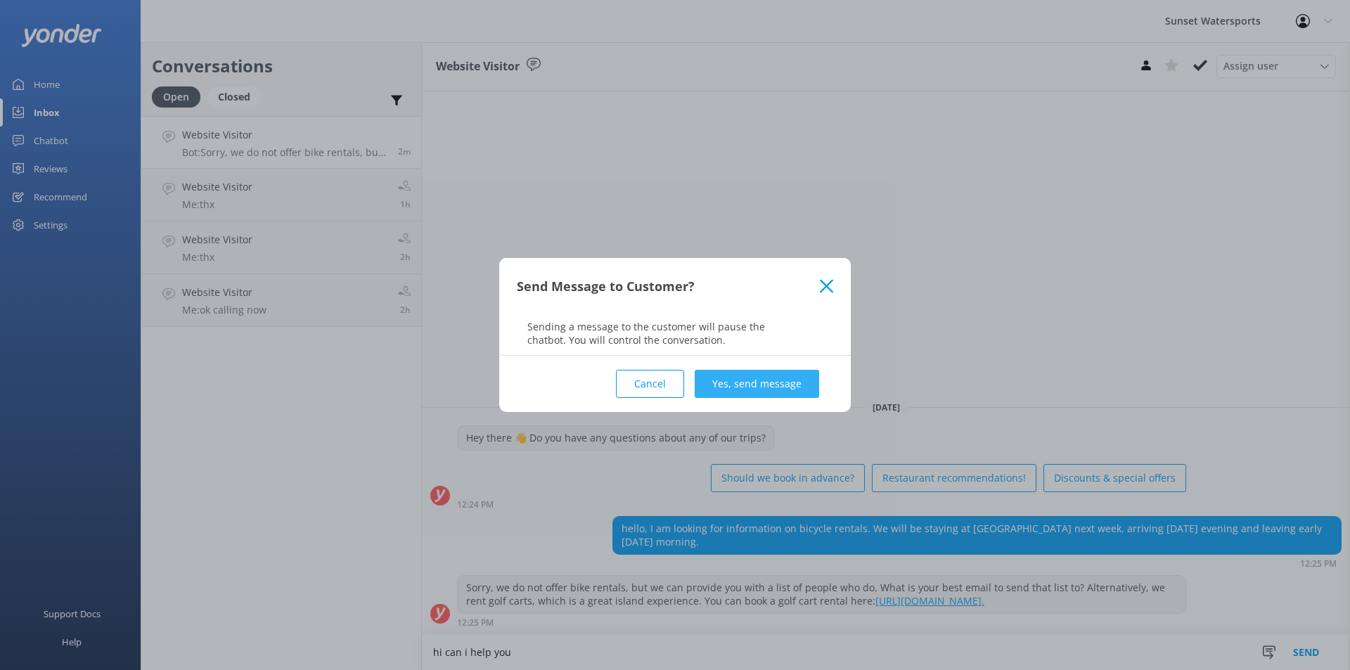
click at [769, 385] on button "Yes, send message" at bounding box center [757, 384] width 124 height 28
